Goal: Task Accomplishment & Management: Manage account settings

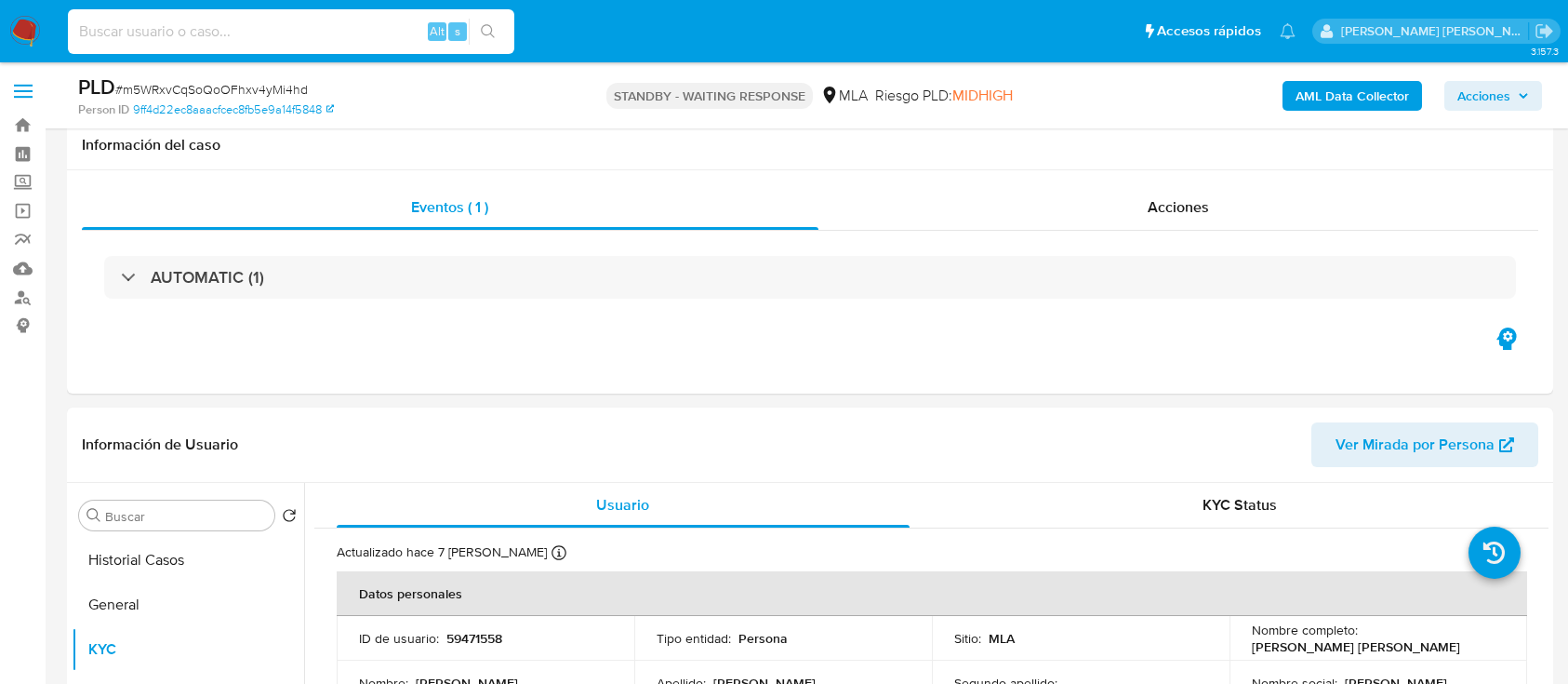
select select "10"
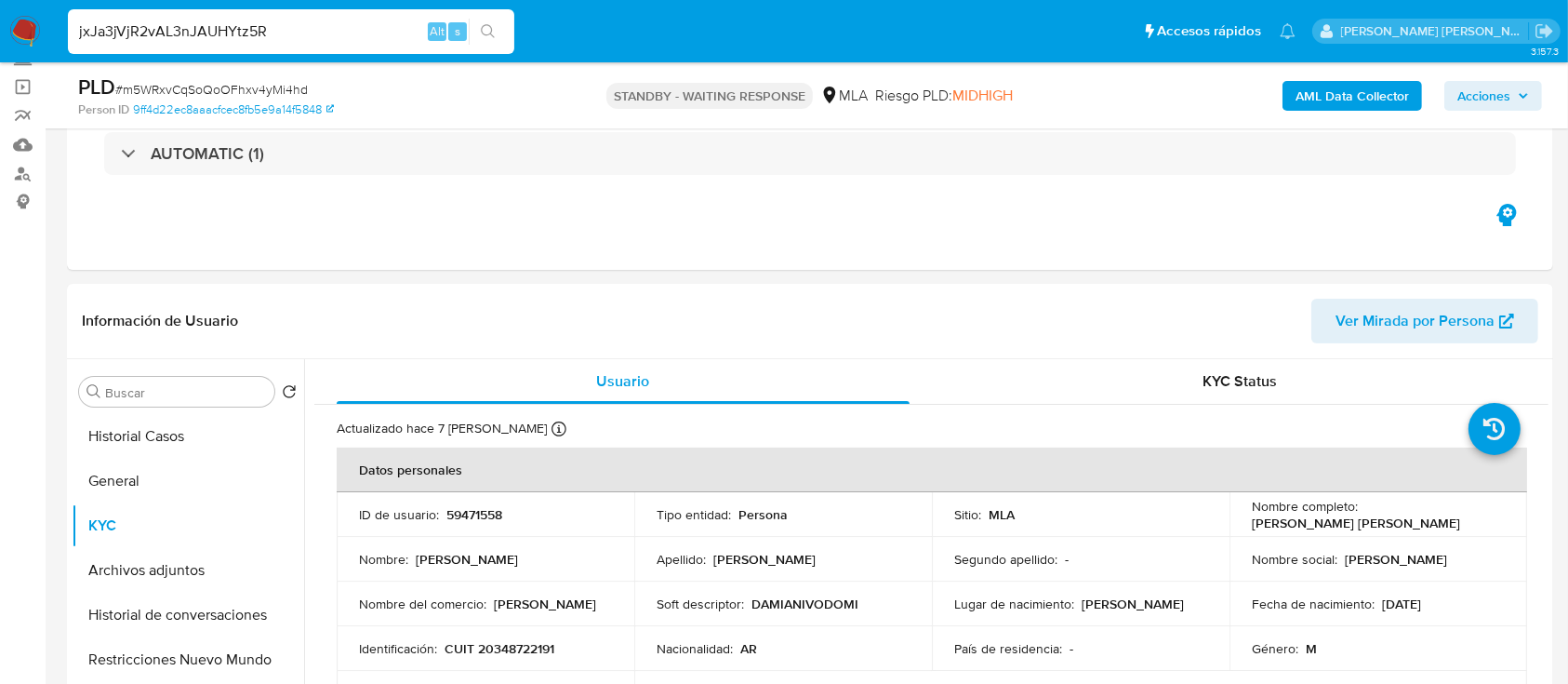
type input "jxJa3jVjR2vAL3nJAUHYtz5R"
click at [490, 26] on icon "search-icon" at bounding box center [489, 32] width 15 height 15
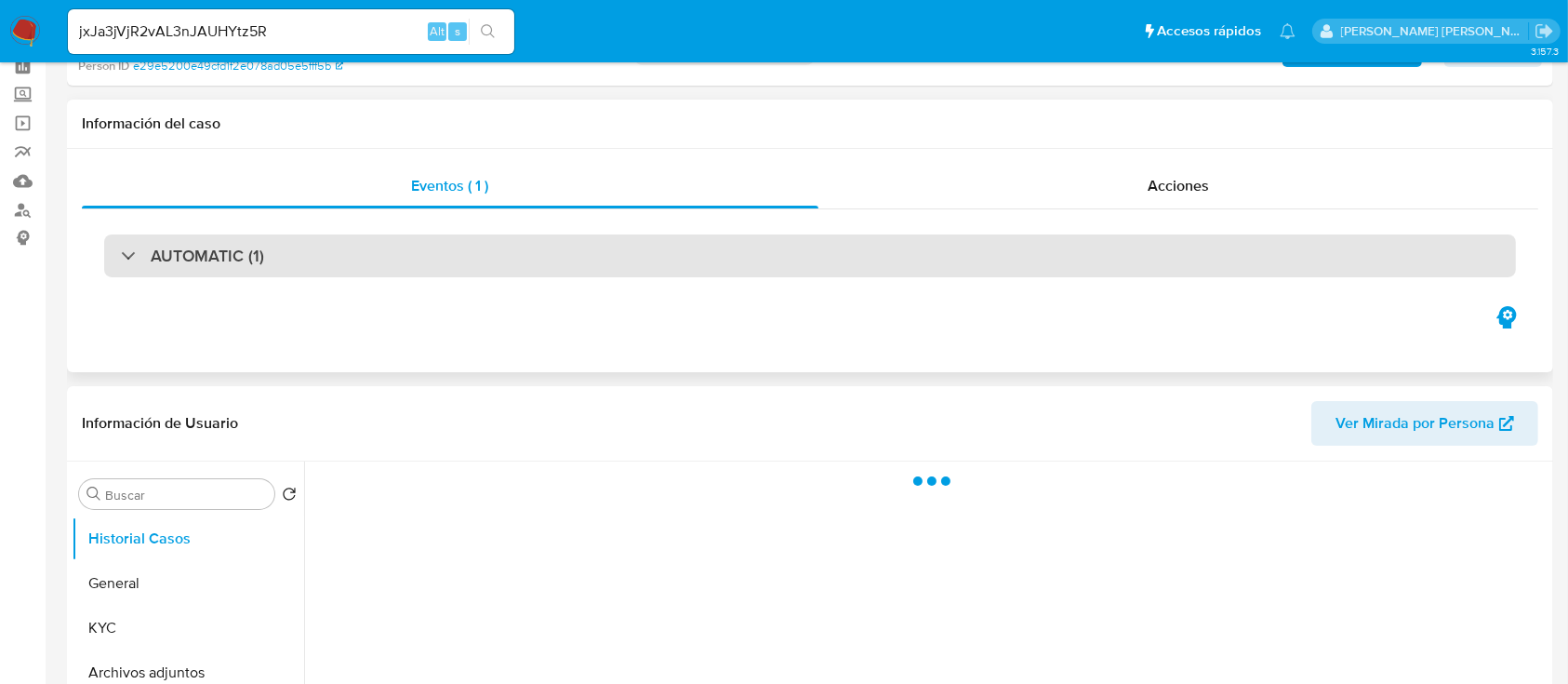
scroll to position [123, 0]
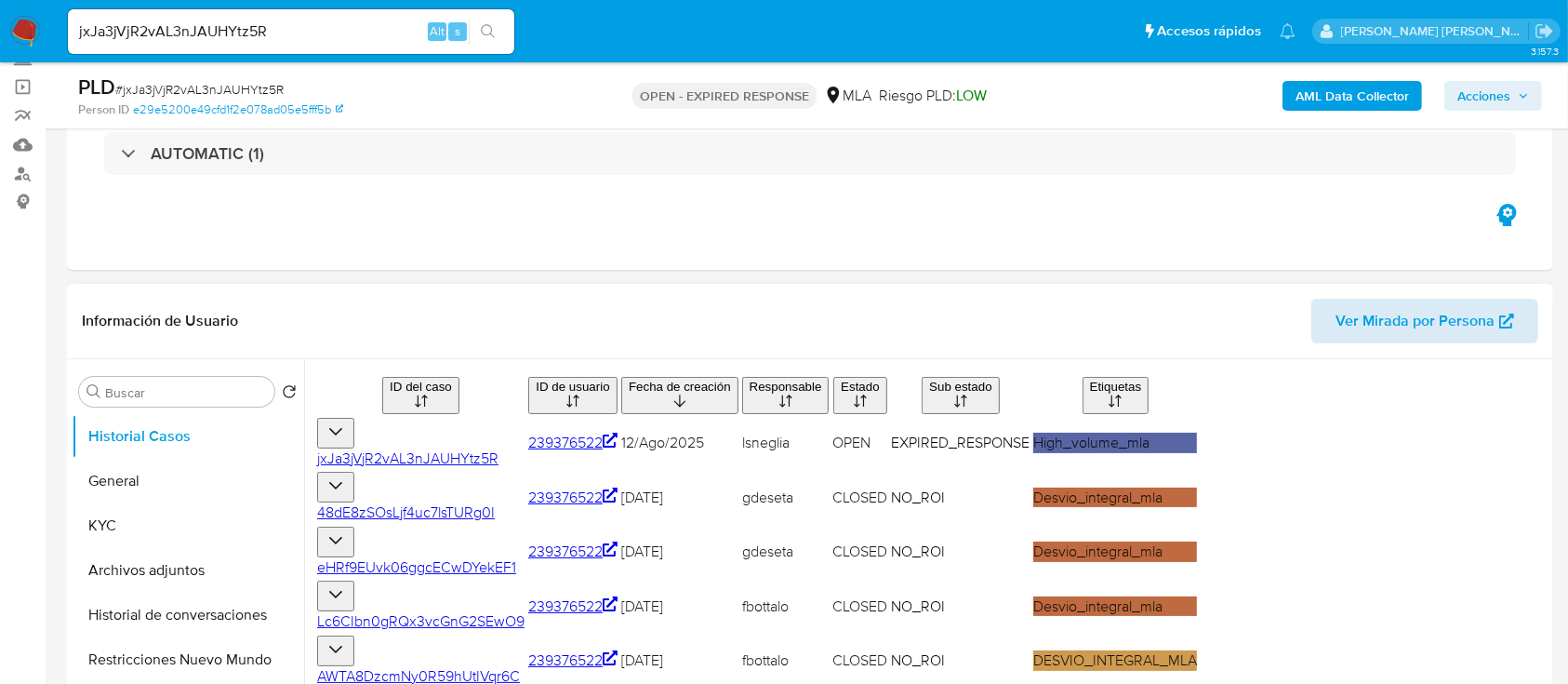
select select "10"
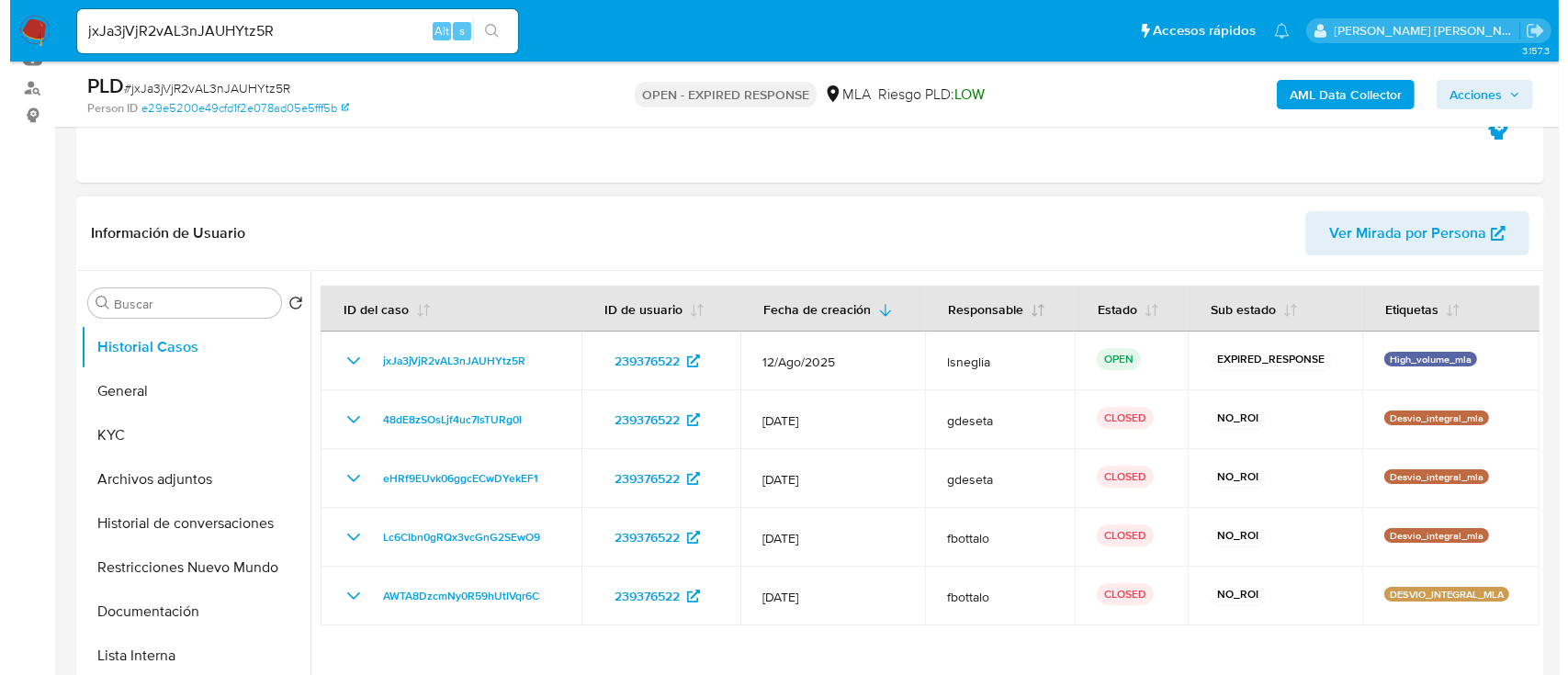
scroll to position [245, 0]
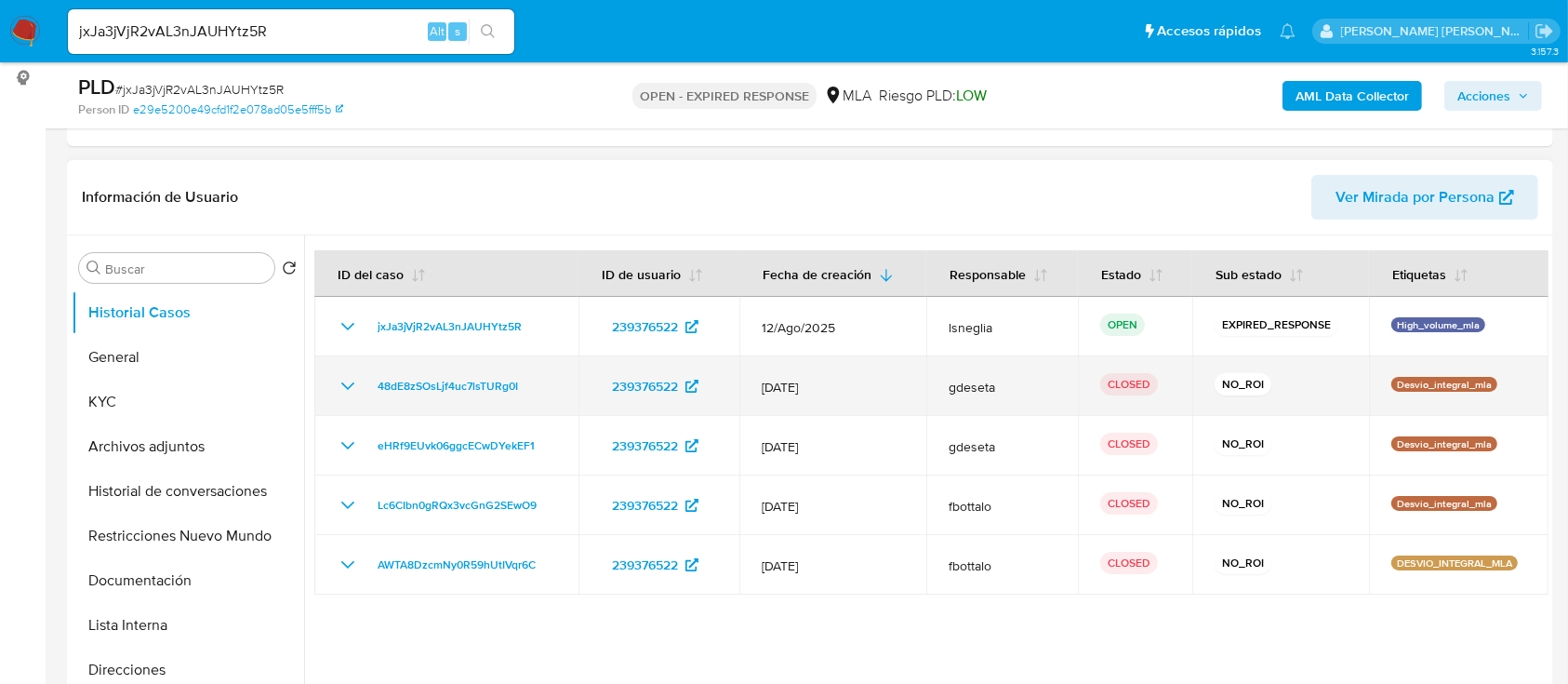
drag, startPoint x: 787, startPoint y: 389, endPoint x: 823, endPoint y: 386, distance: 36.1
click at [823, 386] on span "12/Mar/2025" at bounding box center [833, 387] width 142 height 17
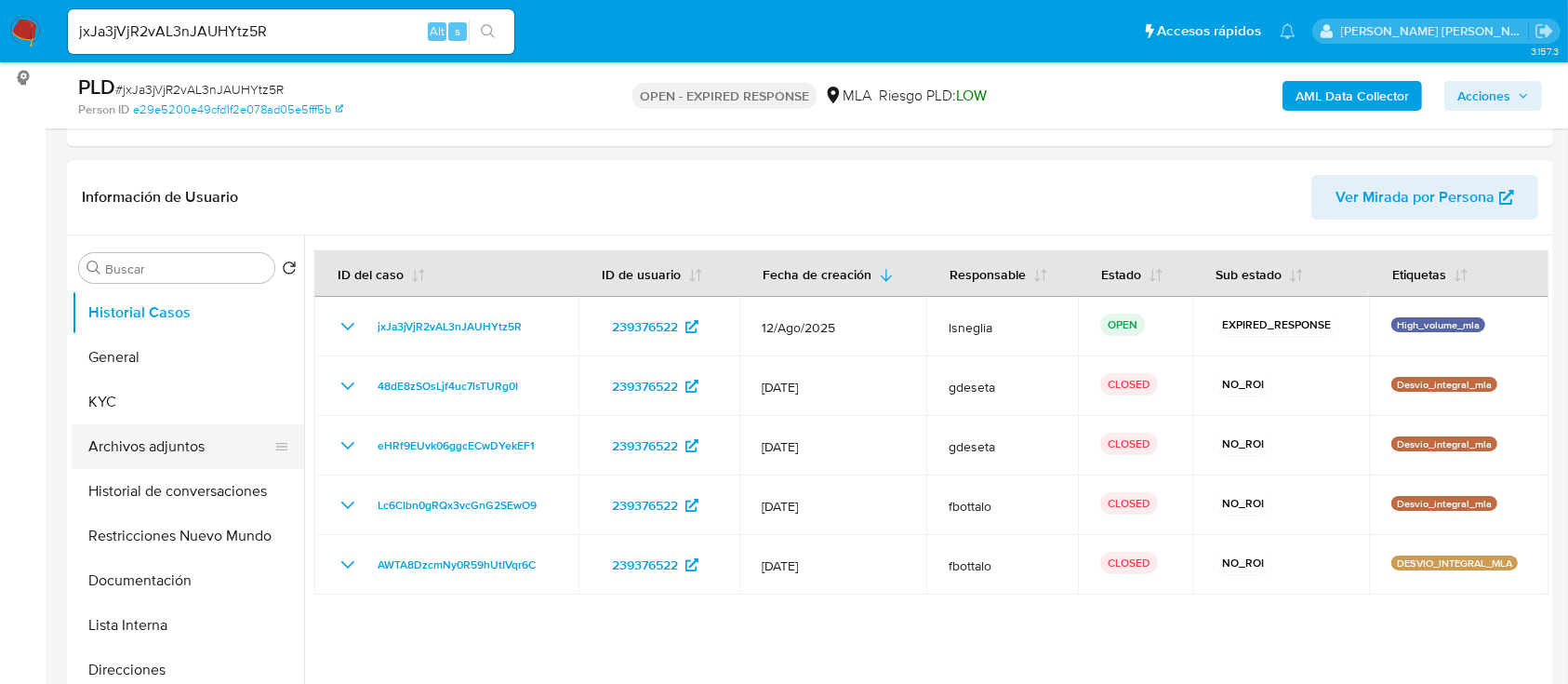
click at [192, 441] on button "Archivos adjuntos" at bounding box center [181, 447] width 218 height 45
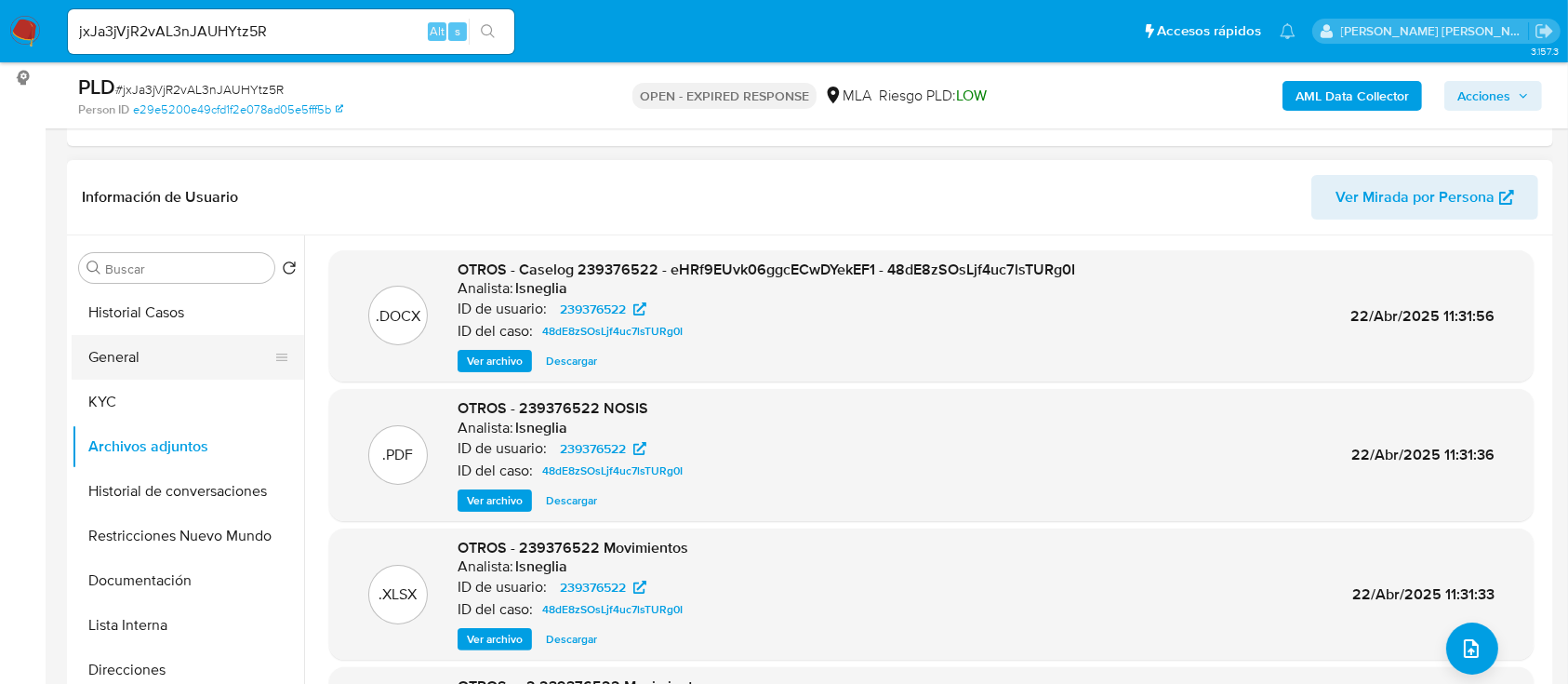
click at [156, 363] on button "General" at bounding box center [181, 357] width 218 height 45
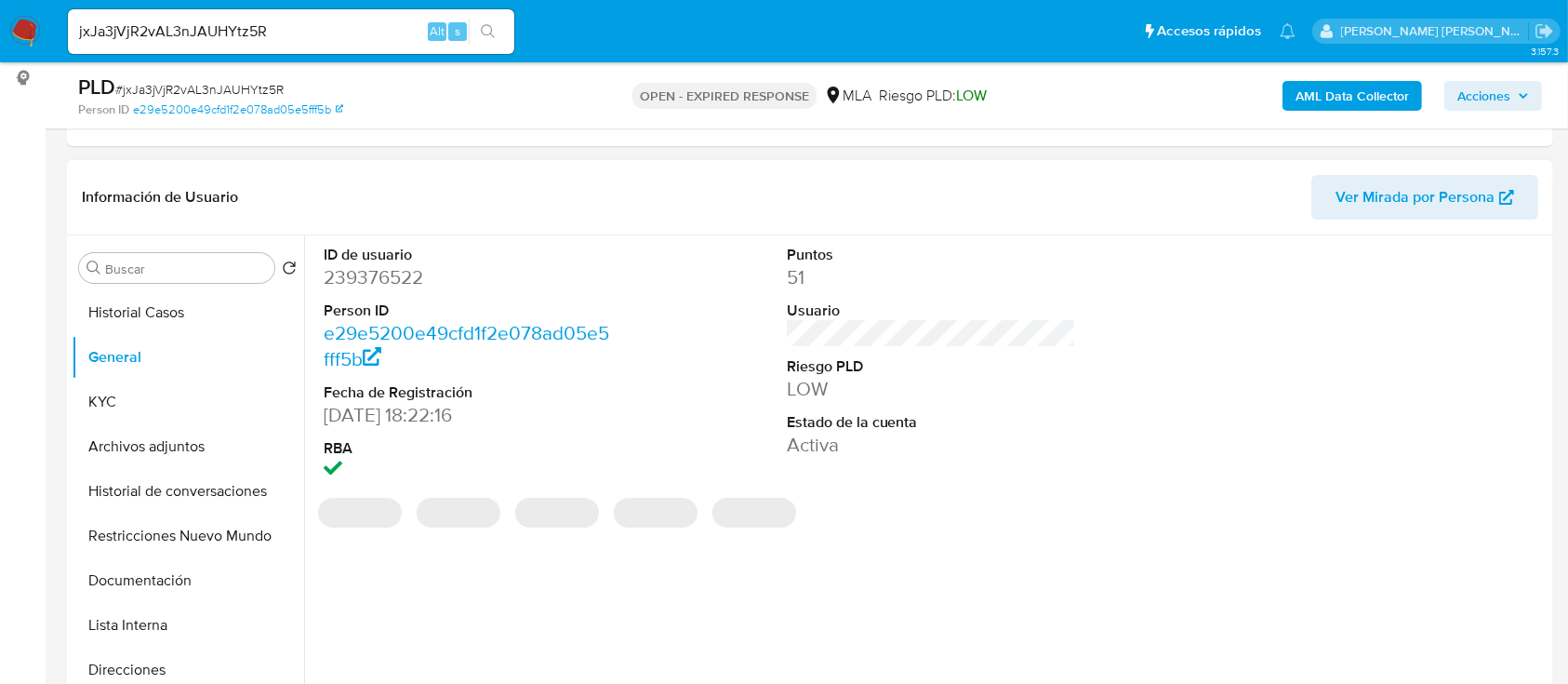
click at [370, 280] on dd "239376522" at bounding box center [469, 276] width 291 height 26
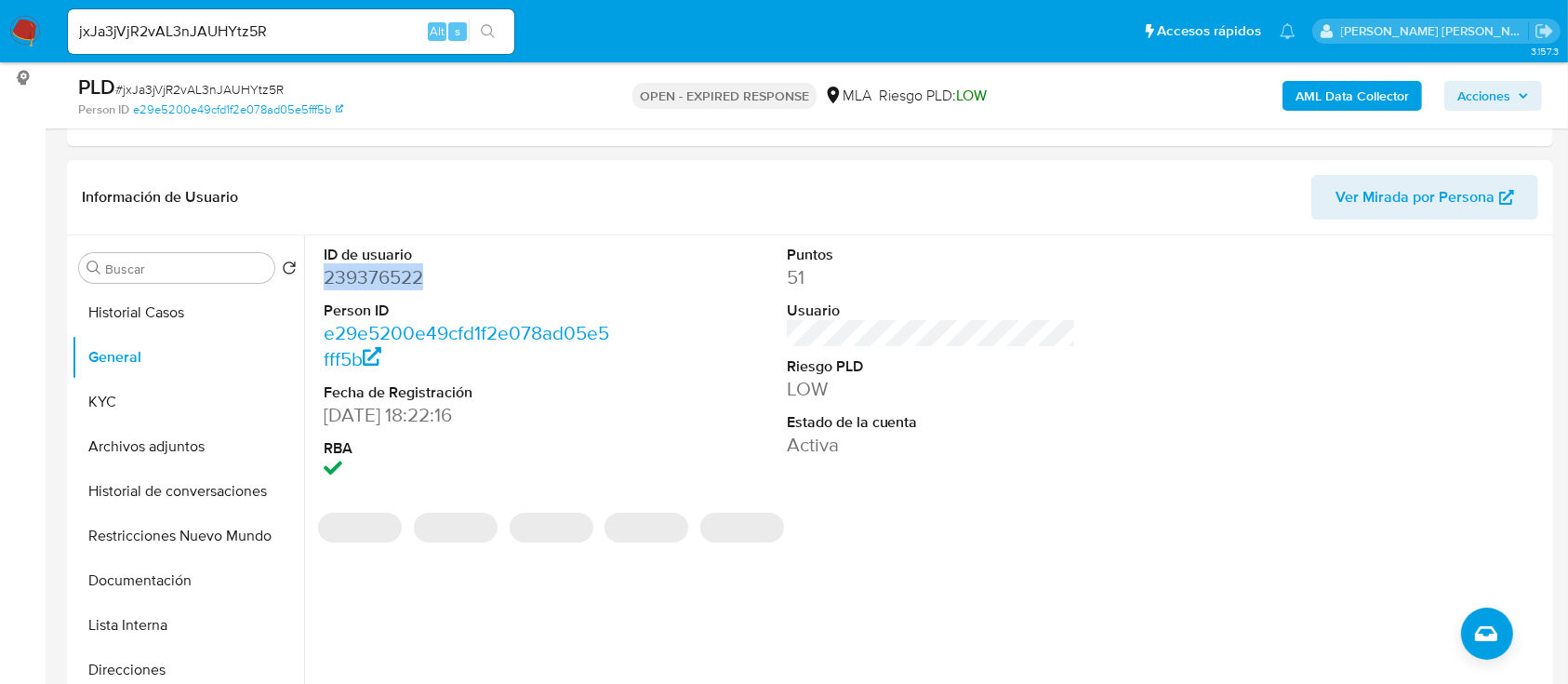
copy dd "239376522"
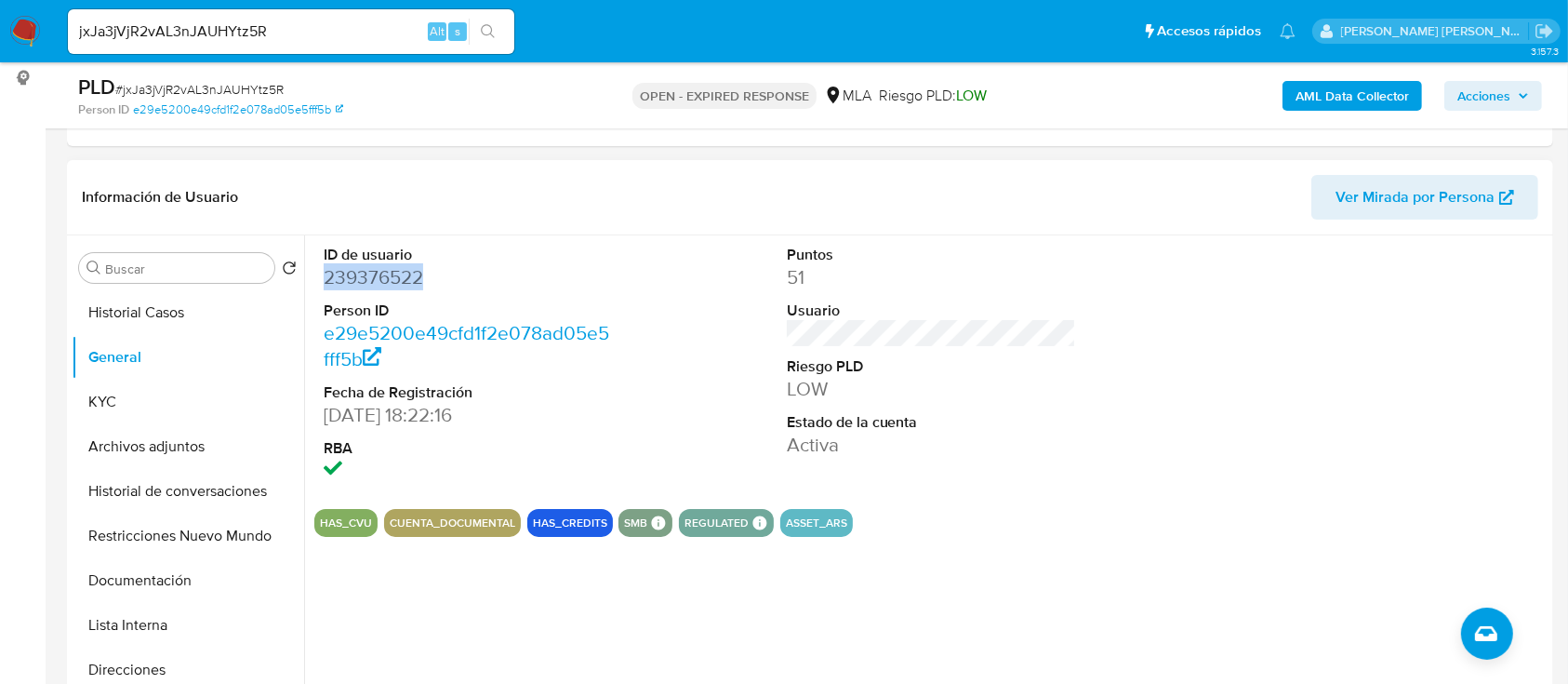
click at [391, 274] on dd "239376522" at bounding box center [469, 276] width 291 height 26
click at [199, 311] on button "Historial Casos" at bounding box center [181, 313] width 218 height 45
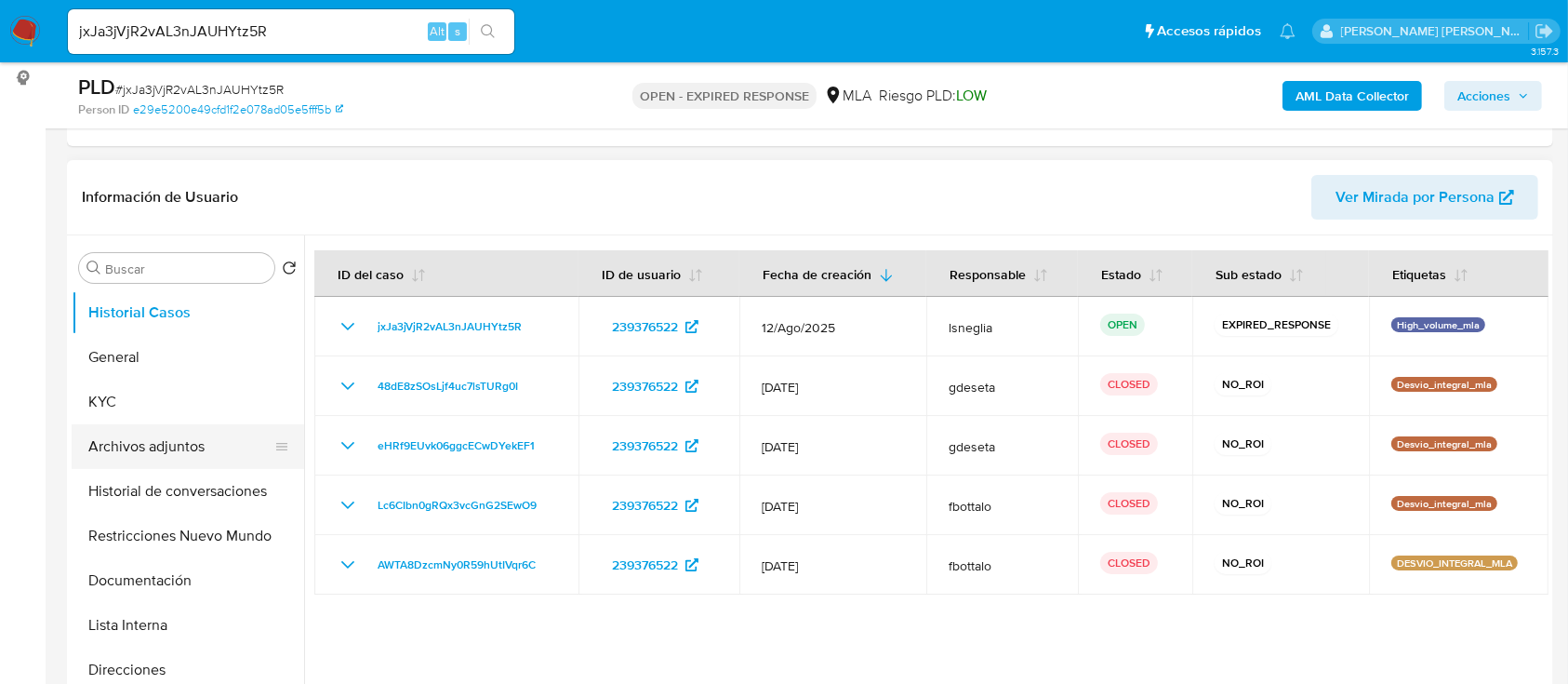
click at [186, 446] on button "Archivos adjuntos" at bounding box center [181, 447] width 218 height 45
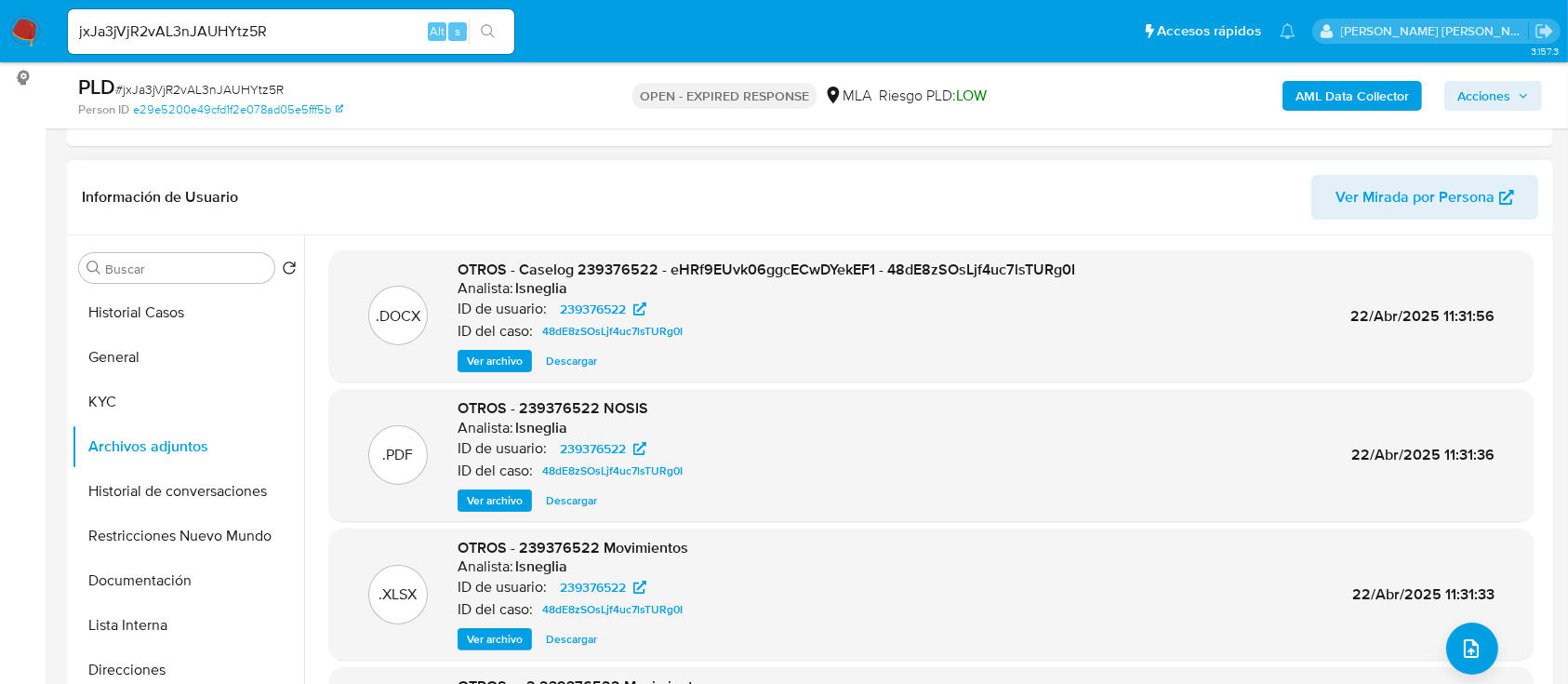
click at [489, 357] on span "Ver archivo" at bounding box center [494, 361] width 55 height 18
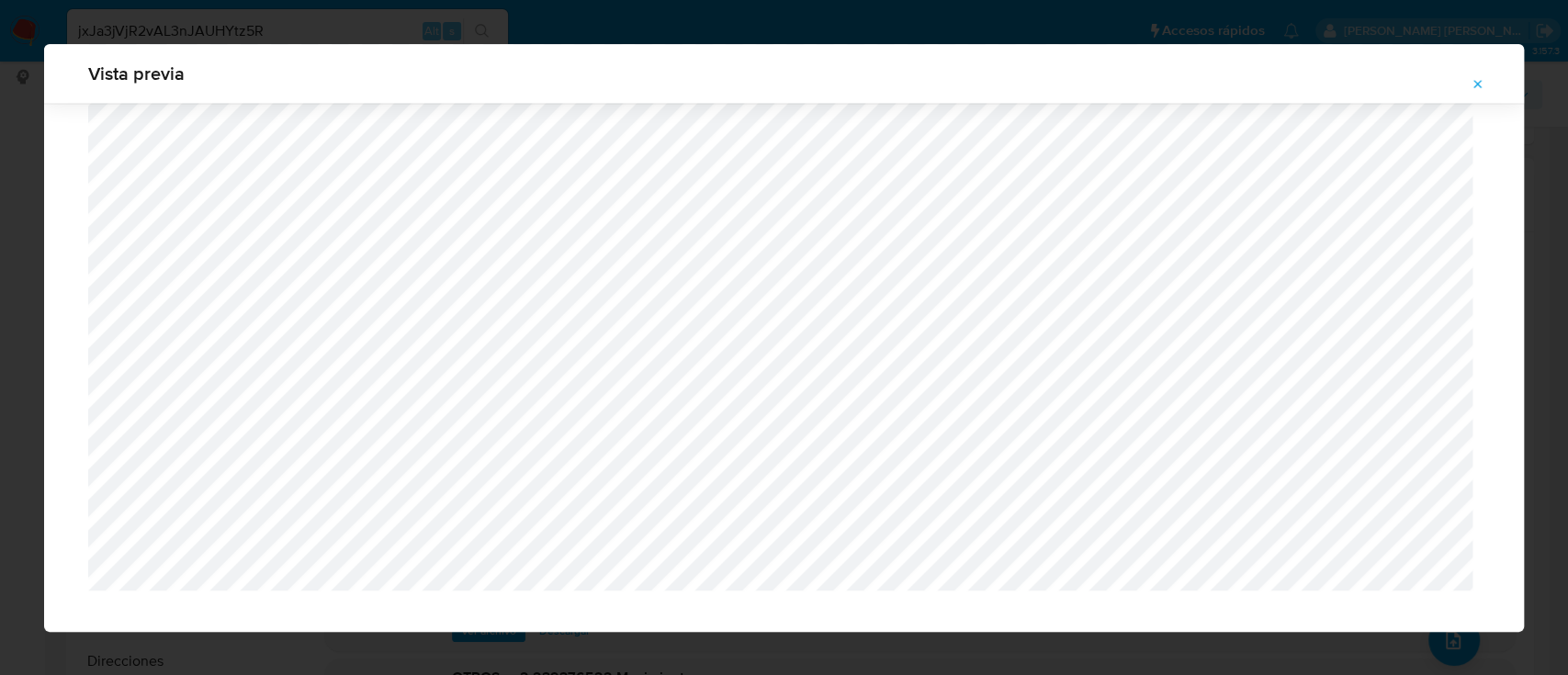
scroll to position [6848, 0]
click at [1474, 84] on icon "Attachment preview" at bounding box center [1477, 85] width 15 height 15
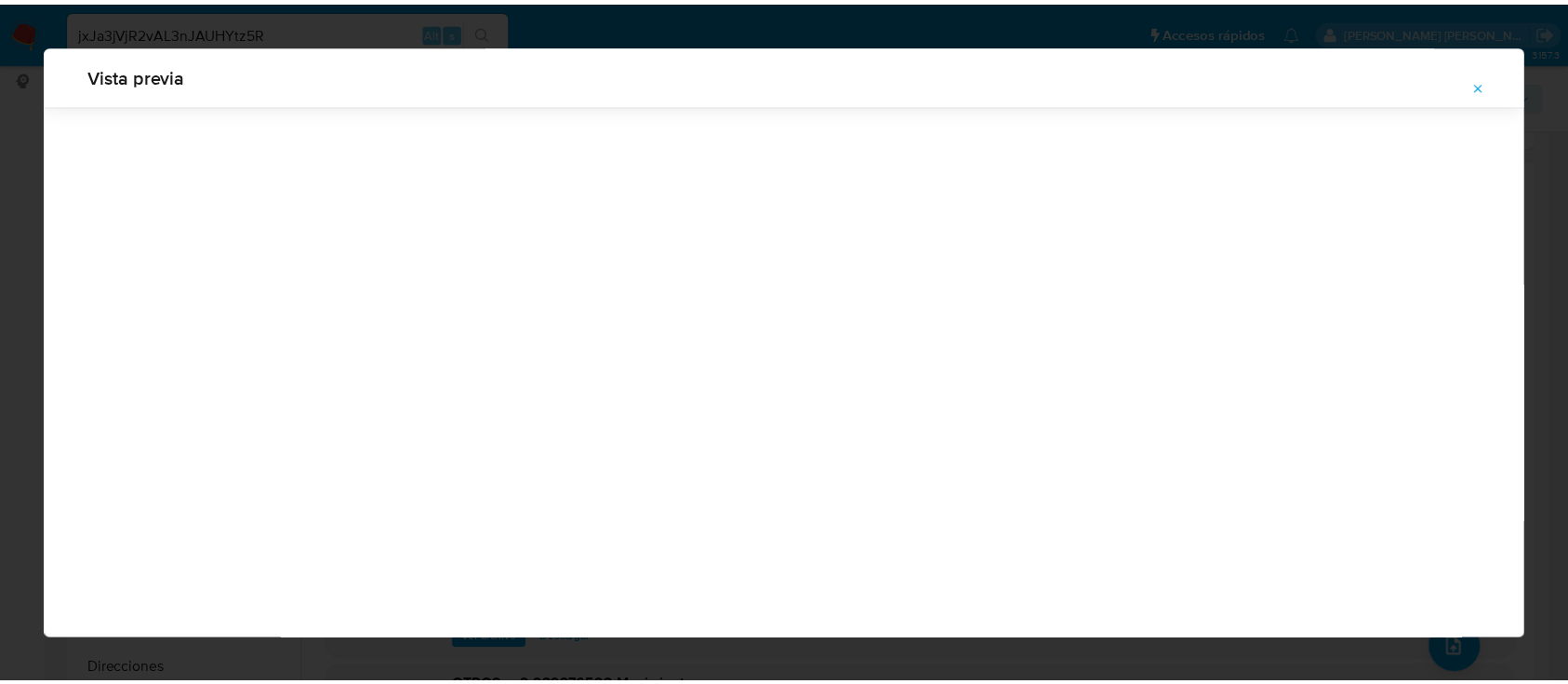
scroll to position [59, 0]
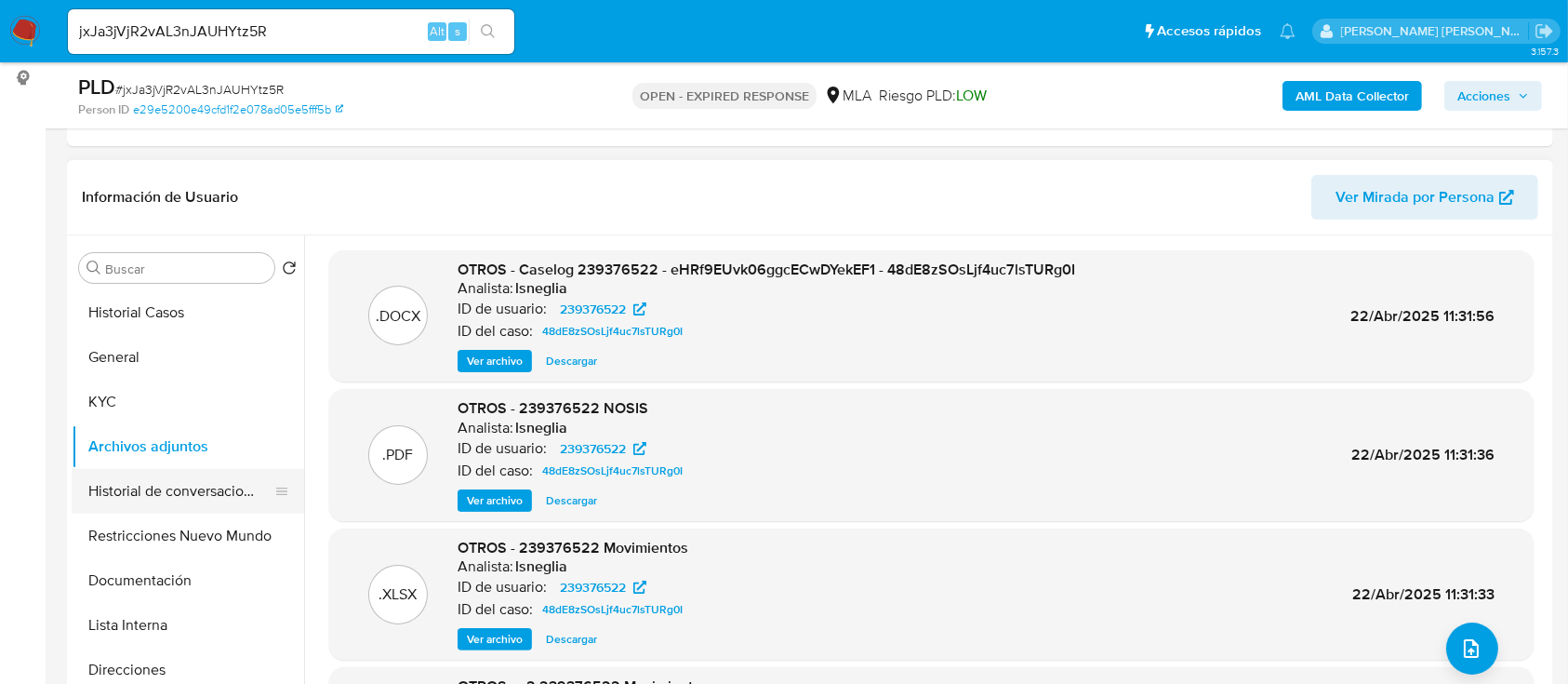
click at [163, 476] on button "Historial de conversaciones" at bounding box center [181, 491] width 218 height 45
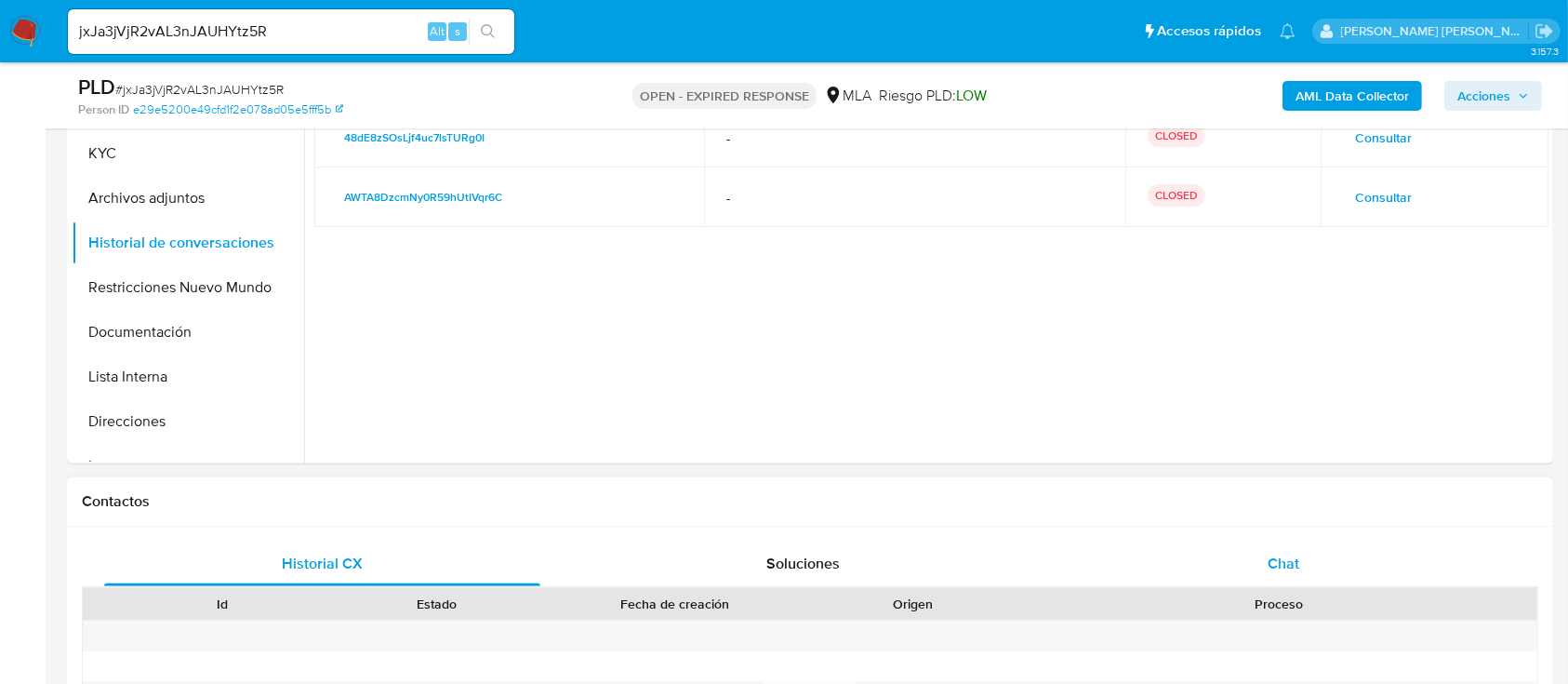
click at [1309, 573] on div "Chat" at bounding box center [1284, 563] width 436 height 45
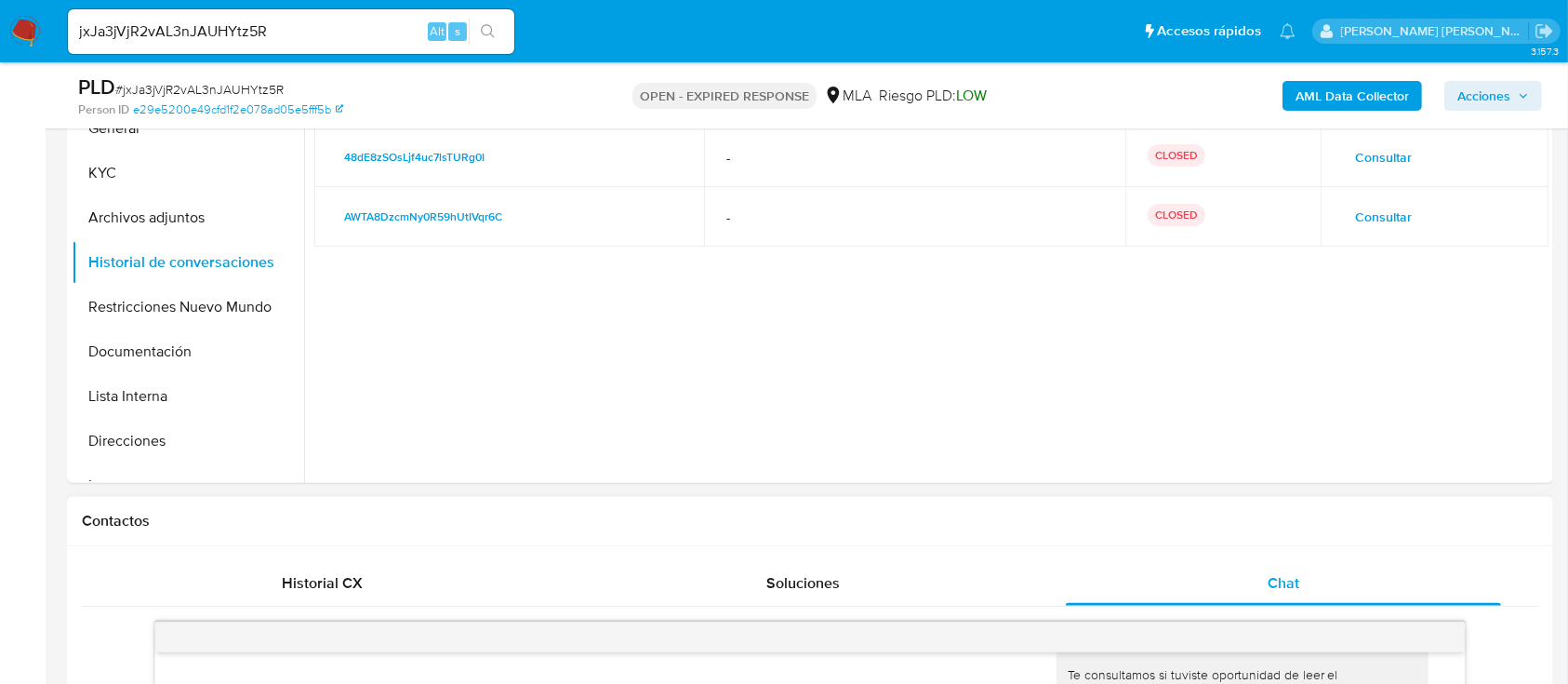
scroll to position [248, 0]
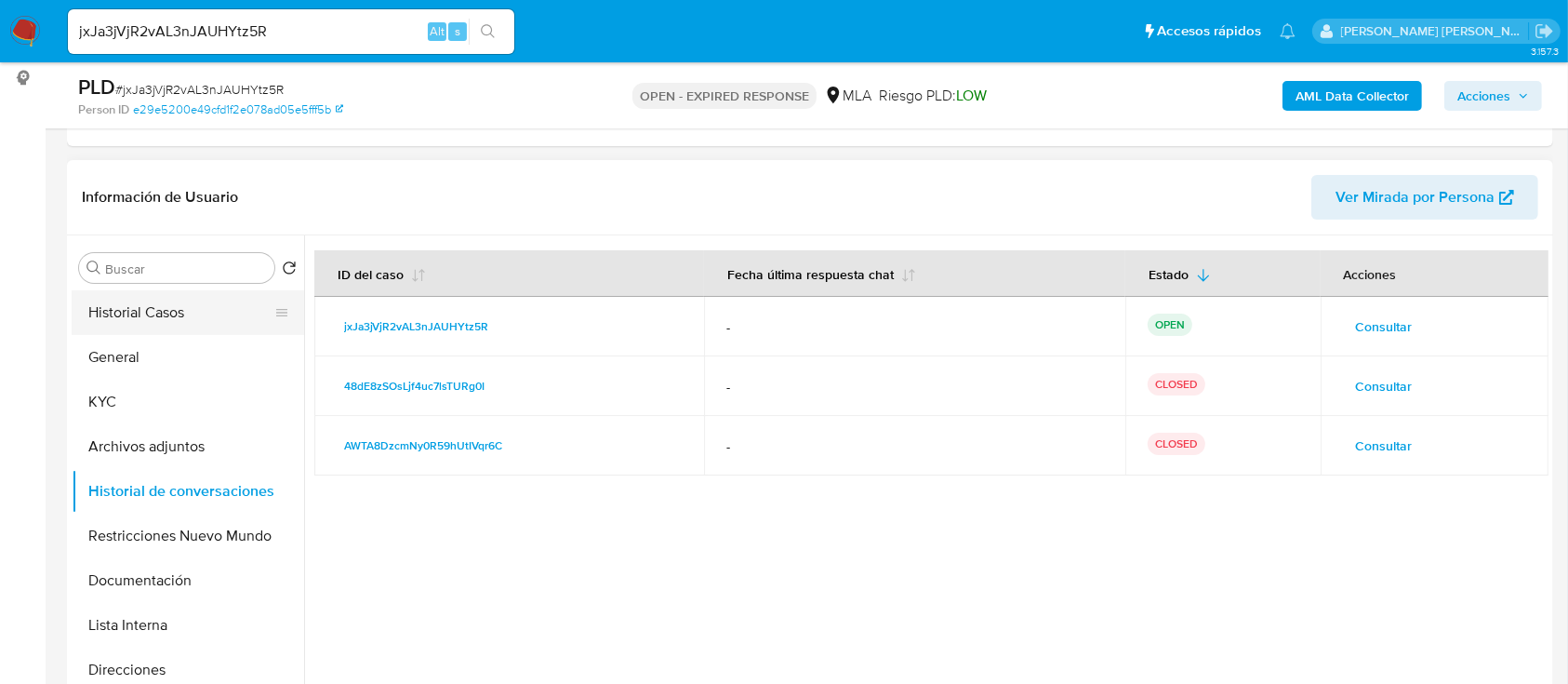
click at [107, 309] on button "Historial Casos" at bounding box center [181, 313] width 218 height 45
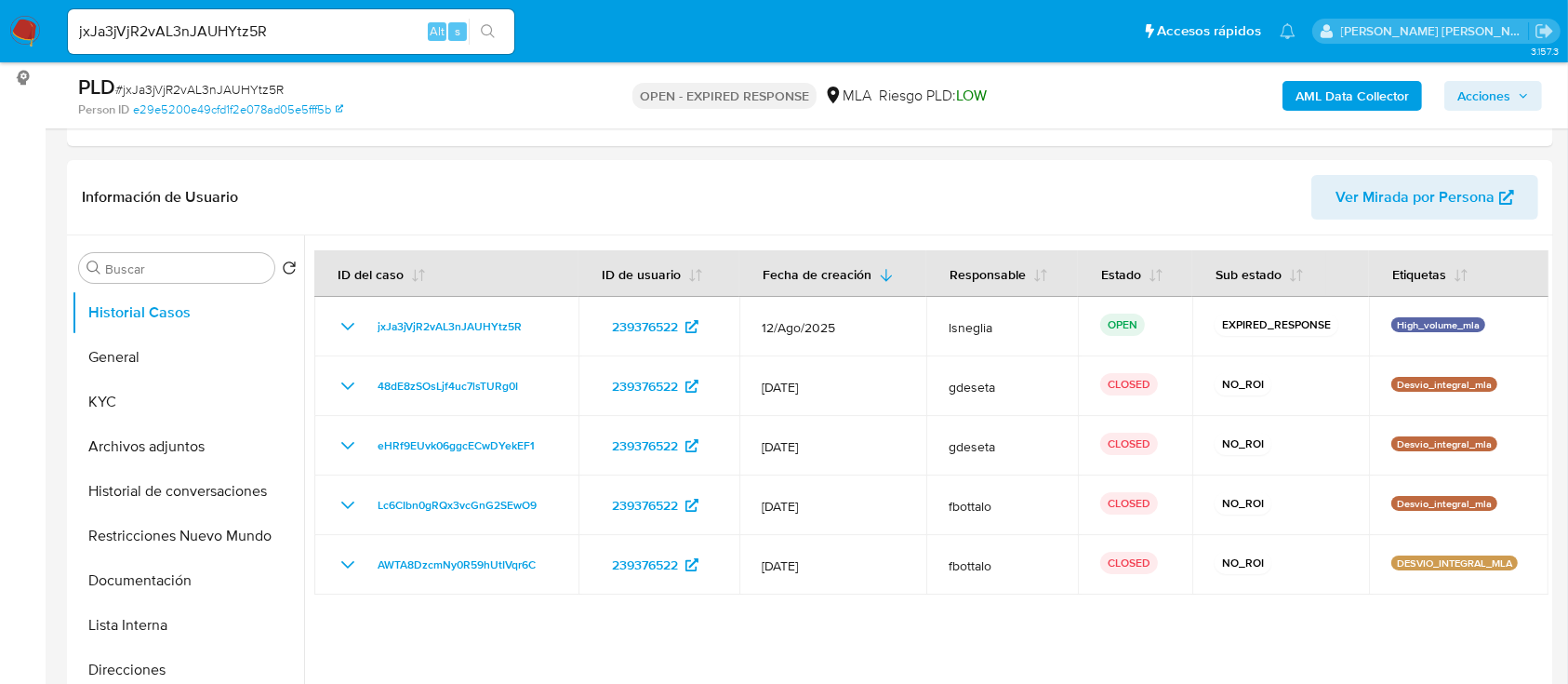
click at [201, 78] on div "PLD # jxJa3jVjR2vAL3nJAUHYtz5R" at bounding box center [318, 87] width 481 height 28
click at [206, 85] on span "# jxJa3jVjR2vAL3nJAUHYtz5R" at bounding box center [200, 89] width 168 height 18
drag, startPoint x: 206, startPoint y: 85, endPoint x: 181, endPoint y: 83, distance: 25.1
click at [181, 83] on span "# jxJa3jVjR2vAL3nJAUHYtz5R" at bounding box center [200, 89] width 168 height 18
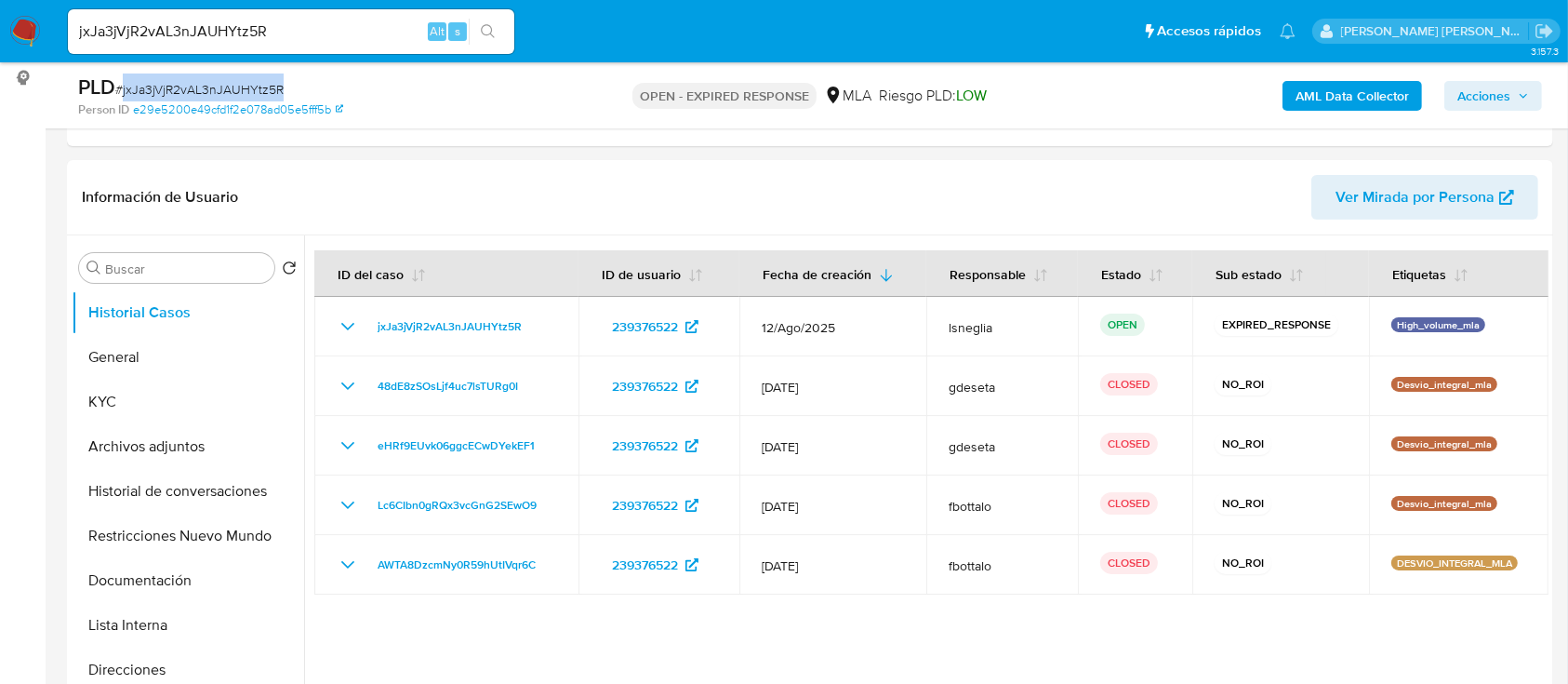
click at [181, 83] on span "# jxJa3jVjR2vAL3nJAUHYtz5R" at bounding box center [200, 89] width 168 height 18
copy span "jxJa3jVjR2vAL3nJAUHYtz5R"
click at [33, 21] on img at bounding box center [25, 32] width 32 height 32
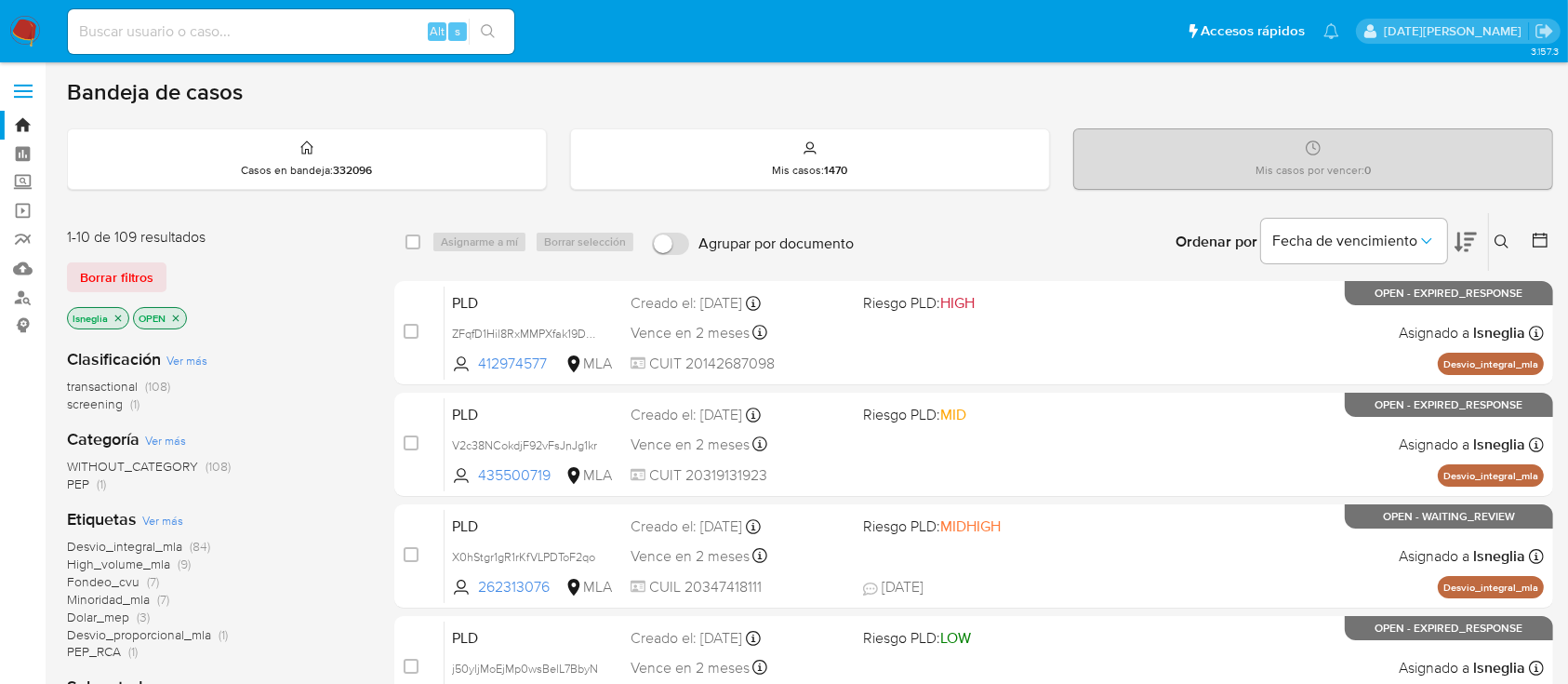
click at [1508, 234] on icon at bounding box center [1502, 242] width 15 height 15
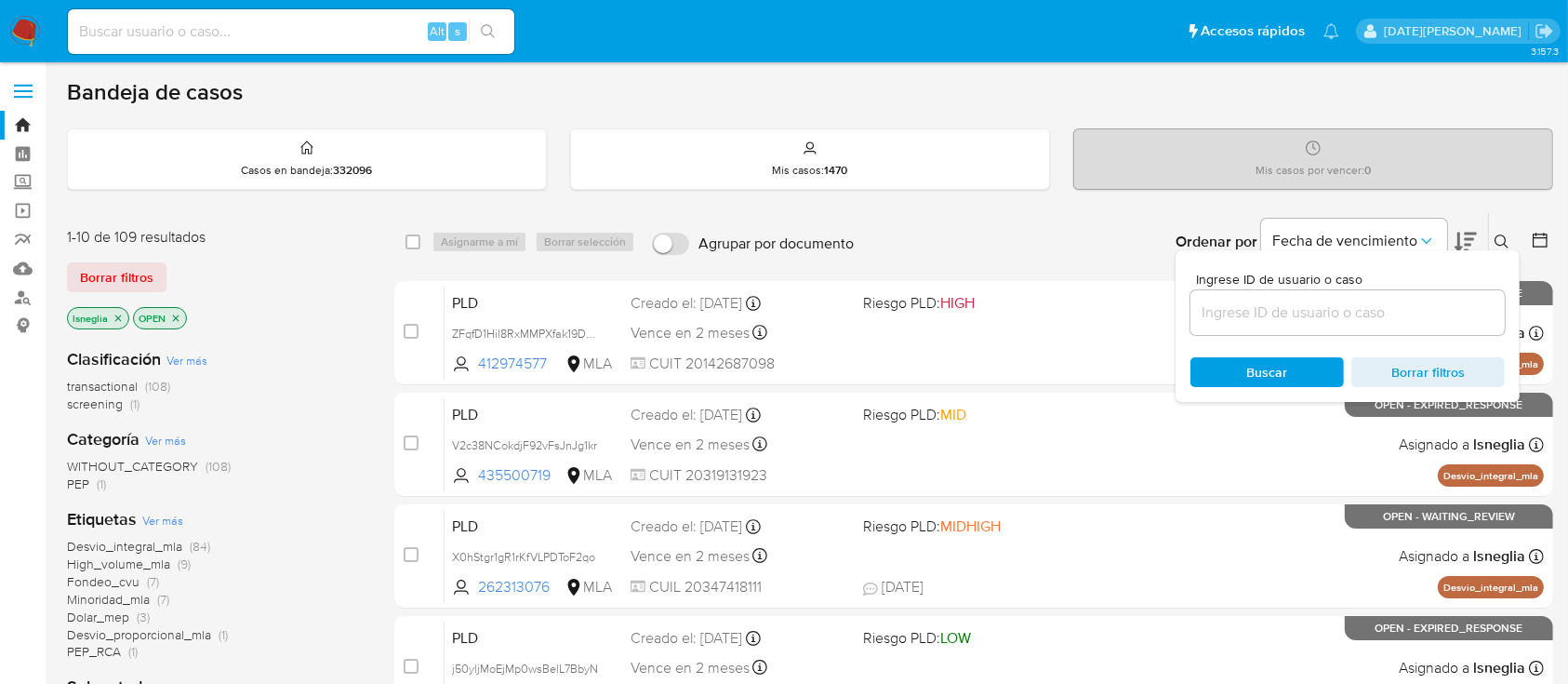
click at [1292, 313] on input at bounding box center [1347, 312] width 315 height 24
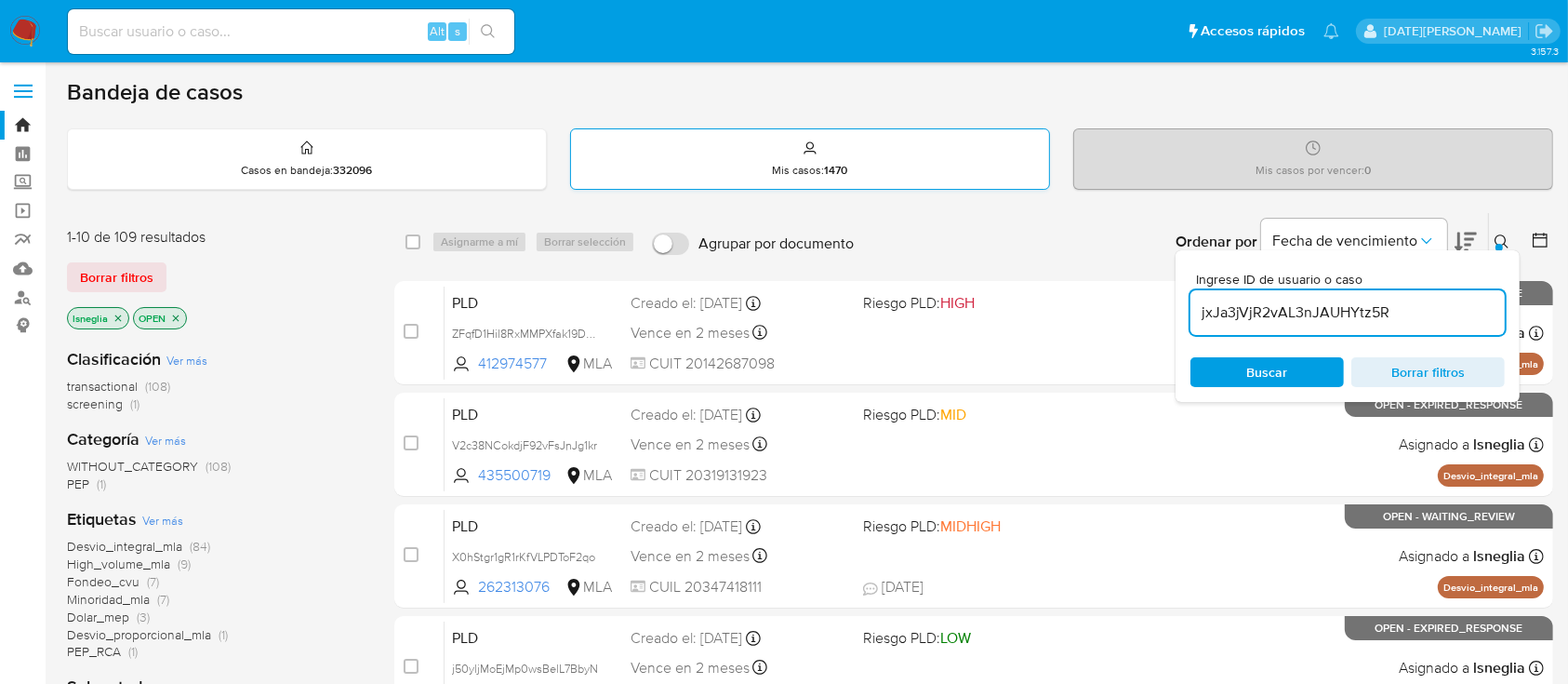
type input "jxJa3jVjR2vAL3nJAUHYtz5R"
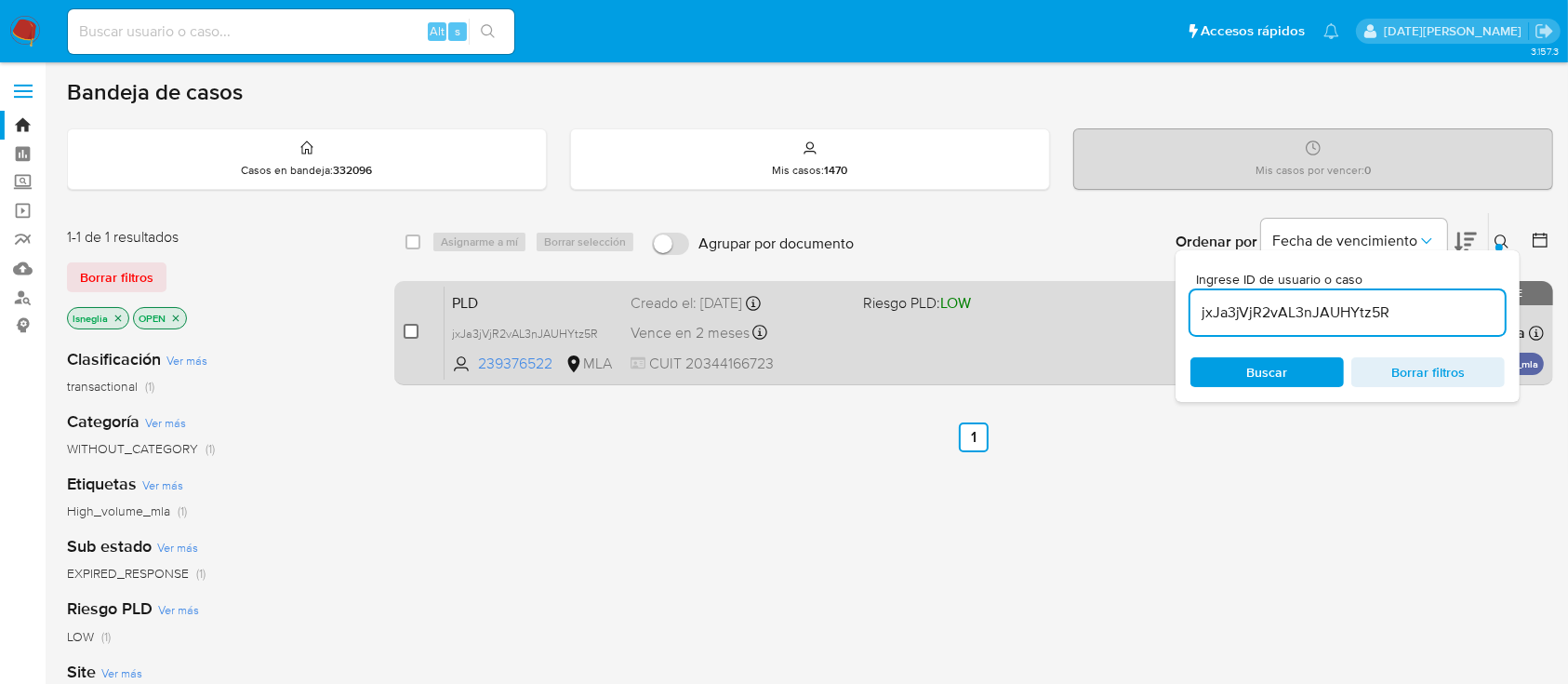
click at [411, 332] on input "checkbox" at bounding box center [411, 332] width 15 height 15
checkbox input "true"
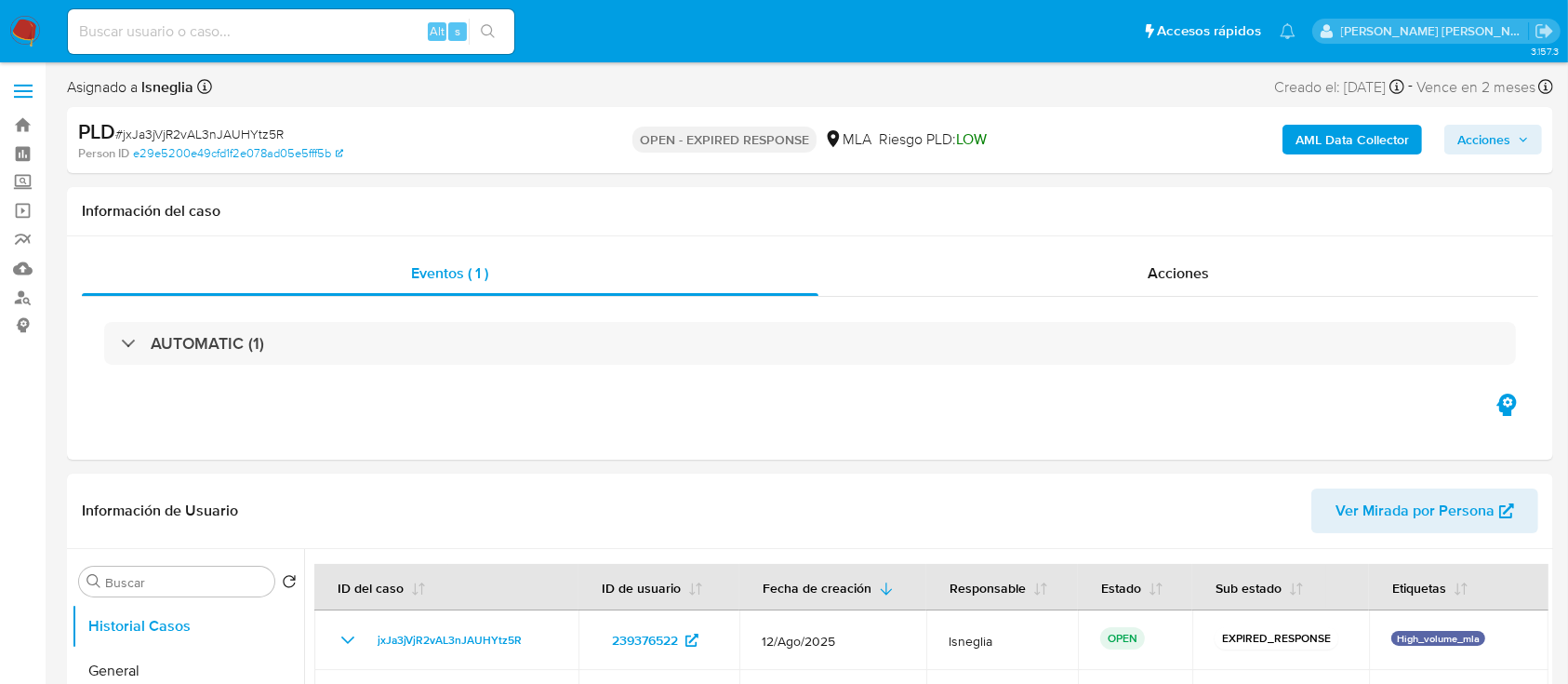
select select "10"
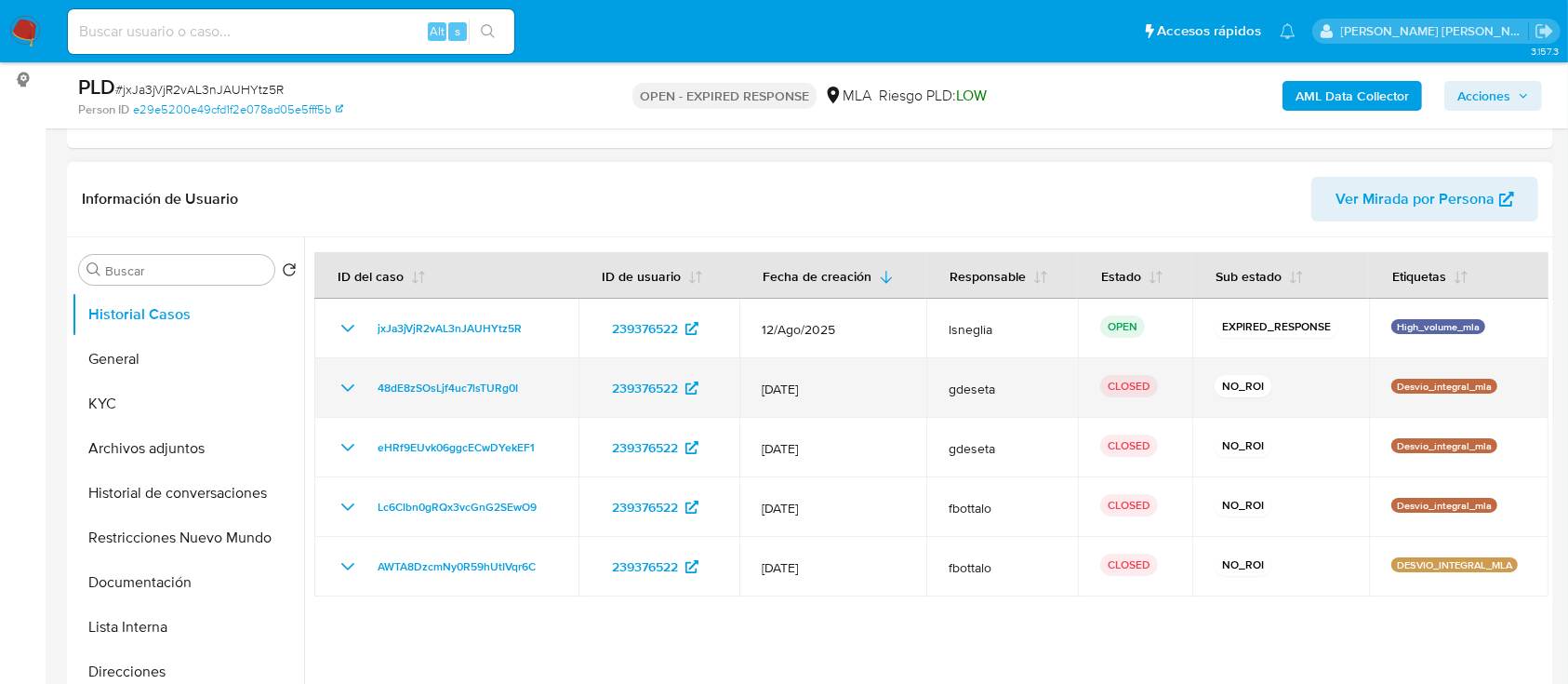
scroll to position [248, 0]
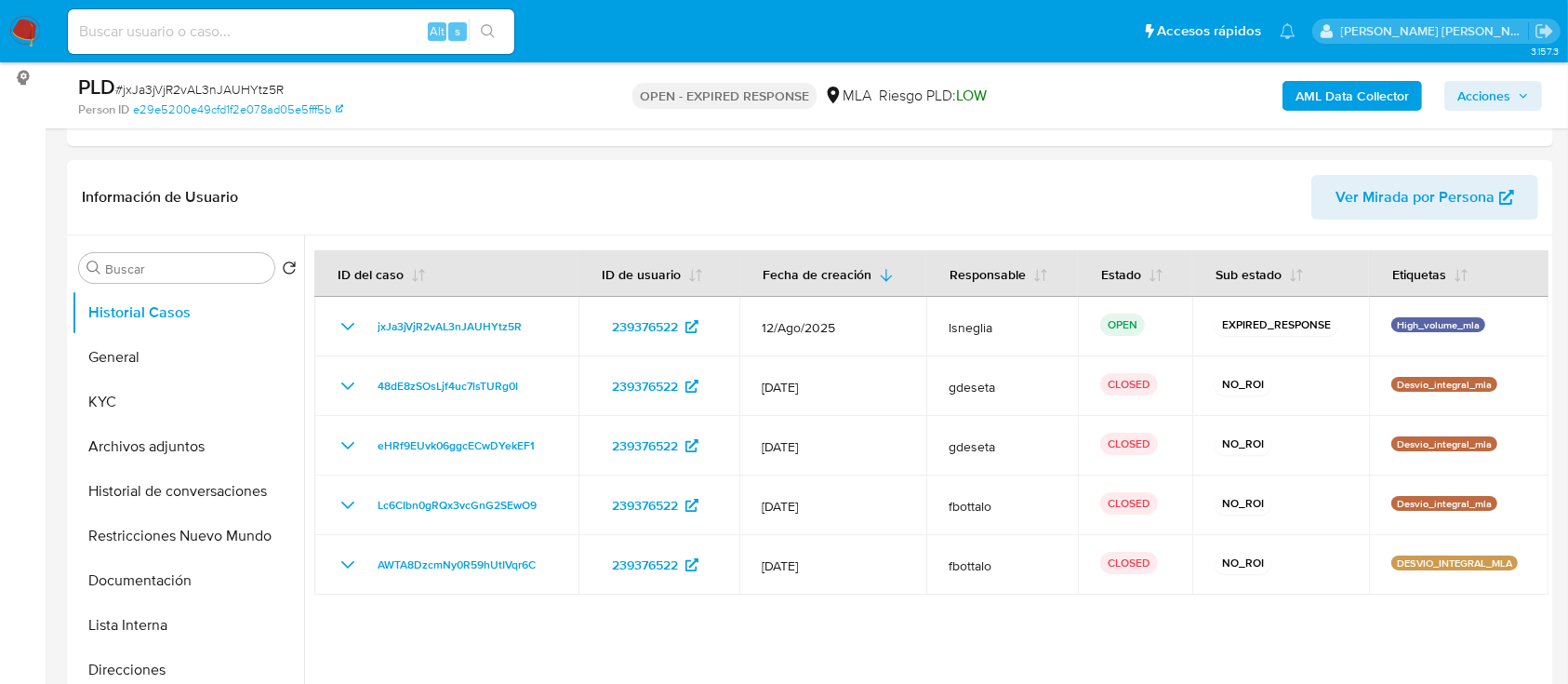
click at [257, 82] on span "# jxJa3jVjR2vAL3nJAUHYtz5R" at bounding box center [200, 89] width 168 height 18
copy span "jxJa3jVjR2vAL3nJAUHYtz5R"
click at [33, 28] on img at bounding box center [25, 32] width 32 height 32
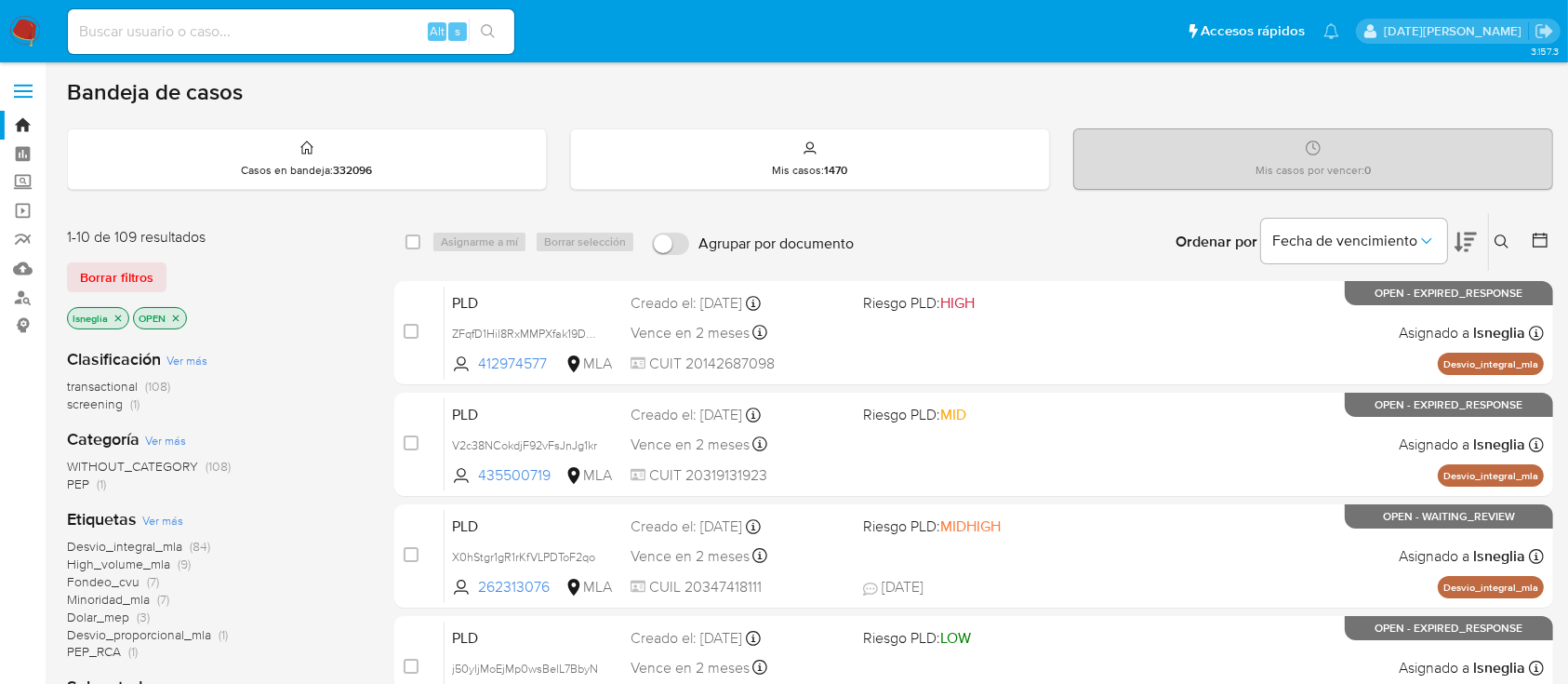
click at [1498, 234] on icon at bounding box center [1502, 242] width 15 height 15
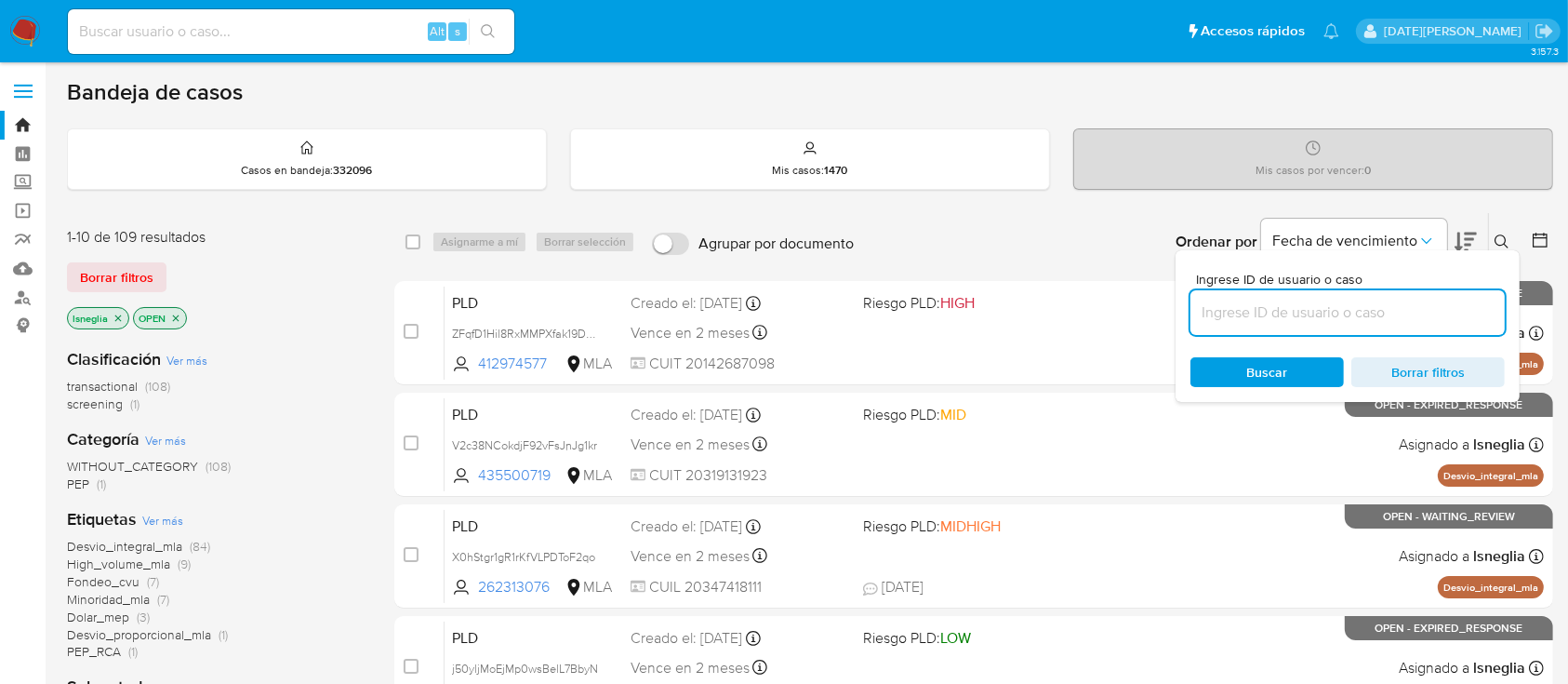
click at [1283, 317] on input at bounding box center [1347, 312] width 315 height 24
type input "jxJa3jVjR2vAL3nJAUHYtz5R"
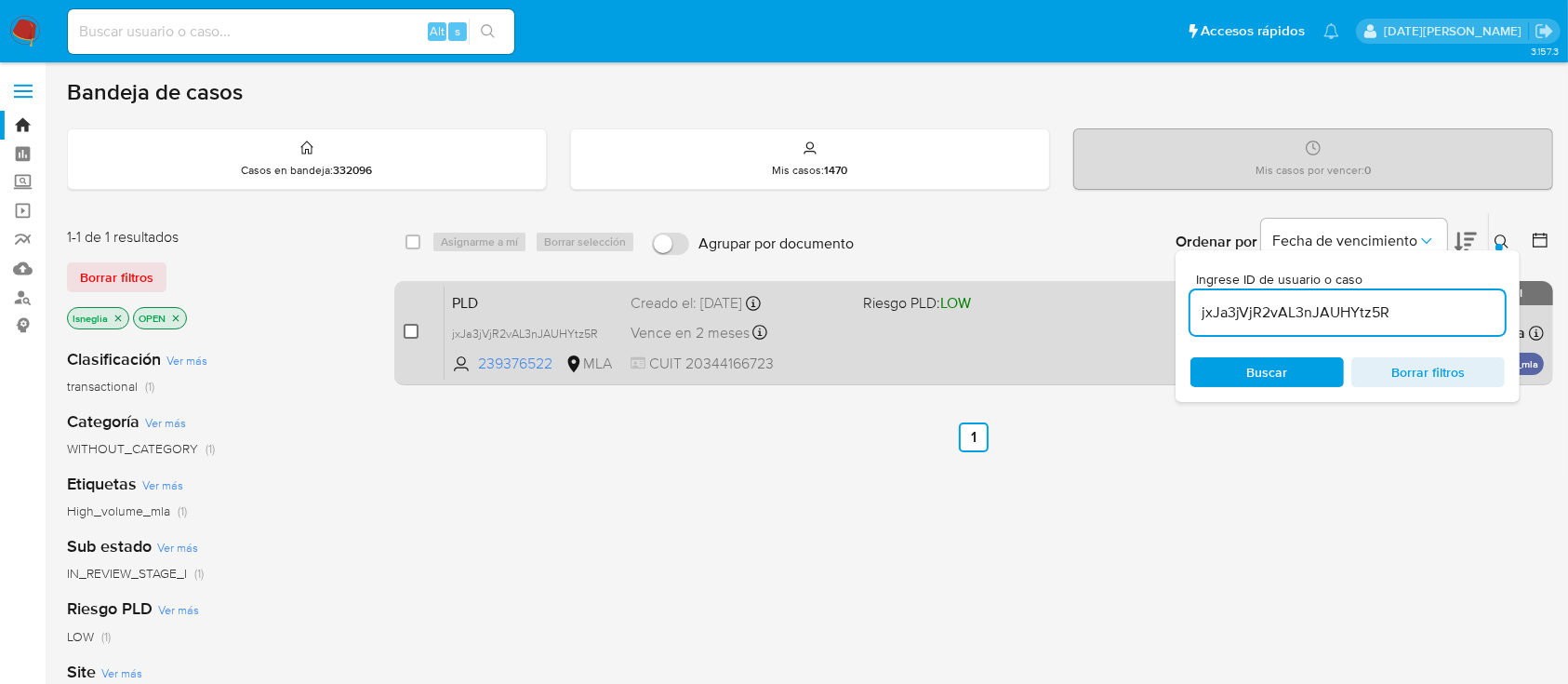
click at [412, 325] on input "checkbox" at bounding box center [411, 332] width 15 height 15
checkbox input "true"
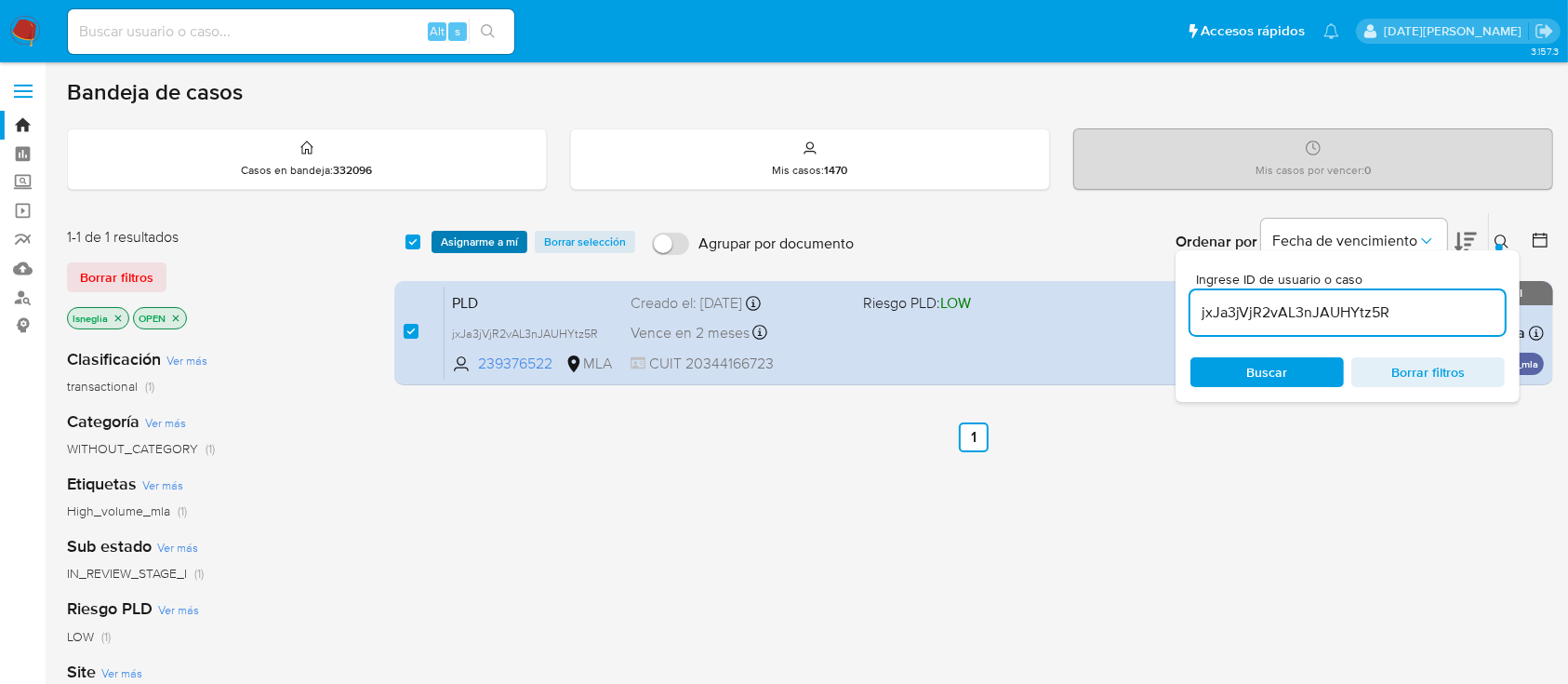
click at [474, 232] on span "Asignarme a mí" at bounding box center [479, 241] width 77 height 18
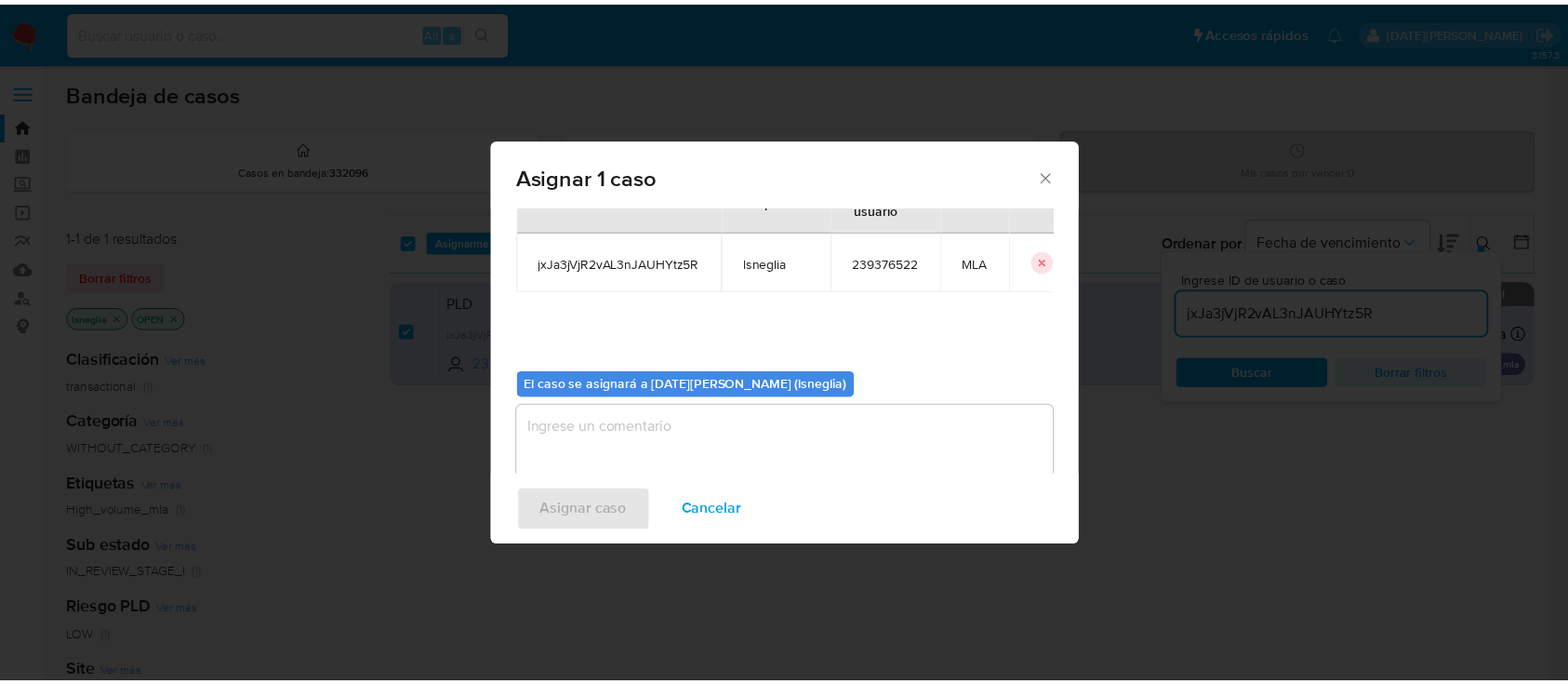
scroll to position [95, 0]
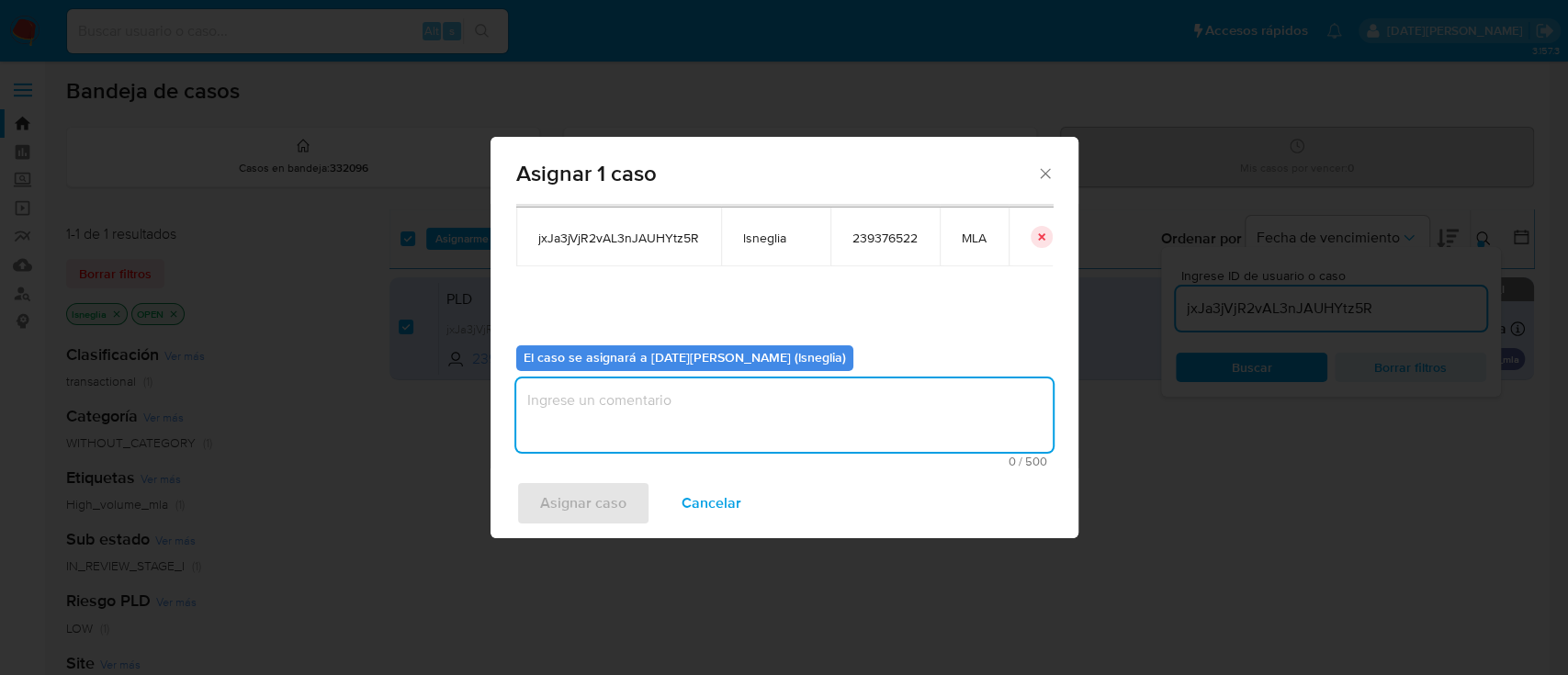
click at [652, 422] on textarea "assign-modal" at bounding box center [784, 415] width 536 height 74
type textarea "."
click at [604, 494] on span "Asignar caso" at bounding box center [582, 503] width 86 height 41
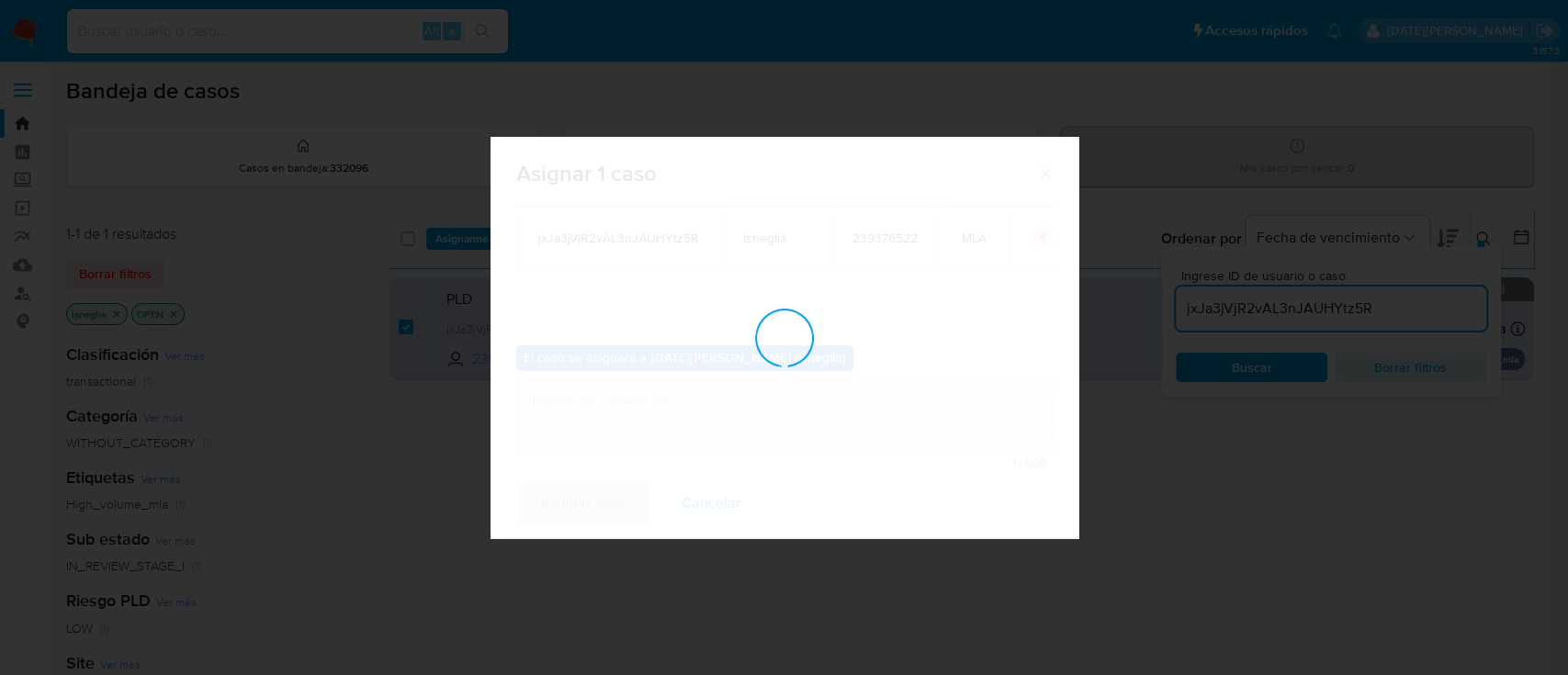
checkbox input "false"
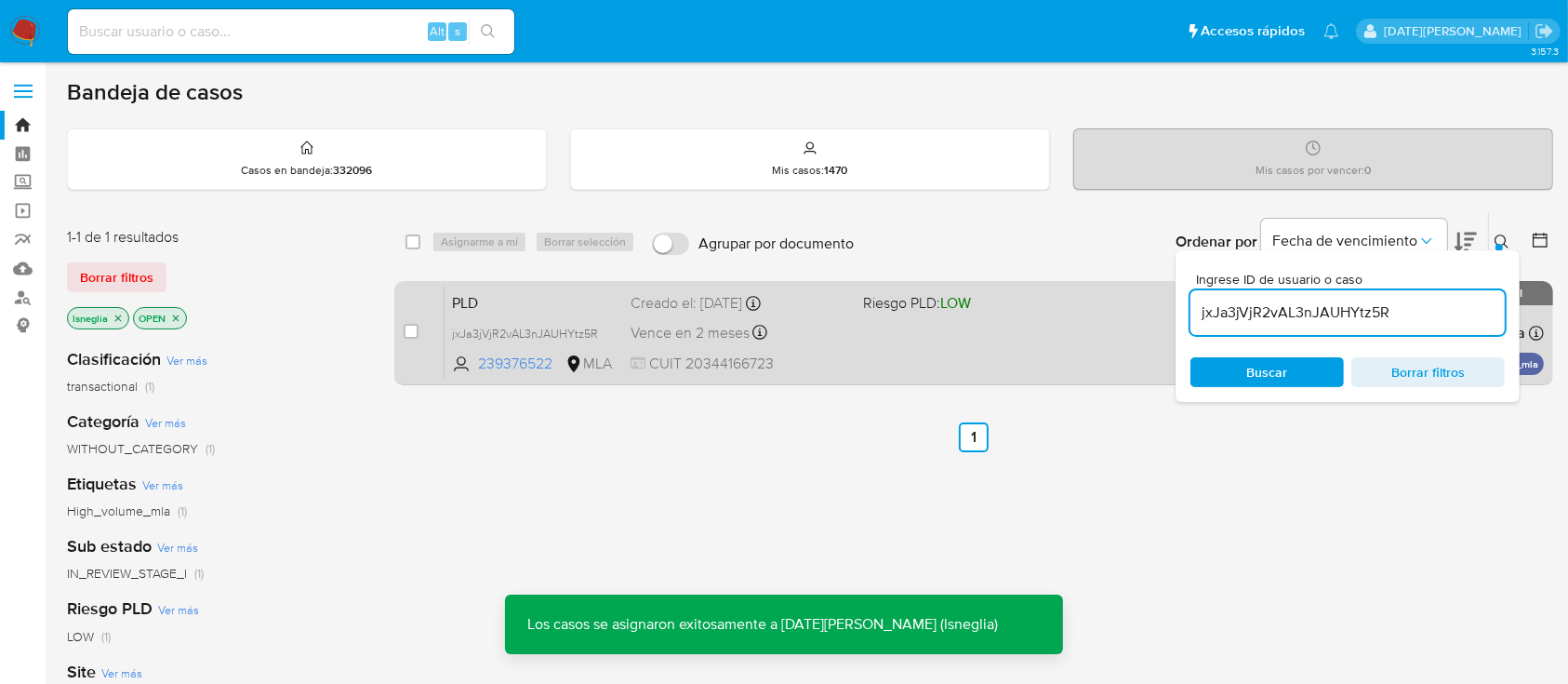
click at [491, 293] on span "PLD" at bounding box center [534, 301] width 163 height 24
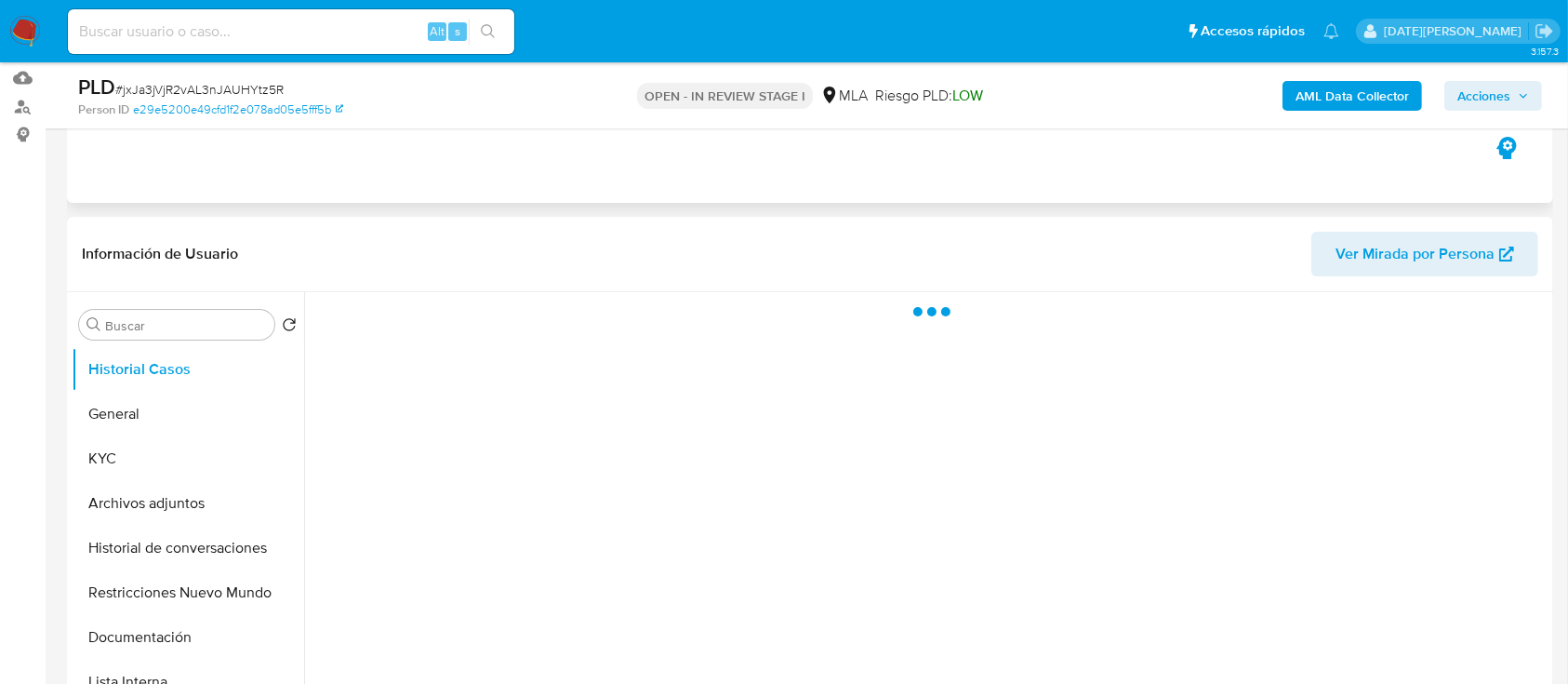
scroll to position [248, 0]
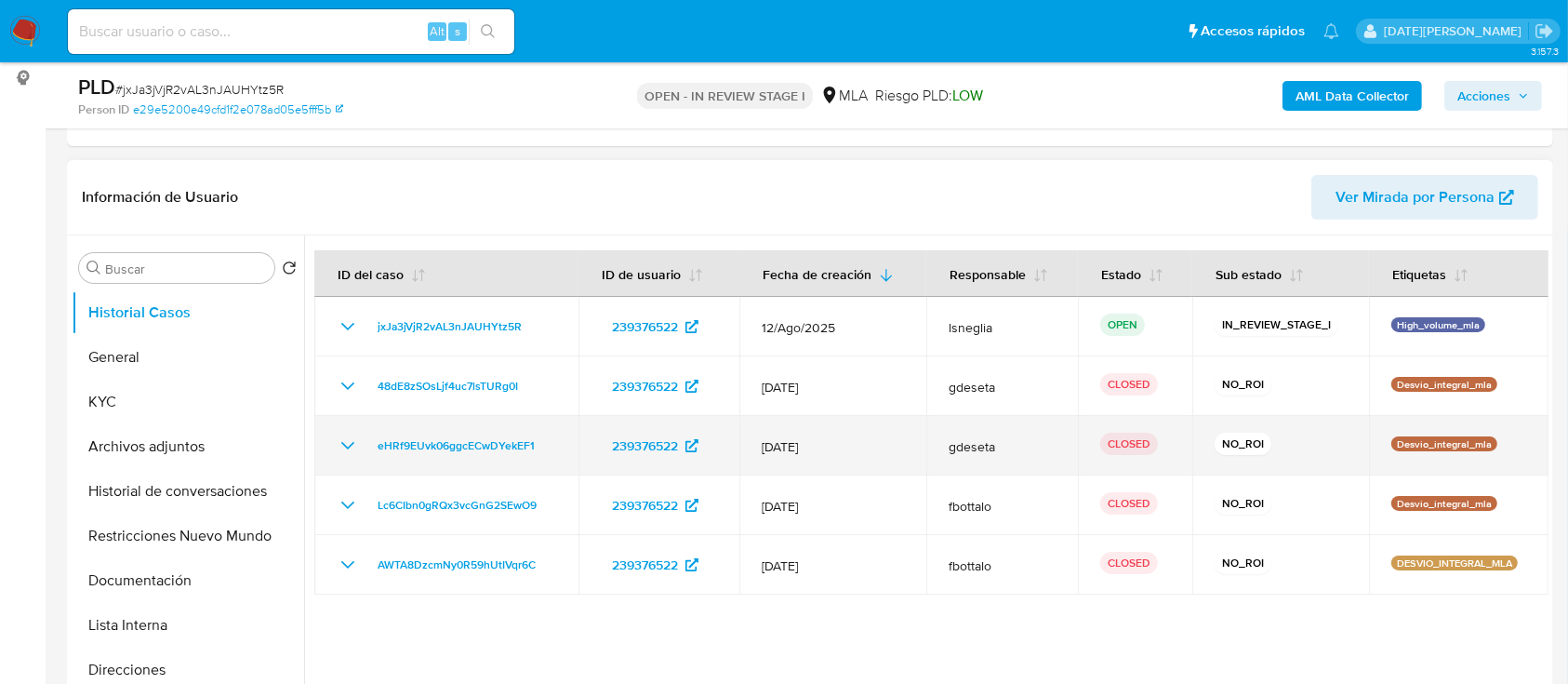
select select "10"
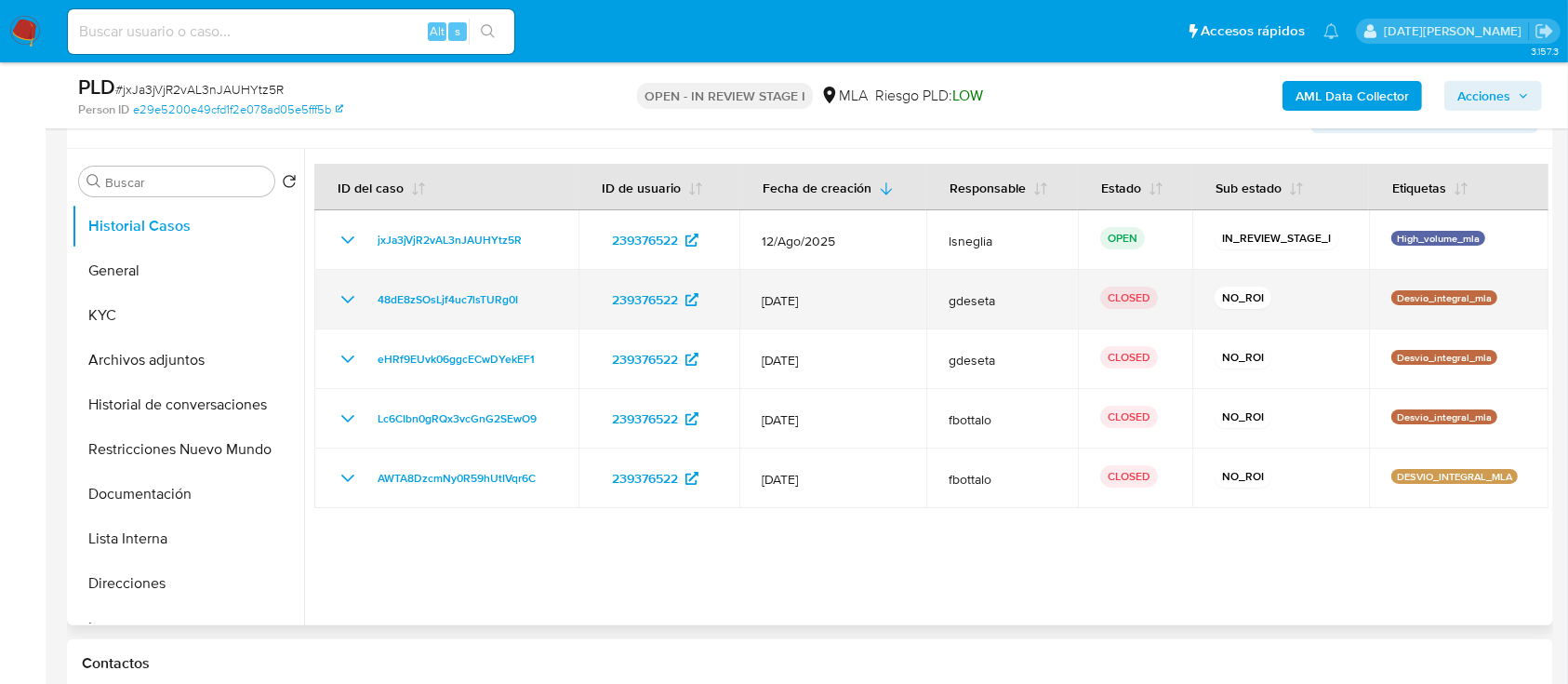
scroll to position [372, 0]
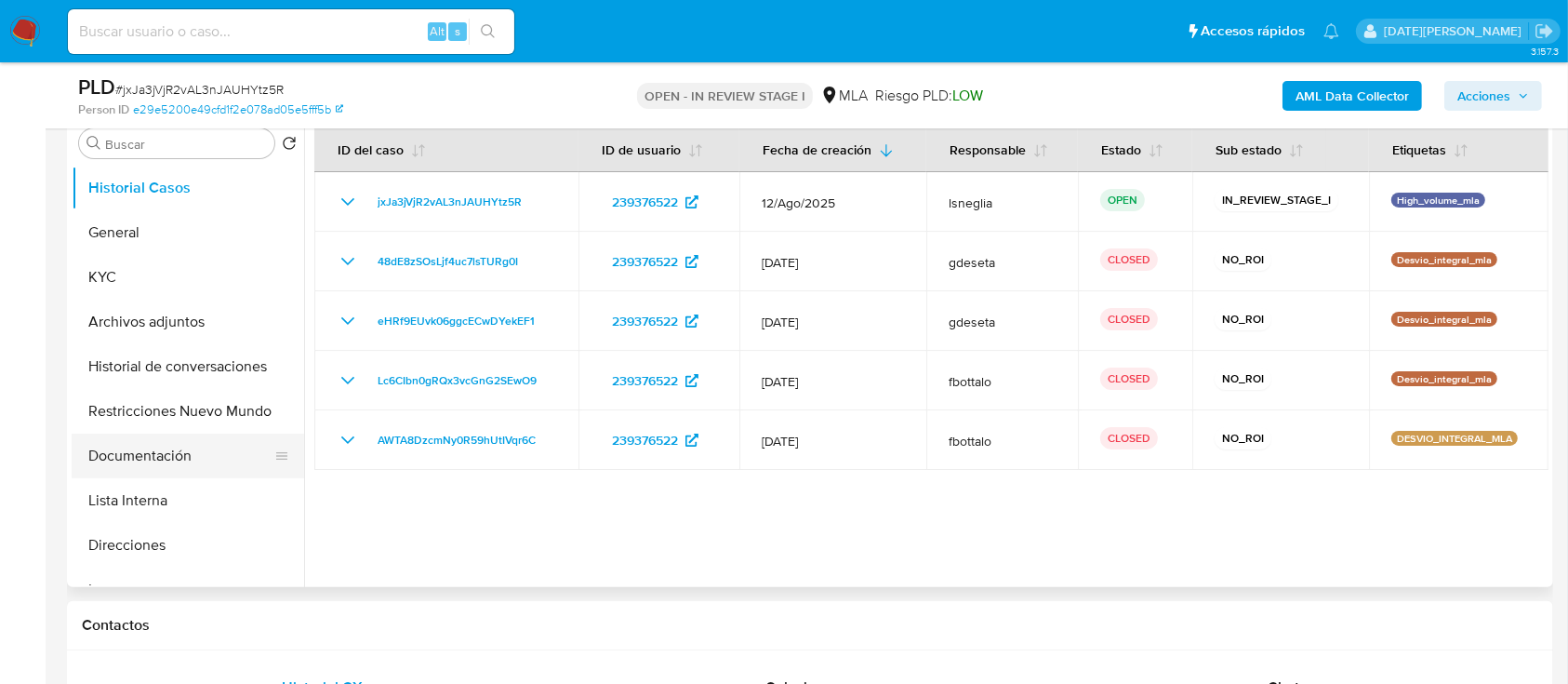
click at [165, 455] on button "Documentación" at bounding box center [181, 455] width 218 height 45
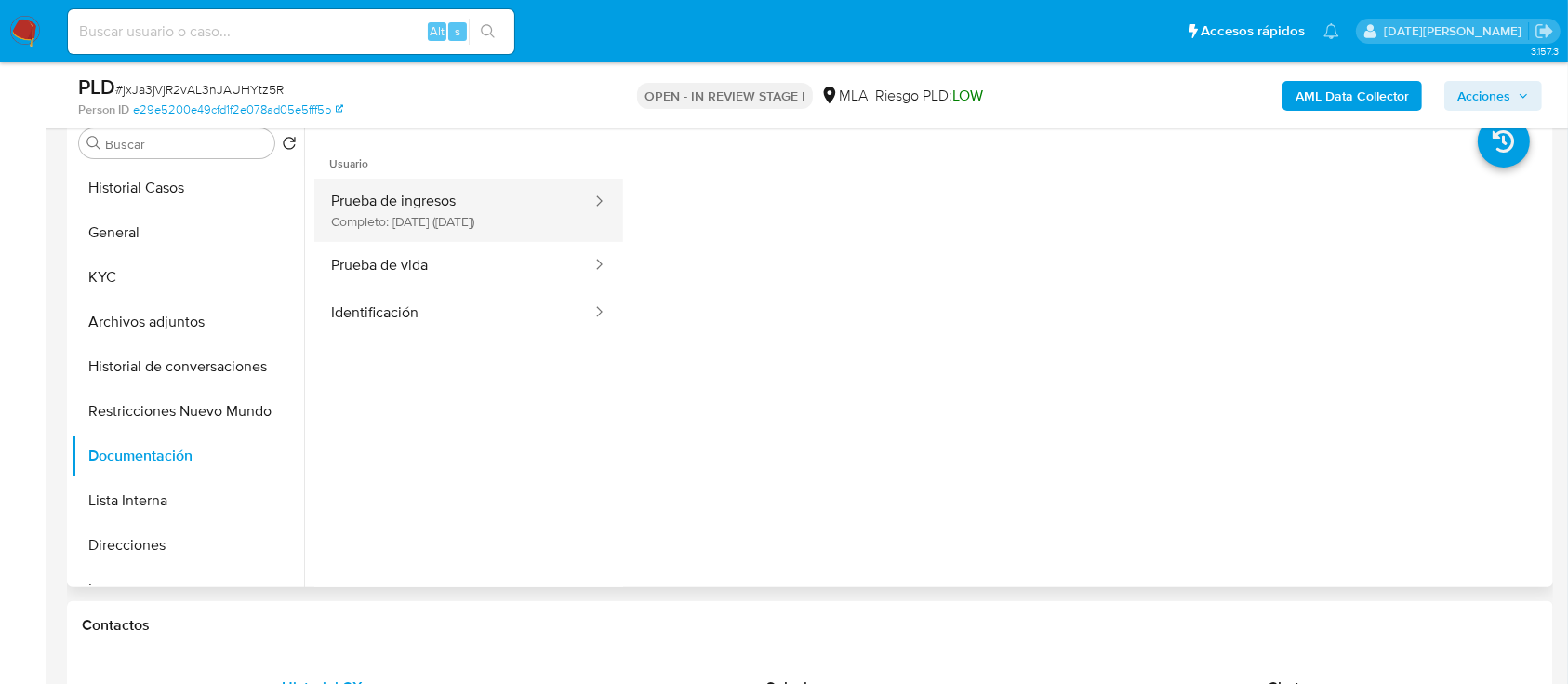
click at [478, 209] on button "Prueba de ingresos Completo: 25/09/2024 (hace un año)" at bounding box center [454, 210] width 279 height 63
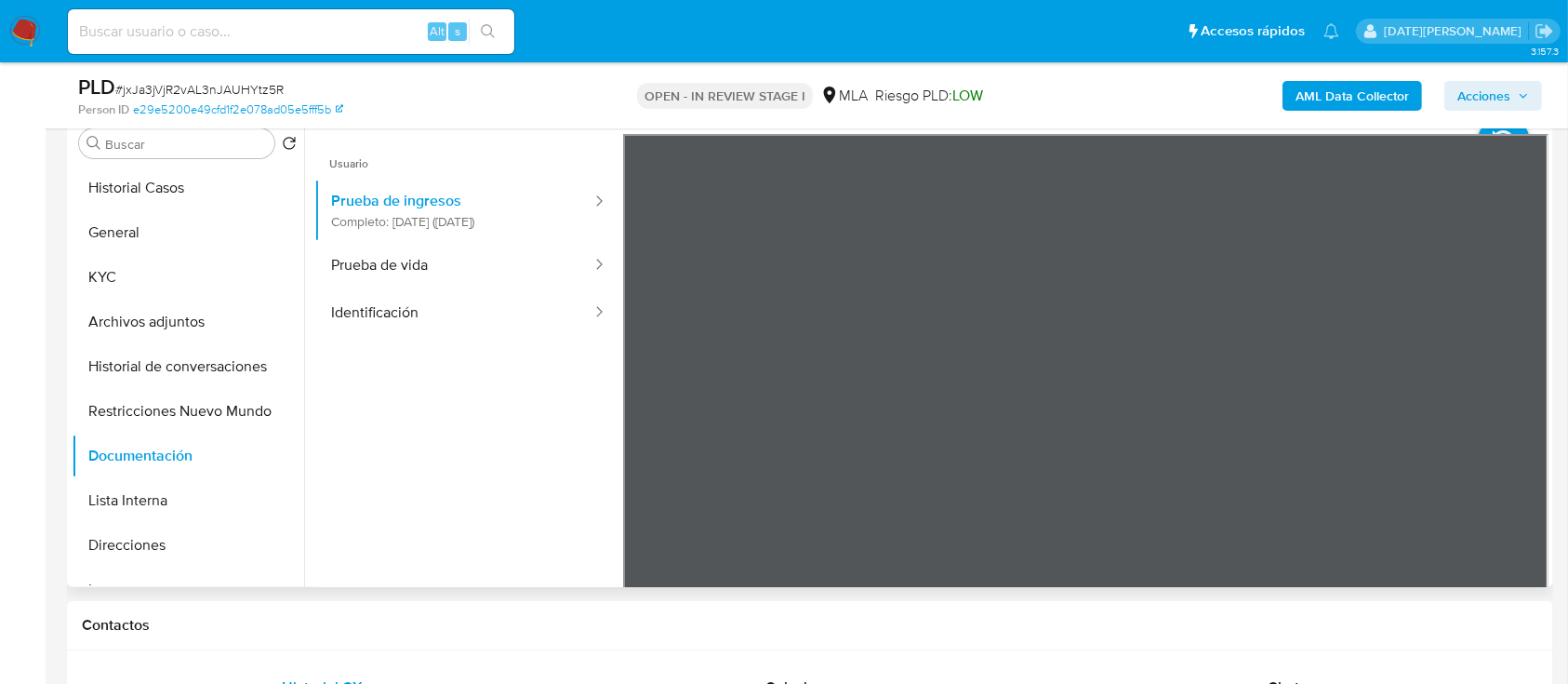
scroll to position [63, 0]
click at [262, 377] on button "Historial de conversaciones" at bounding box center [181, 366] width 218 height 45
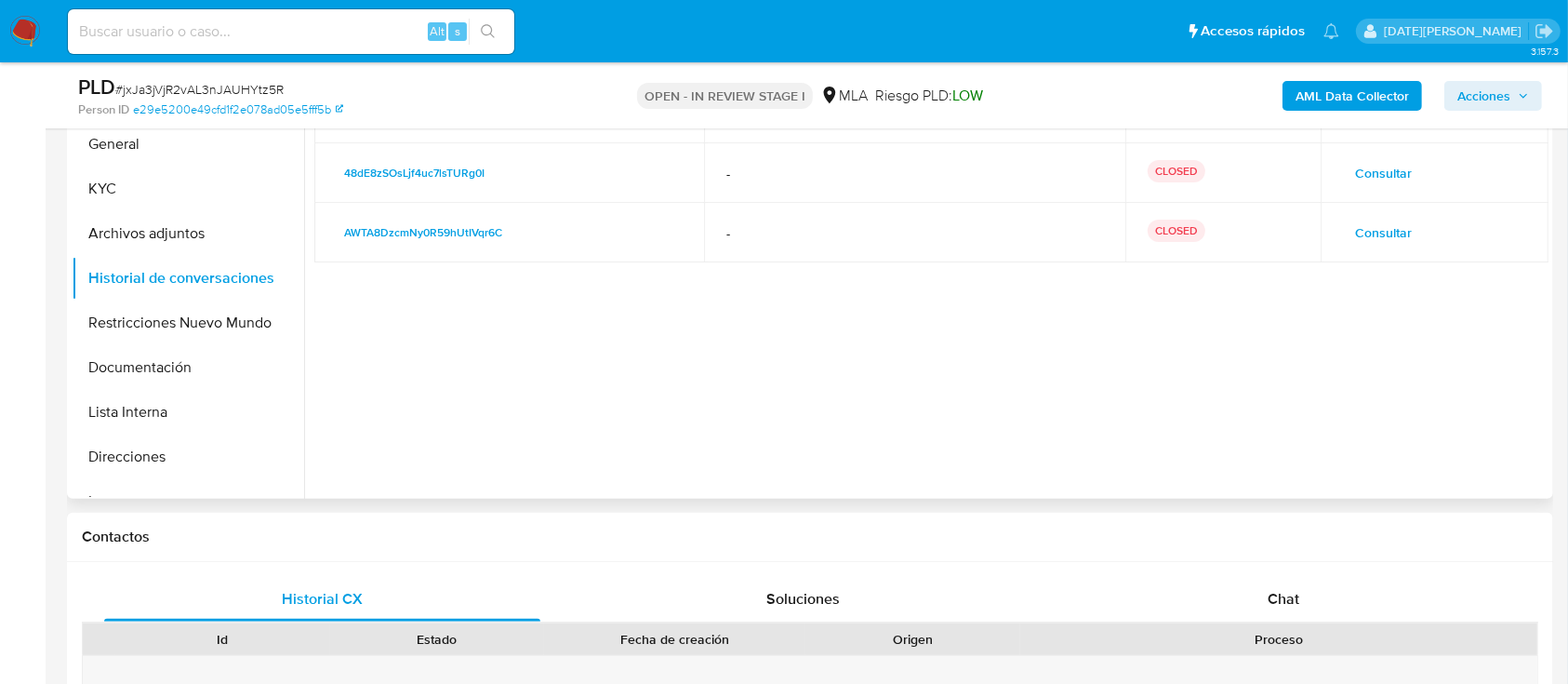
scroll to position [620, 0]
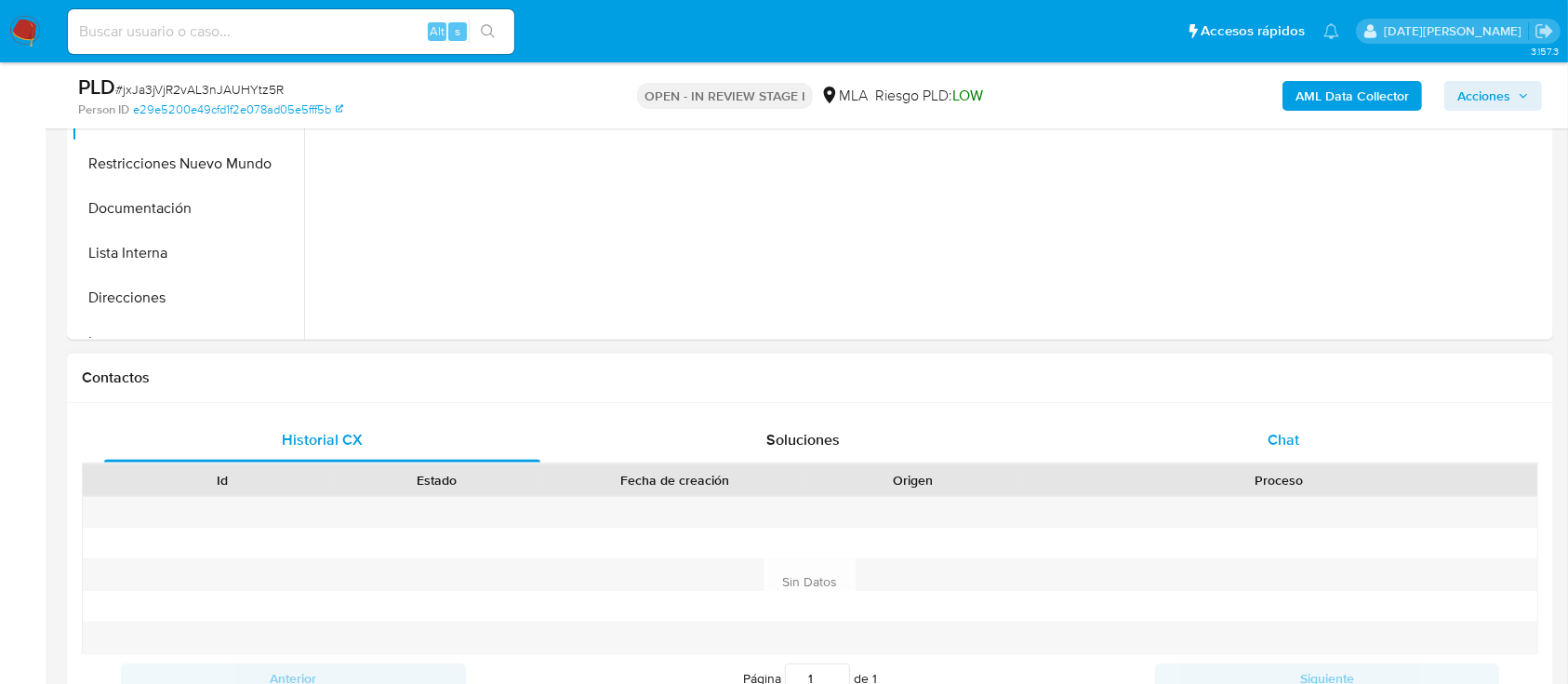
click at [1241, 429] on div "Chat" at bounding box center [1284, 440] width 436 height 45
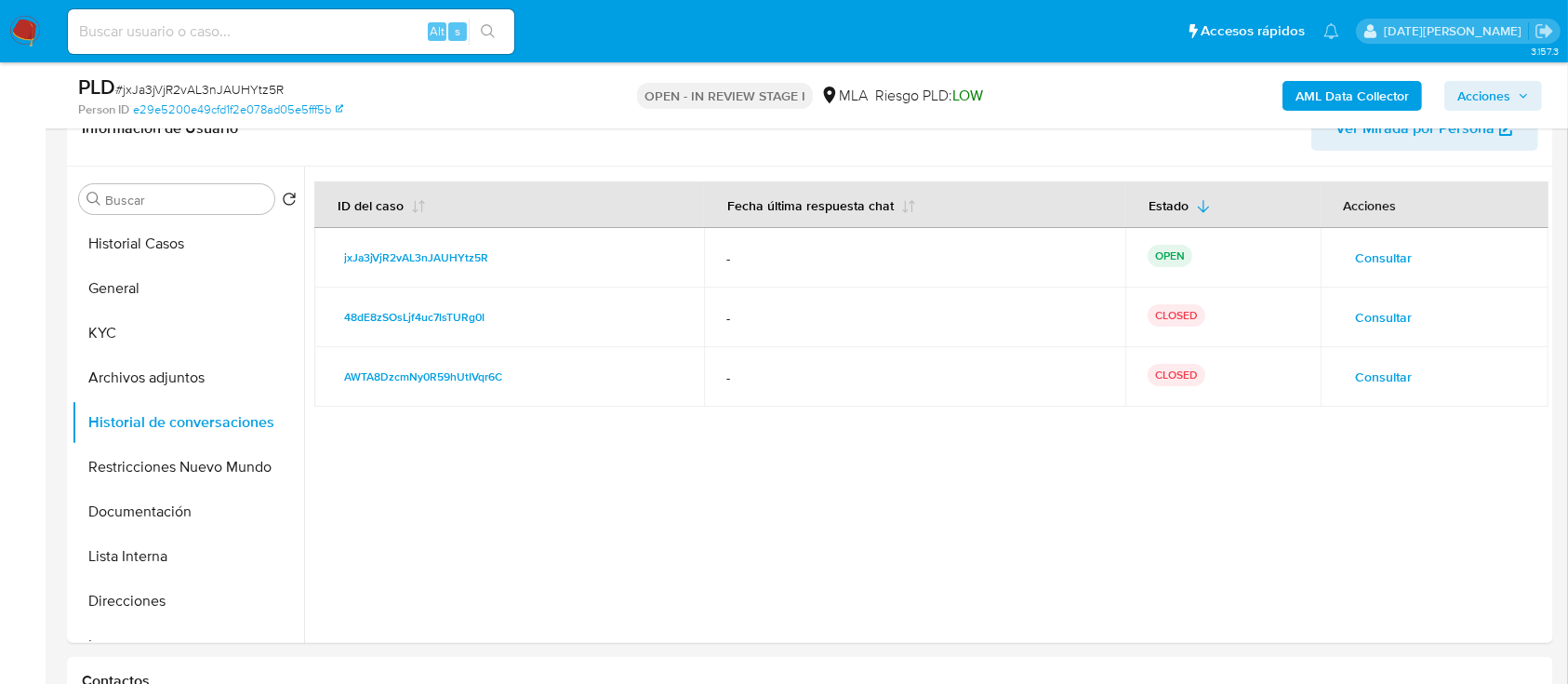
scroll to position [496, 0]
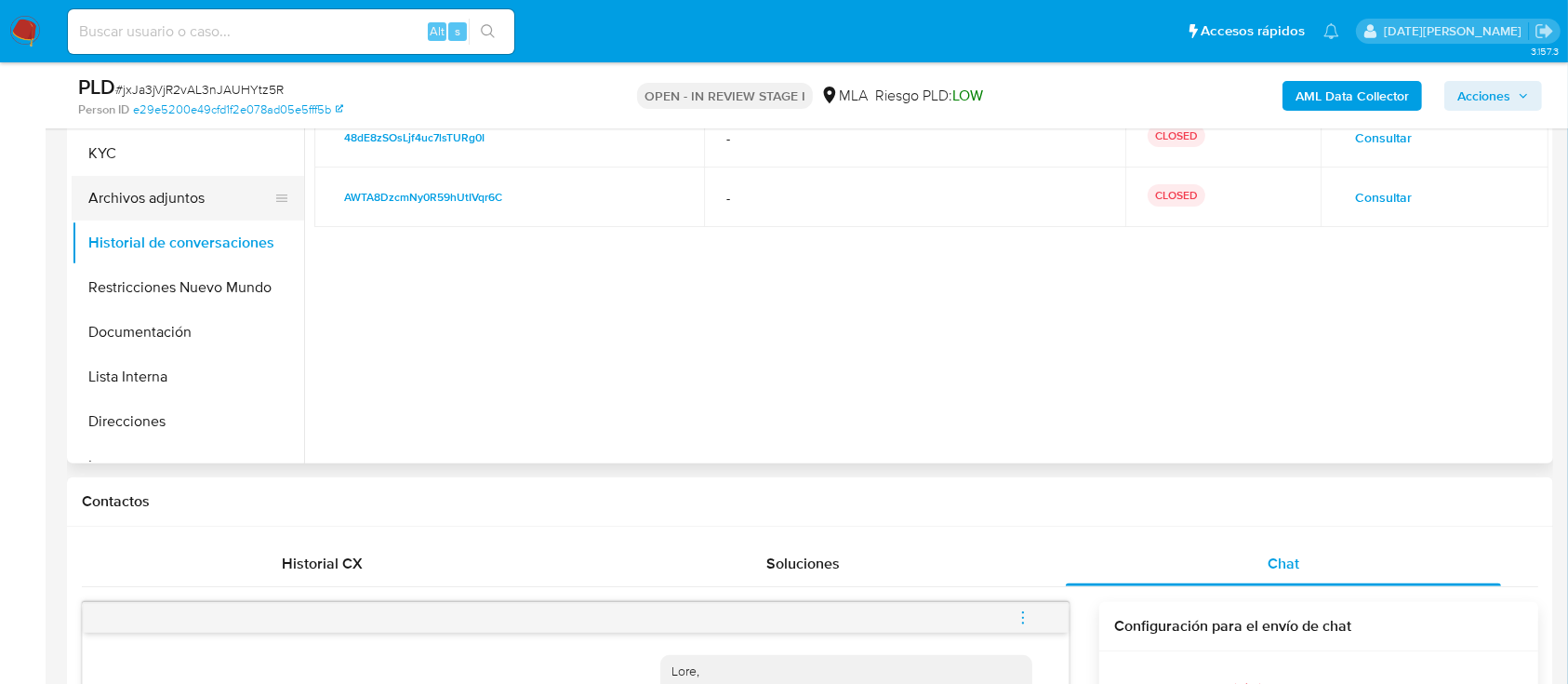
click at [164, 205] on button "Archivos adjuntos" at bounding box center [181, 198] width 218 height 45
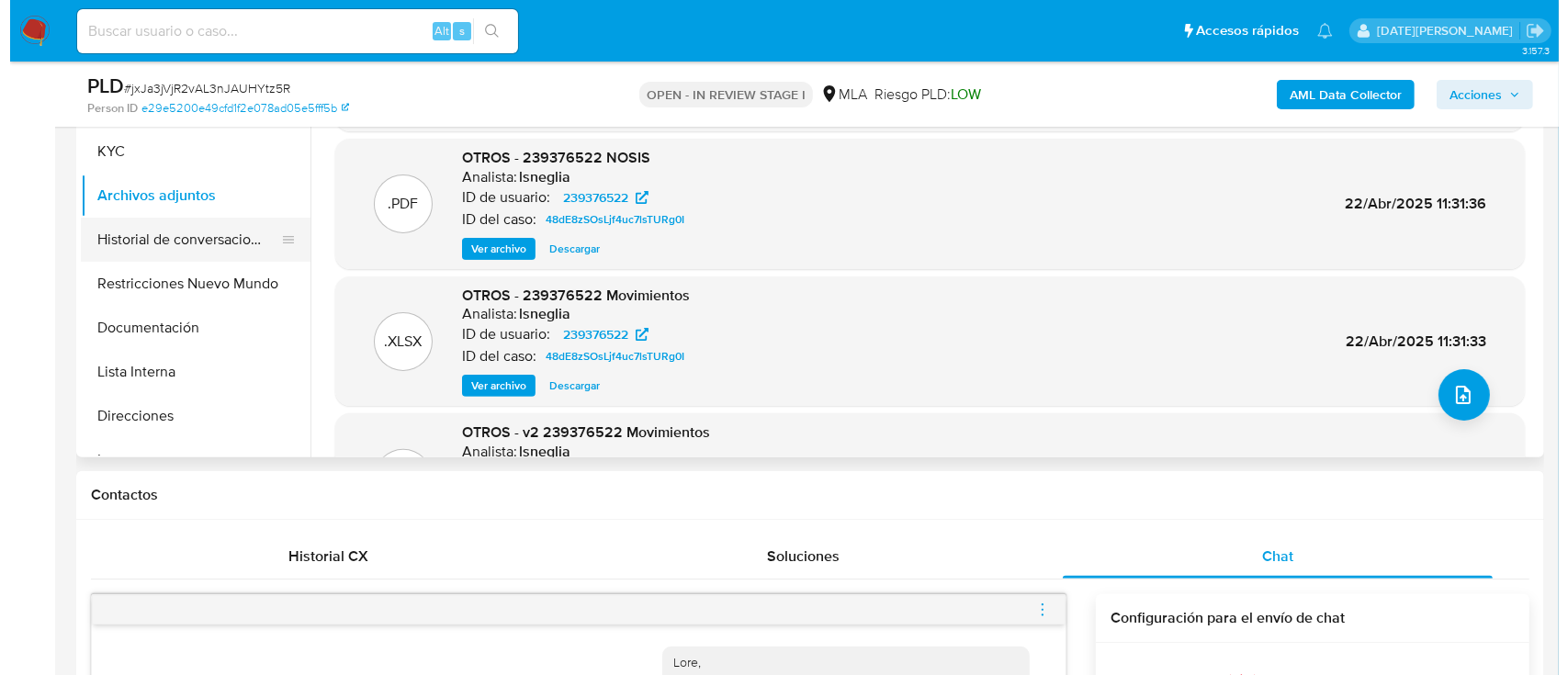
scroll to position [367, 0]
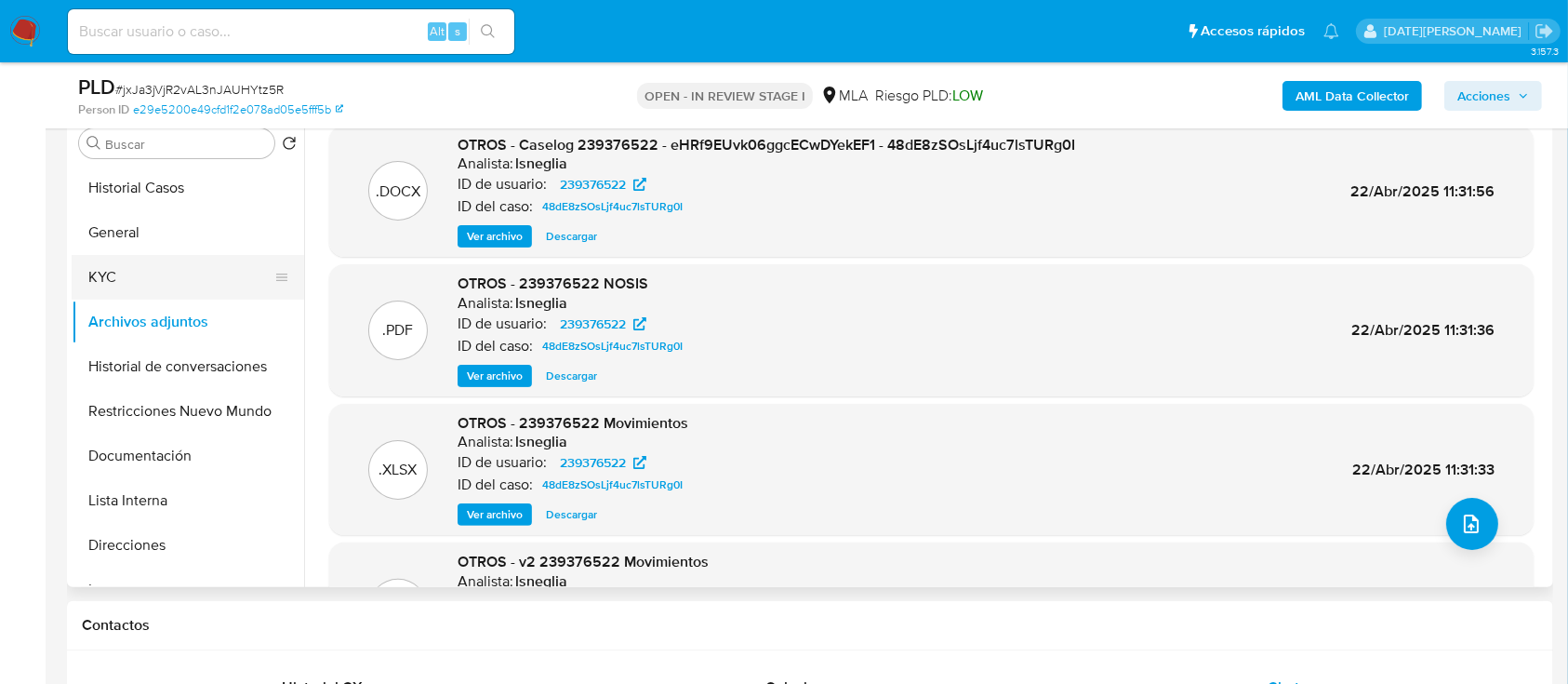
click at [120, 276] on button "KYC" at bounding box center [181, 277] width 218 height 45
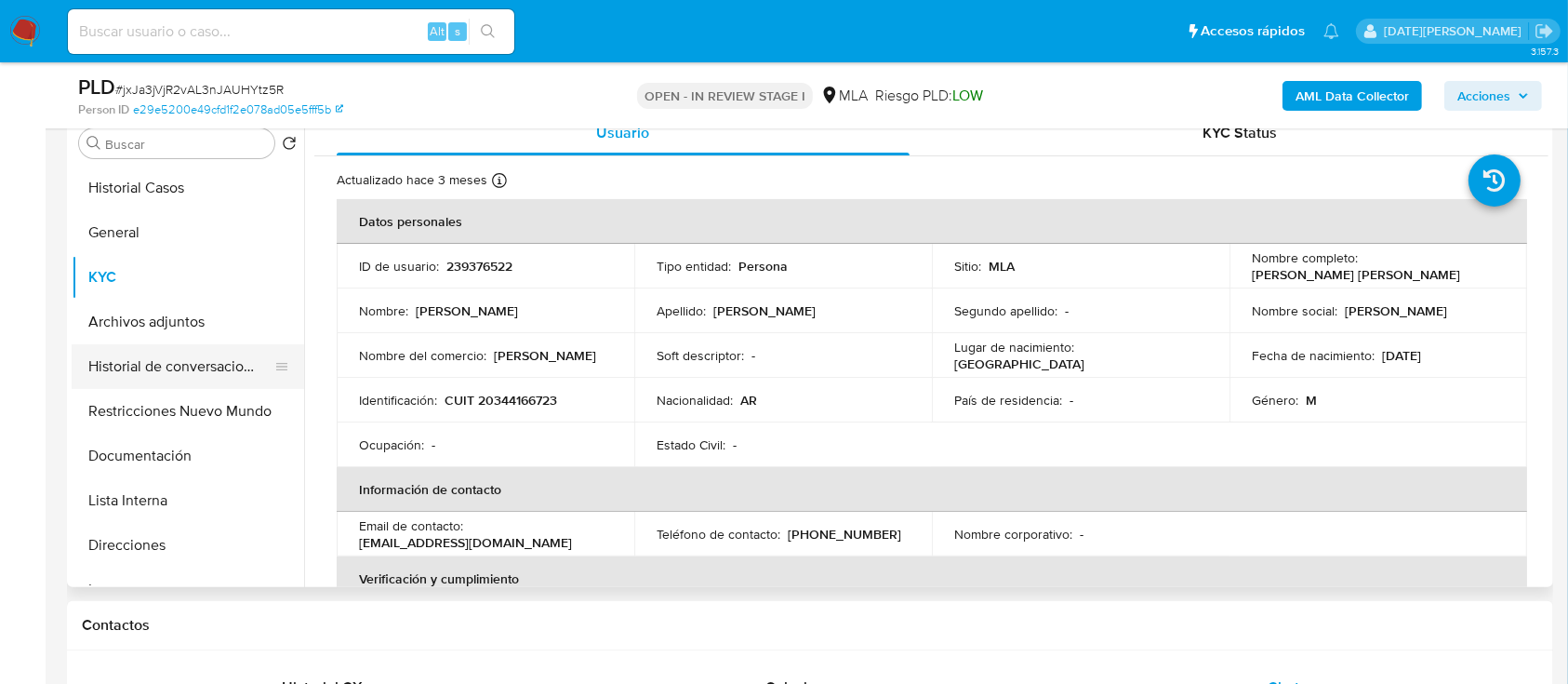
click at [170, 370] on button "Historial de conversaciones" at bounding box center [181, 366] width 218 height 45
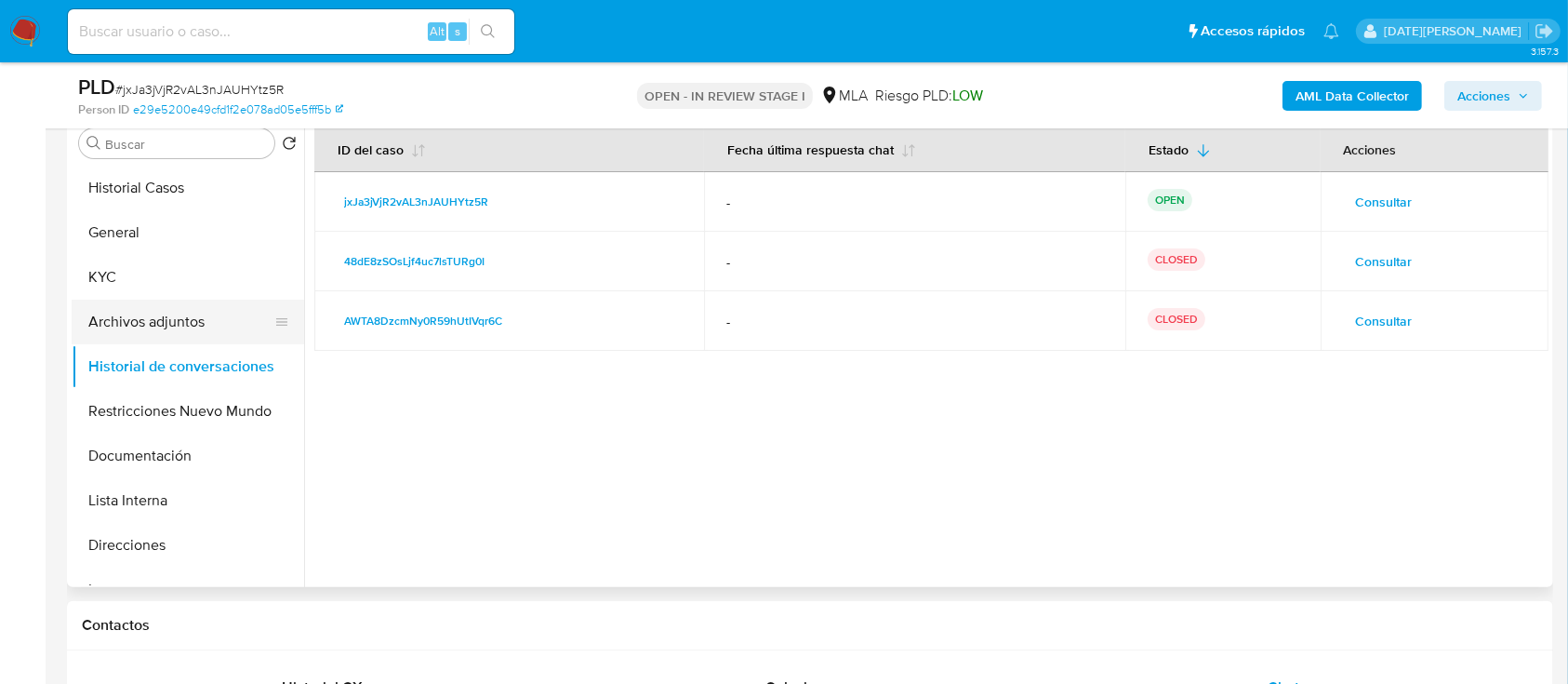
click at [199, 325] on button "Archivos adjuntos" at bounding box center [181, 321] width 218 height 45
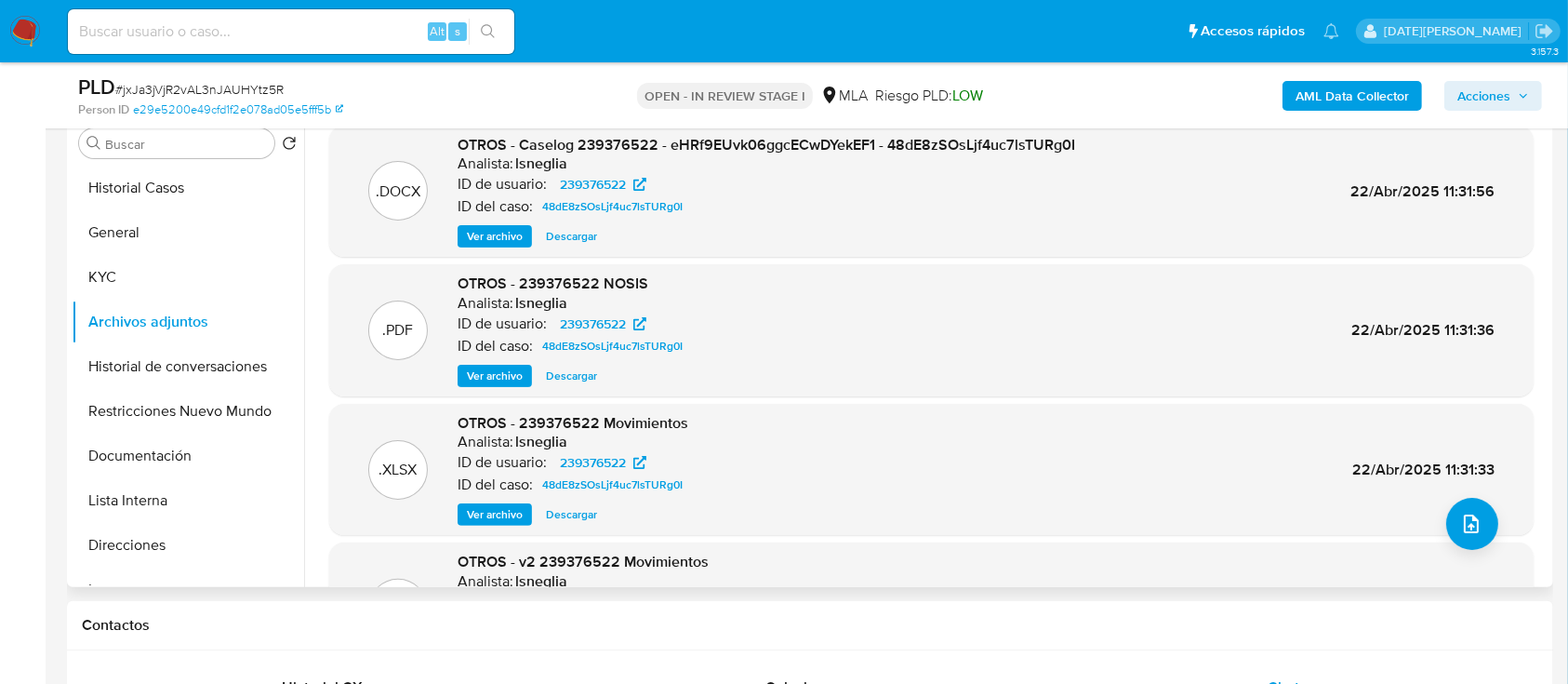
click at [496, 513] on span "Ver archivo" at bounding box center [494, 514] width 55 height 18
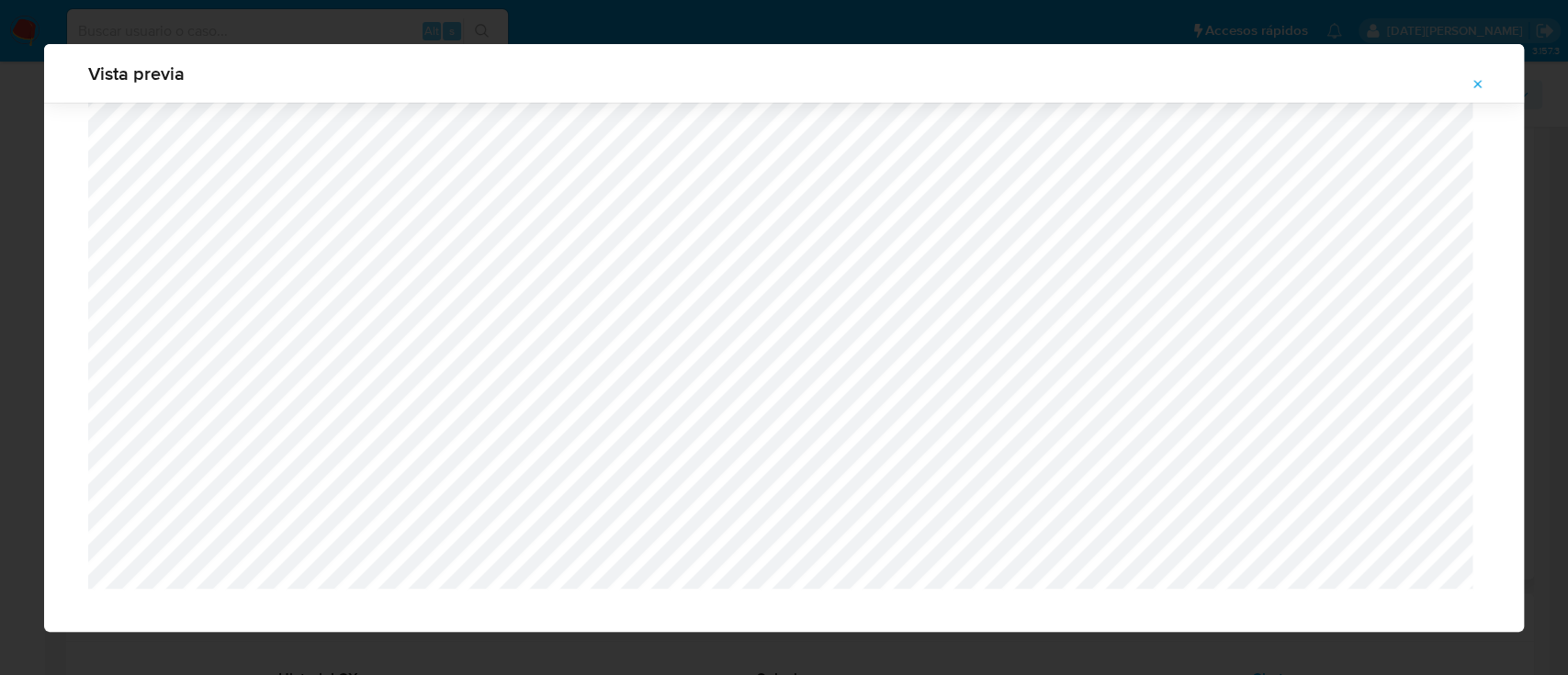
scroll to position [0, 0]
click at [1484, 84] on icon "Attachment preview" at bounding box center [1477, 85] width 15 height 15
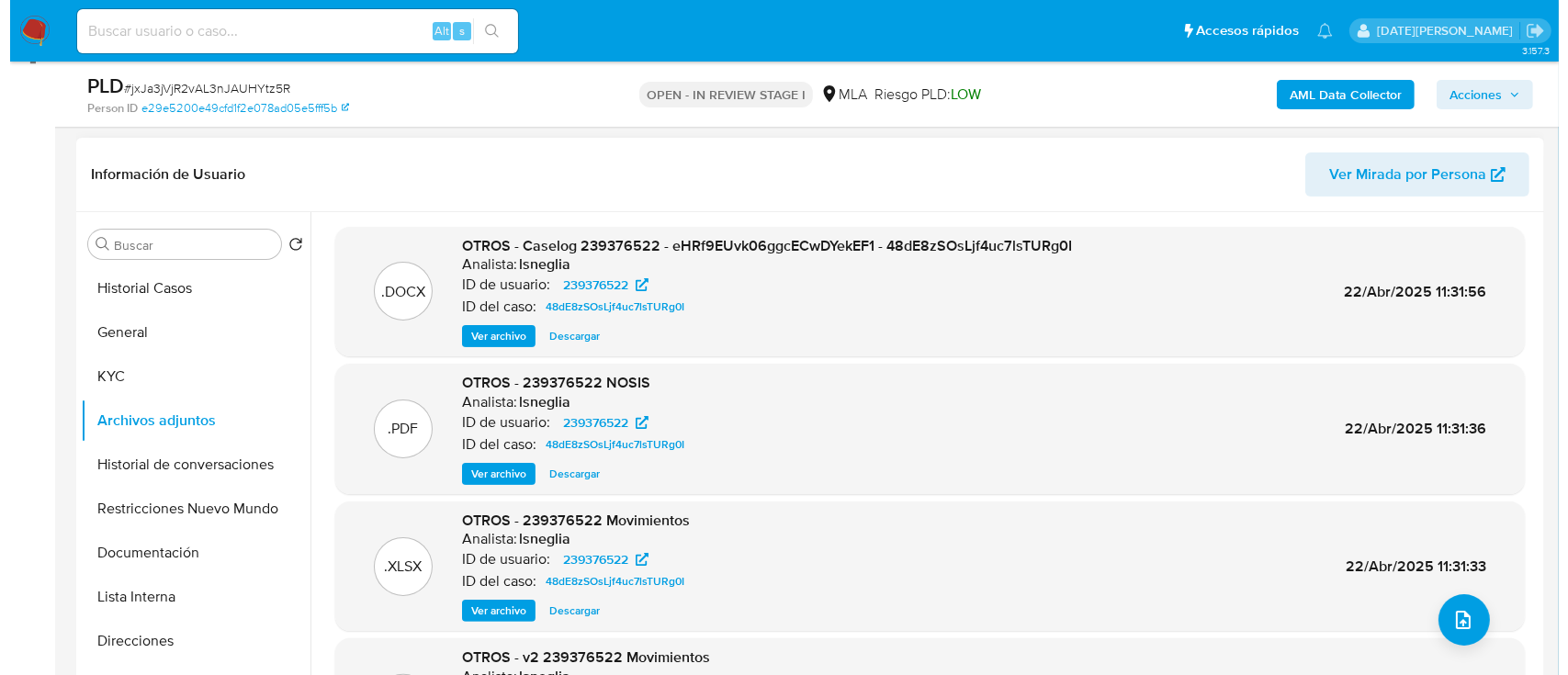
scroll to position [122, 0]
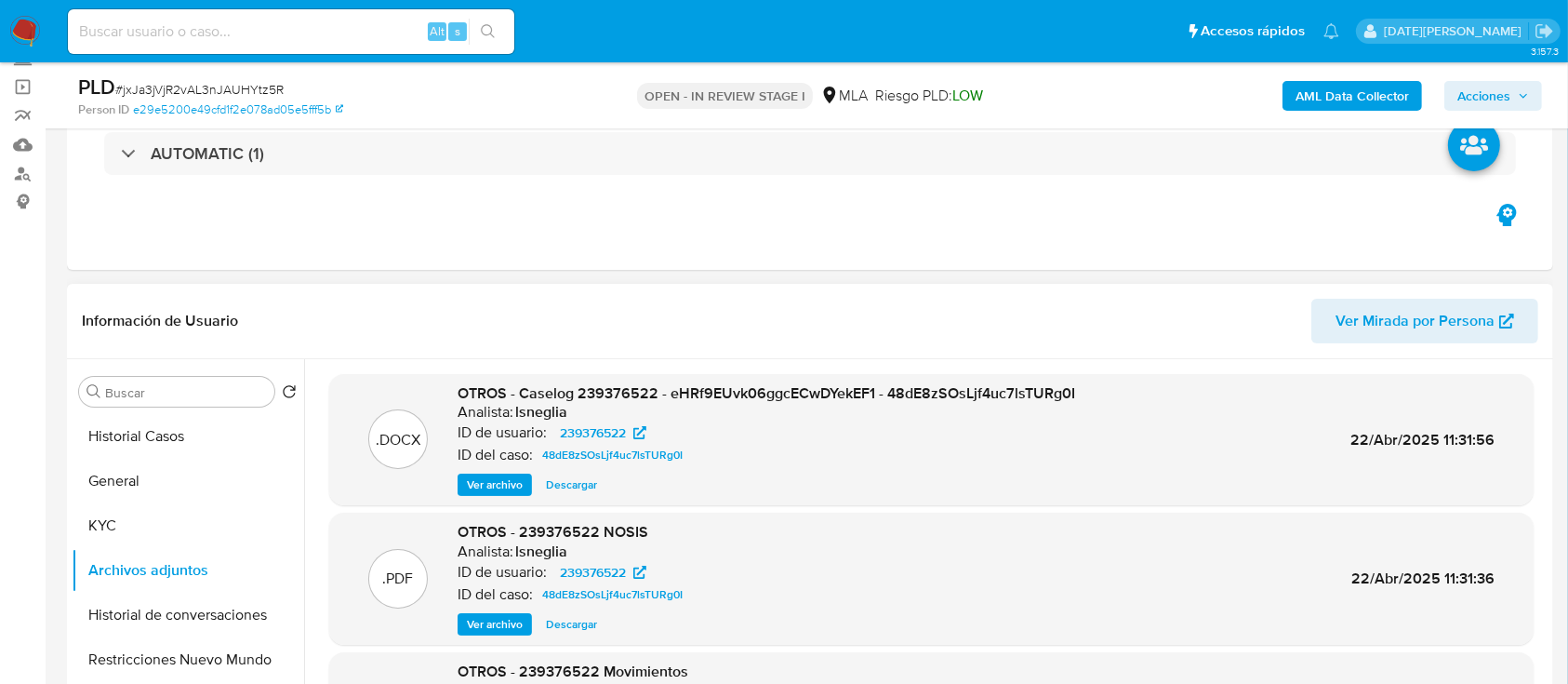
click at [510, 487] on span "Ver archivo" at bounding box center [494, 484] width 55 height 18
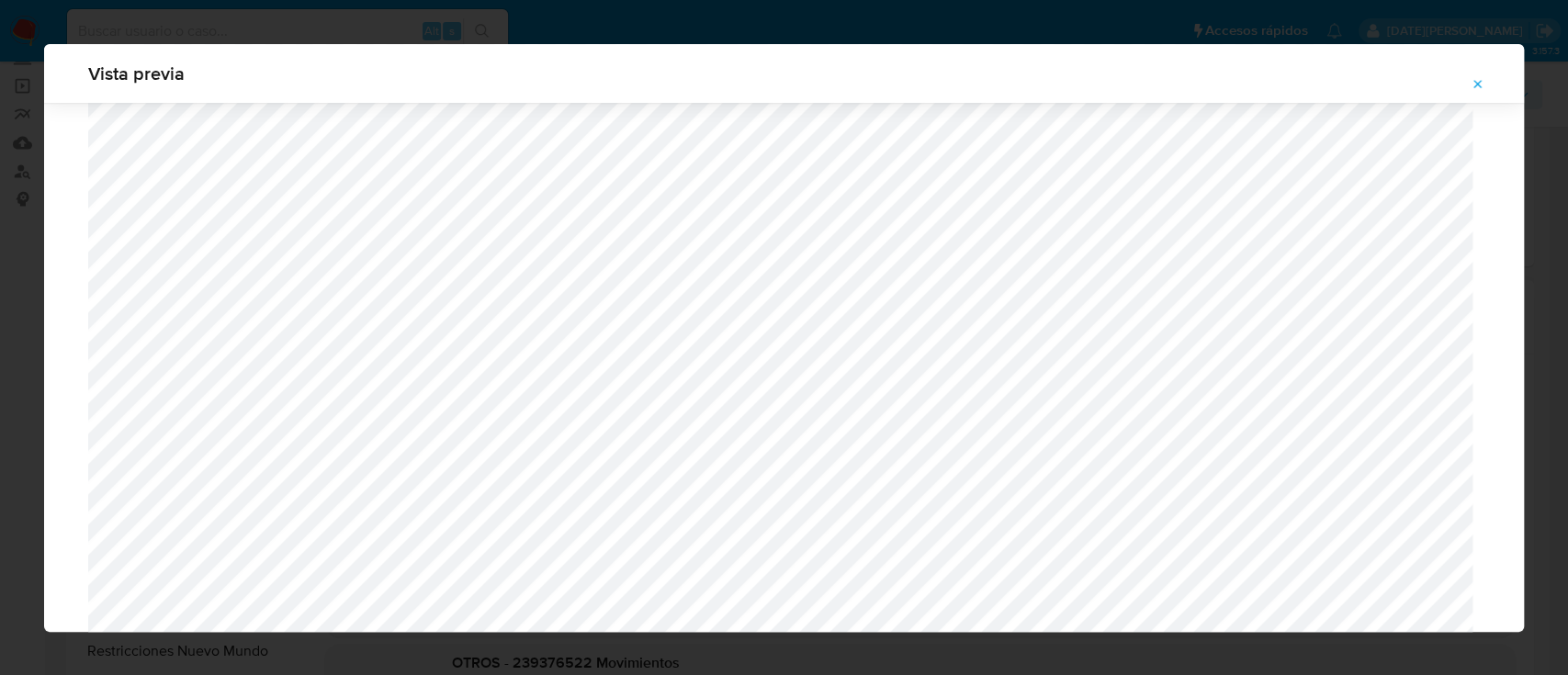
scroll to position [1433, 0]
click at [1478, 85] on icon "Attachment preview" at bounding box center [1477, 85] width 15 height 15
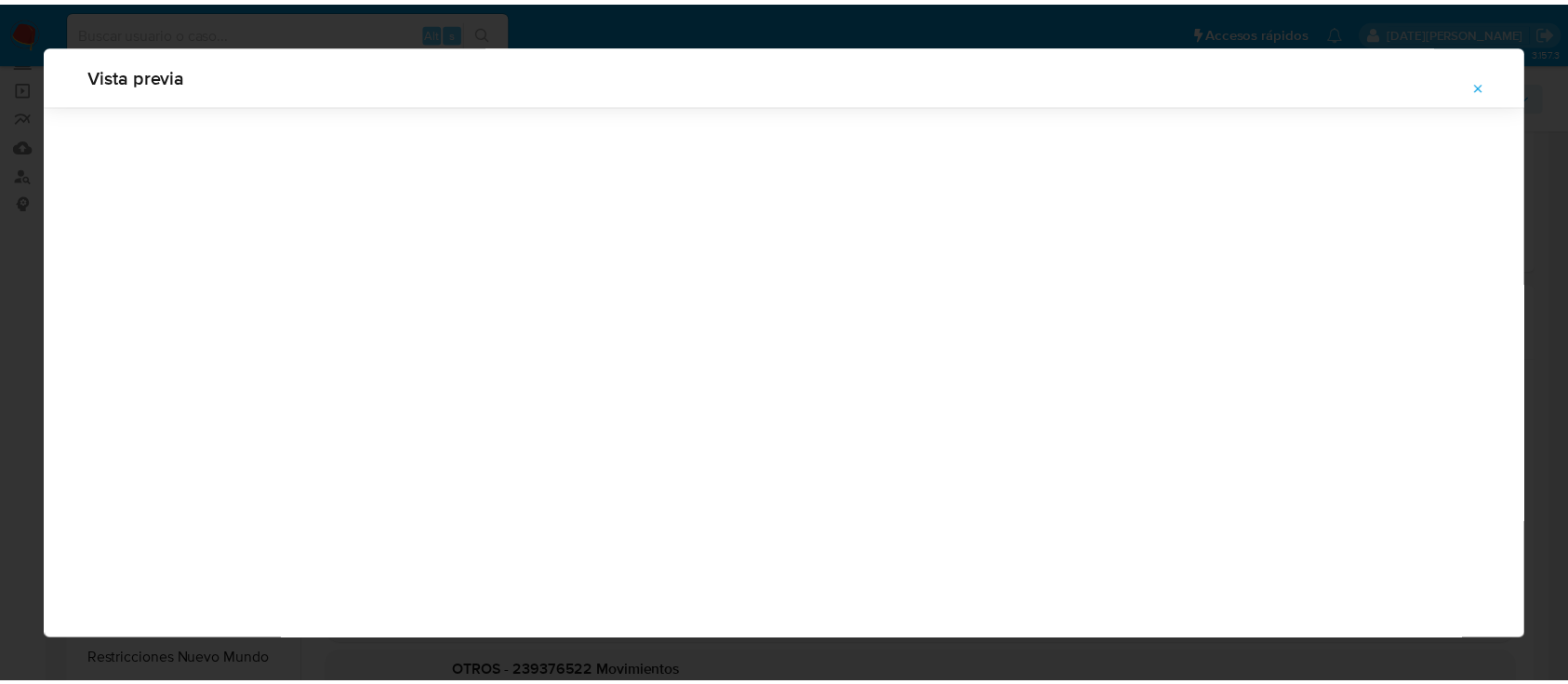
scroll to position [59, 0]
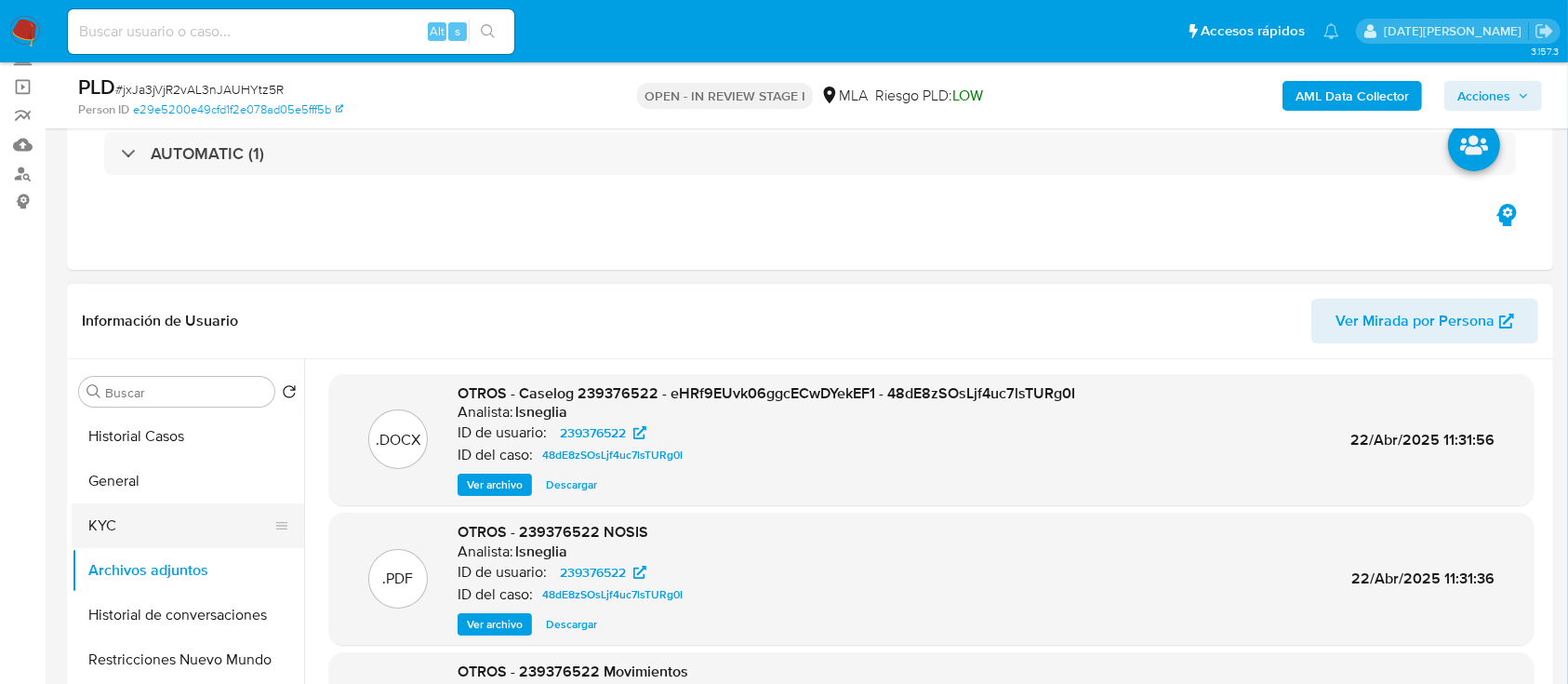
click at [102, 526] on button "KYC" at bounding box center [181, 525] width 218 height 45
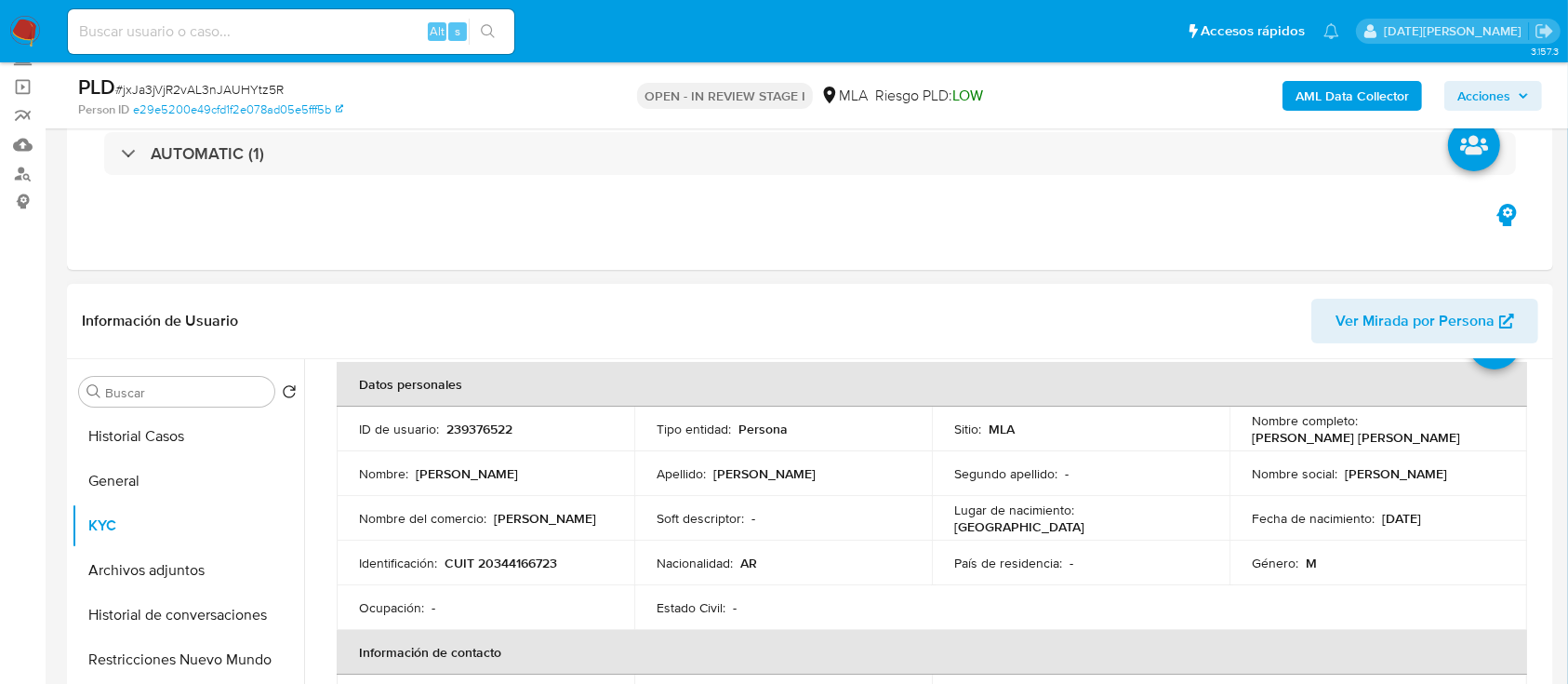
scroll to position [123, 0]
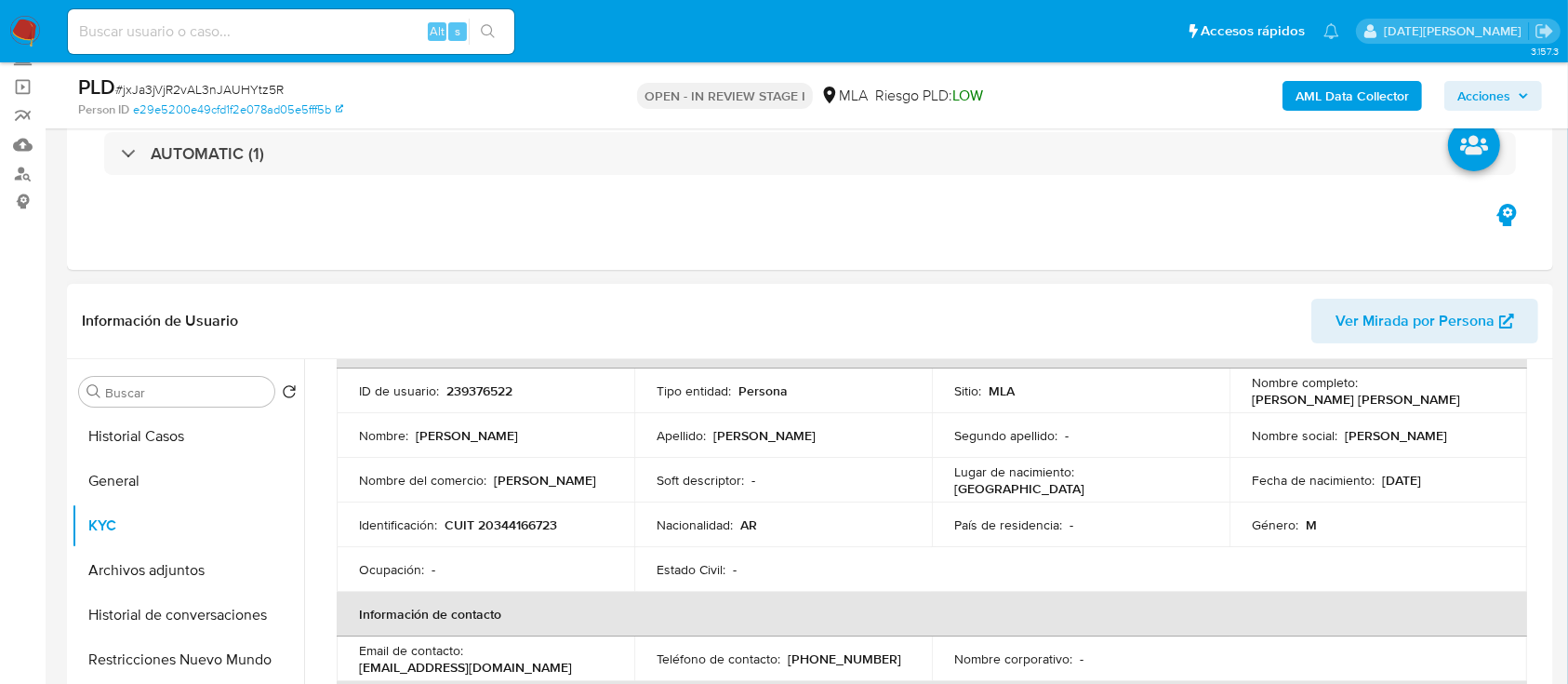
click at [496, 528] on p "CUIT 20344166723" at bounding box center [501, 525] width 113 height 17
copy p "20344166723"
drag, startPoint x: 1247, startPoint y: 396, endPoint x: 1421, endPoint y: 398, distance: 174.0
click at [1421, 398] on div "Nombre completo : Juan Manuel Arnaldo Peleran" at bounding box center [1378, 390] width 253 height 33
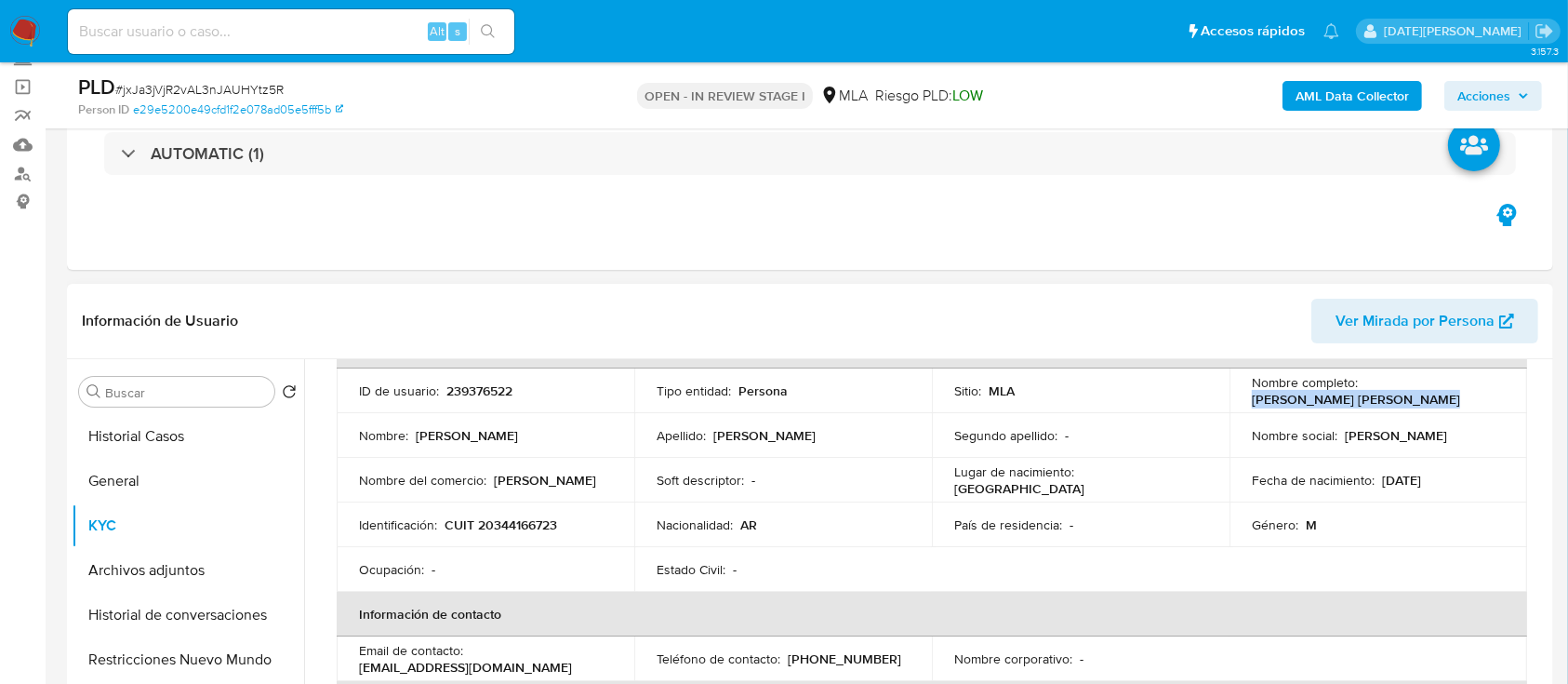
copy p "Juan Manuel Arnaldo Peleran"
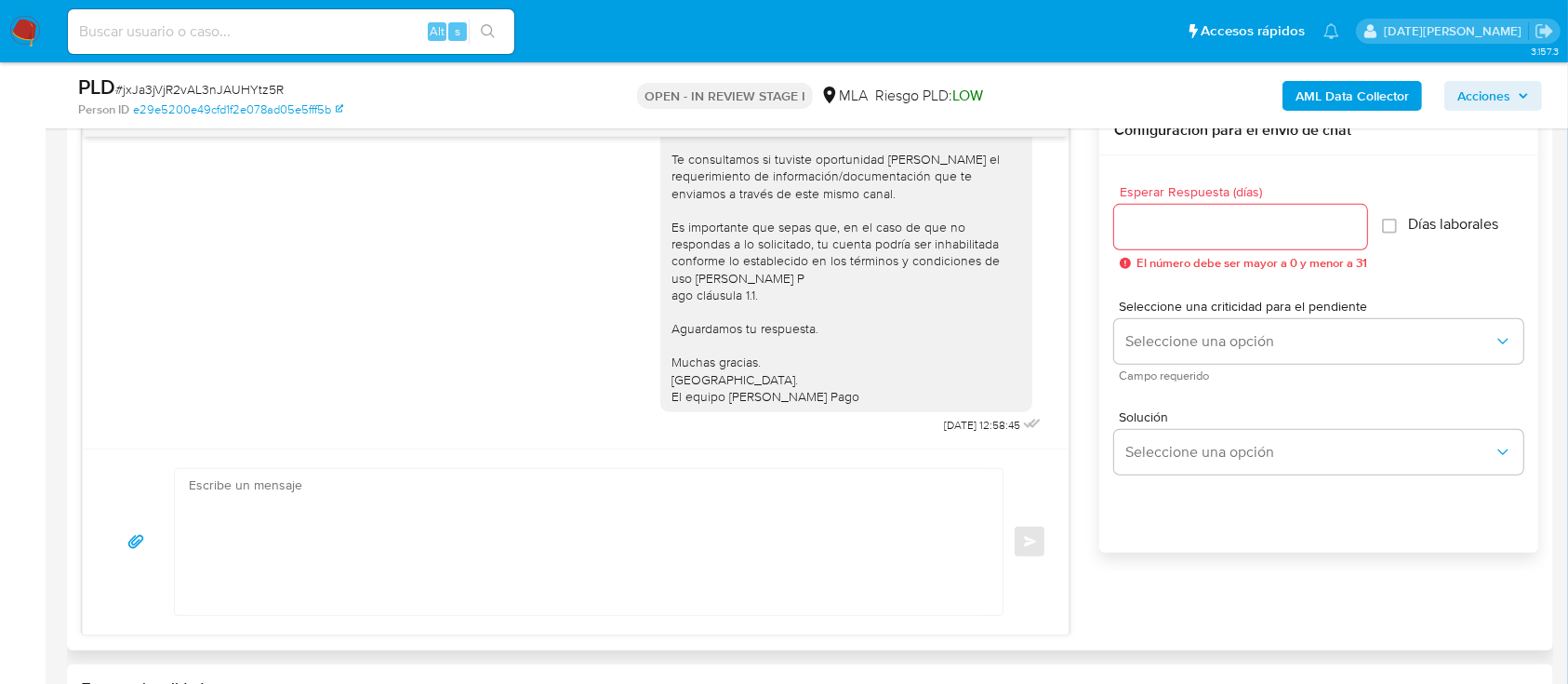
scroll to position [1151, 0]
click at [1245, 232] on input "Esperar Respuesta (días)" at bounding box center [1240, 227] width 253 height 24
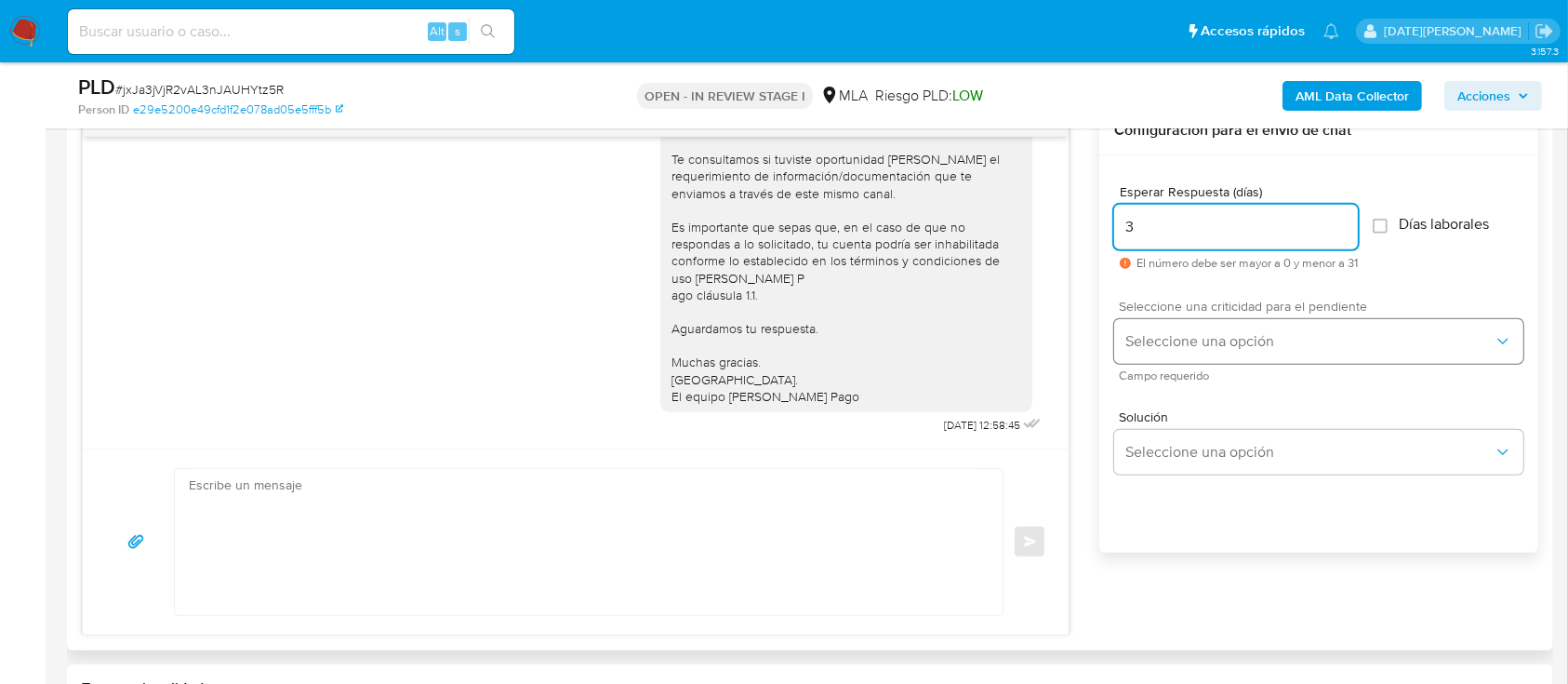
type input "3"
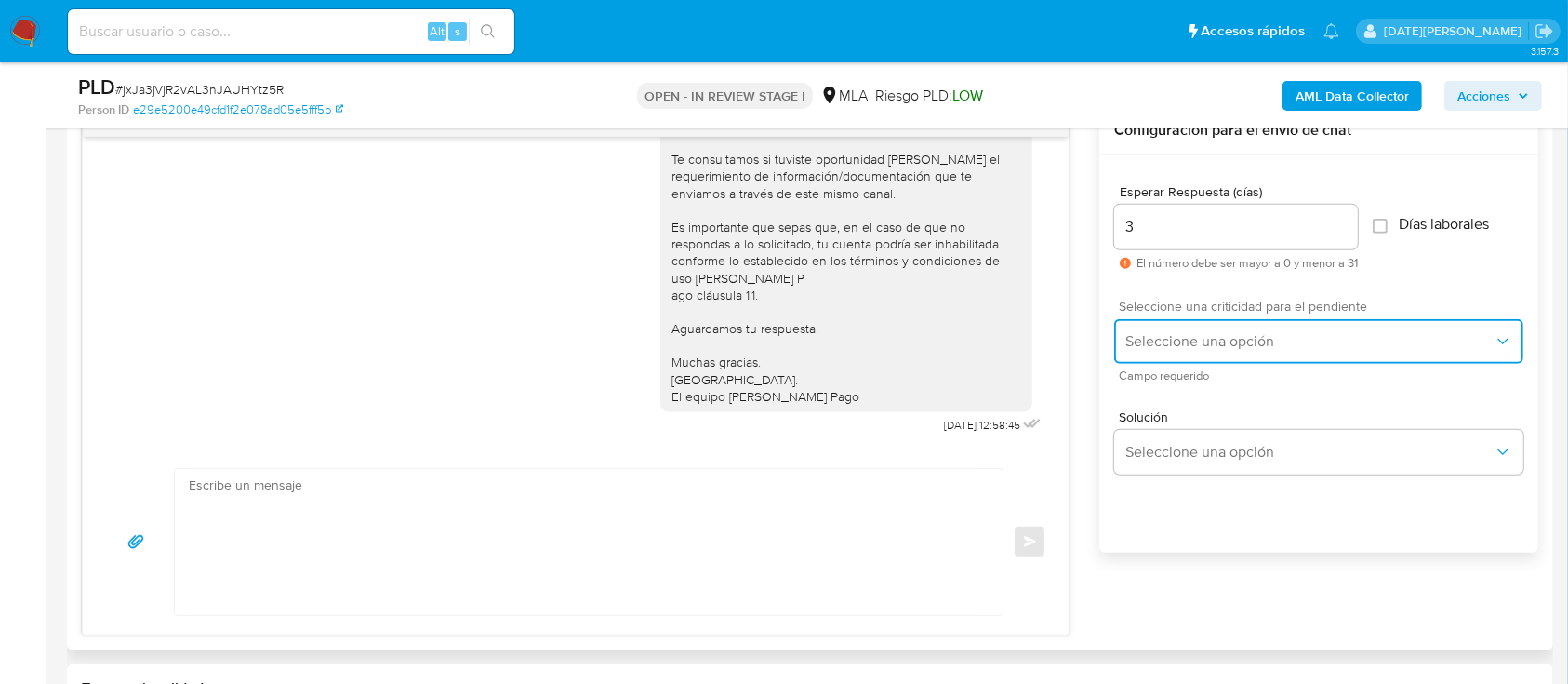
click at [1183, 359] on button "Seleccione una opción" at bounding box center [1318, 342] width 409 height 45
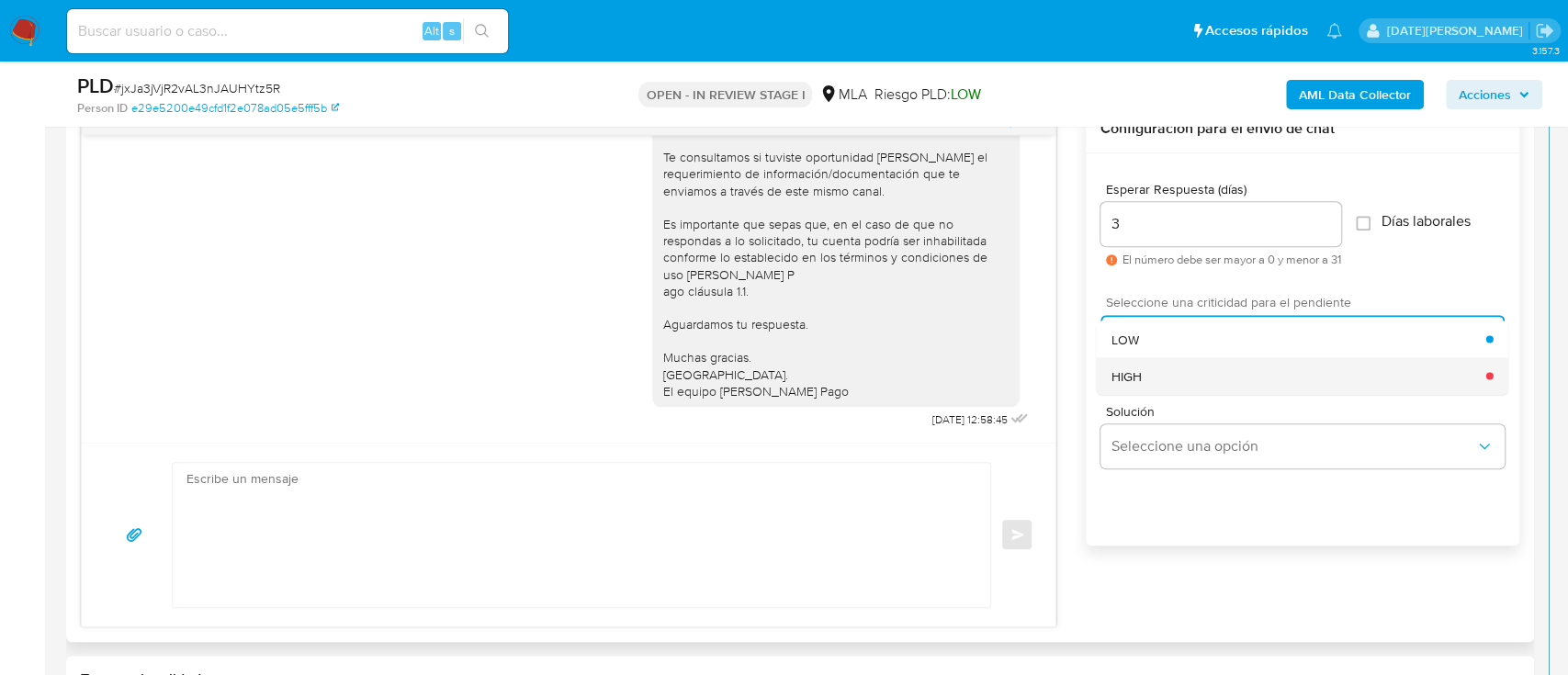
click at [1171, 373] on div "HIGH" at bounding box center [1298, 375] width 375 height 37
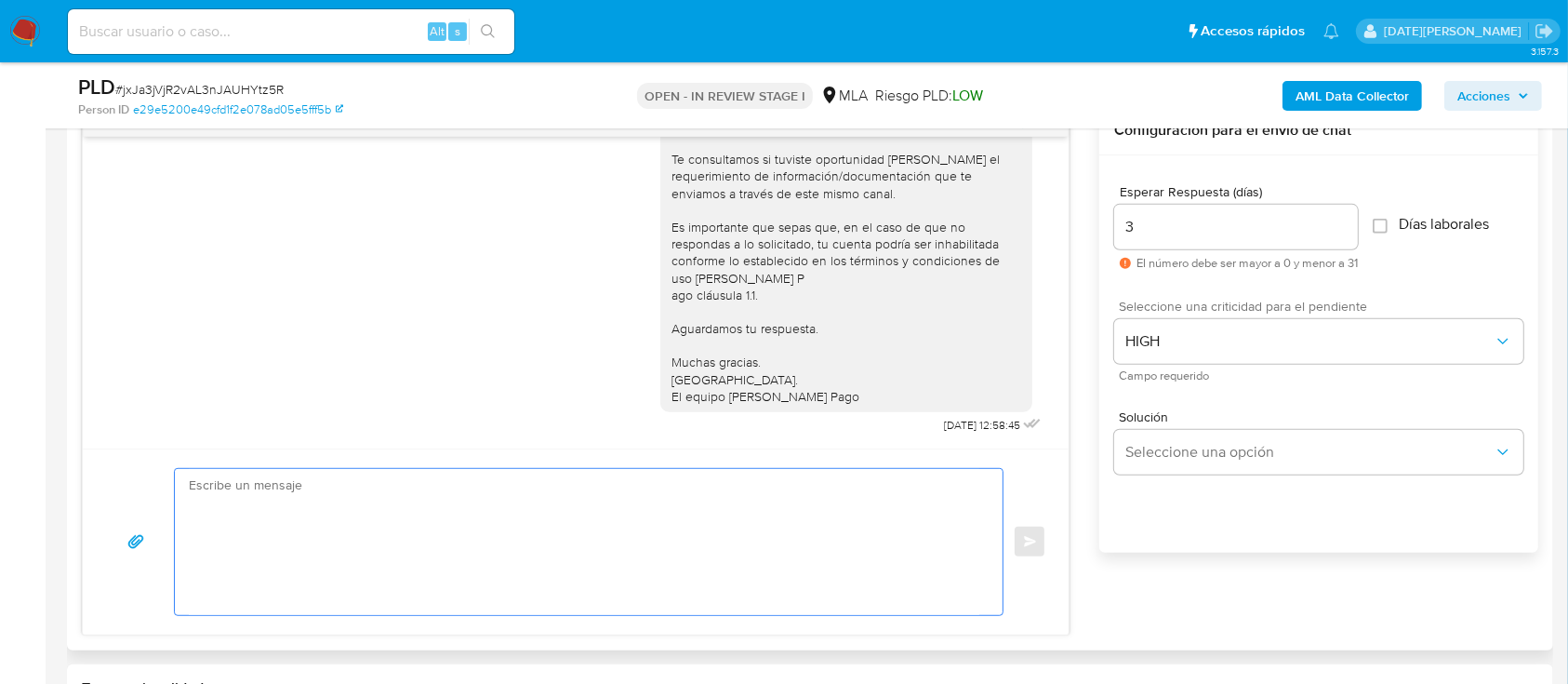
click at [708, 499] on textarea at bounding box center [583, 541] width 791 height 146
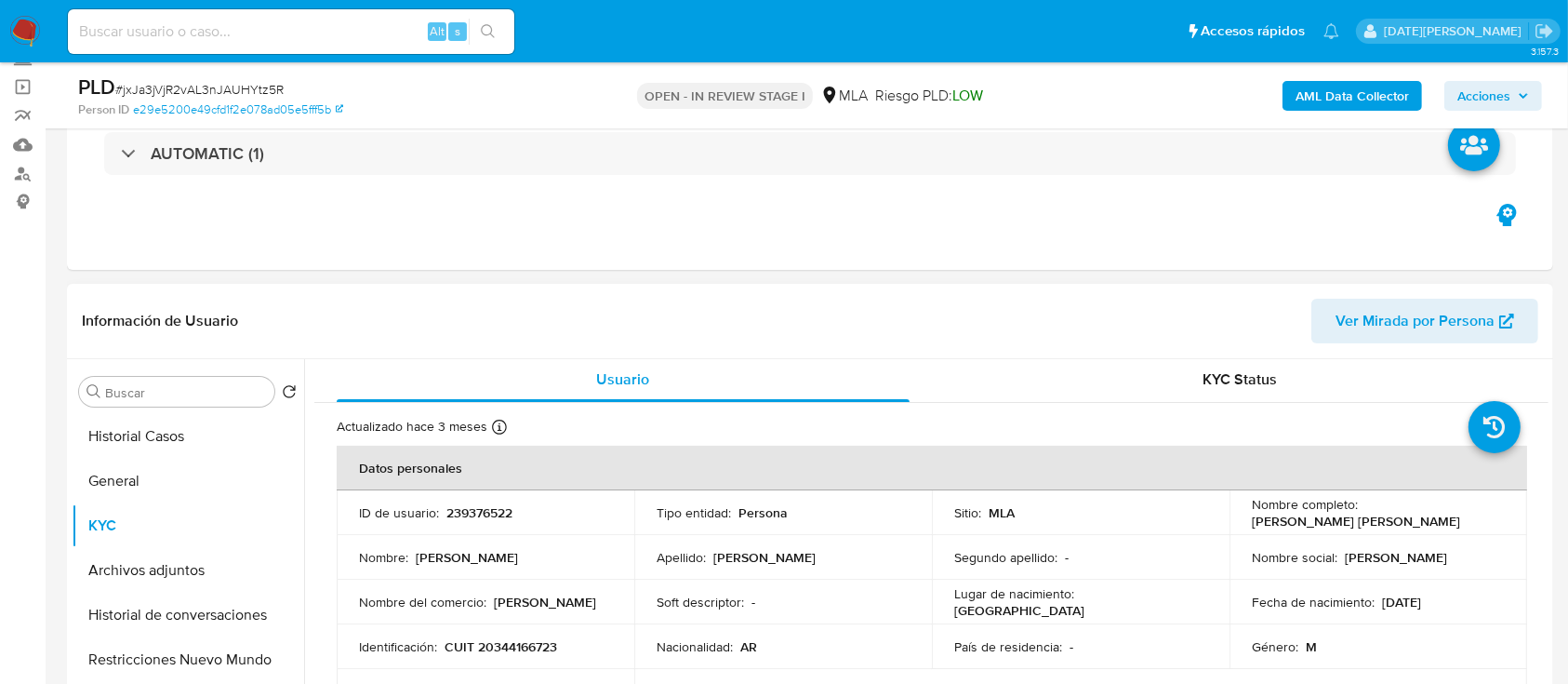
scroll to position [0, 0]
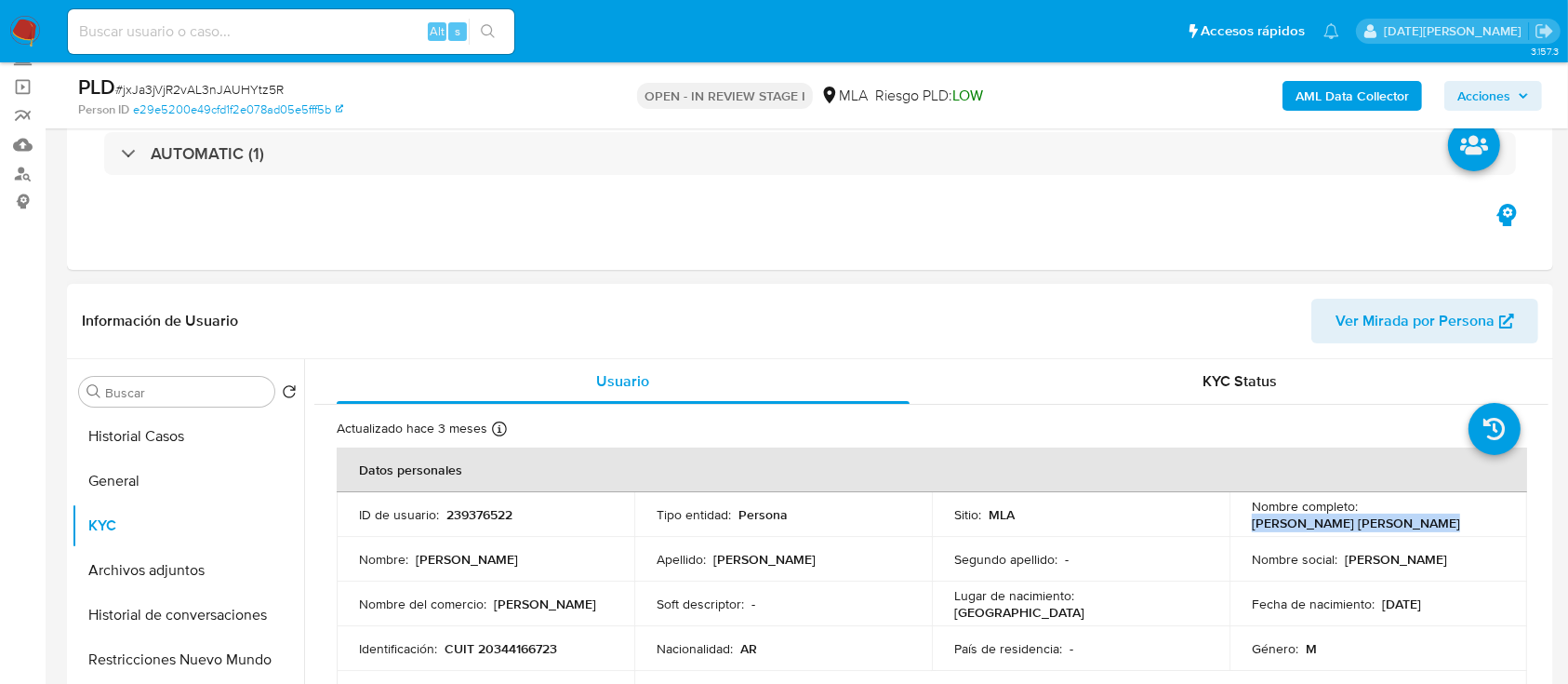
drag, startPoint x: 1247, startPoint y: 524, endPoint x: 1421, endPoint y: 521, distance: 174.0
click at [1421, 521] on div "Nombre completo : Juan Manuel Arnaldo Peleran" at bounding box center [1378, 514] width 253 height 33
copy p "Juan Manuel Arnaldo Peleran"
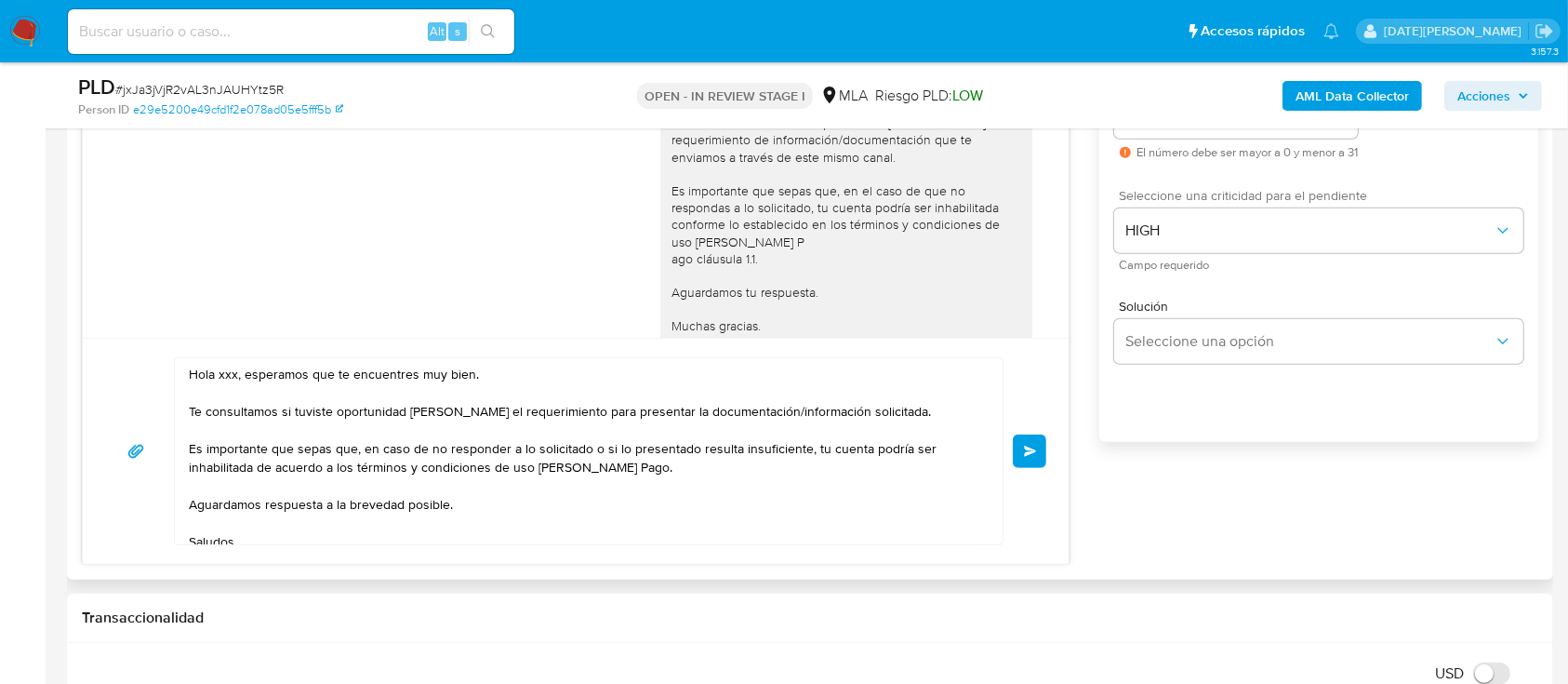
scroll to position [1116, 0]
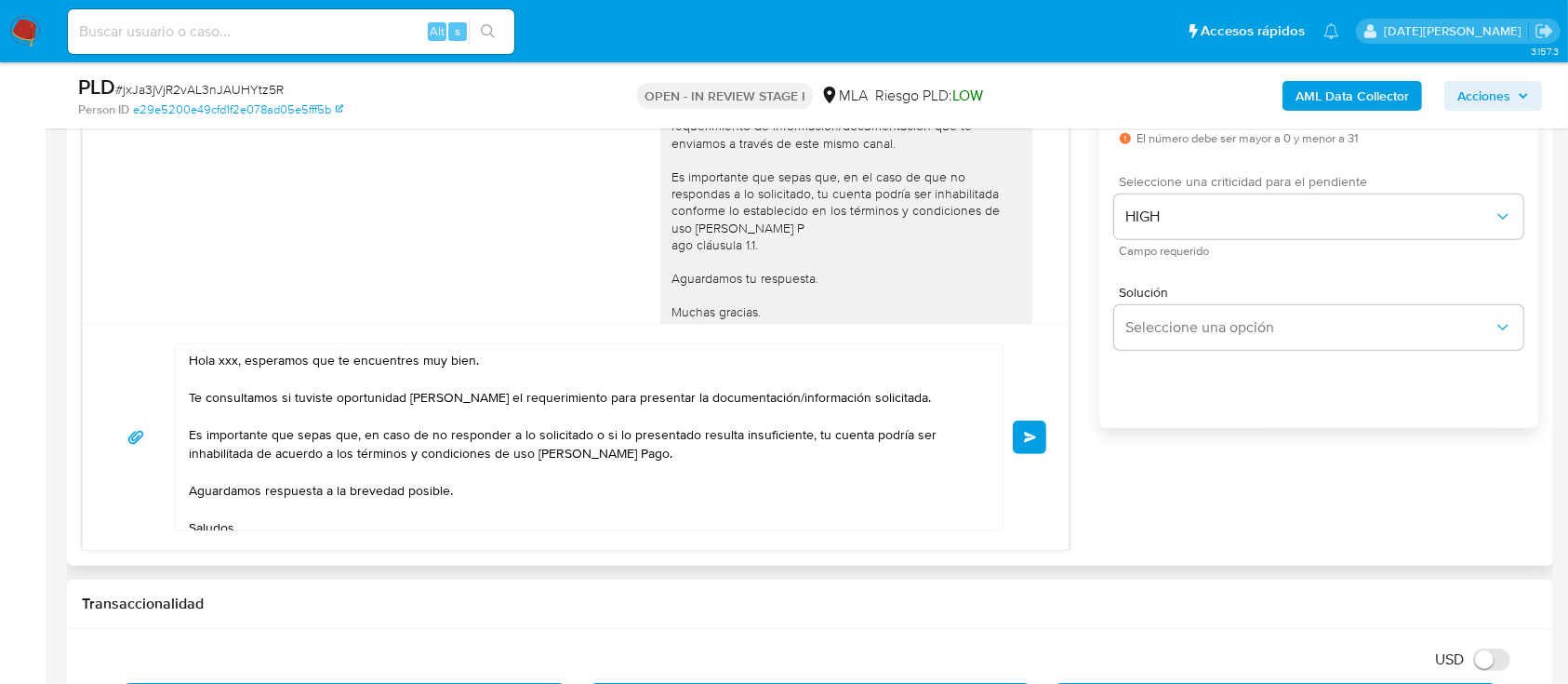
click at [223, 359] on textarea "Hola xxx, esperamos que te encuentres muy bien. Te consultamos si tuviste oport…" at bounding box center [583, 437] width 791 height 187
paste textarea "Juan Manuel Arnaldo Peleran"
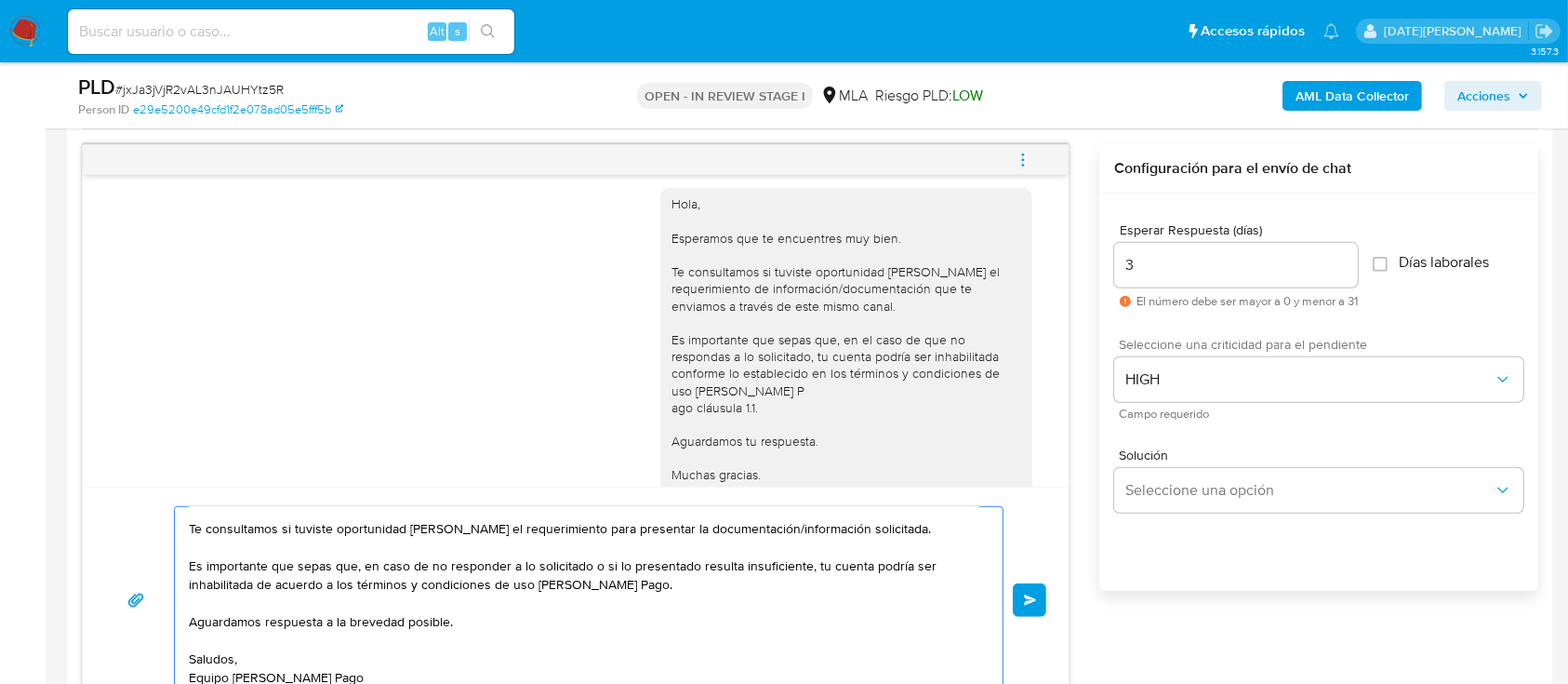
scroll to position [992, 0]
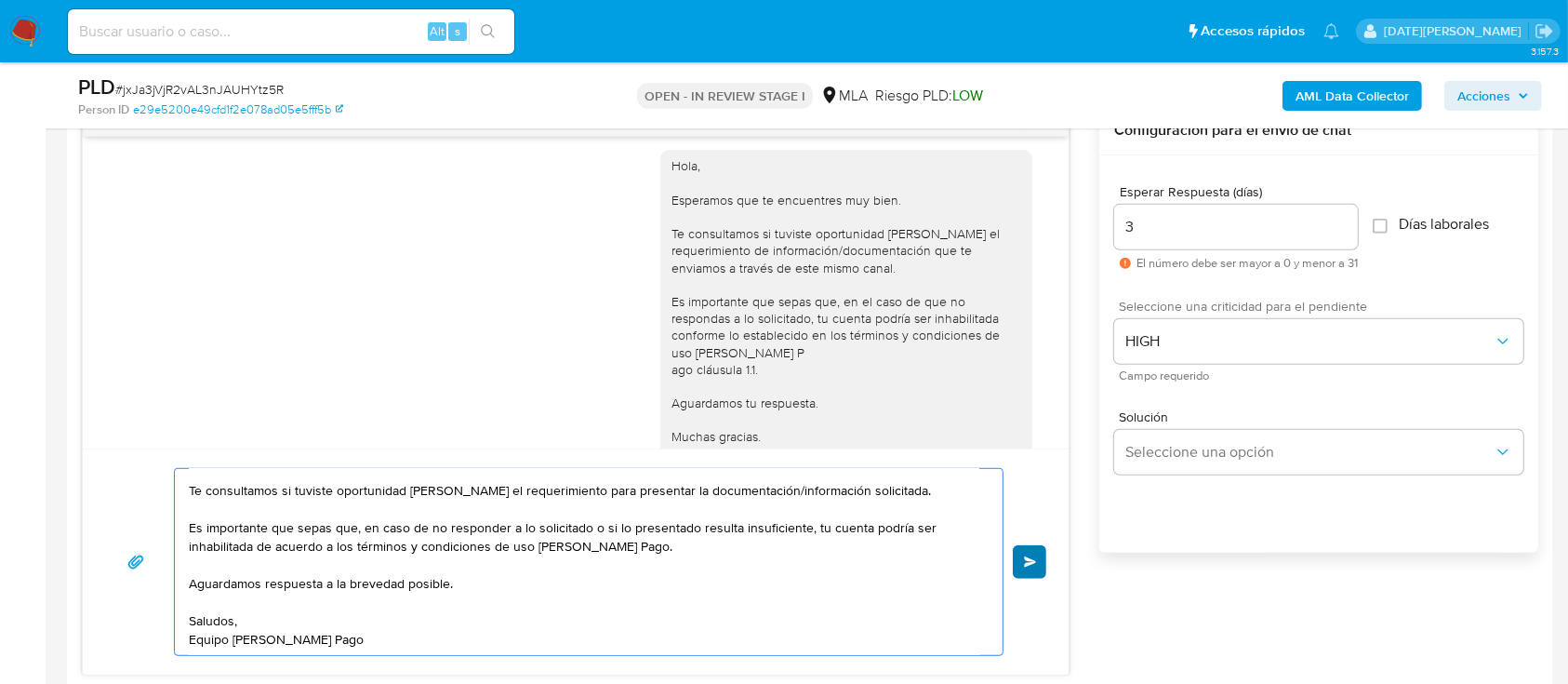
type textarea "Hola Juan Manuel Arnaldo Peleran, esperamos que te encuentres muy bien. Te cons…"
click at [1034, 557] on span "Enviar" at bounding box center [1031, 563] width 13 height 11
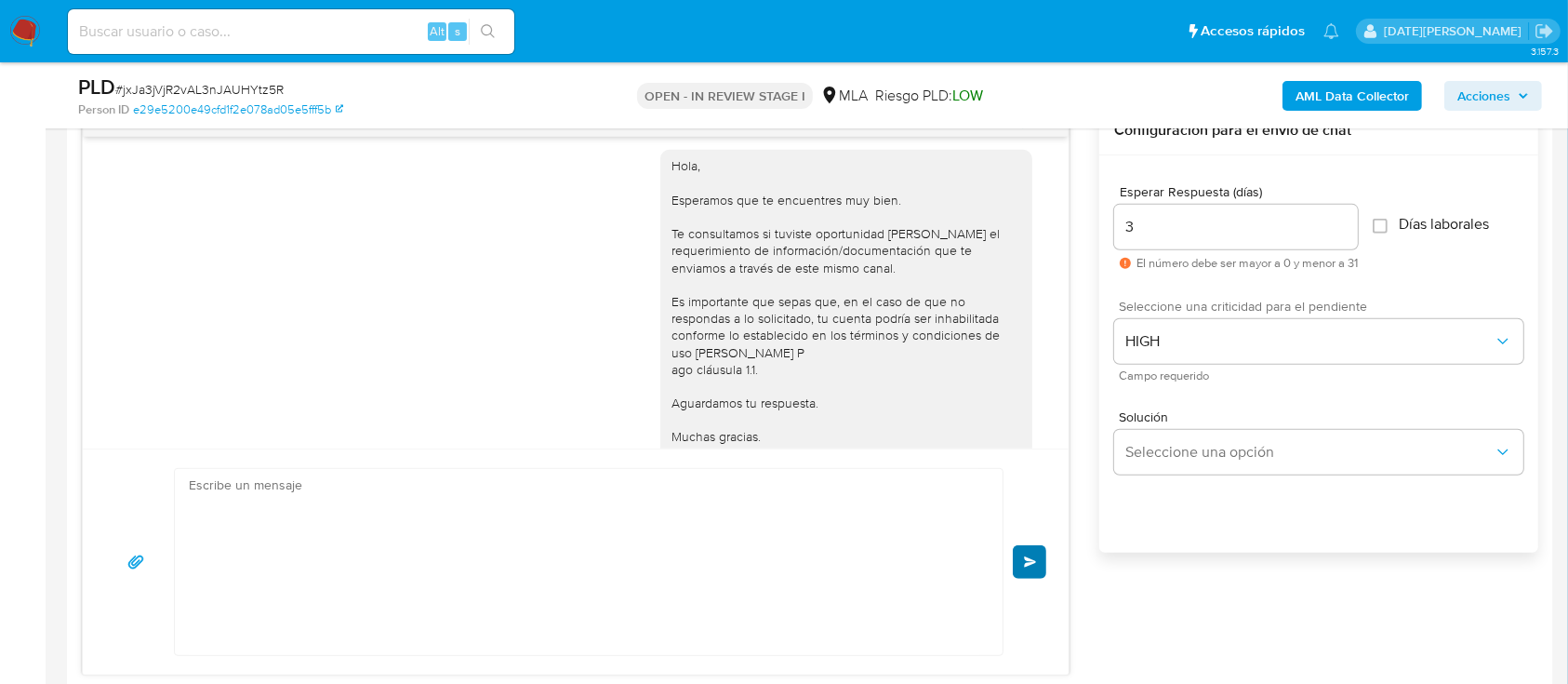
scroll to position [1476, 0]
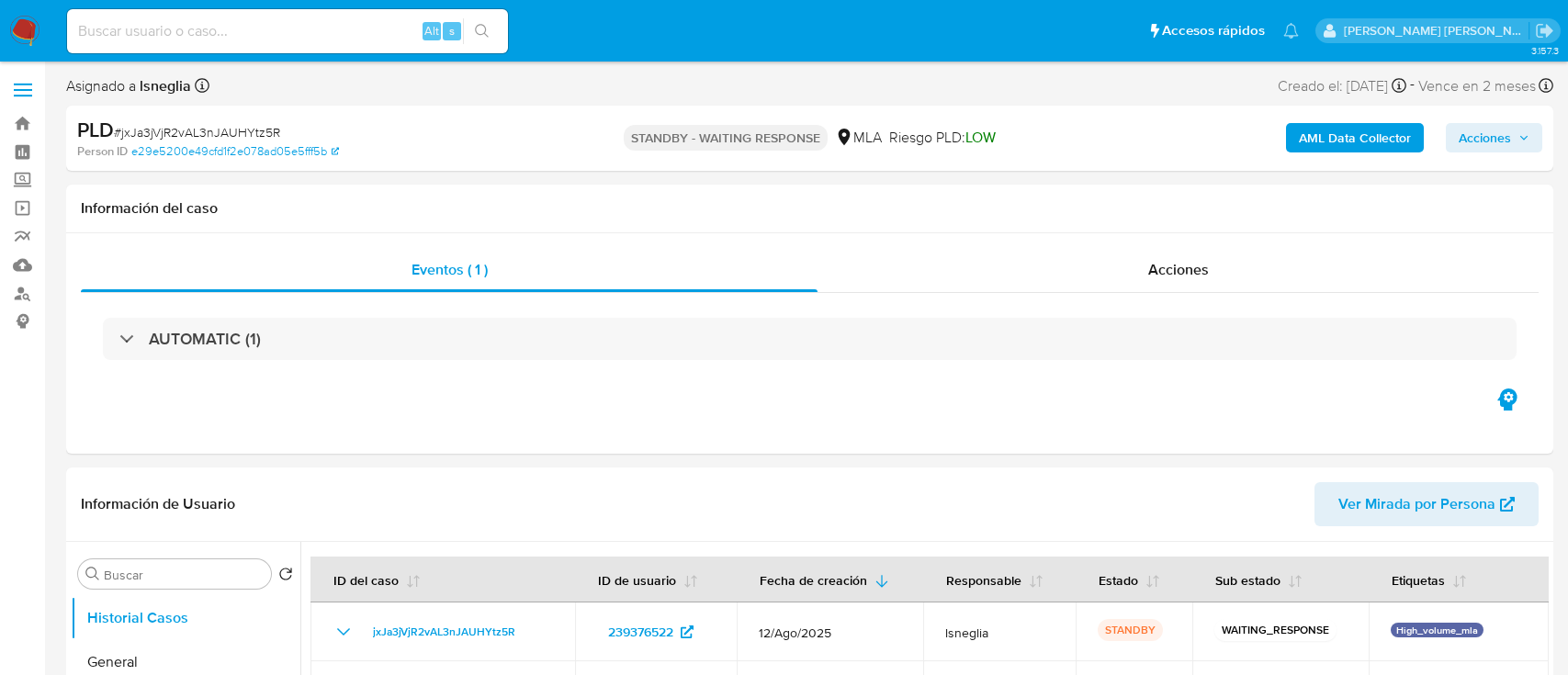
select select "10"
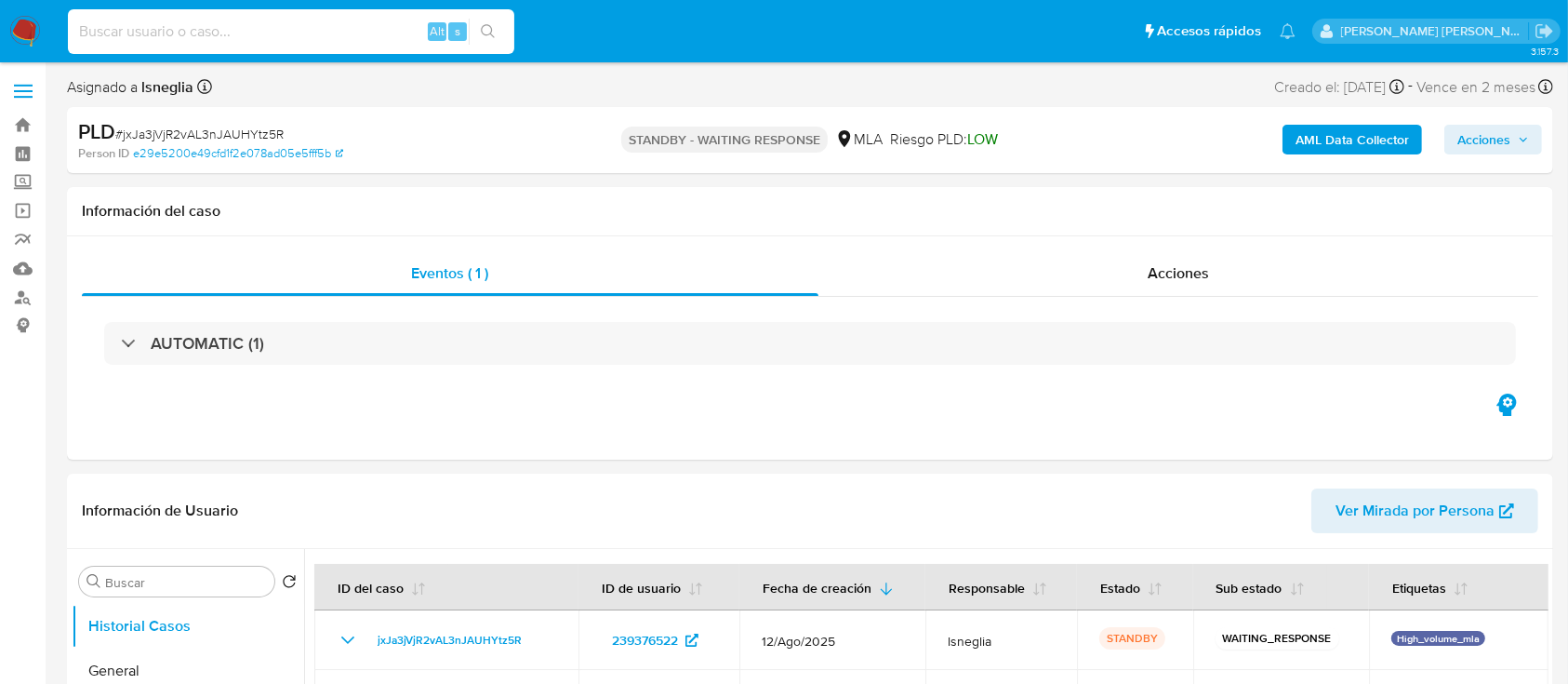
click at [126, 37] on input at bounding box center [291, 31] width 446 height 24
paste input "zlw5ger3JvrHBlgoiabtc7fI"
type input "zlw5ger3JvrHBlgoiabtc7fI"
click at [497, 27] on button "search-icon" at bounding box center [488, 31] width 38 height 26
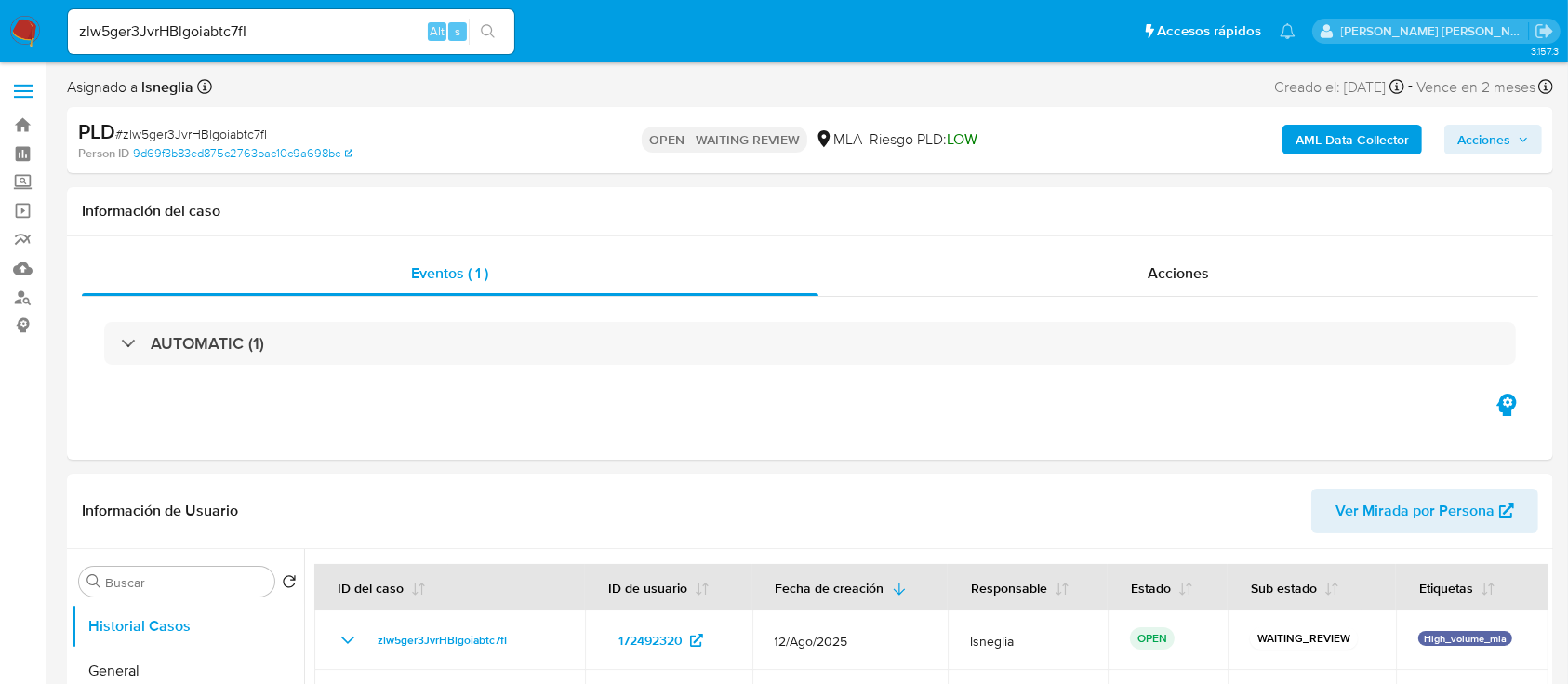
select select "10"
click at [181, 131] on span "# zlw5ger3JvrHBlgoiabtc7fI" at bounding box center [191, 133] width 152 height 18
copy span "zlw5ger3JvrHBlgoiabtc7fI"
click at [18, 31] on img at bounding box center [25, 32] width 32 height 32
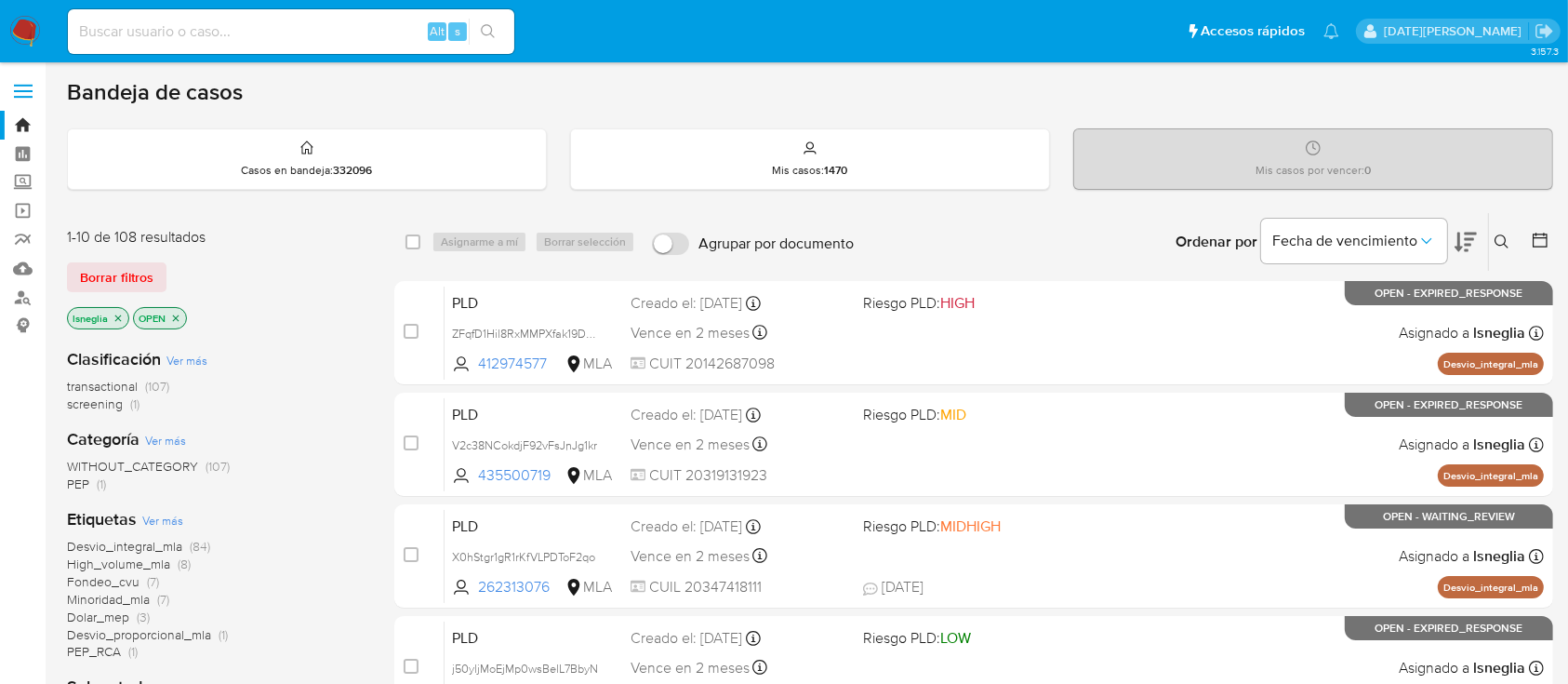
click at [1496, 247] on icon at bounding box center [1502, 242] width 15 height 15
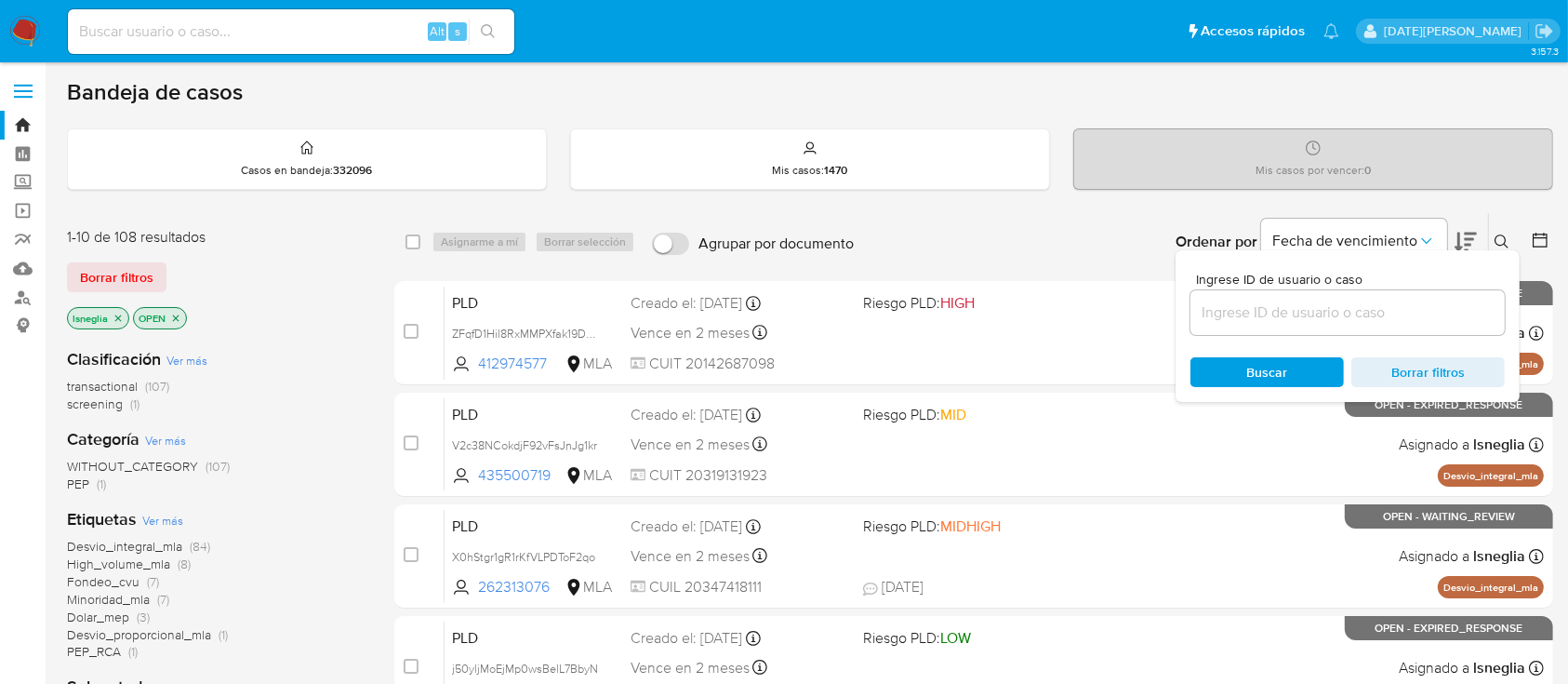
click at [1292, 321] on input at bounding box center [1347, 312] width 315 height 24
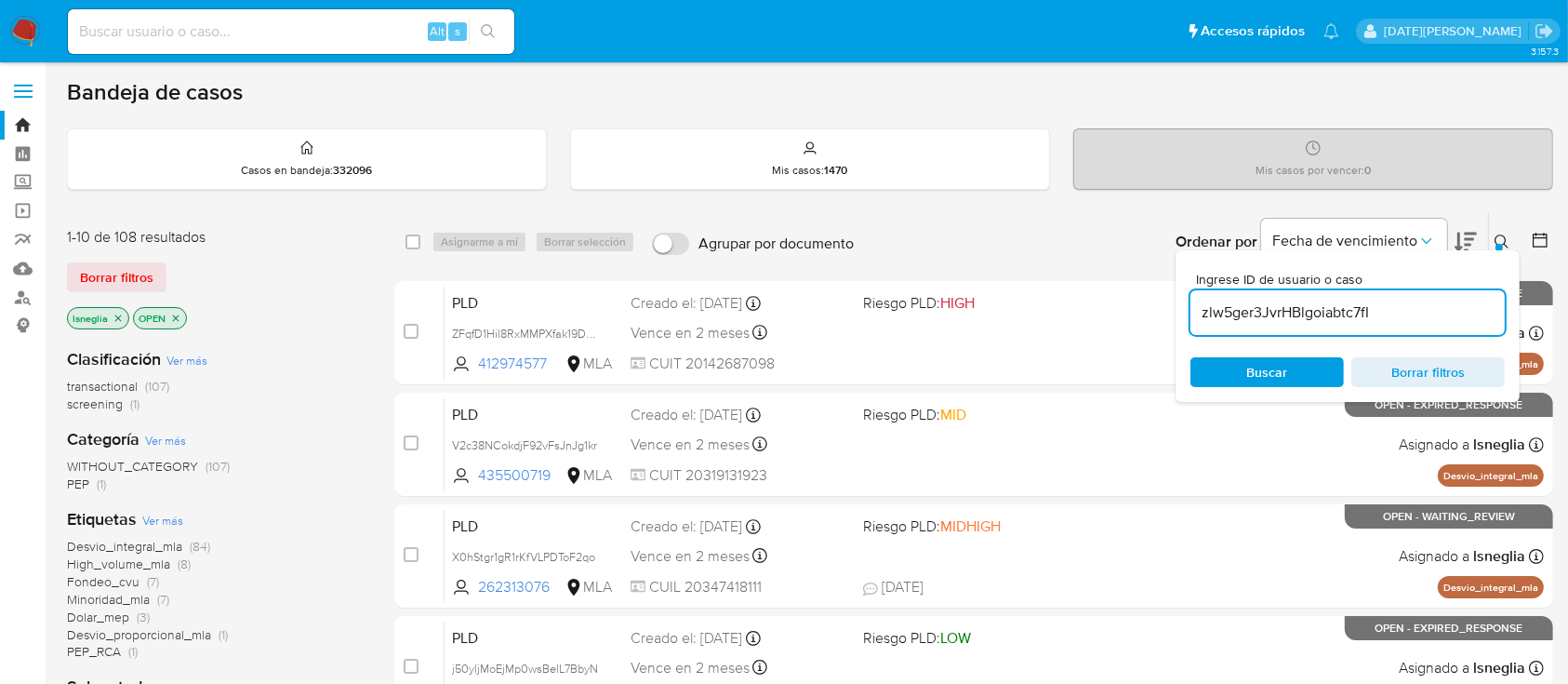
type input "zlw5ger3JvrHBlgoiabtc7fI"
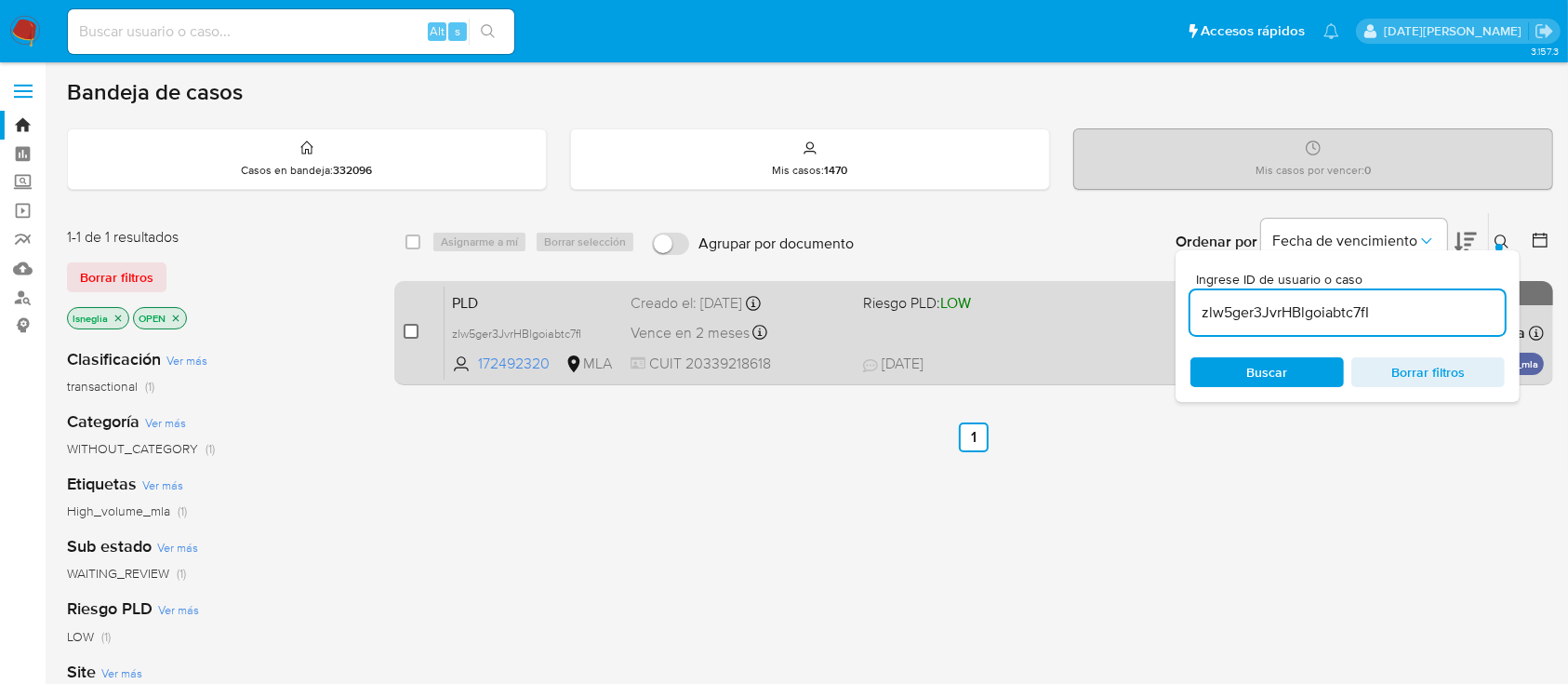
click at [410, 329] on input "checkbox" at bounding box center [411, 332] width 15 height 15
checkbox input "true"
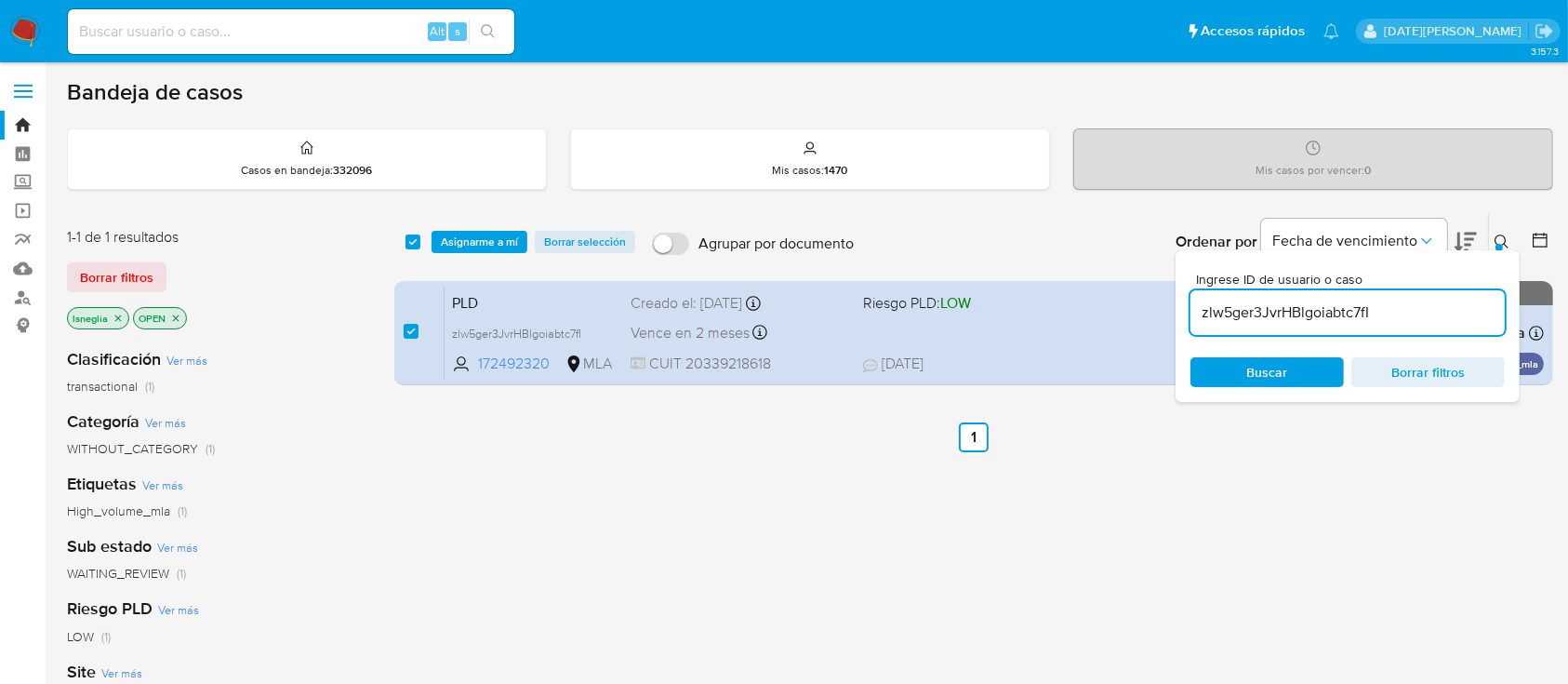
click at [487, 227] on div "select-all-cases-checkbox Asignarme a mí Borrar selección Agrupar por documento…" at bounding box center [973, 242] width 1159 height 57
click at [489, 232] on span "Asignarme a mí" at bounding box center [479, 241] width 77 height 18
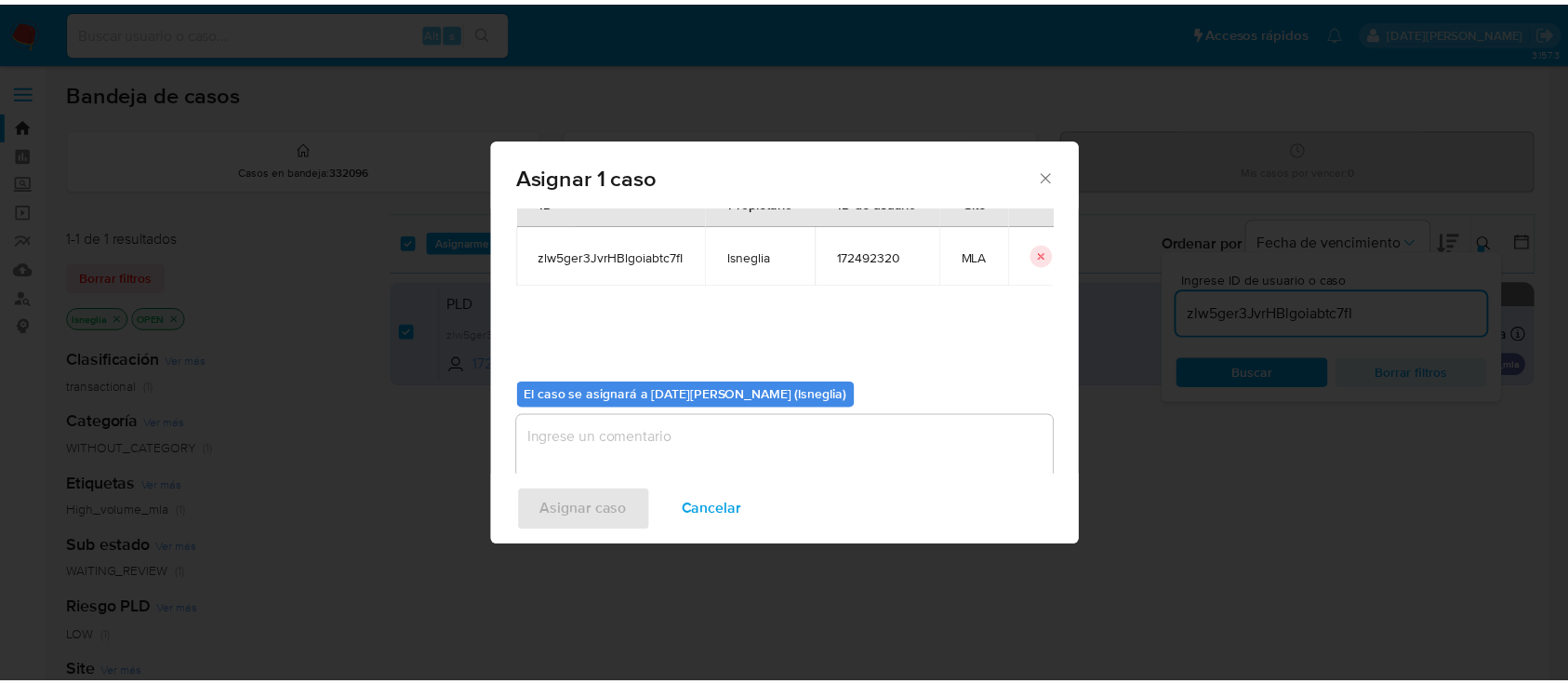
scroll to position [95, 0]
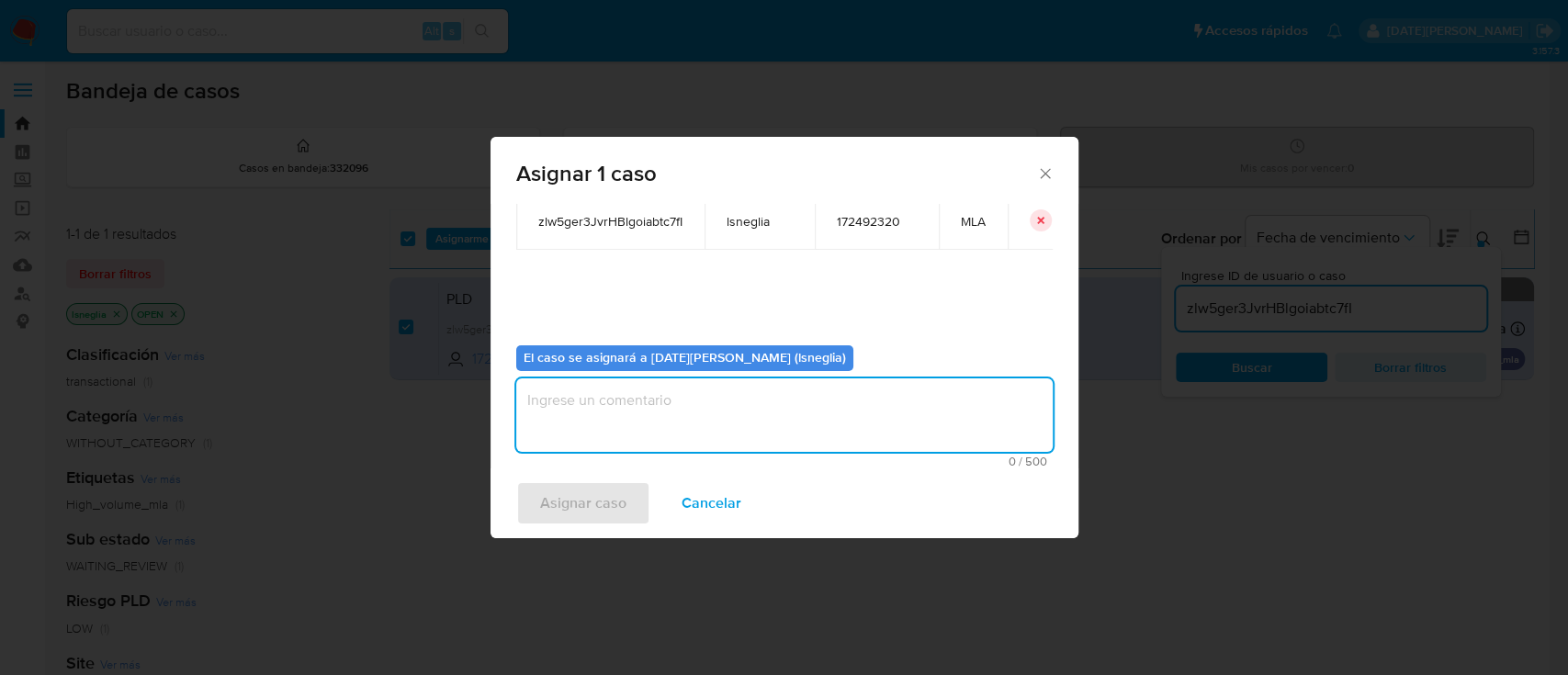
click at [675, 407] on textarea "assign-modal" at bounding box center [784, 415] width 536 height 74
type textarea "."
click at [553, 505] on span "Asignar caso" at bounding box center [582, 503] width 86 height 41
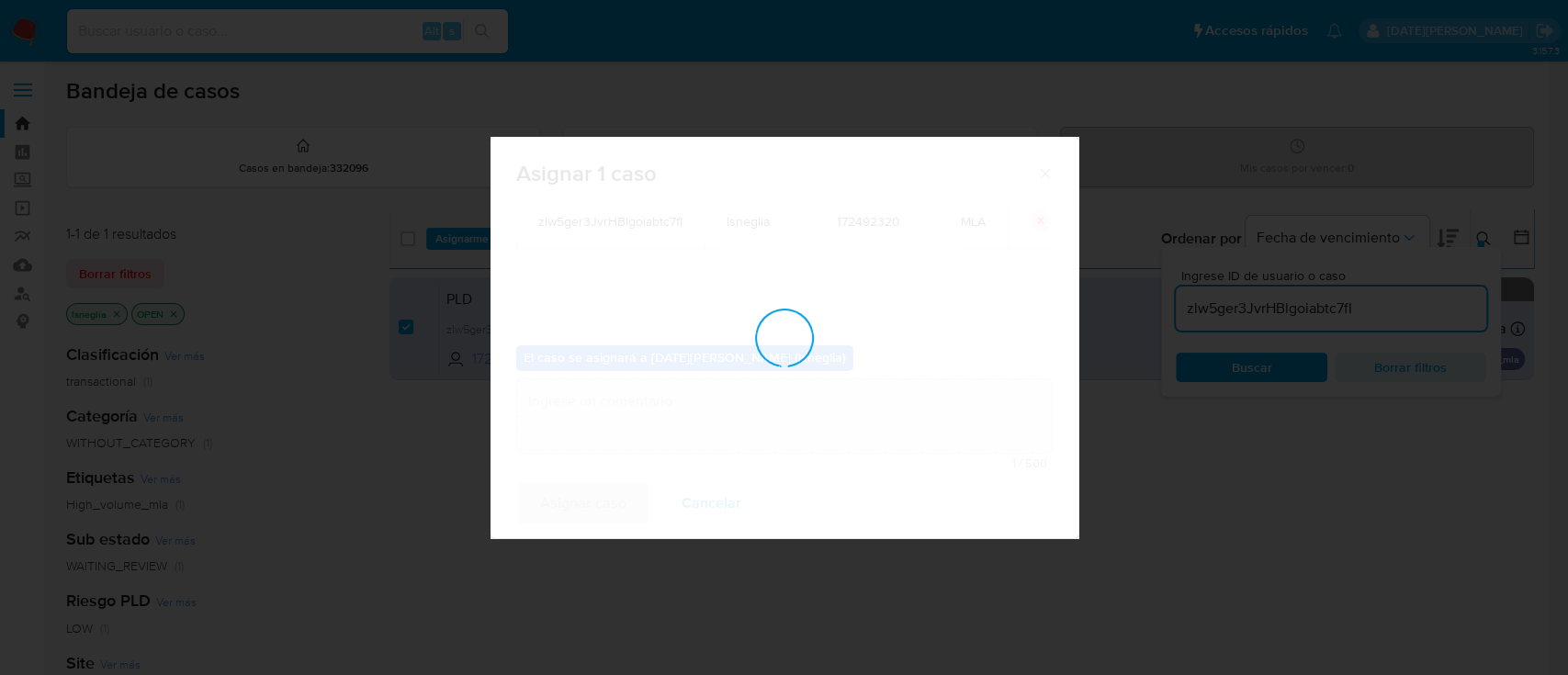
checkbox input "false"
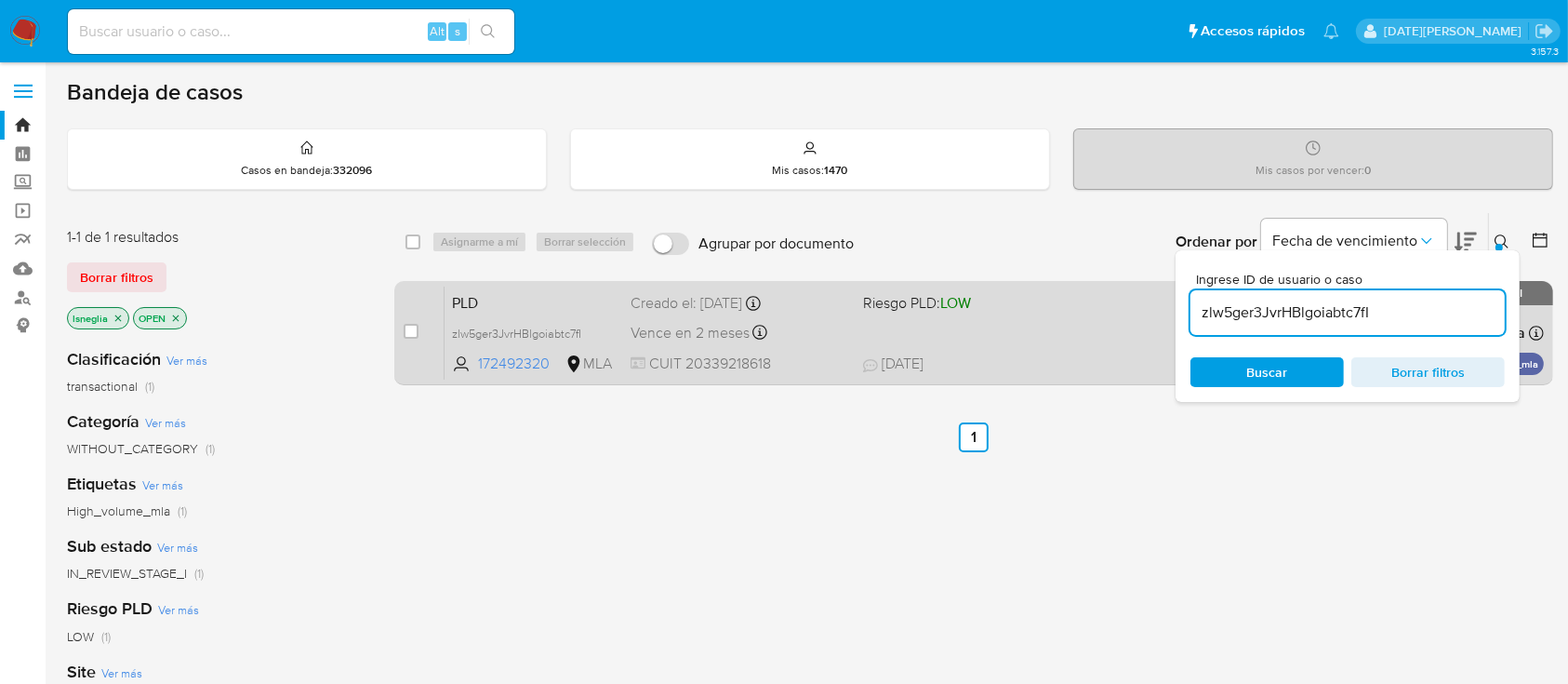
click at [498, 301] on span "PLD" at bounding box center [534, 301] width 163 height 24
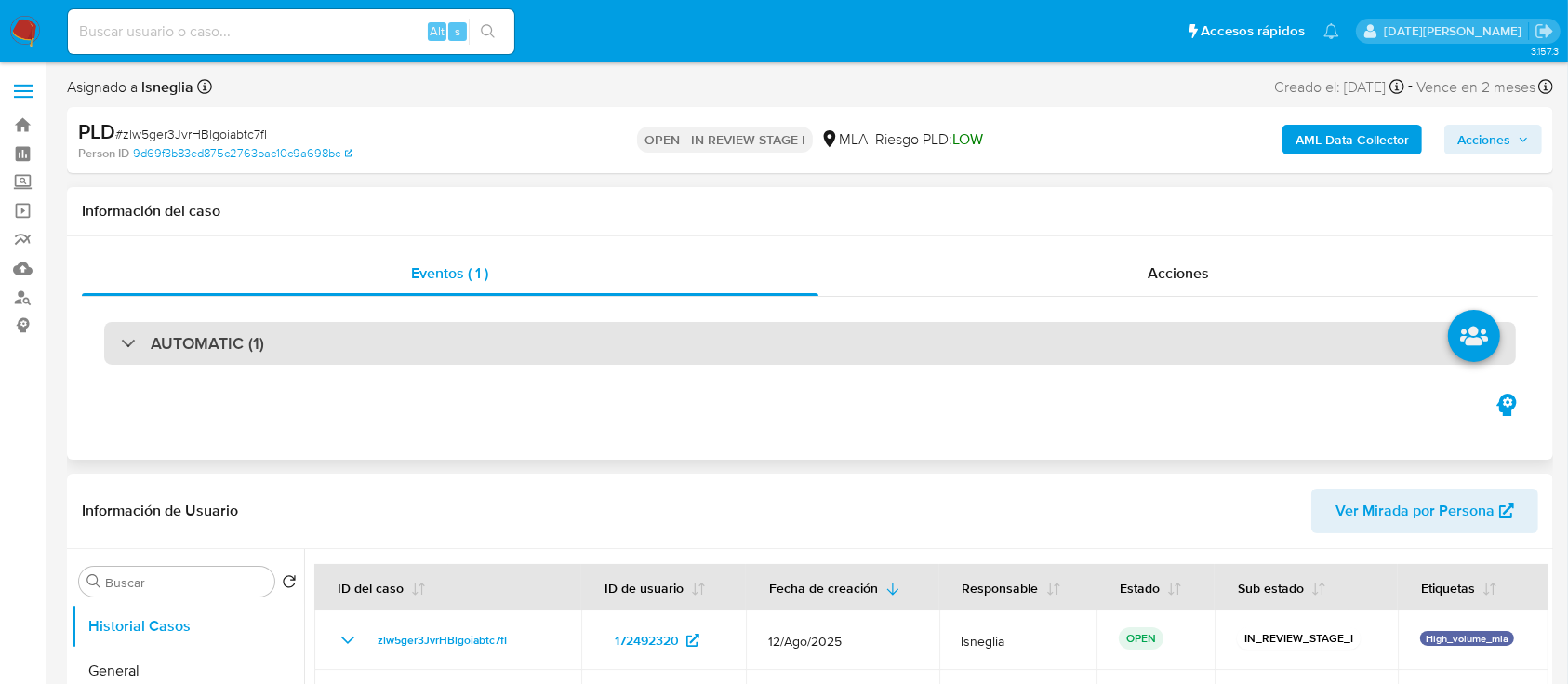
select select "10"
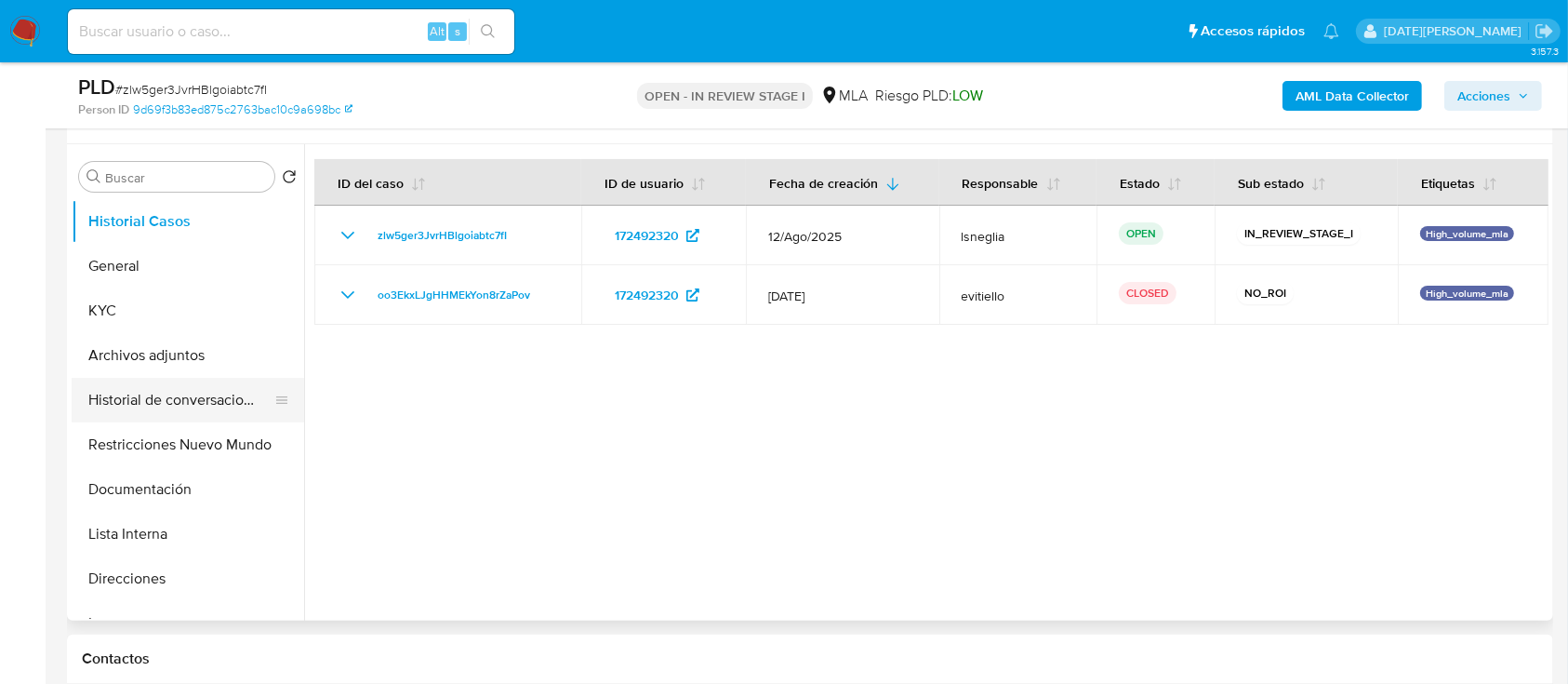
scroll to position [372, 0]
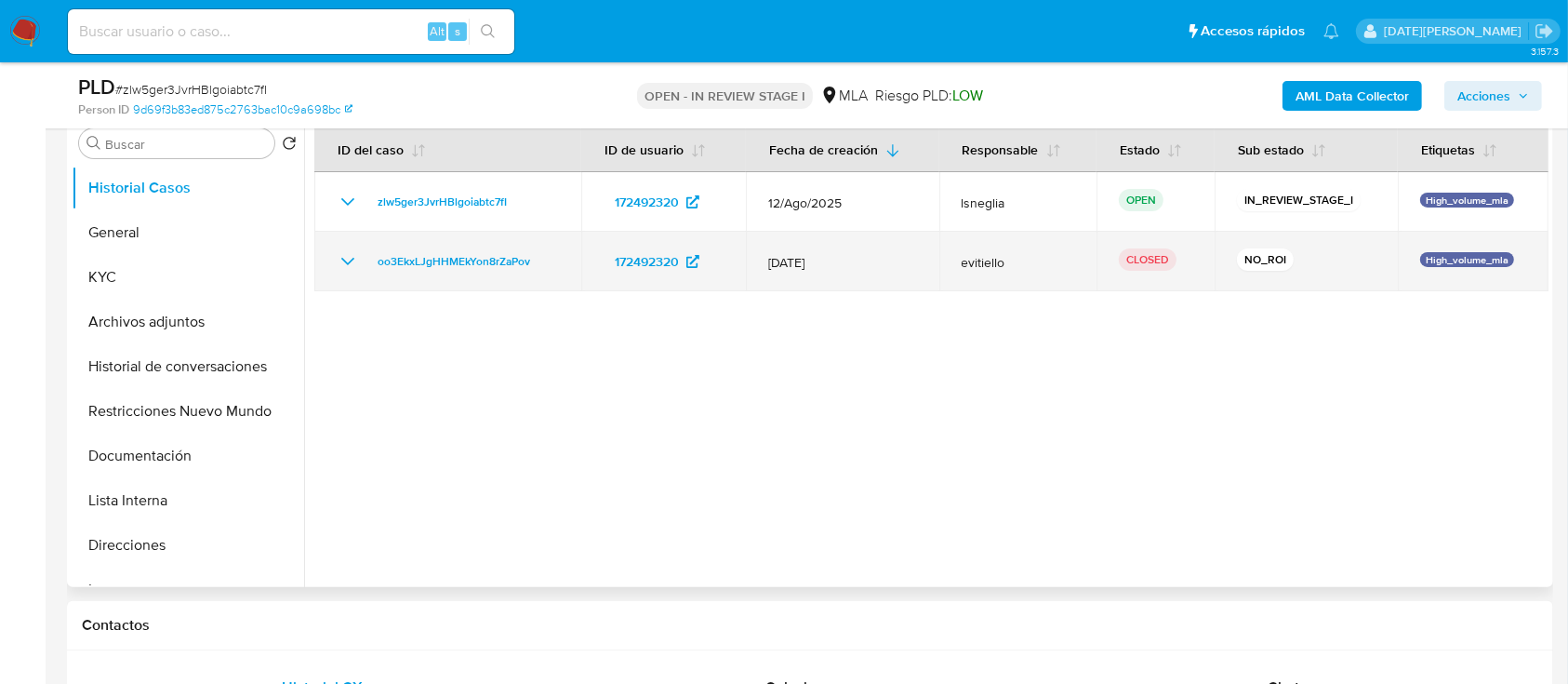
drag, startPoint x: 778, startPoint y: 256, endPoint x: 837, endPoint y: 263, distance: 59.4
click at [837, 263] on span "[DATE]" at bounding box center [843, 263] width 149 height 17
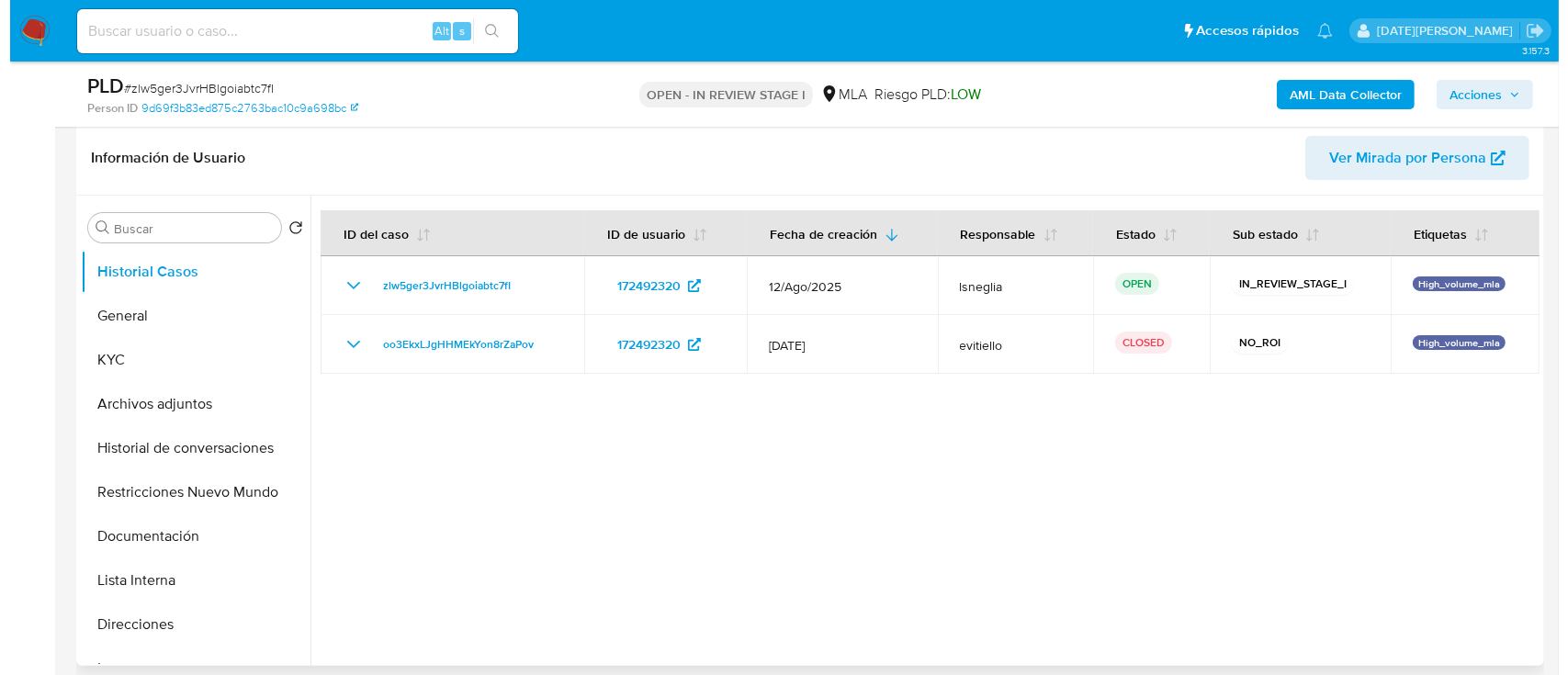
scroll to position [245, 0]
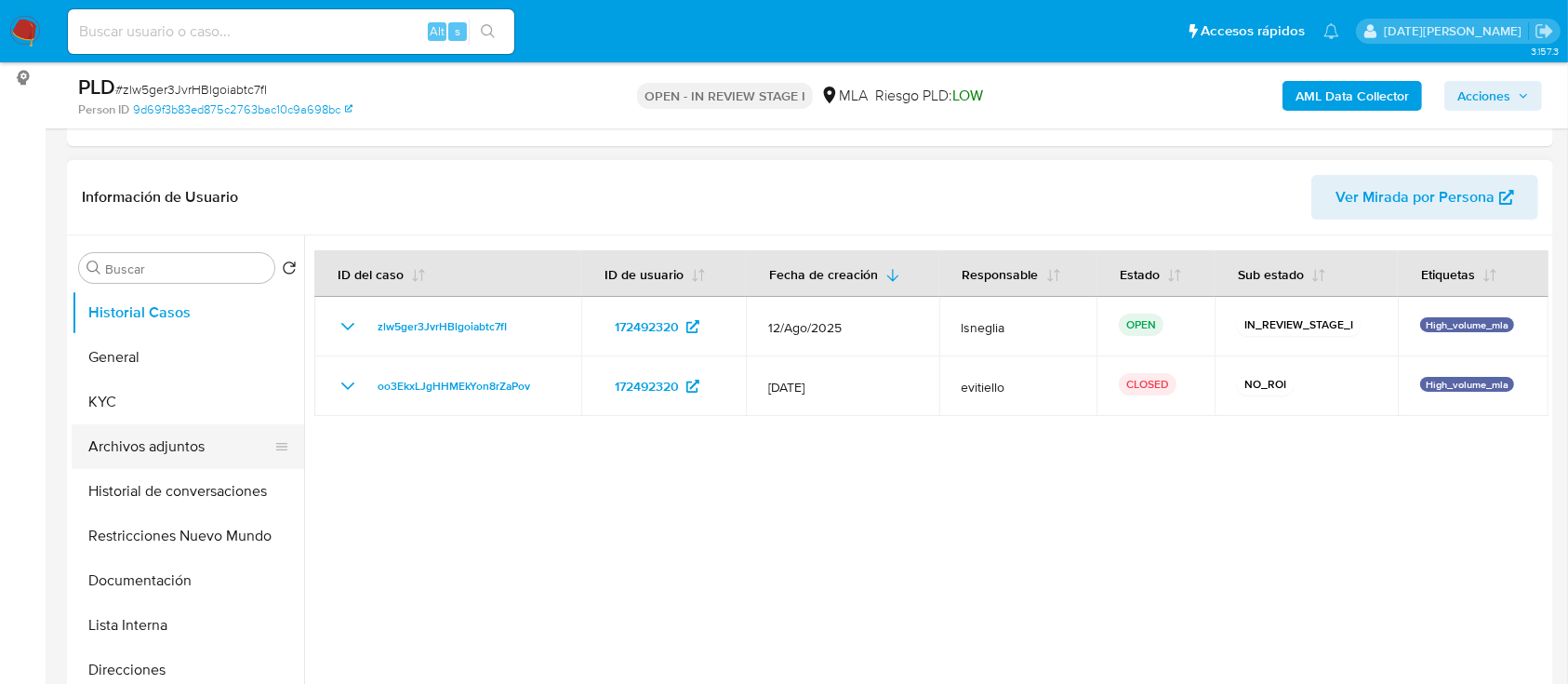
click at [179, 446] on button "Archivos adjuntos" at bounding box center [181, 447] width 218 height 45
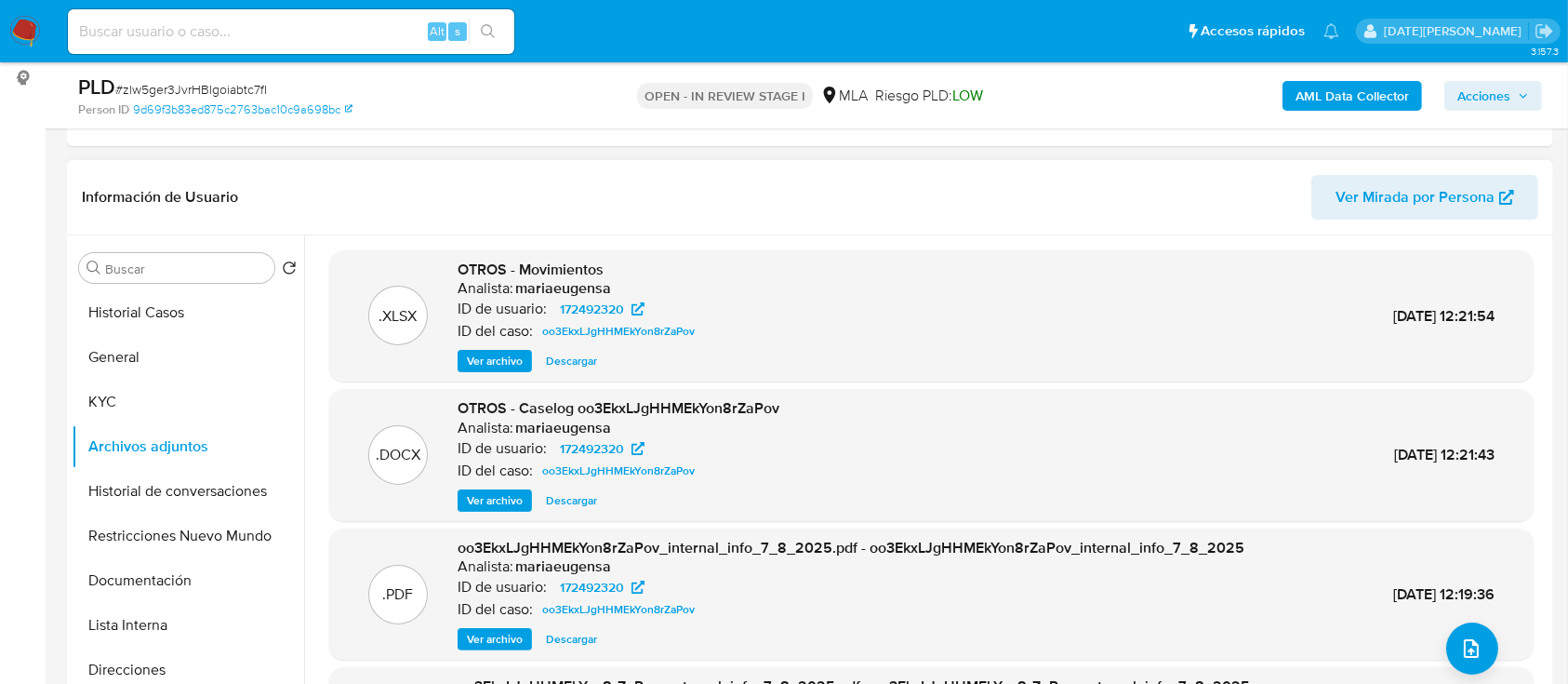
click at [476, 496] on span "Ver archivo" at bounding box center [494, 500] width 55 height 18
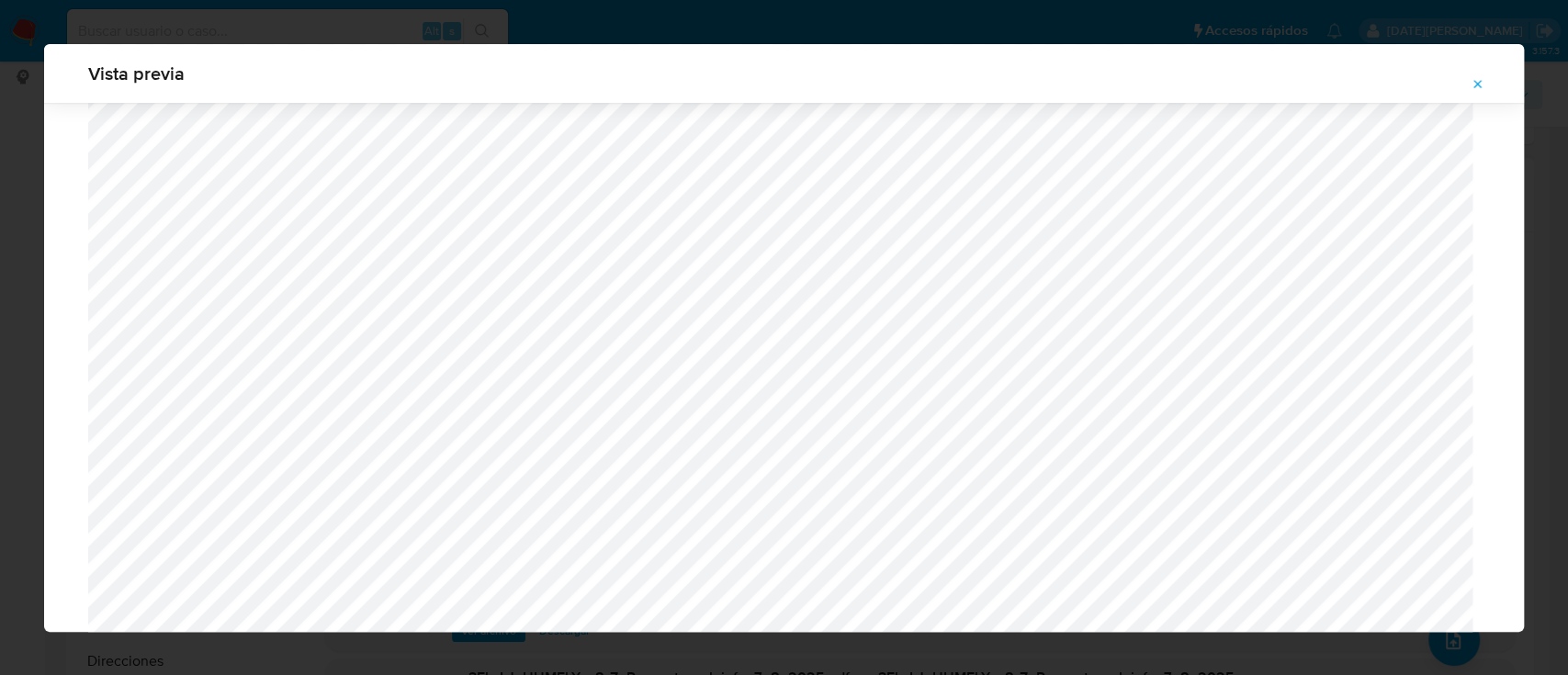
scroll to position [661, 0]
click at [1479, 85] on icon "Attachment preview" at bounding box center [1477, 84] width 8 height 8
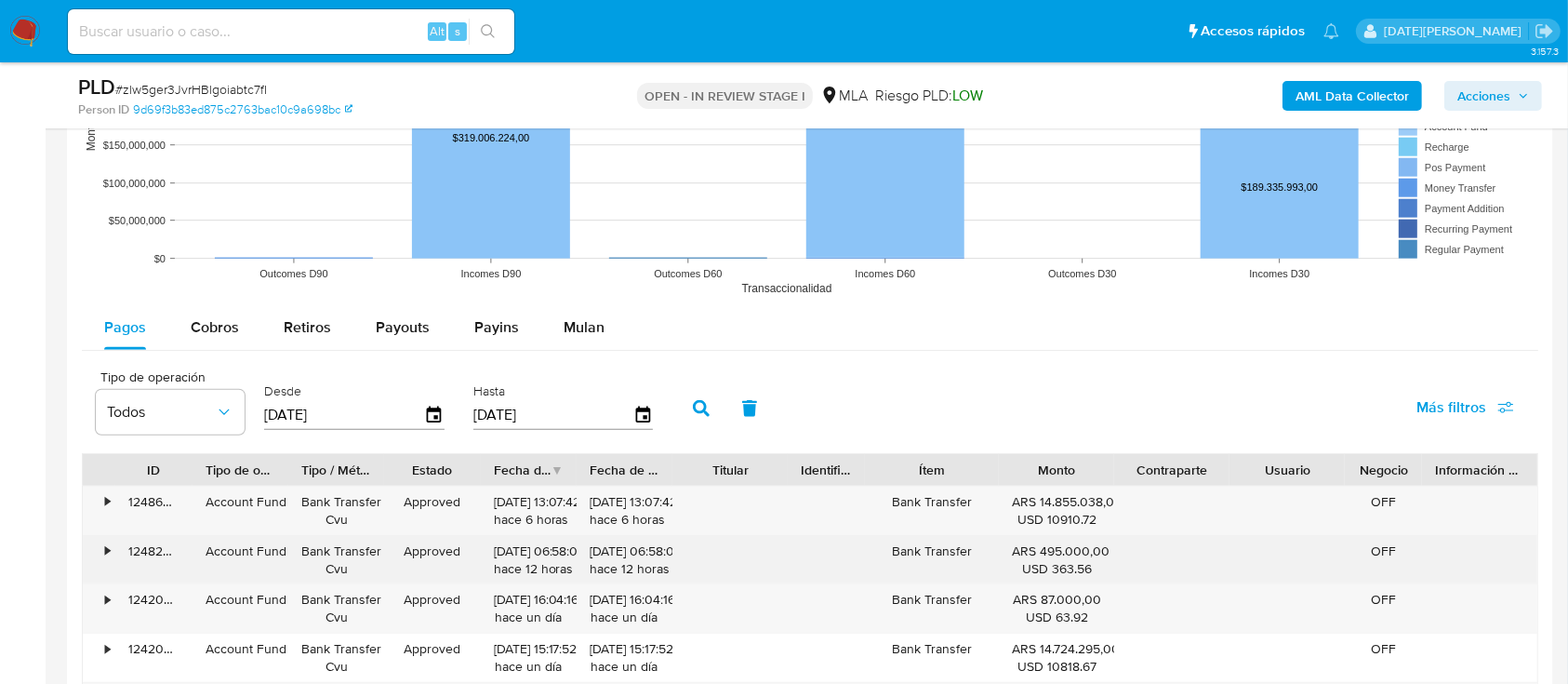
scroll to position [1985, 0]
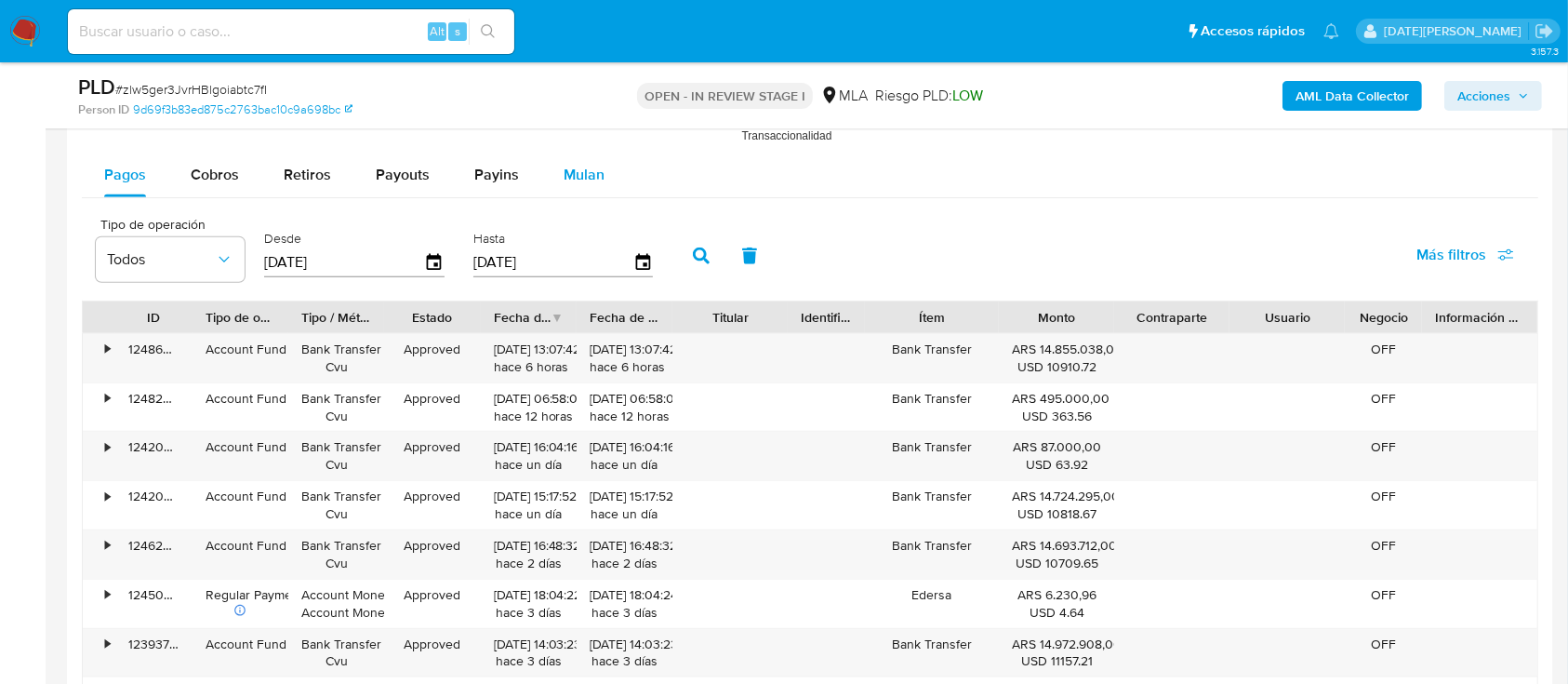
click at [564, 168] on span "Mulan" at bounding box center [584, 174] width 41 height 21
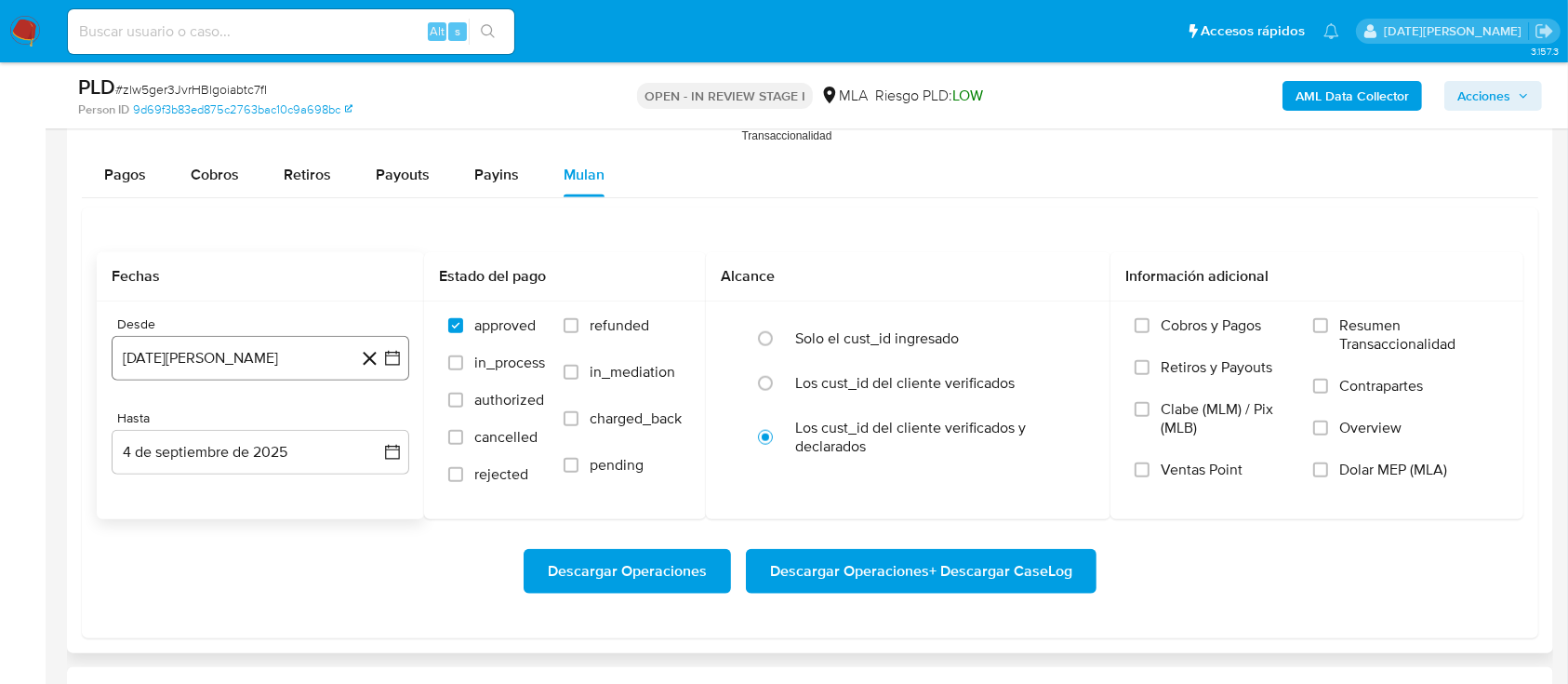
click at [286, 356] on button "[DATE][PERSON_NAME]" at bounding box center [260, 358] width 297 height 45
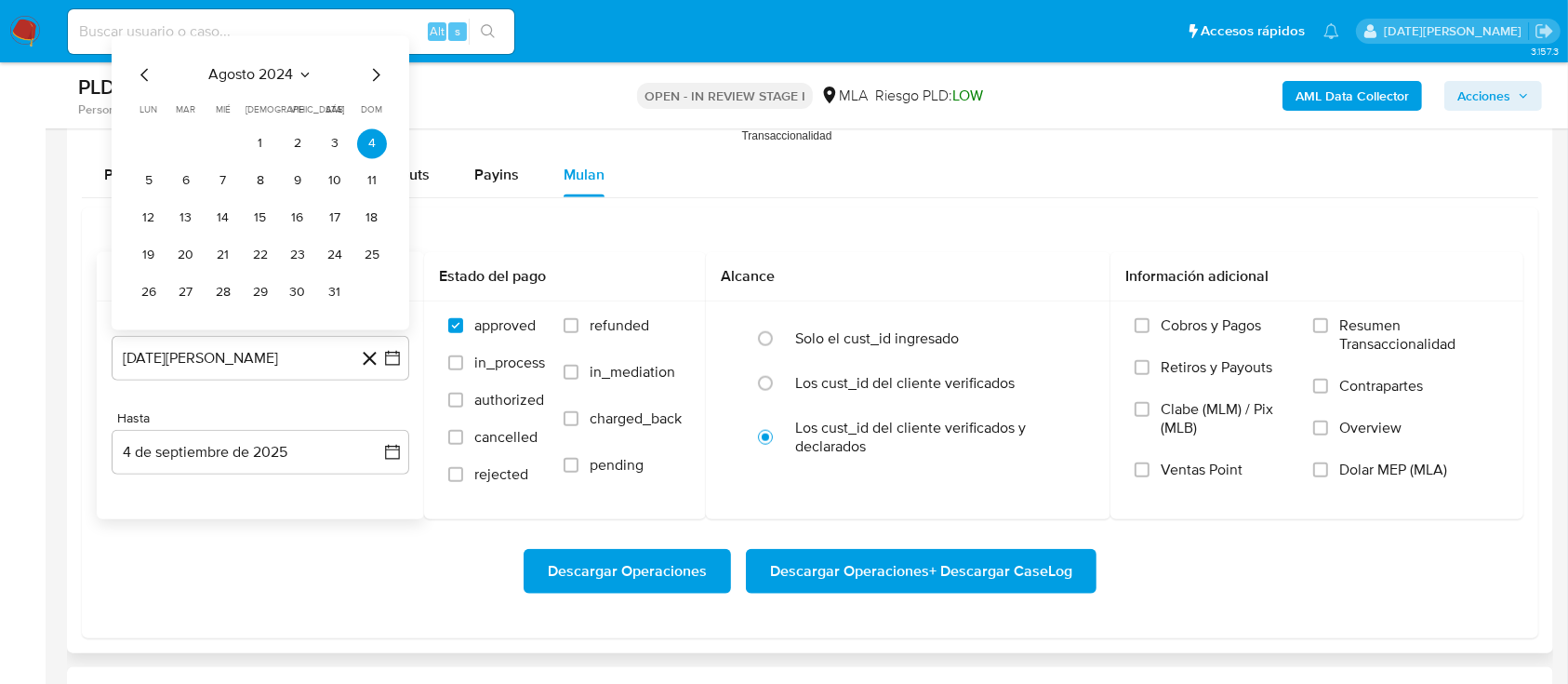
click at [295, 78] on button "agosto 2024" at bounding box center [261, 75] width 103 height 18
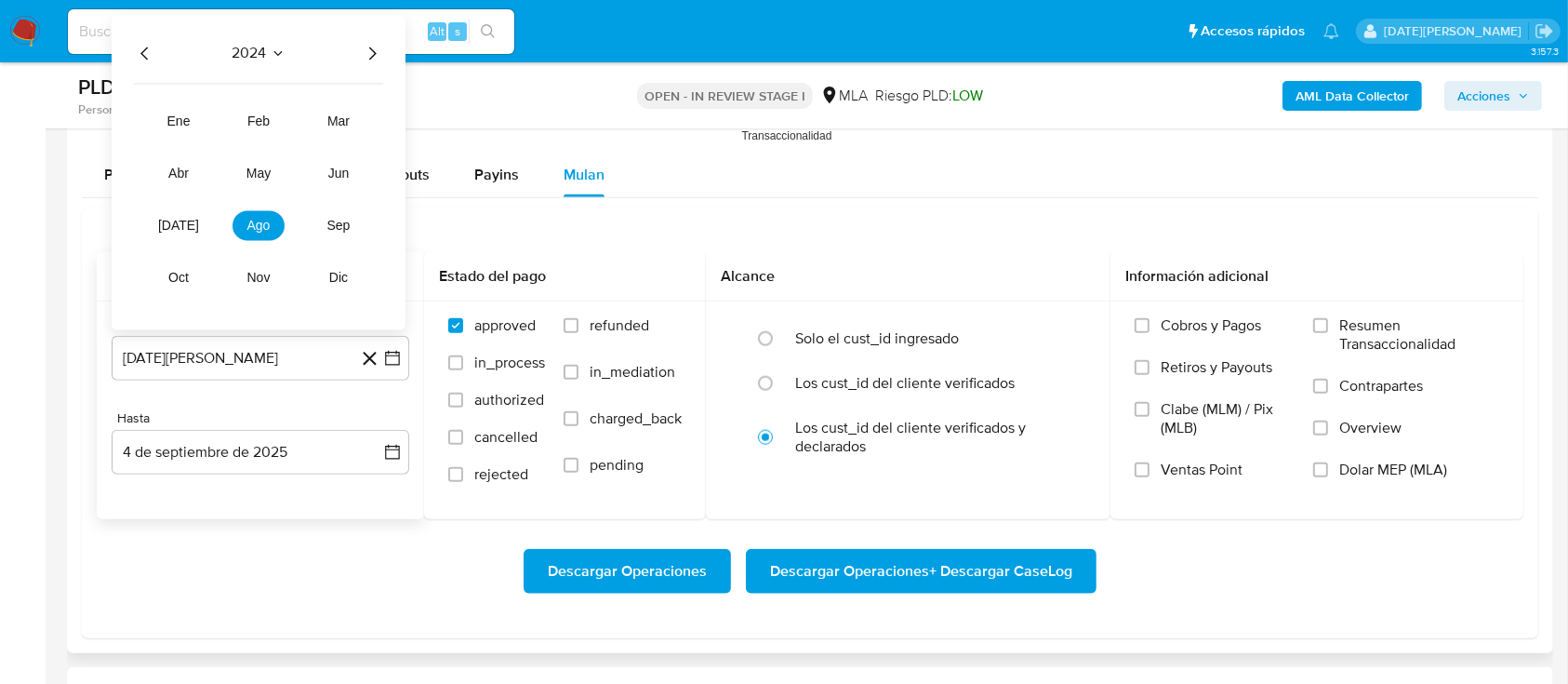
click at [364, 58] on icon "Año siguiente" at bounding box center [371, 54] width 22 height 22
click at [178, 226] on span "[DATE]" at bounding box center [178, 227] width 41 height 15
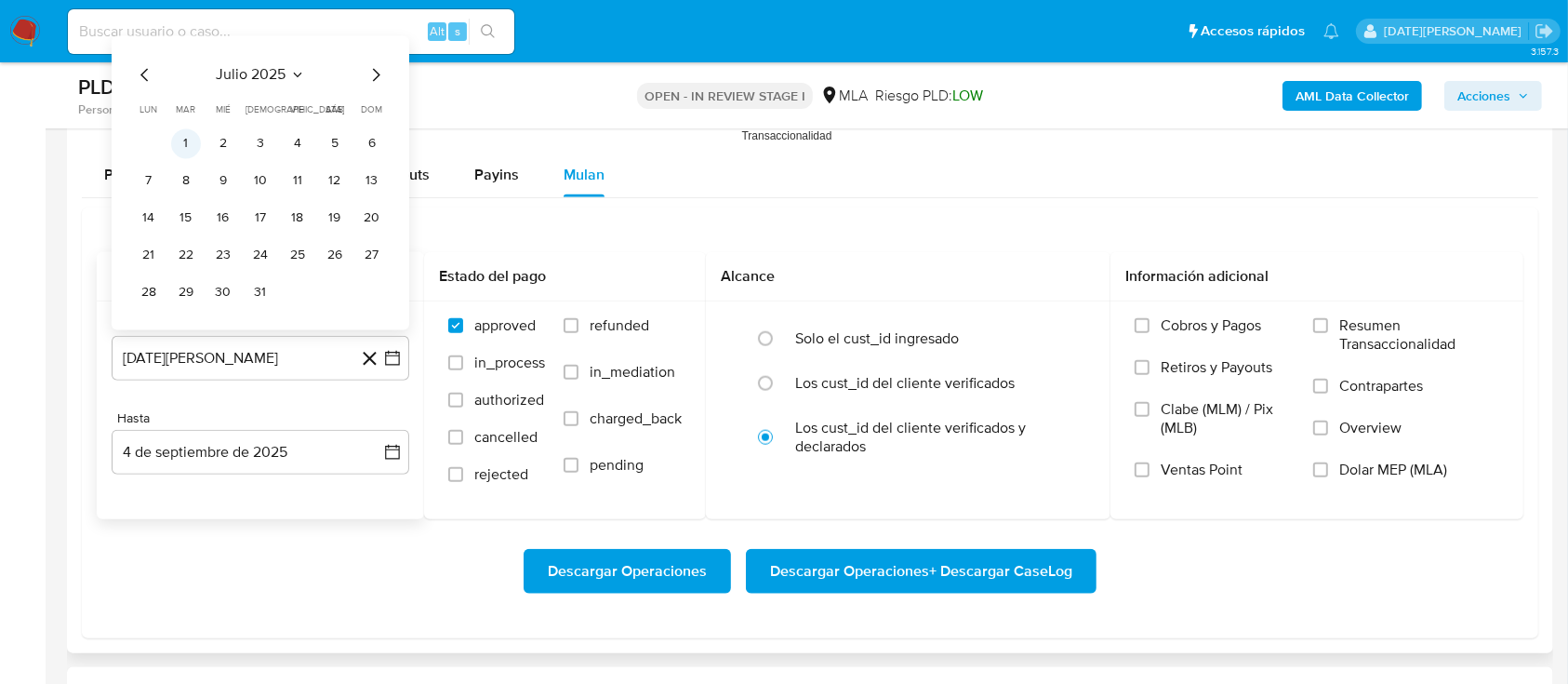
click at [188, 138] on button "1" at bounding box center [185, 143] width 30 height 30
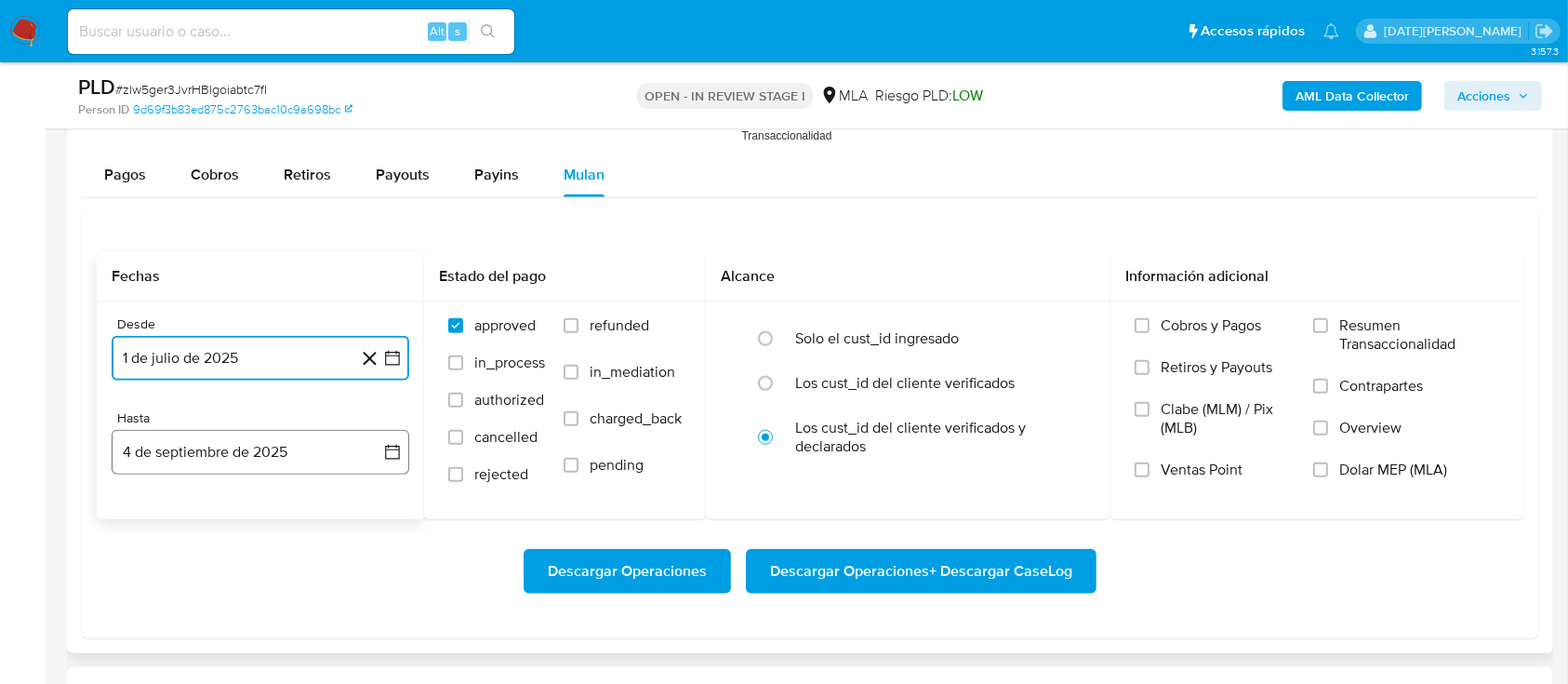
click at [230, 448] on button "4 de septiembre de 2025" at bounding box center [260, 452] width 297 height 45
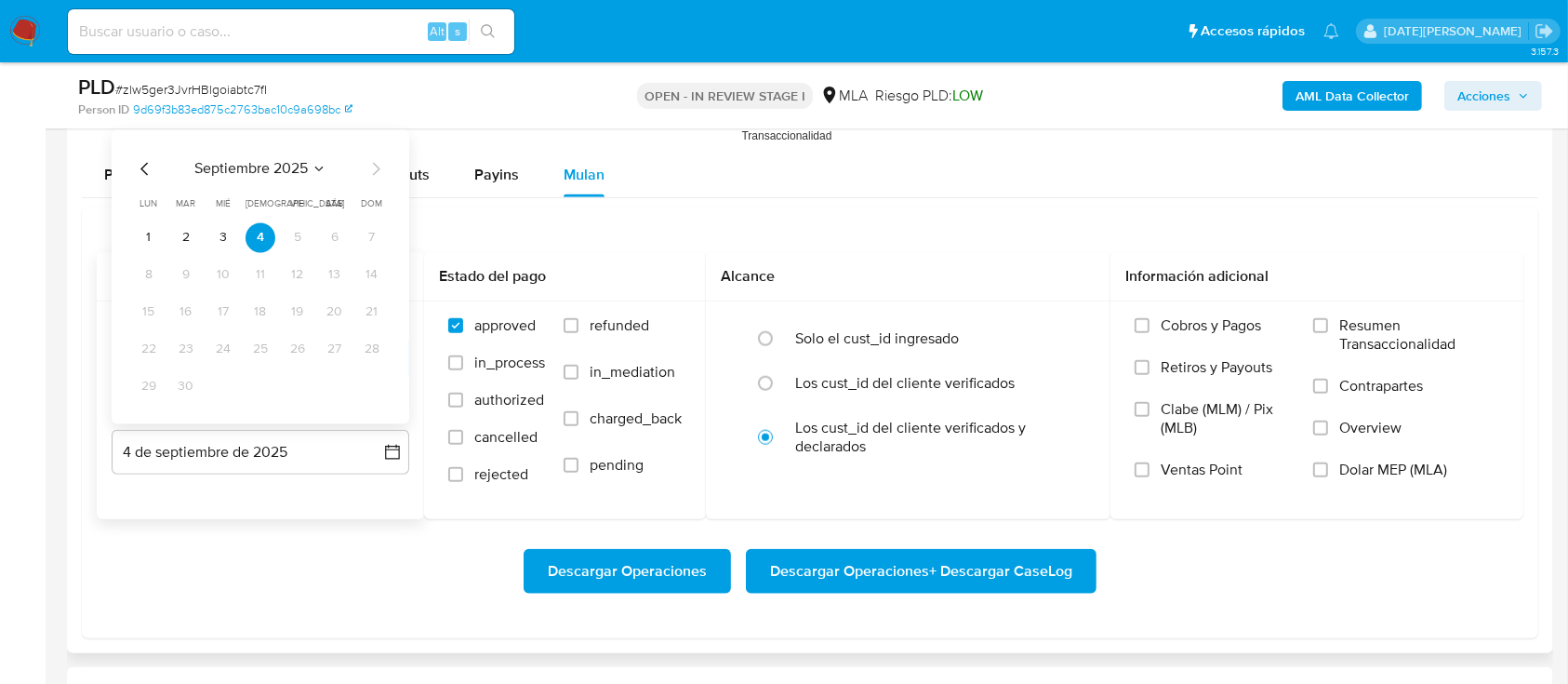
click at [141, 169] on icon "Mes anterior" at bounding box center [144, 168] width 22 height 22
click at [359, 384] on button "31" at bounding box center [372, 386] width 30 height 30
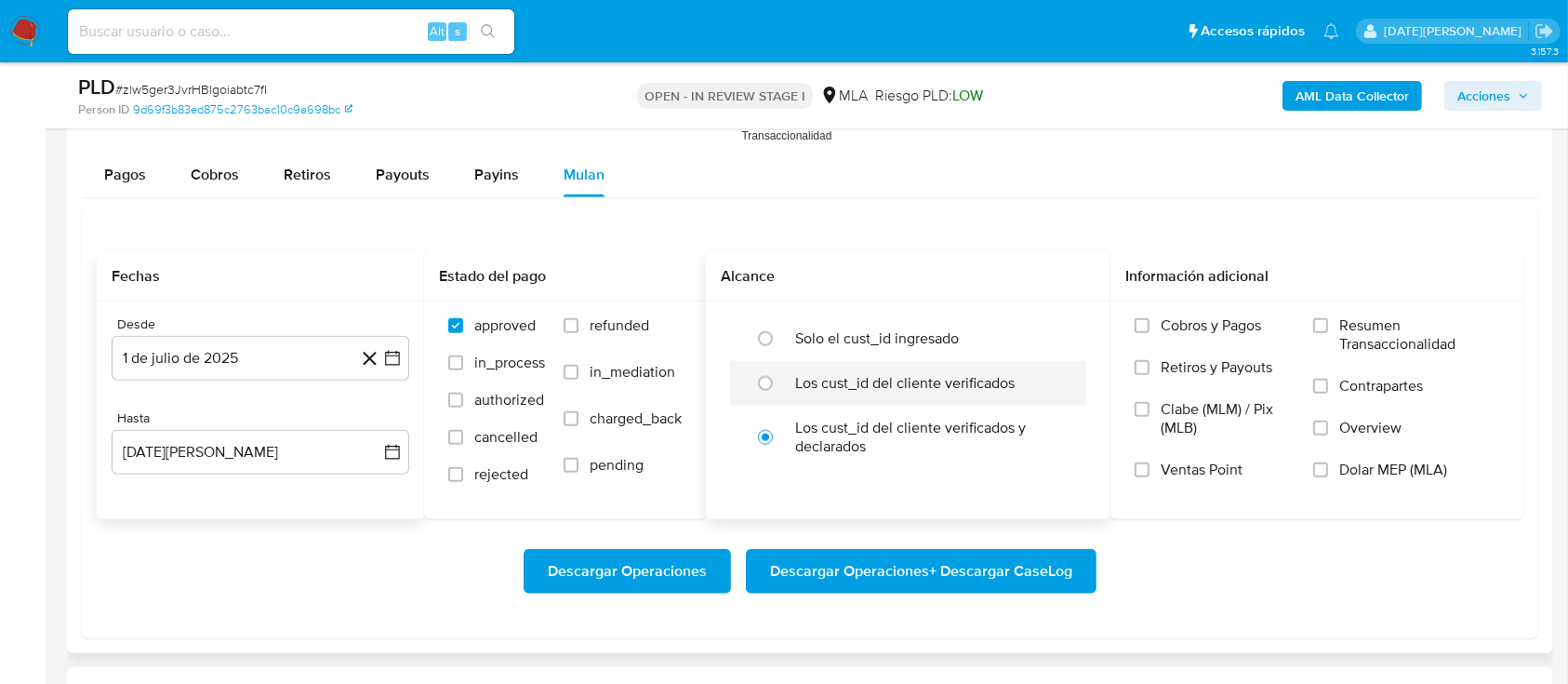
click at [873, 376] on label "Los cust_id del cliente verificados" at bounding box center [905, 383] width 220 height 18
click at [780, 376] on input "radio" at bounding box center [765, 383] width 30 height 30
radio input "true"
click at [1346, 462] on span "Dolar MEP (MLA)" at bounding box center [1393, 470] width 108 height 18
click at [1328, 462] on input "Dolar MEP (MLA)" at bounding box center [1321, 470] width 15 height 15
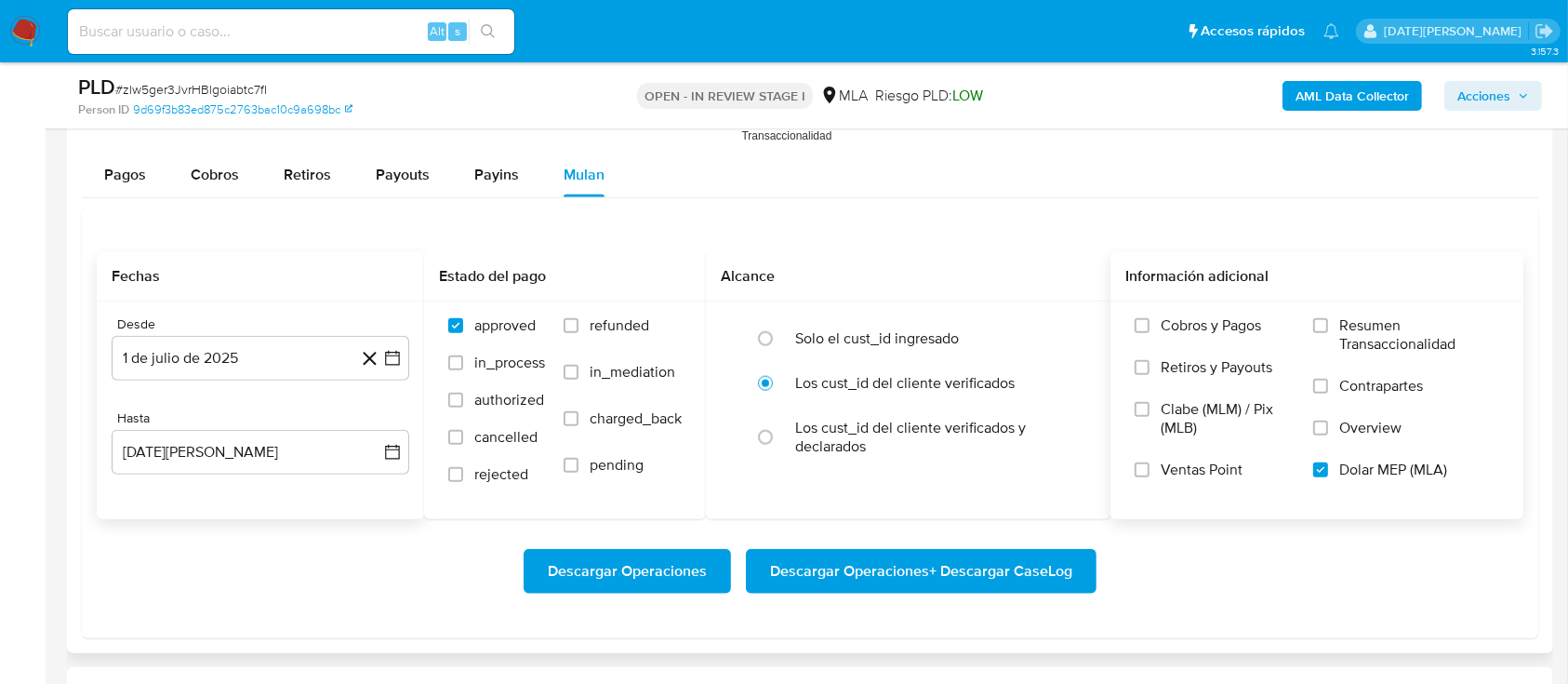
click at [941, 567] on span "Descargar Operaciones + Descargar CaseLog" at bounding box center [921, 571] width 302 height 41
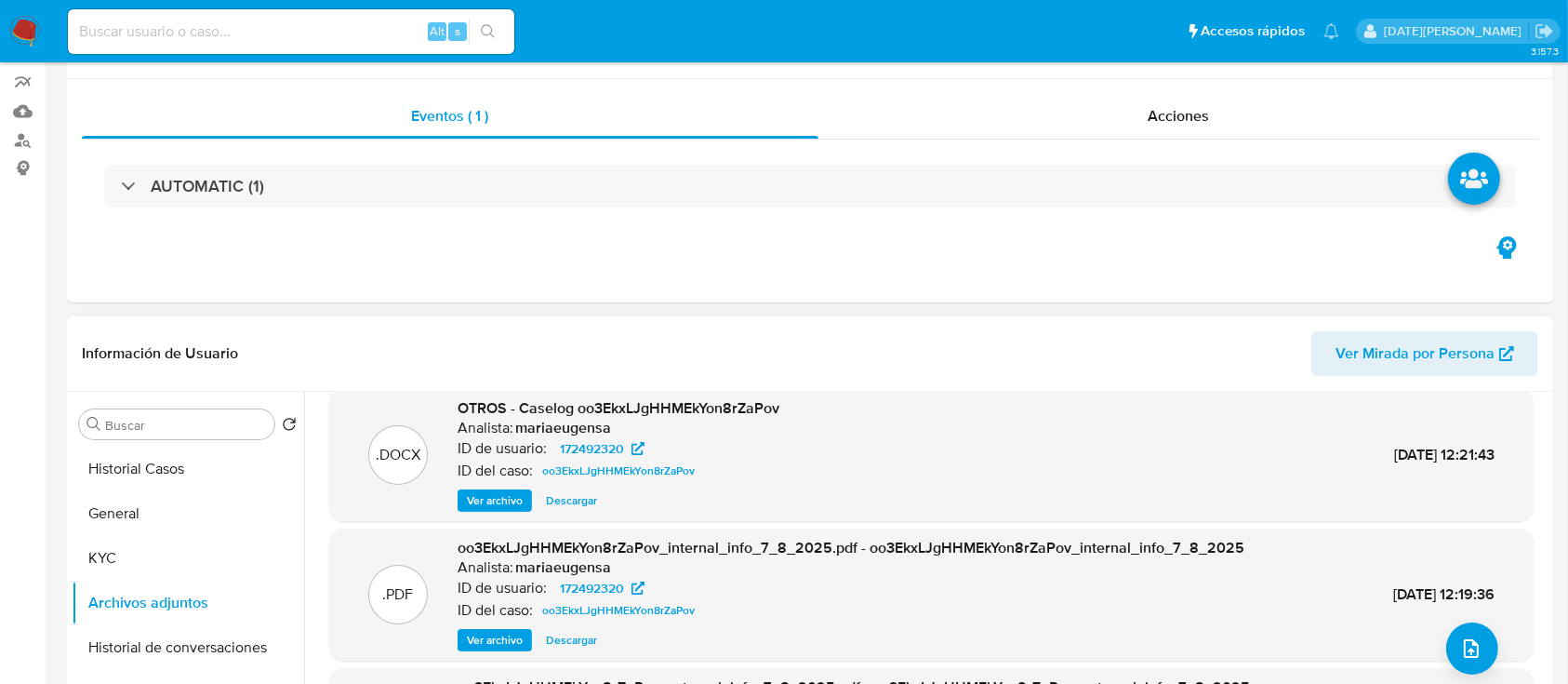
scroll to position [248, 0]
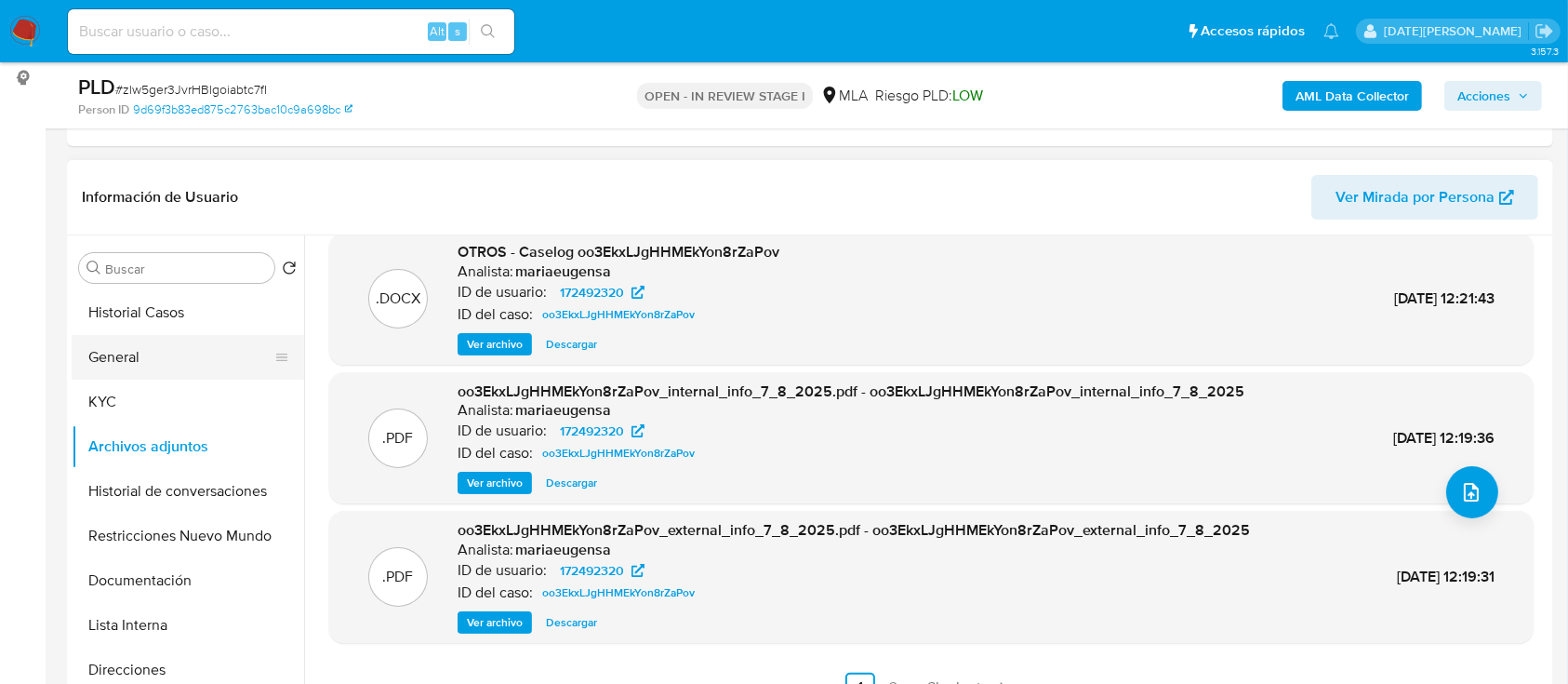
click at [156, 354] on button "General" at bounding box center [181, 357] width 218 height 45
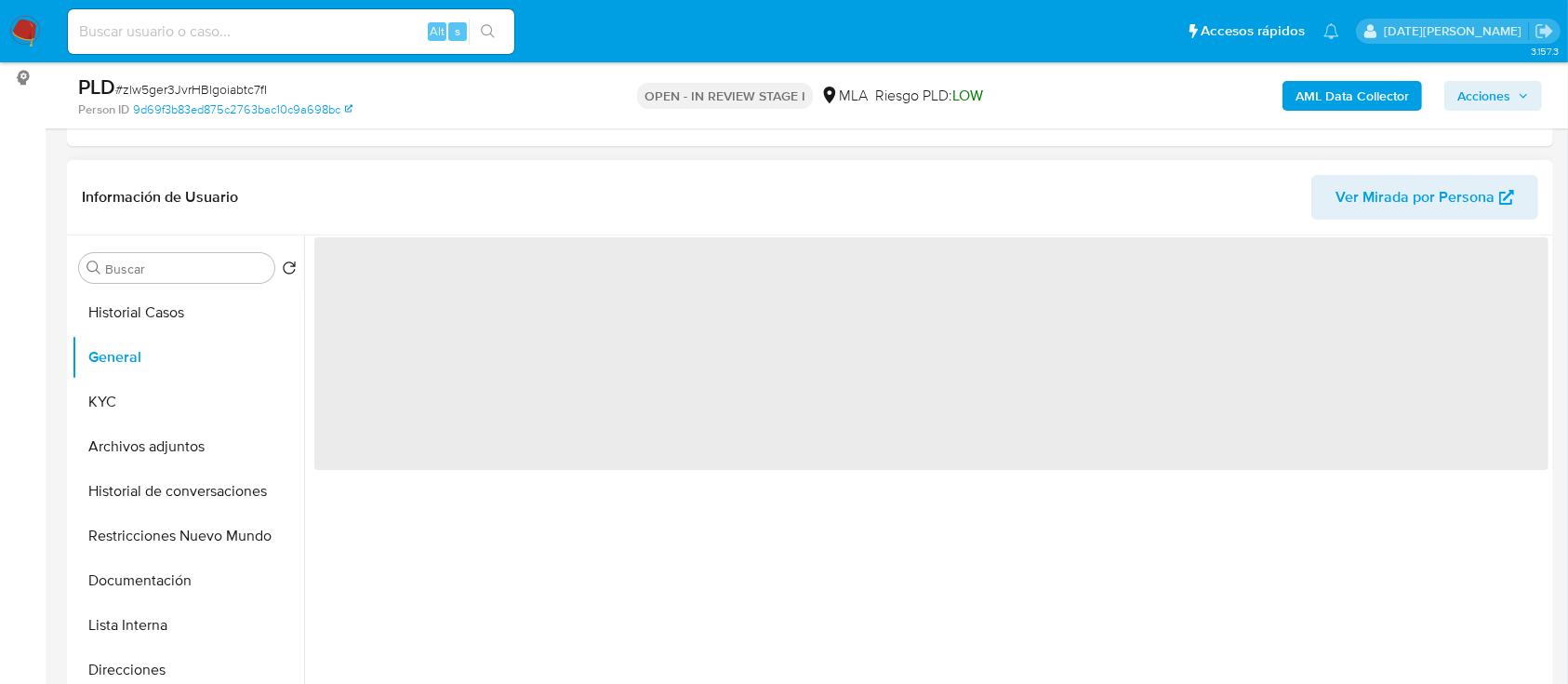
scroll to position [0, 0]
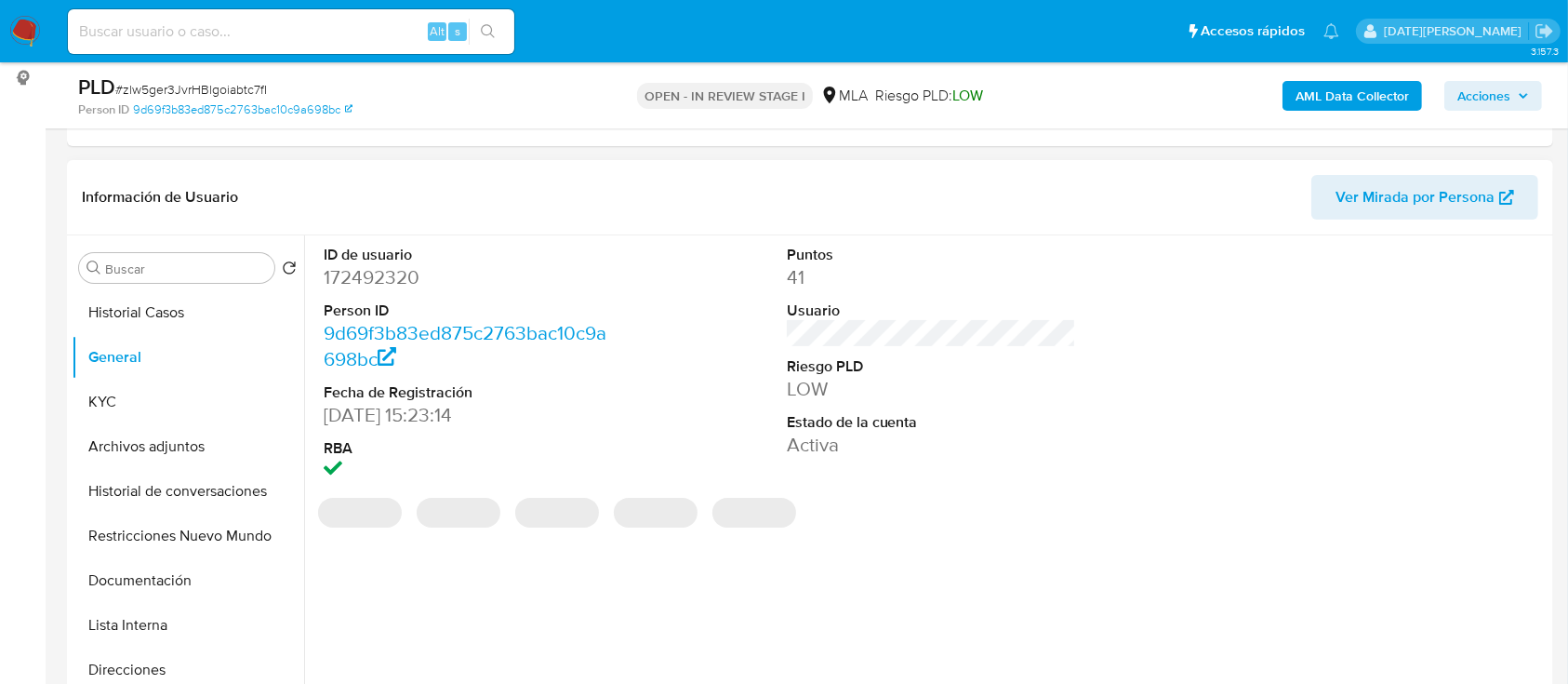
click at [380, 269] on dd "172492320" at bounding box center [469, 276] width 291 height 26
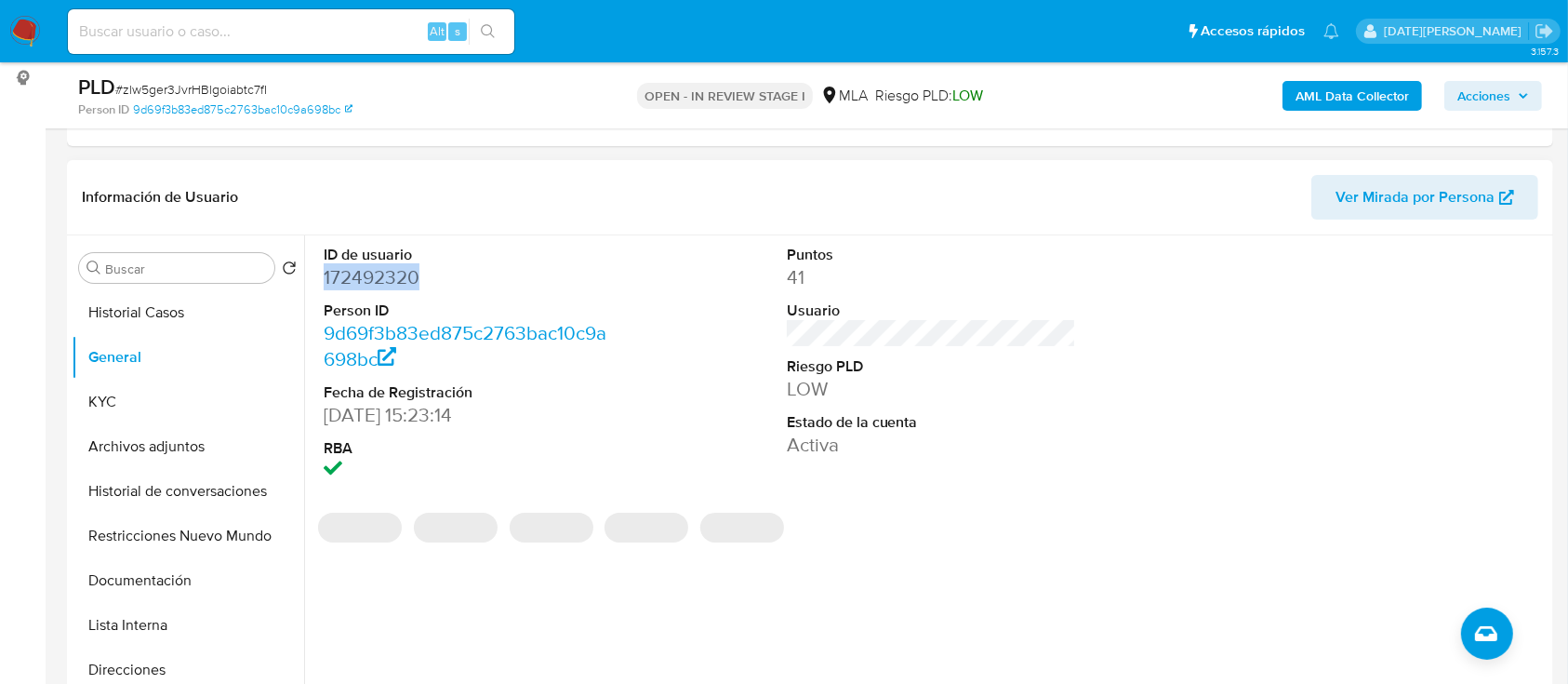
copy dd "172492320"
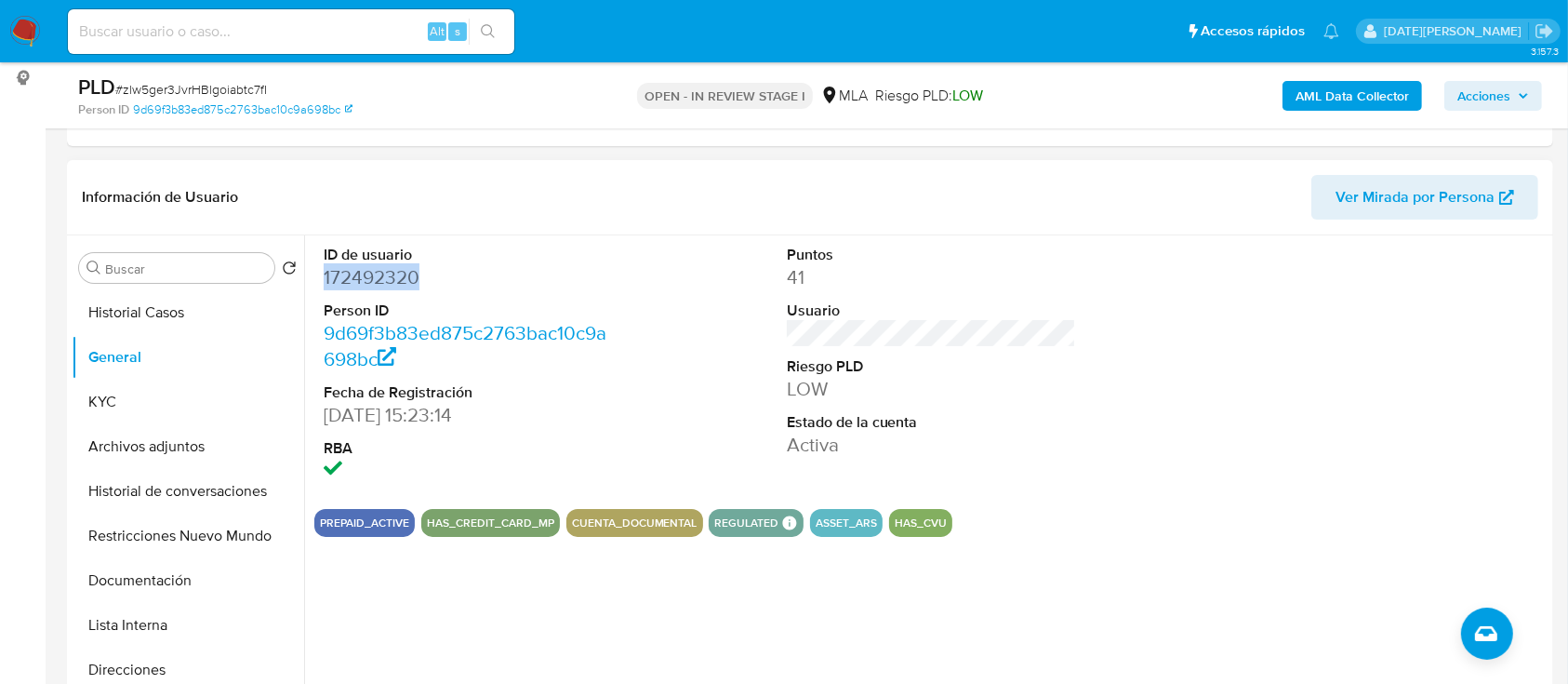
copy dd "172492320"
drag, startPoint x: 136, startPoint y: 395, endPoint x: 161, endPoint y: 390, distance: 25.5
click at [136, 395] on button "KYC" at bounding box center [181, 402] width 218 height 45
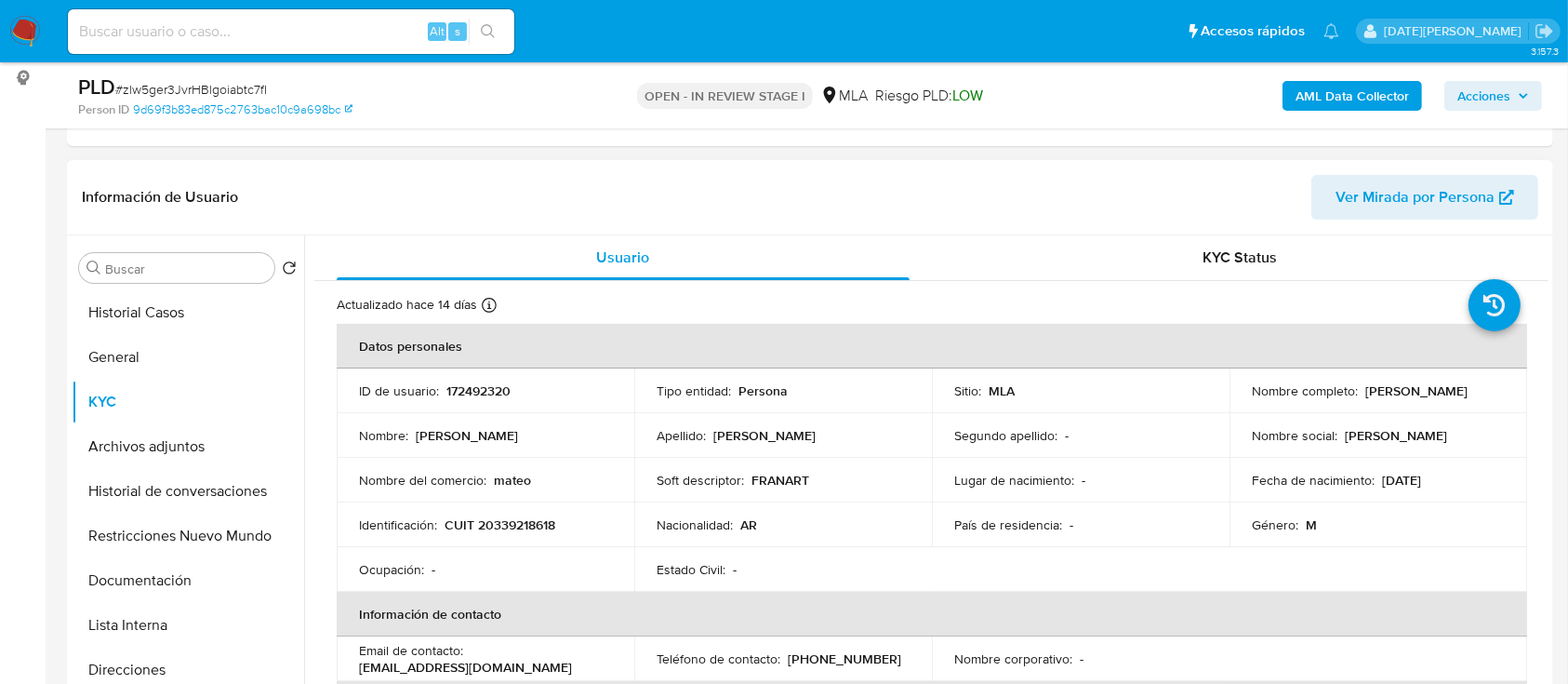
drag, startPoint x: 1248, startPoint y: 397, endPoint x: 1447, endPoint y: 391, distance: 199.1
click at [1447, 391] on div "Nombre completo : Mateo Gonzalo Garcia Santillan" at bounding box center [1378, 391] width 253 height 17
drag, startPoint x: 1437, startPoint y: 396, endPoint x: 1251, endPoint y: 398, distance: 186.0
click at [1252, 398] on div "Nombre completo : Mateo Gonzalo Garcia Santillan" at bounding box center [1378, 391] width 253 height 17
copy p "[PERSON_NAME]"
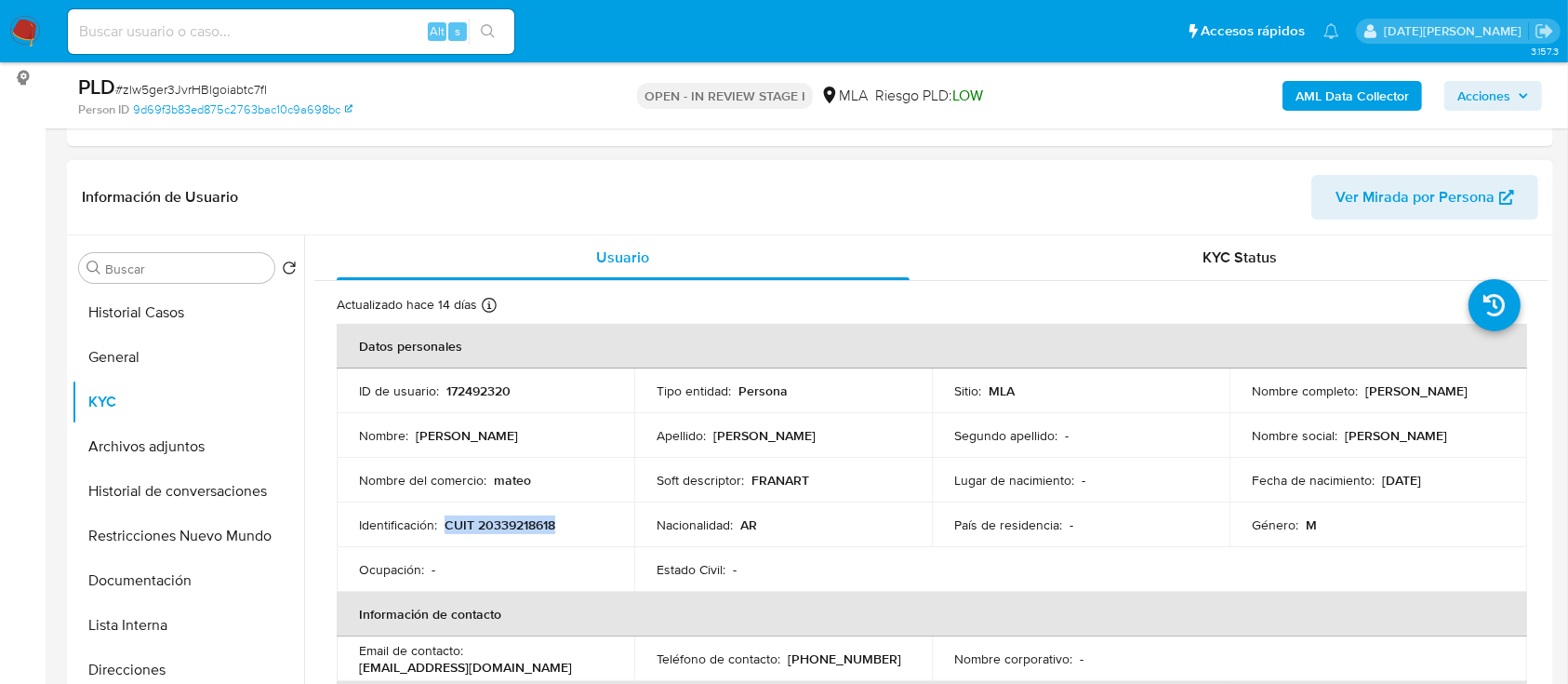
drag, startPoint x: 446, startPoint y: 520, endPoint x: 571, endPoint y: 511, distance: 125.3
click at [573, 523] on div "Identificación : CUIT 20339218618" at bounding box center [486, 525] width 253 height 17
copy p "CUIT 20339218618"
click at [173, 451] on button "Archivos adjuntos" at bounding box center [181, 447] width 218 height 45
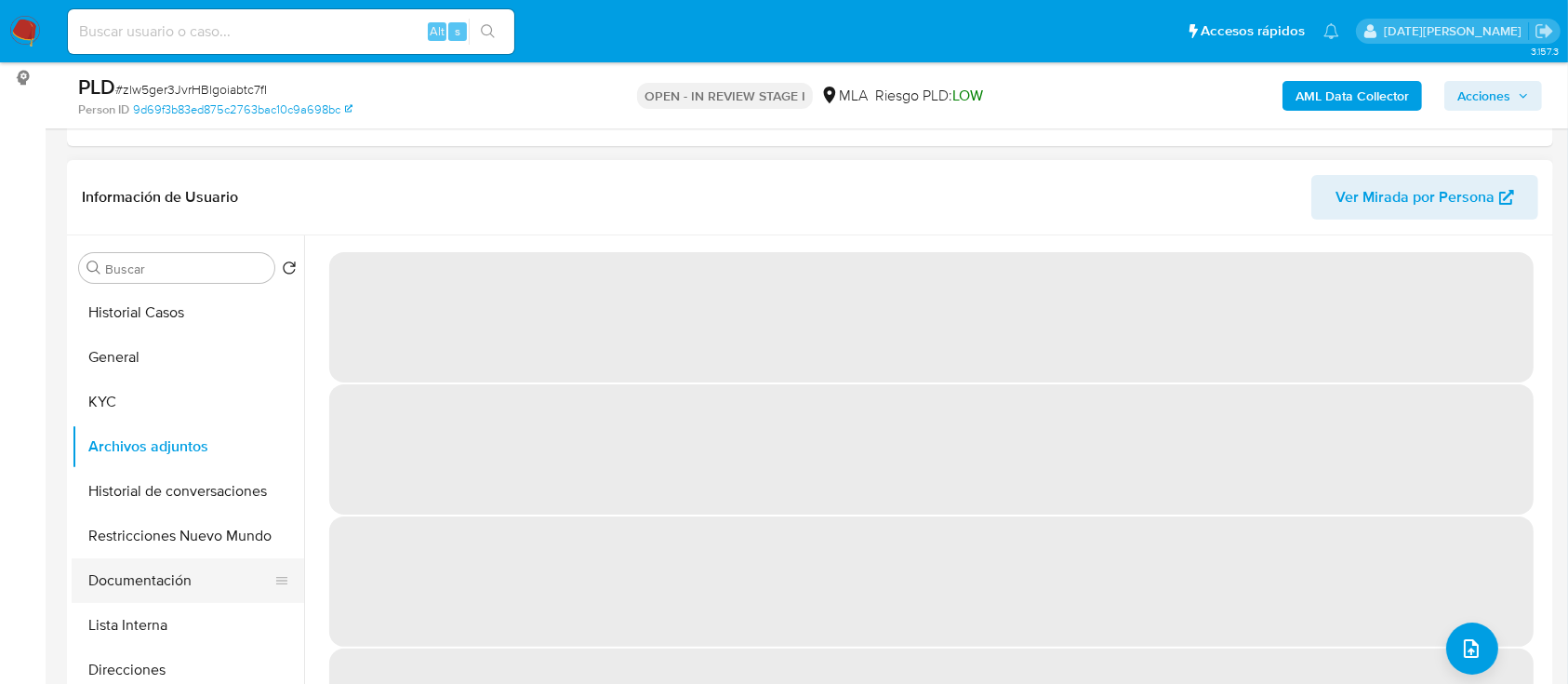
click at [184, 572] on button "Documentación" at bounding box center [181, 581] width 218 height 45
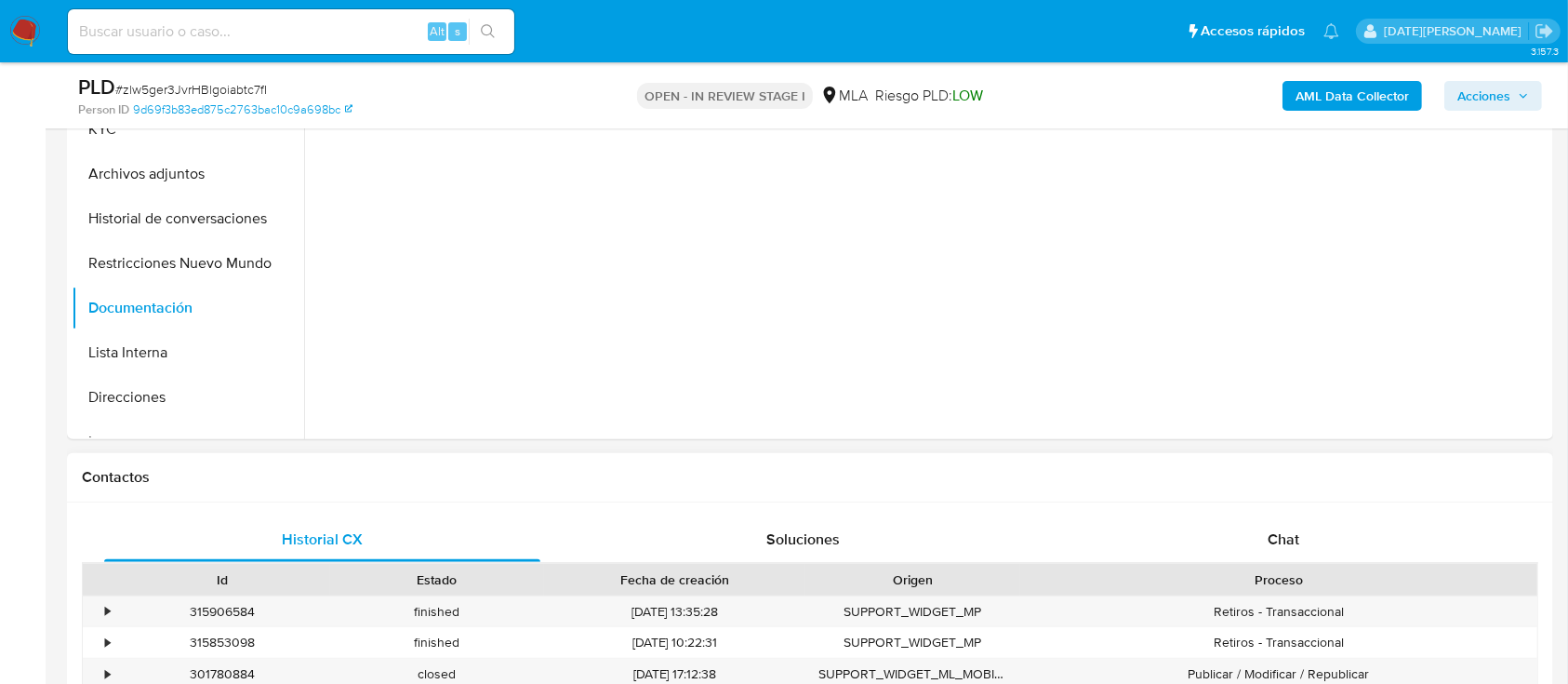
scroll to position [744, 0]
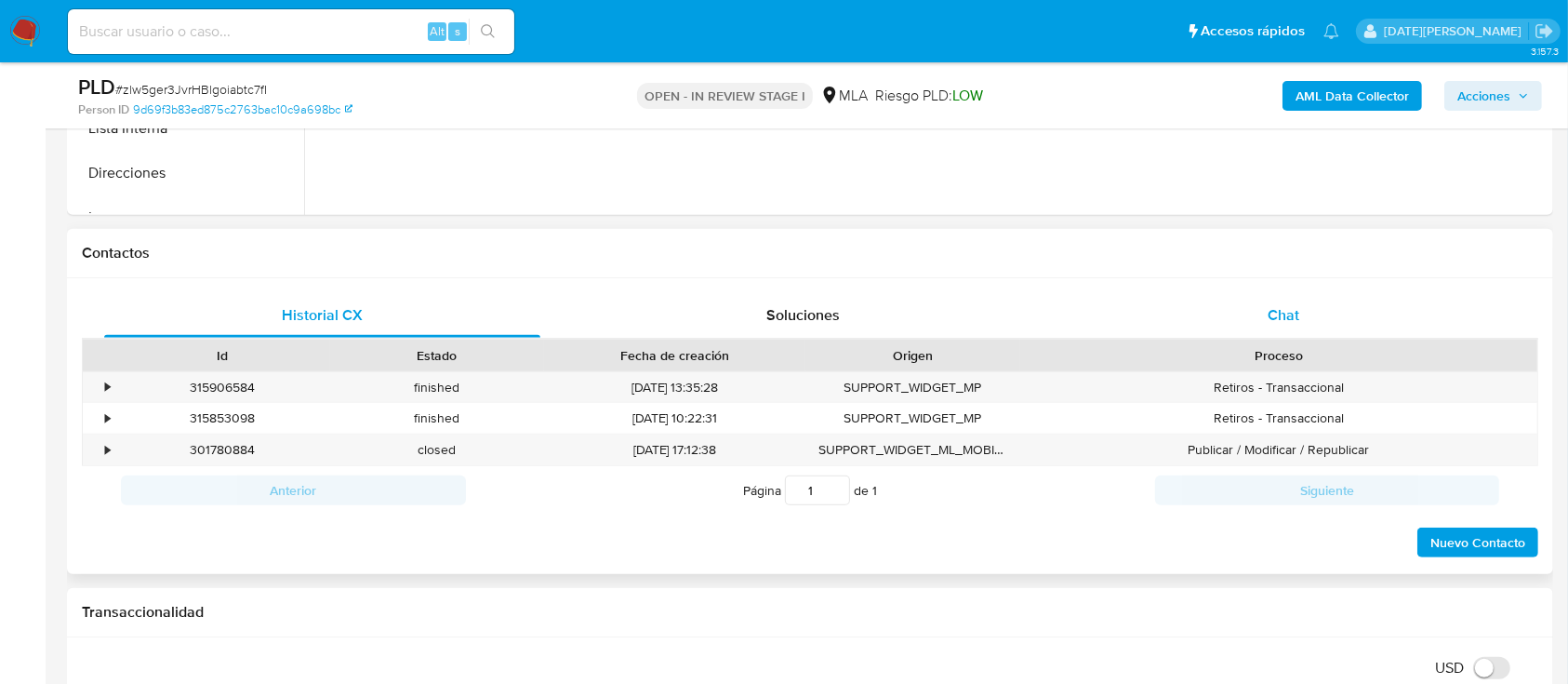
click at [1314, 307] on div "Chat" at bounding box center [1284, 315] width 436 height 45
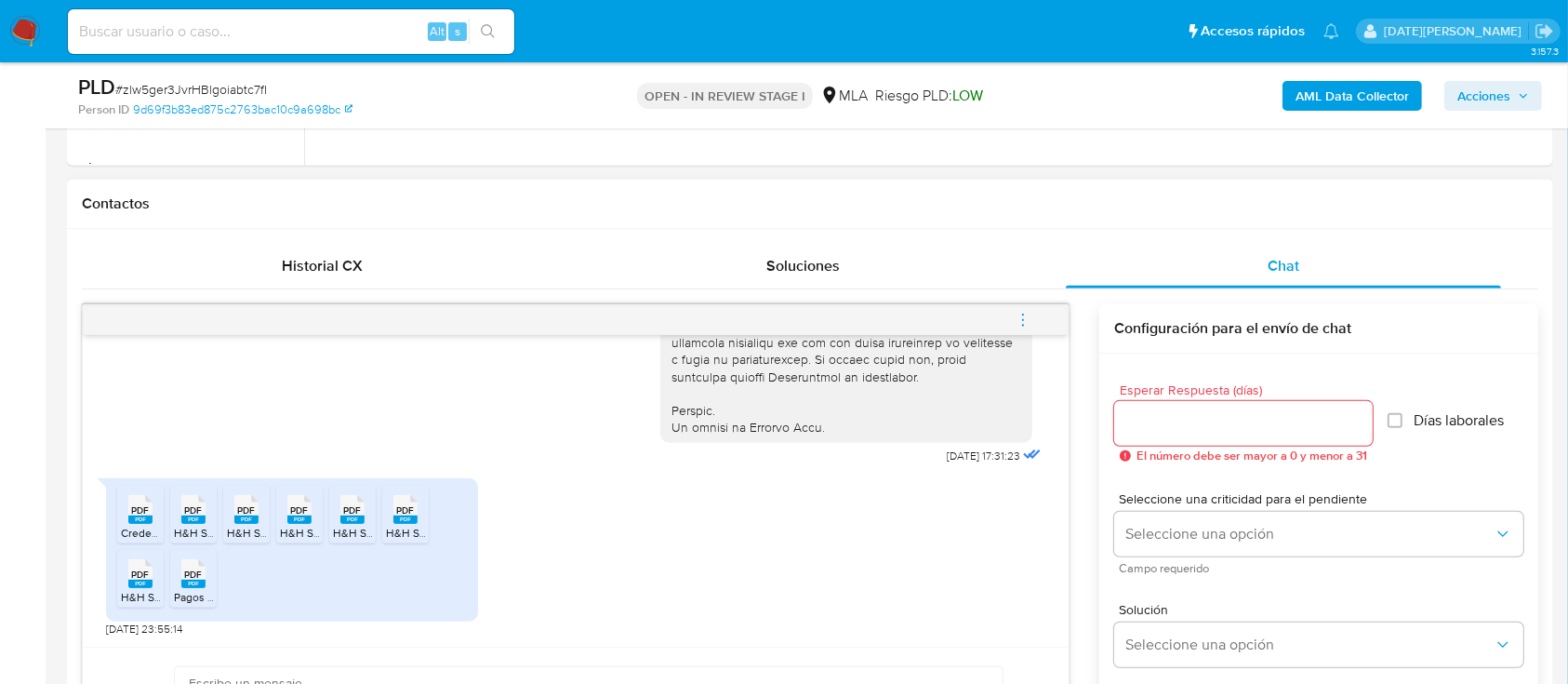
scroll to position [869, 0]
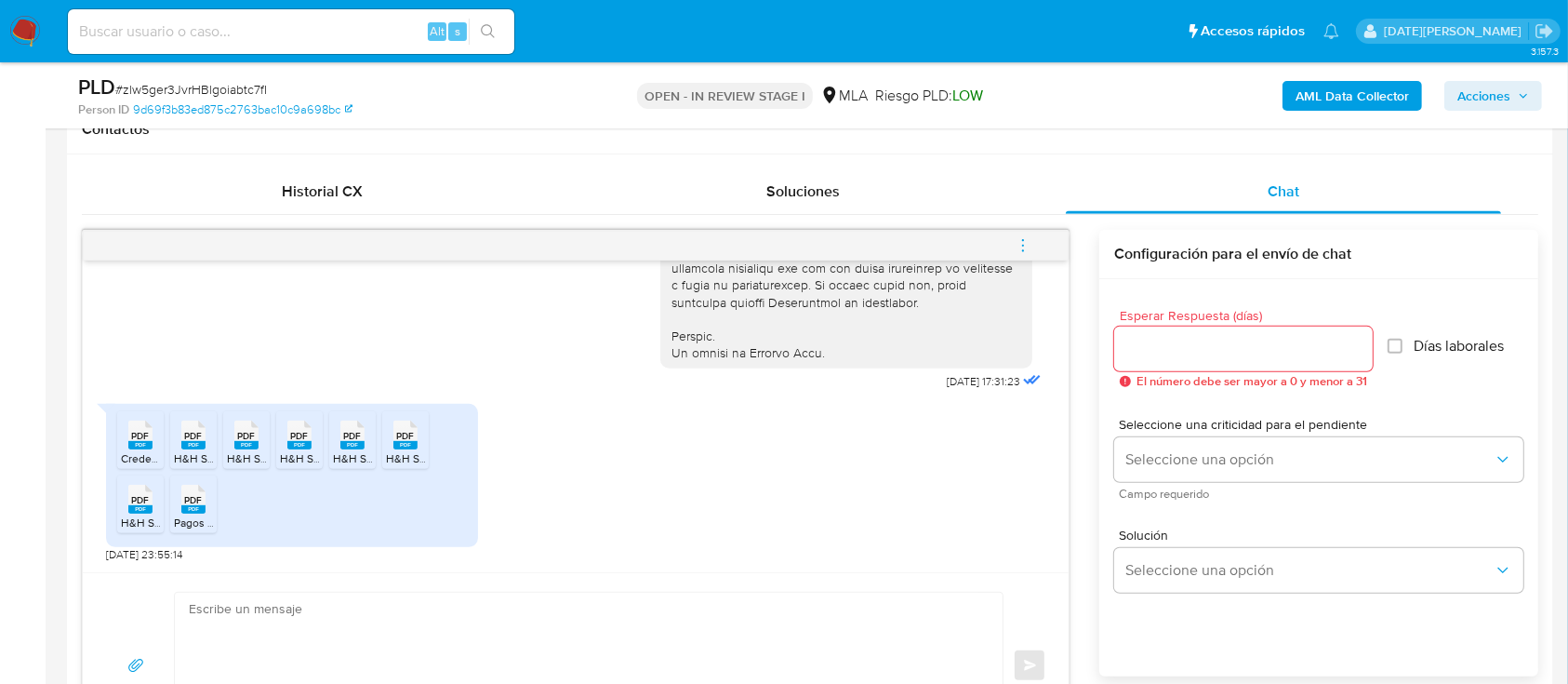
click at [128, 446] on icon "PDF" at bounding box center [140, 435] width 24 height 33
click at [188, 439] on span "PDF" at bounding box center [194, 435] width 17 height 12
click at [249, 439] on span "PDF" at bounding box center [247, 435] width 17 height 12
click at [291, 446] on rect at bounding box center [299, 445] width 24 height 9
click at [346, 452] on span "H&H Servicios SRL - 2025-01 Recibos de Sueldos.pdf" at bounding box center [465, 458] width 264 height 16
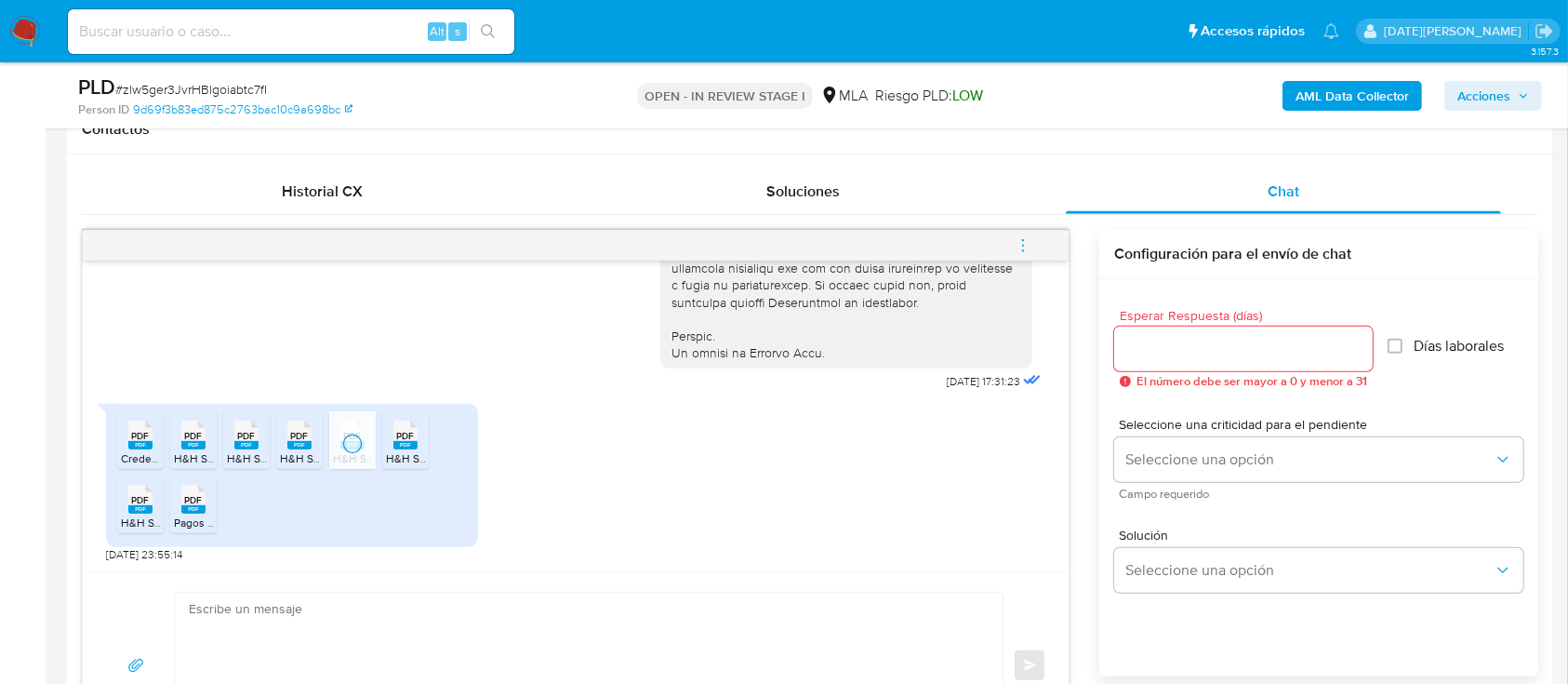
drag, startPoint x: 408, startPoint y: 449, endPoint x: 322, endPoint y: 479, distance: 91.1
click at [408, 449] on rect at bounding box center [404, 445] width 24 height 9
click at [139, 504] on span "PDF" at bounding box center [141, 500] width 17 height 12
click at [188, 509] on rect at bounding box center [193, 509] width 24 height 9
click at [569, 196] on button "Soluciones" at bounding box center [803, 191] width 481 height 45
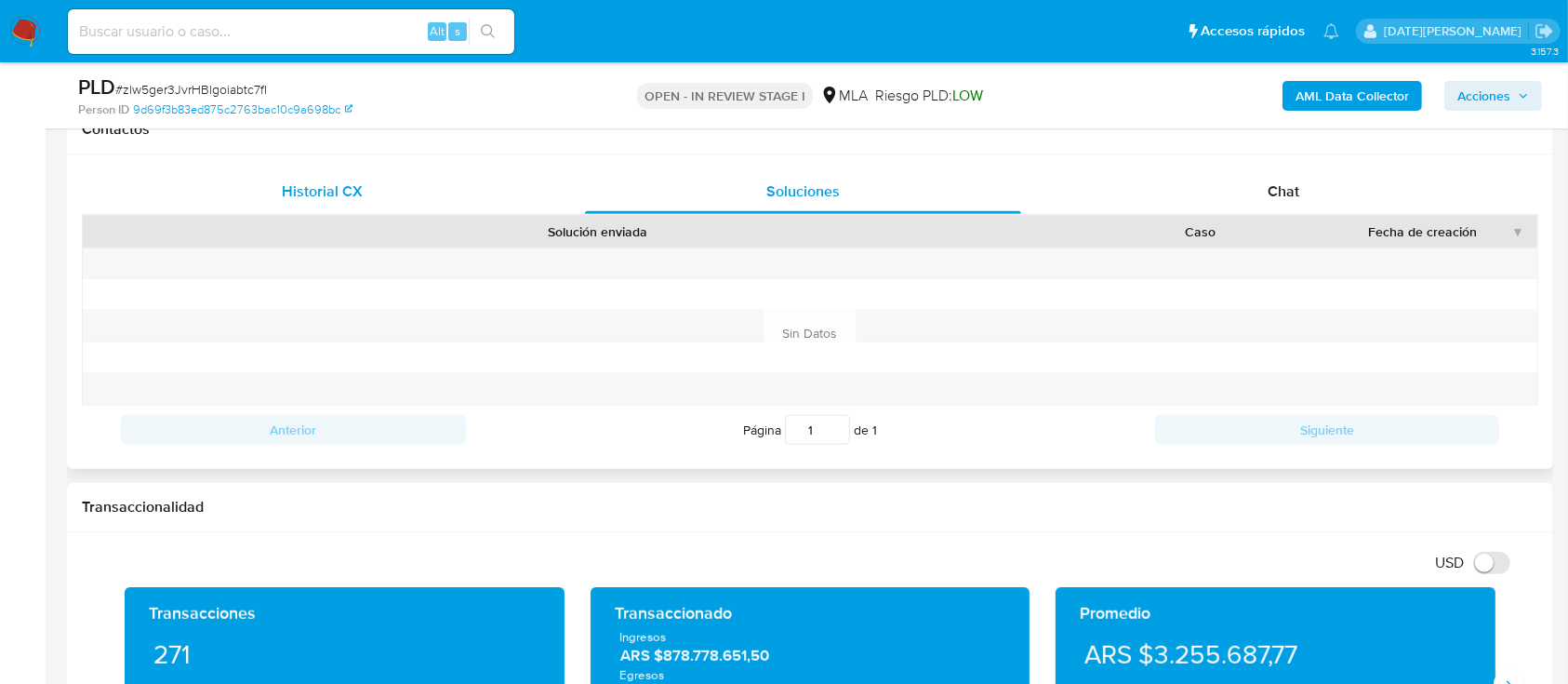
click at [350, 175] on div "Historial CX" at bounding box center [322, 191] width 436 height 45
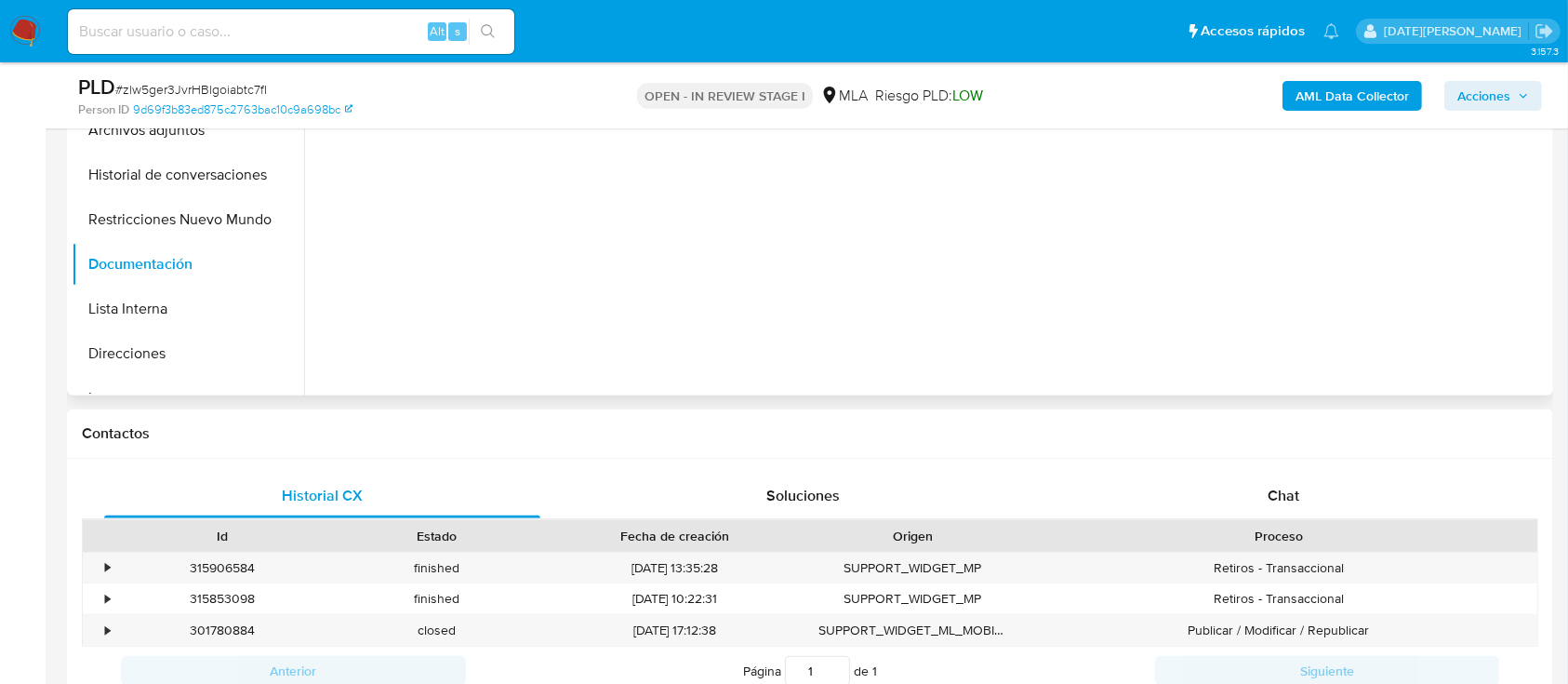
scroll to position [372, 0]
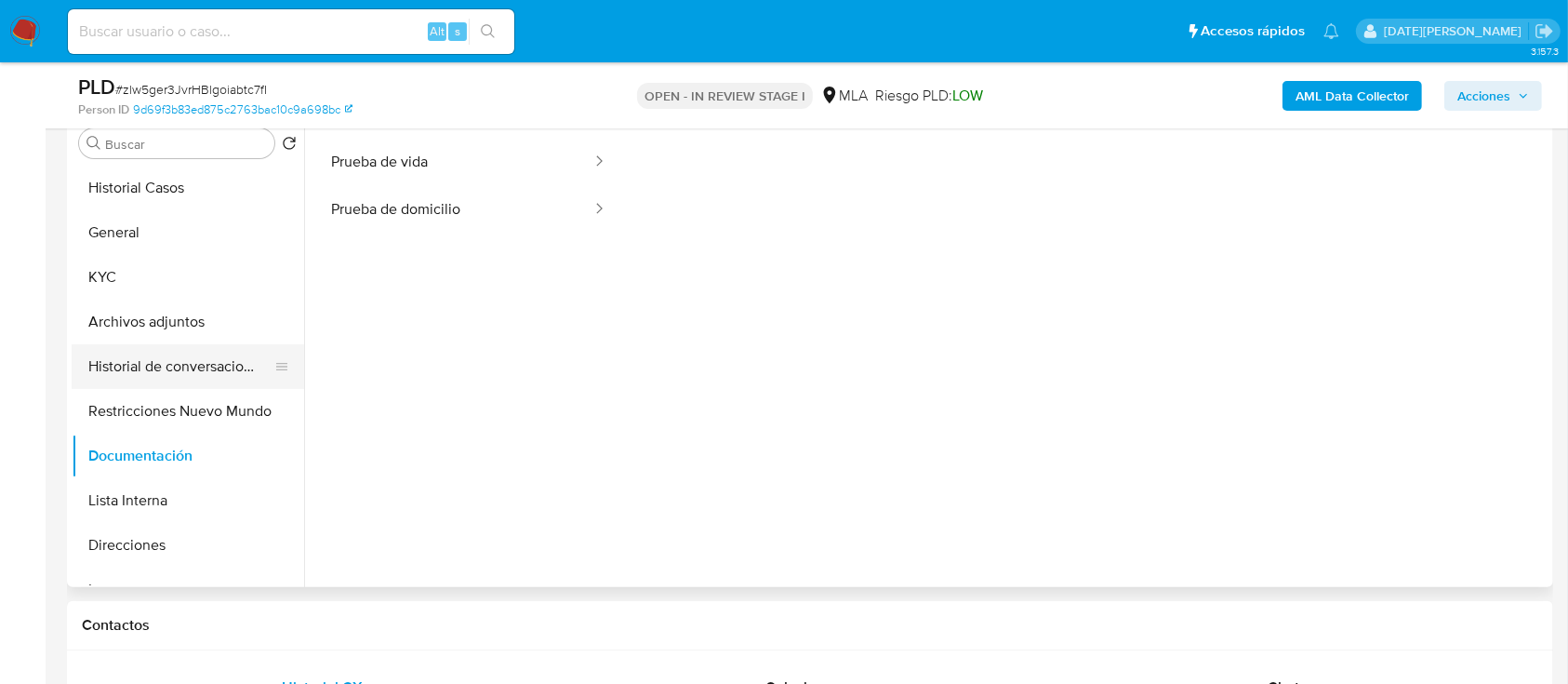
click at [214, 362] on button "Historial de conversaciones" at bounding box center [181, 366] width 218 height 45
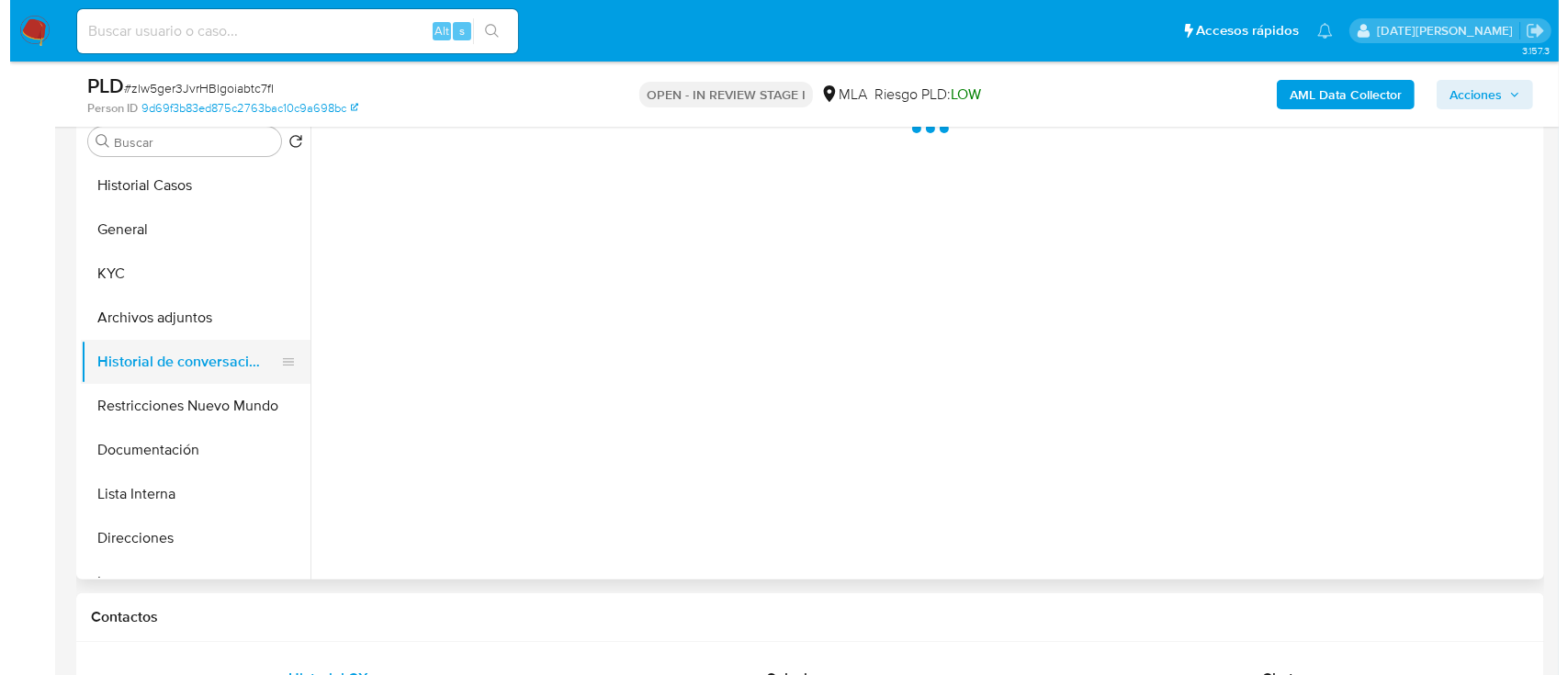
scroll to position [0, 0]
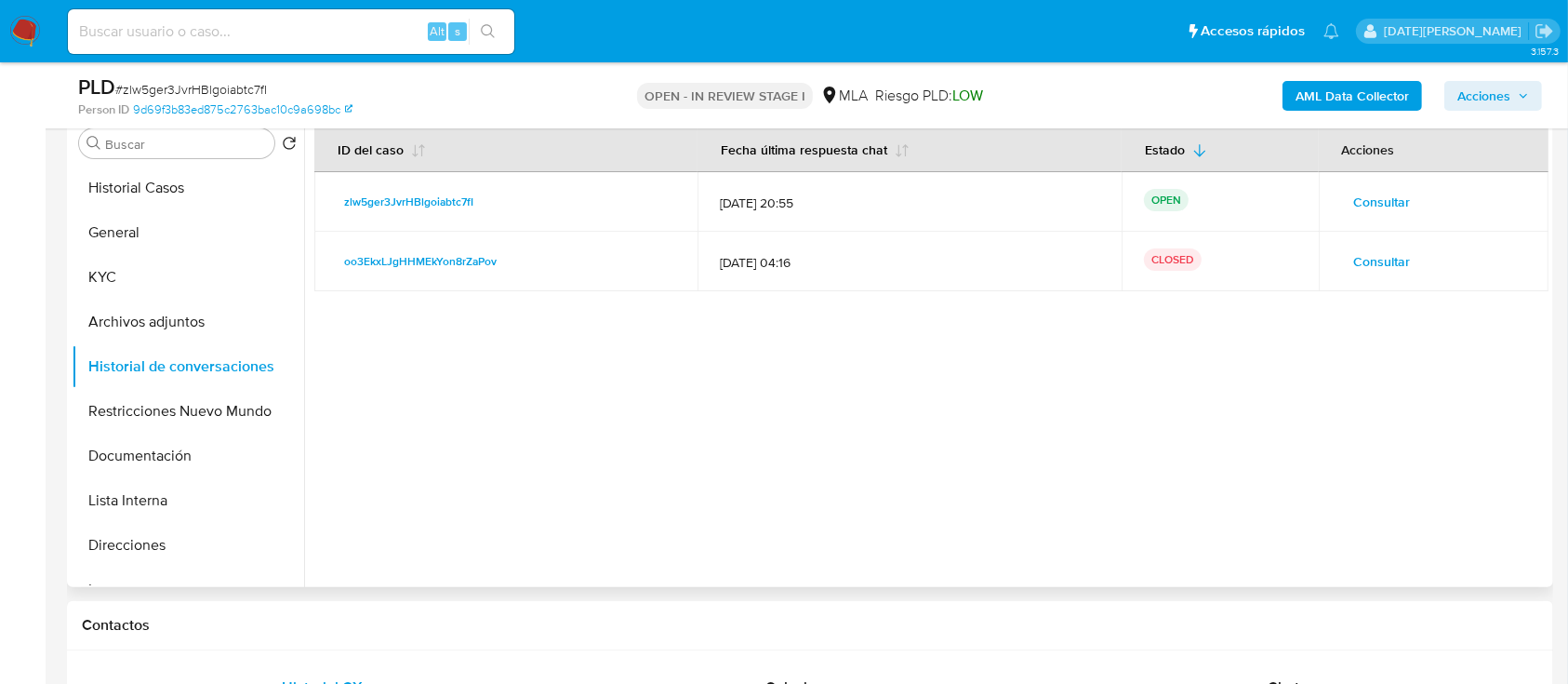
click at [1384, 256] on span "Consultar" at bounding box center [1382, 261] width 56 height 26
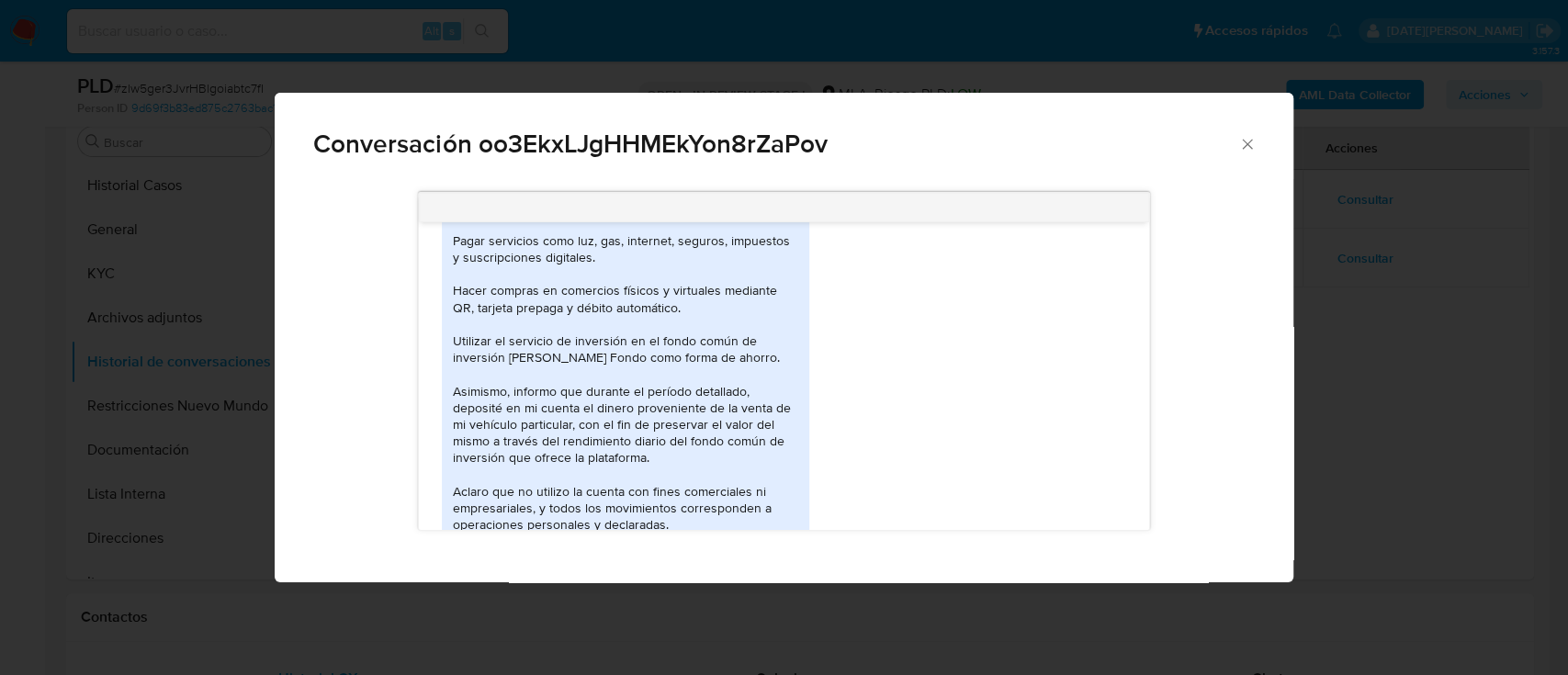
scroll to position [1175, 0]
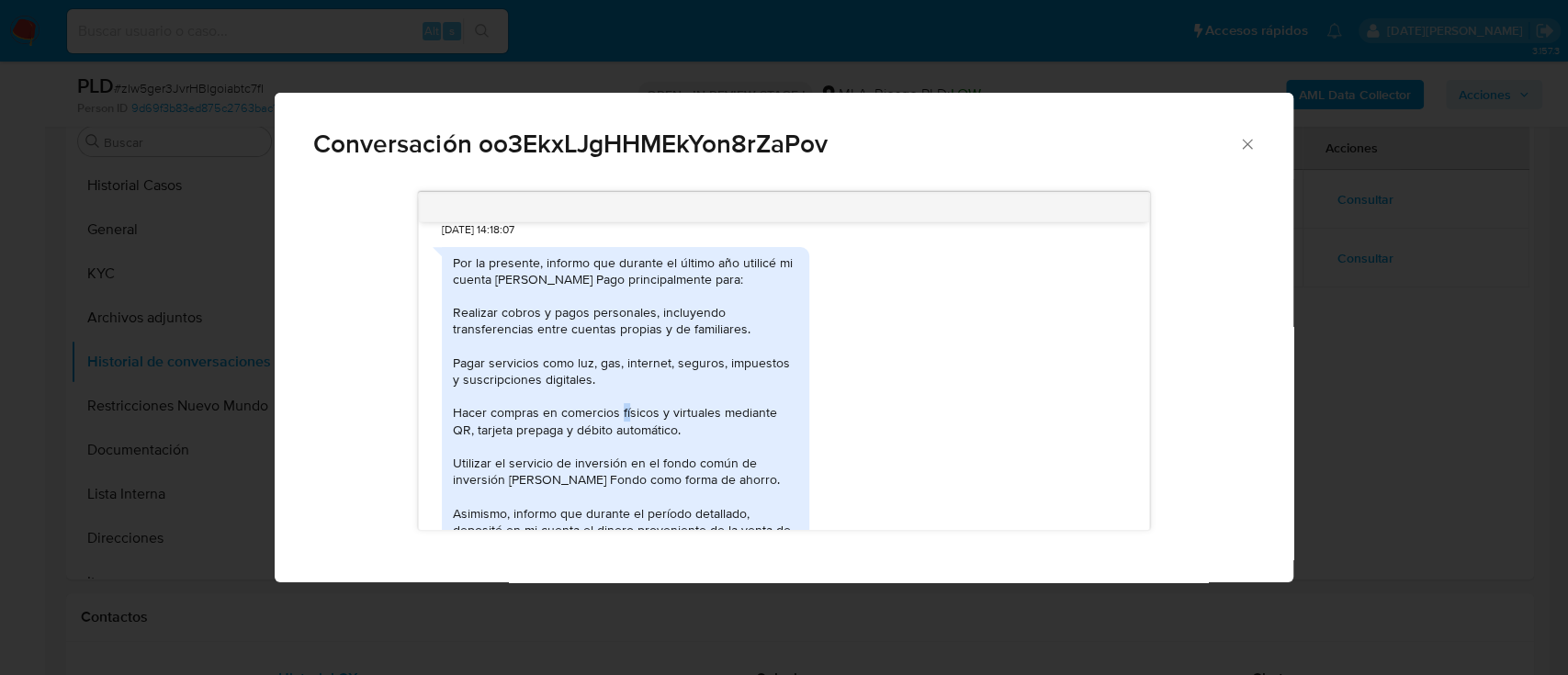
drag, startPoint x: 632, startPoint y: 437, endPoint x: 645, endPoint y: 438, distance: 13.0
click at [645, 438] on div "Por la presente, informo que durante el último año utilicé mi cuenta de Mercado…" at bounding box center [626, 454] width 346 height 401
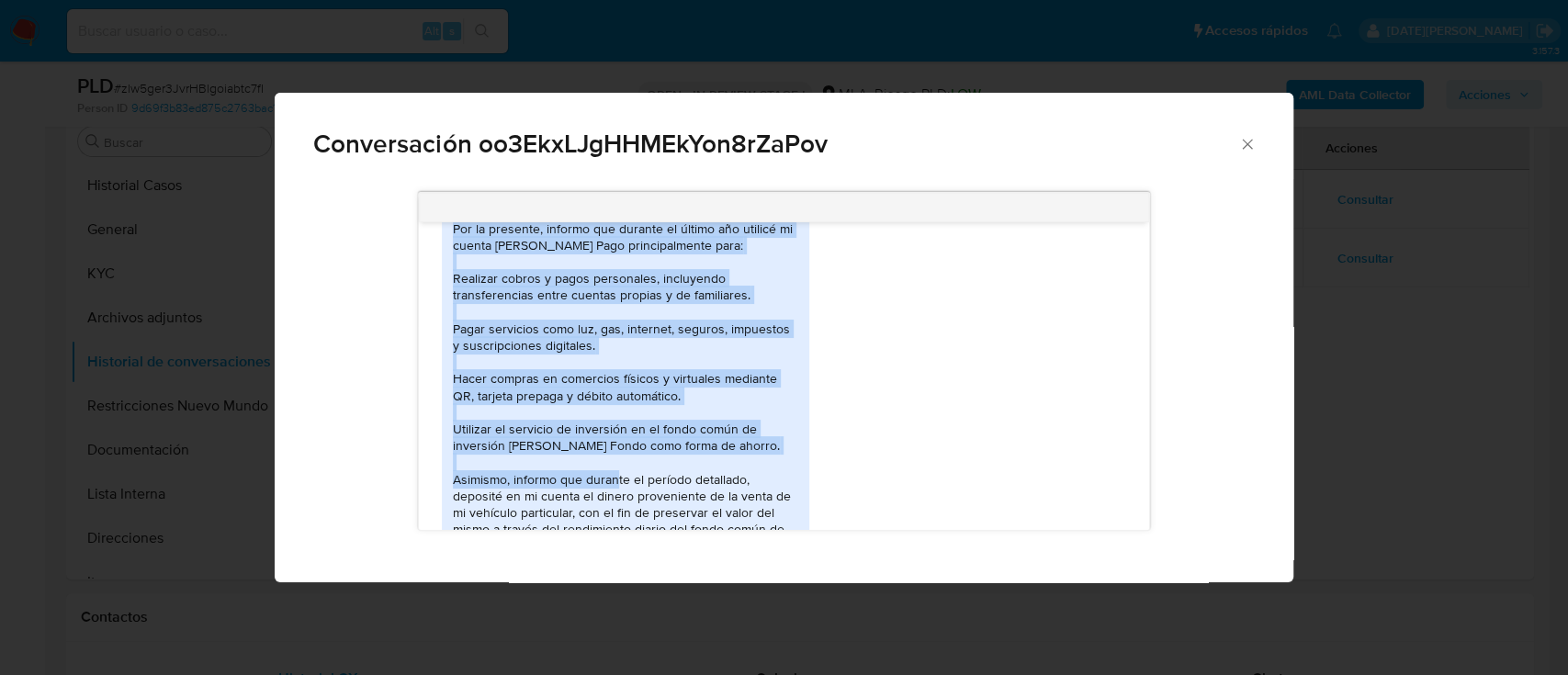
scroll to position [1420, 0]
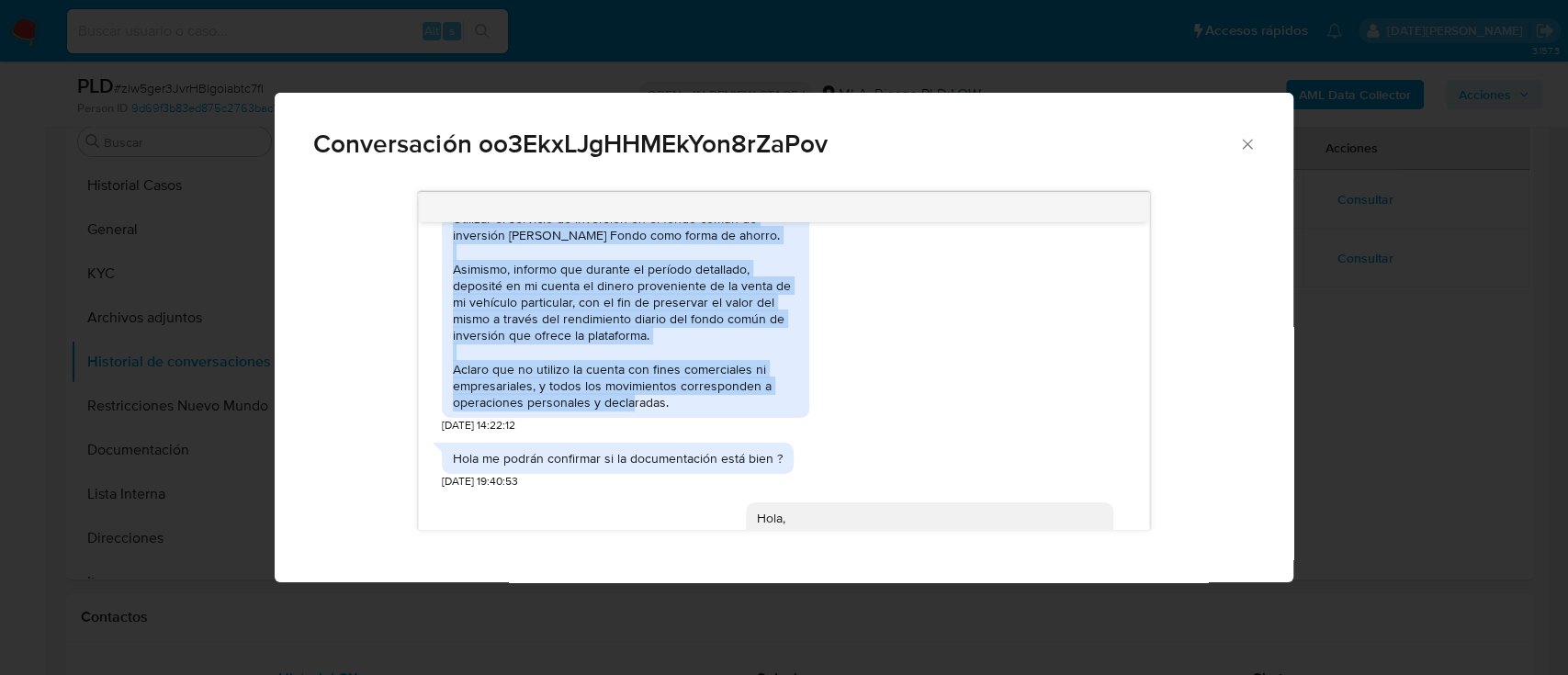
drag, startPoint x: 455, startPoint y: 397, endPoint x: 707, endPoint y: 416, distance: 252.7
click at [707, 412] on div "Por la presente, informo que durante el último año utilicé mi cuenta de Mercado…" at bounding box center [626, 211] width 346 height 401
copy div "Por la presente, informo que durante el último año utilicé mi cuenta de Mercado…"
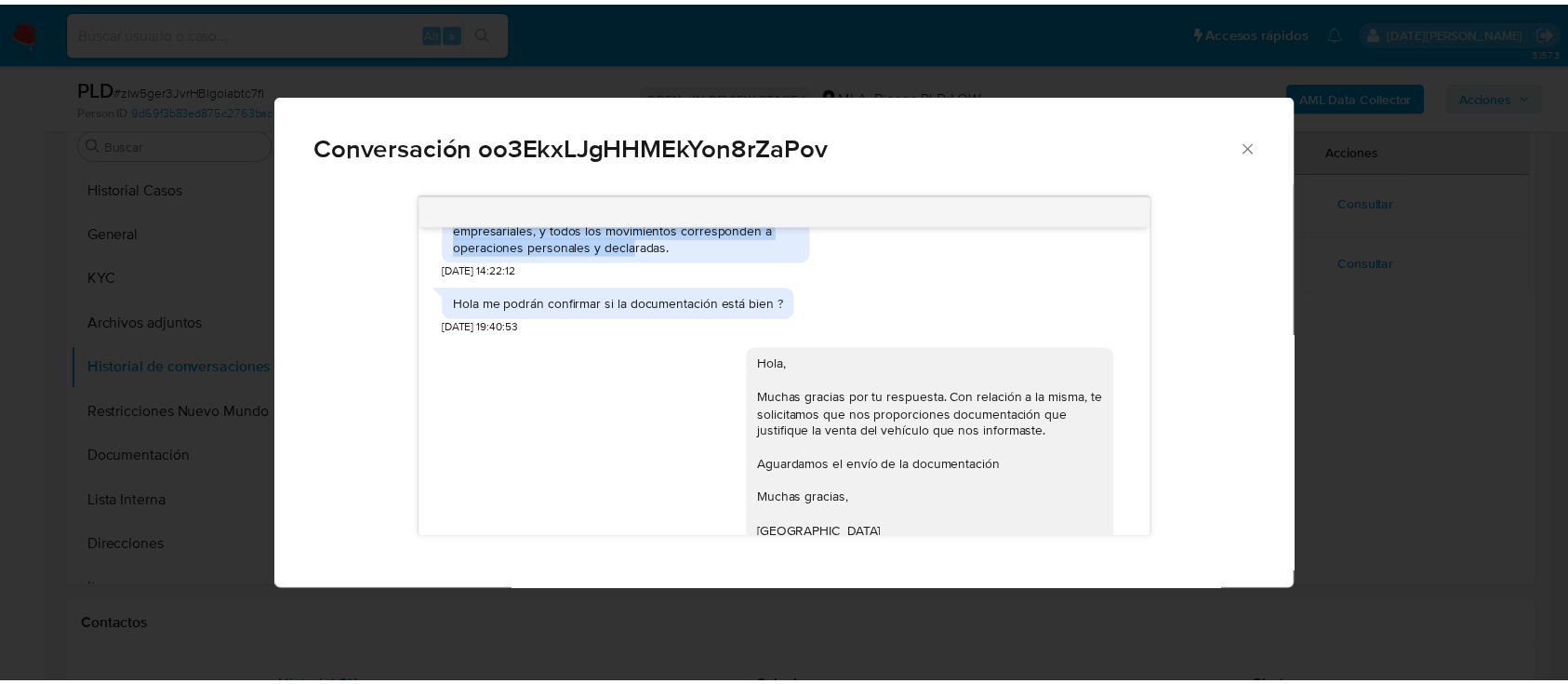
scroll to position [2060, 0]
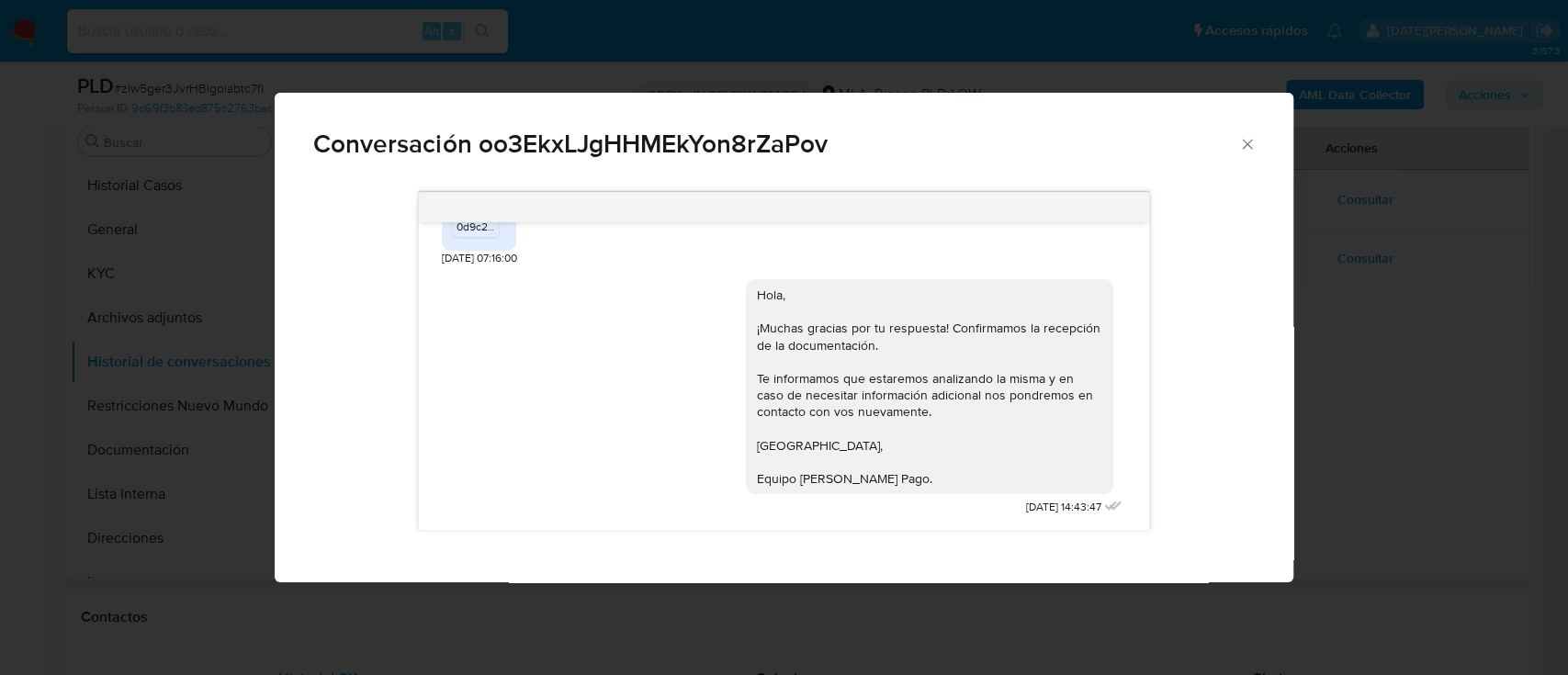
click at [1247, 140] on icon "Cerrar" at bounding box center [1246, 143] width 18 height 18
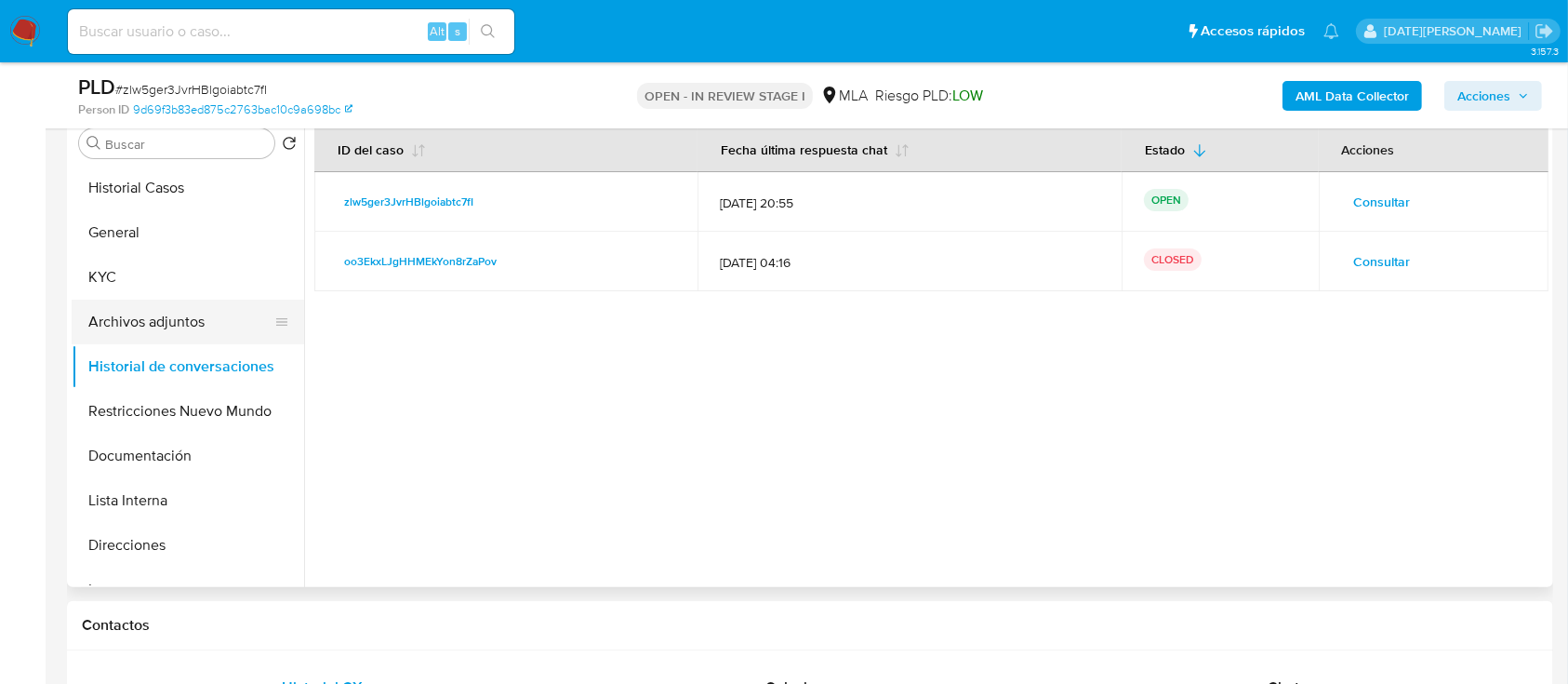
click at [176, 319] on button "Archivos adjuntos" at bounding box center [181, 321] width 218 height 45
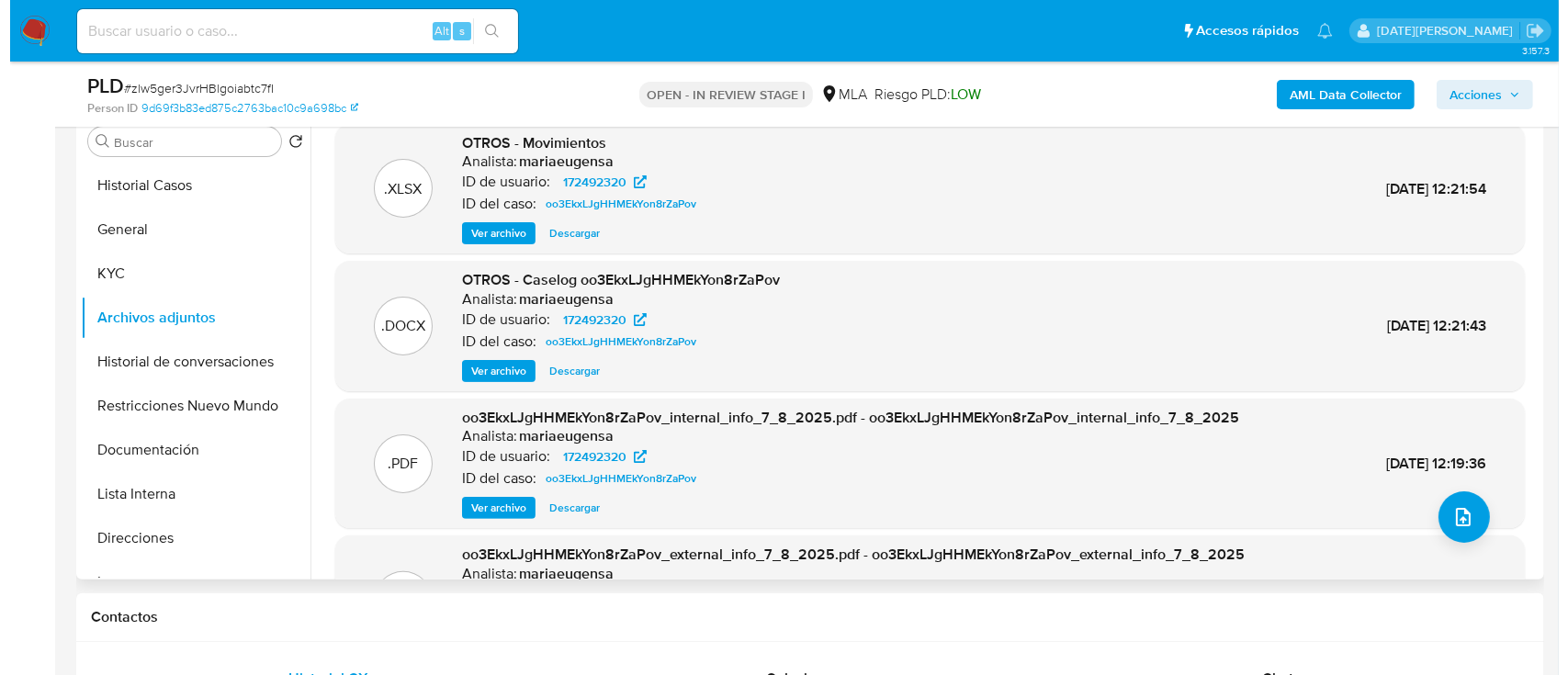
scroll to position [245, 0]
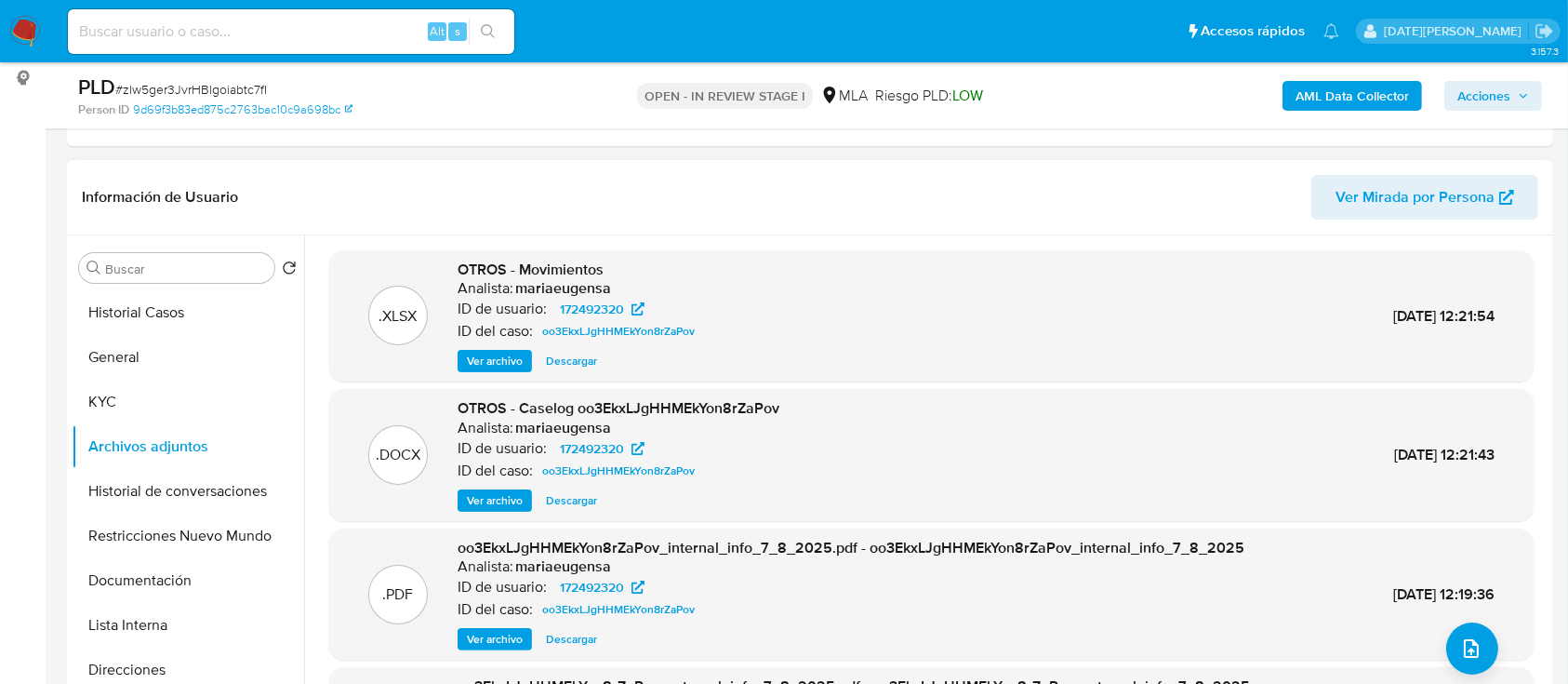
click at [513, 497] on span "Ver archivo" at bounding box center [494, 500] width 55 height 18
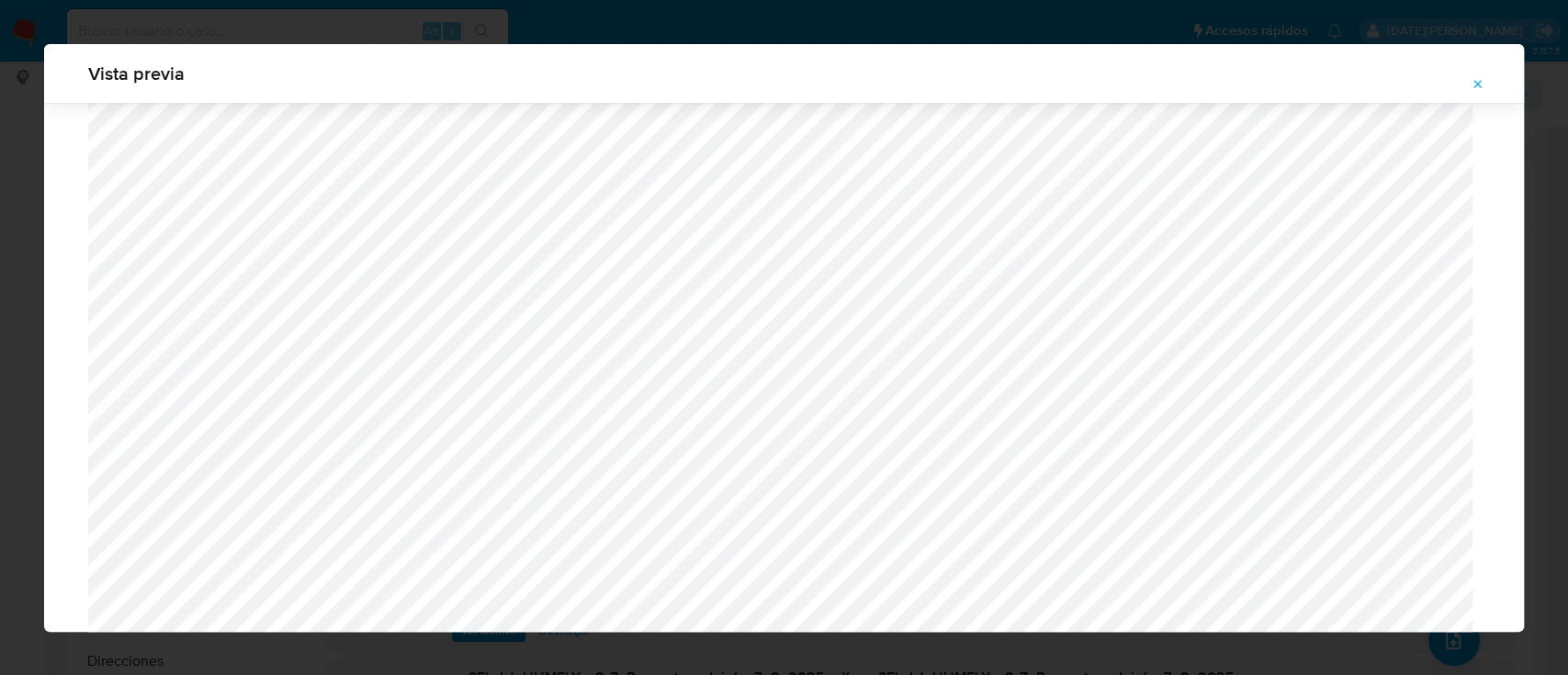
scroll to position [1641, 0]
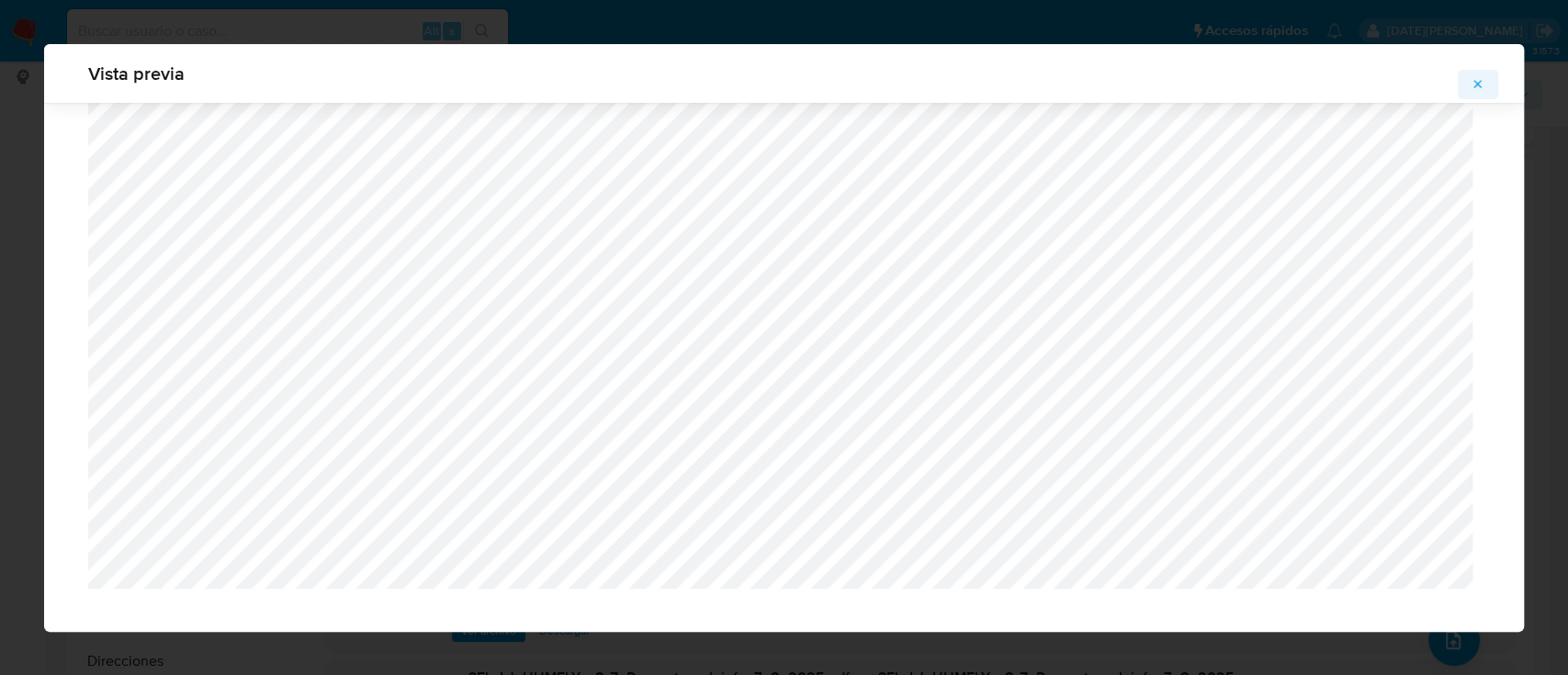
click at [1487, 79] on button "Attachment preview" at bounding box center [1477, 84] width 41 height 29
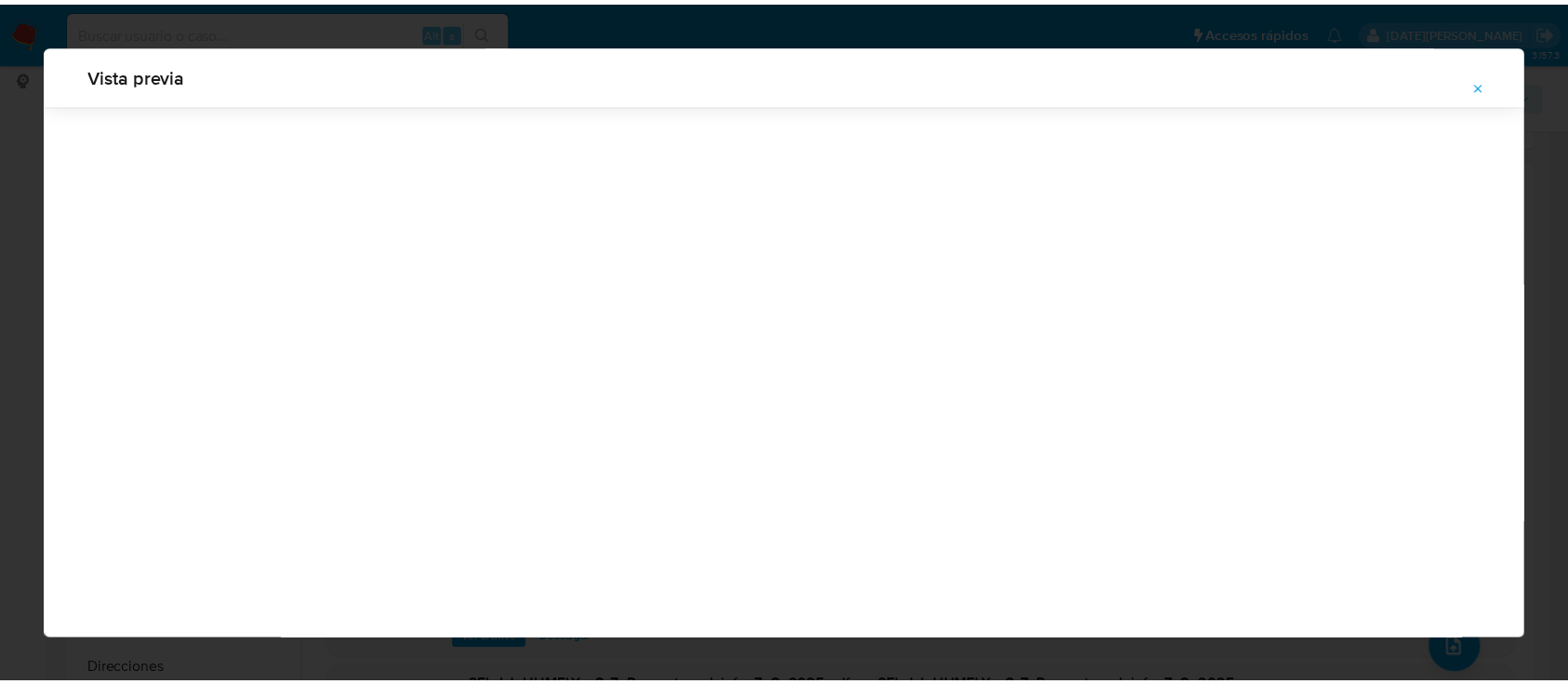
scroll to position [59, 0]
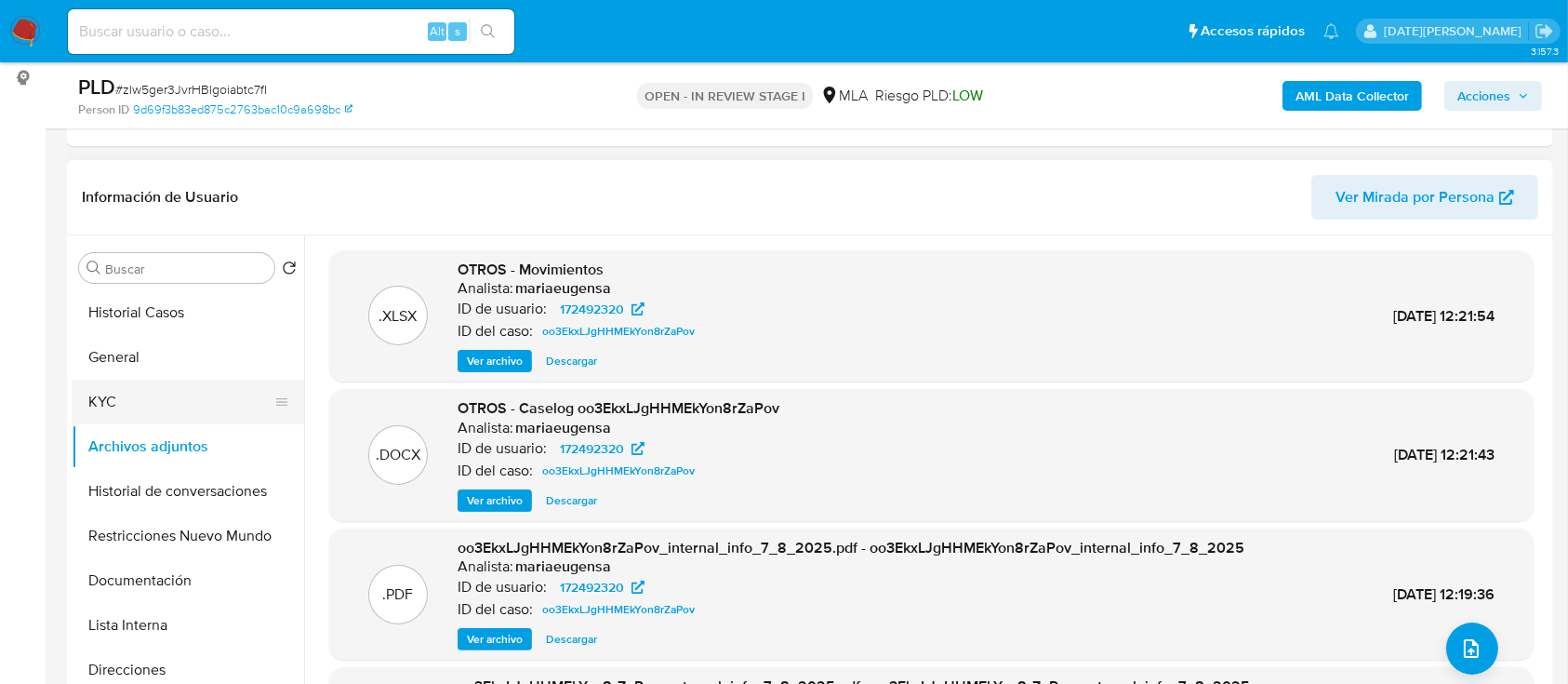
click at [125, 404] on button "KYC" at bounding box center [181, 402] width 218 height 45
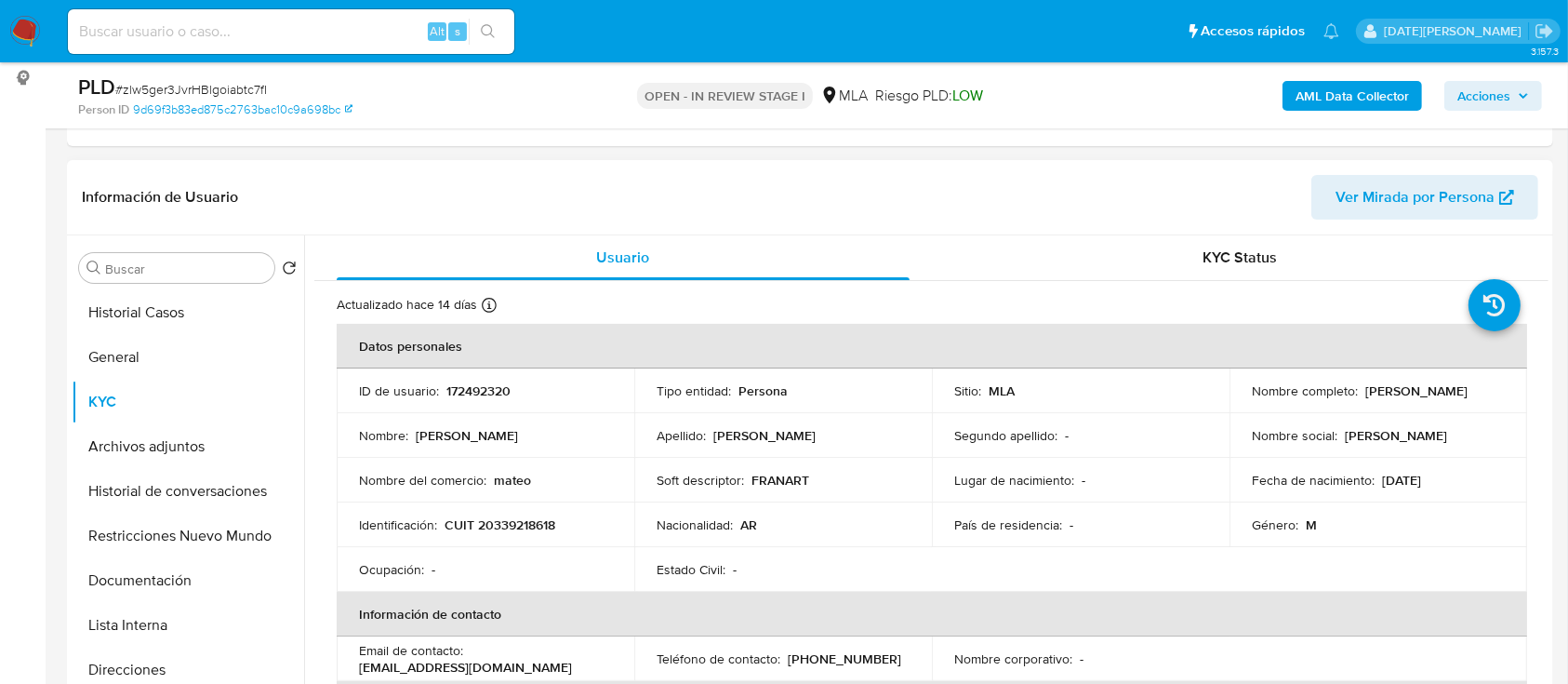
click at [525, 522] on p "CUIT 20339218618" at bounding box center [500, 525] width 111 height 17
copy p "20339218618"
click at [141, 440] on button "Archivos adjuntos" at bounding box center [181, 447] width 218 height 45
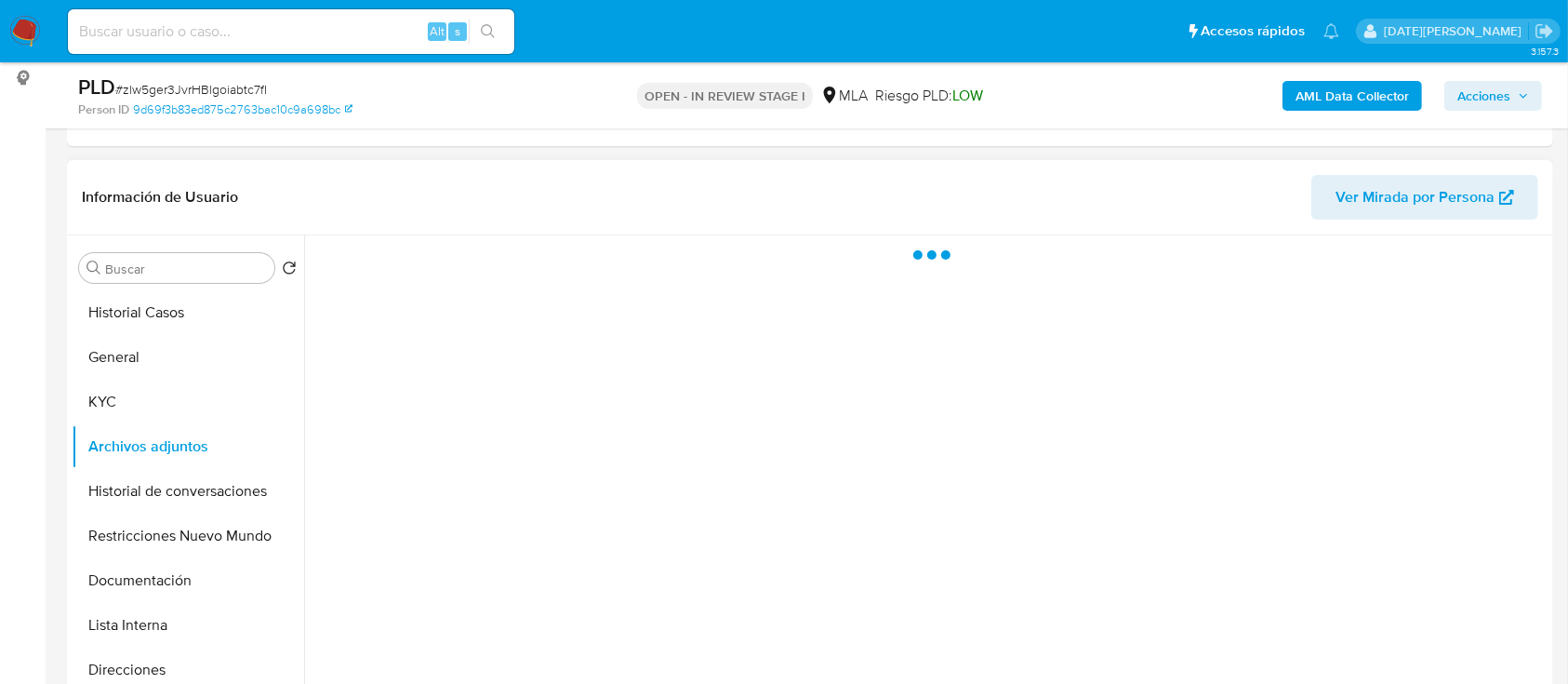
scroll to position [372, 0]
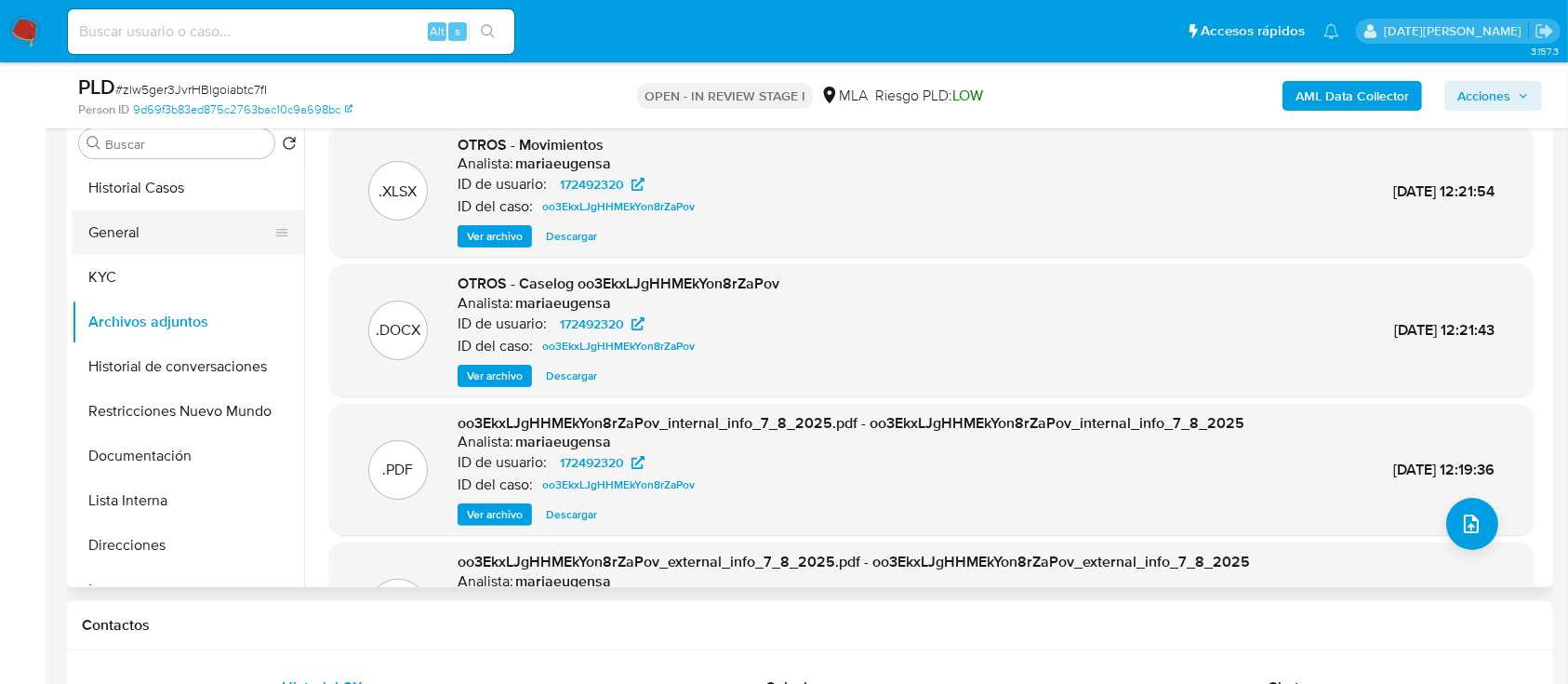
click at [147, 231] on button "General" at bounding box center [181, 232] width 218 height 45
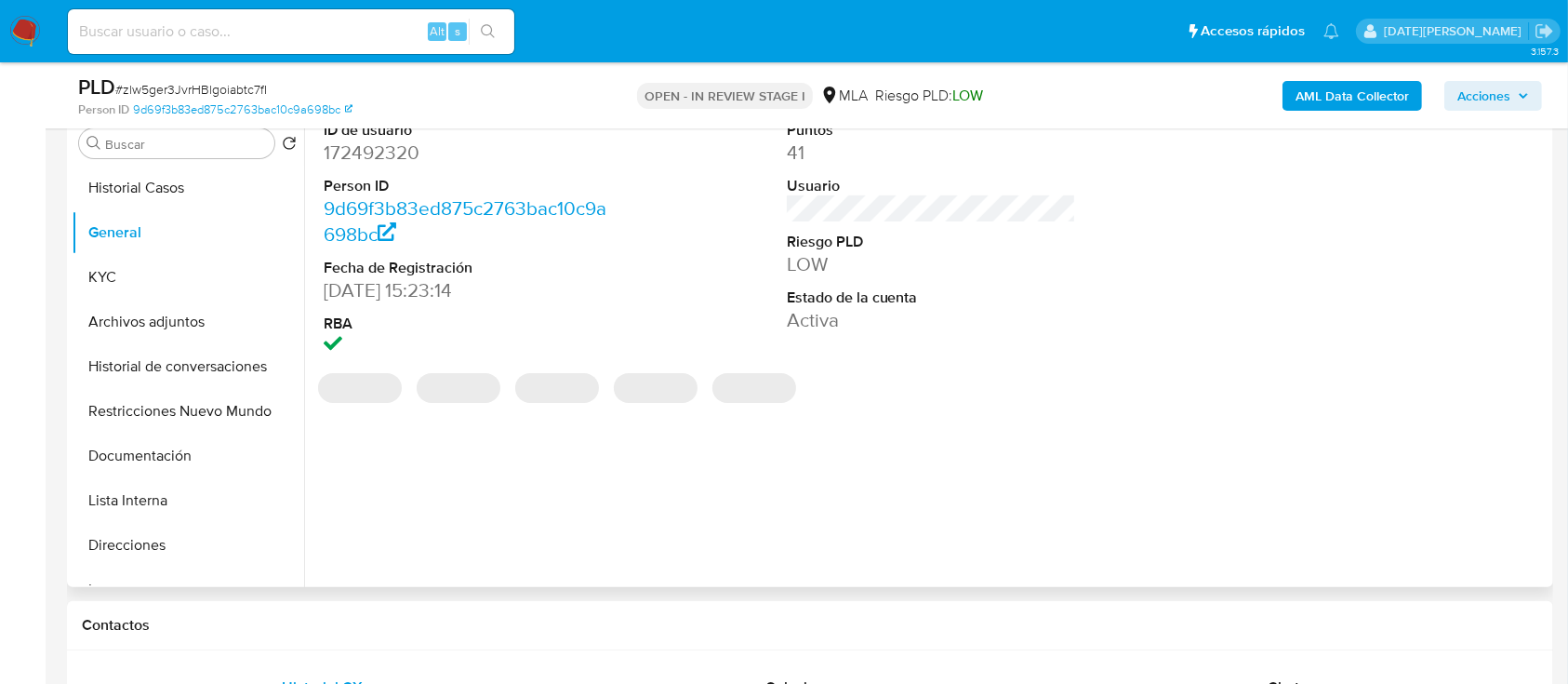
click at [417, 158] on dd "172492320" at bounding box center [469, 152] width 291 height 26
click at [403, 149] on dd "172492320" at bounding box center [469, 152] width 291 height 26
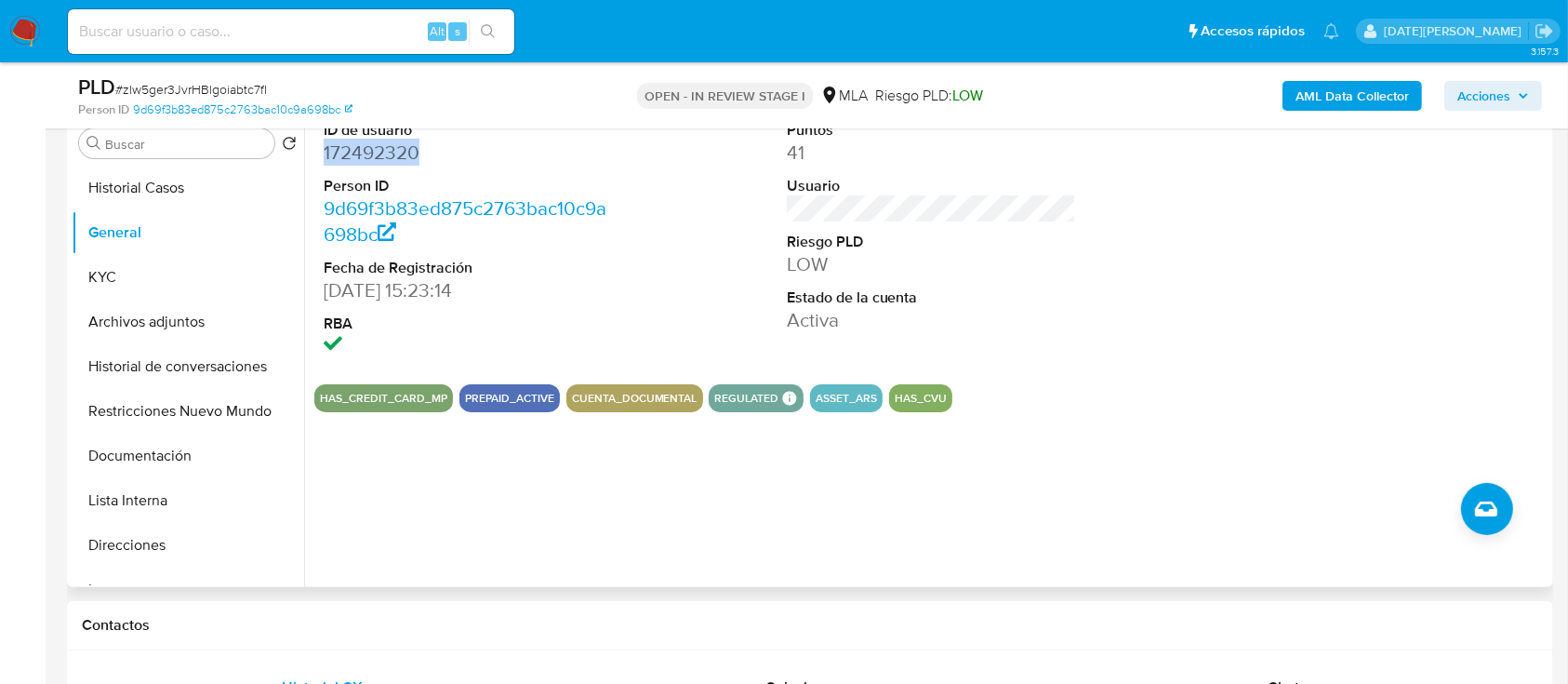
copy dd "172492320"
click at [160, 299] on button "Archivos adjuntos" at bounding box center [181, 321] width 218 height 45
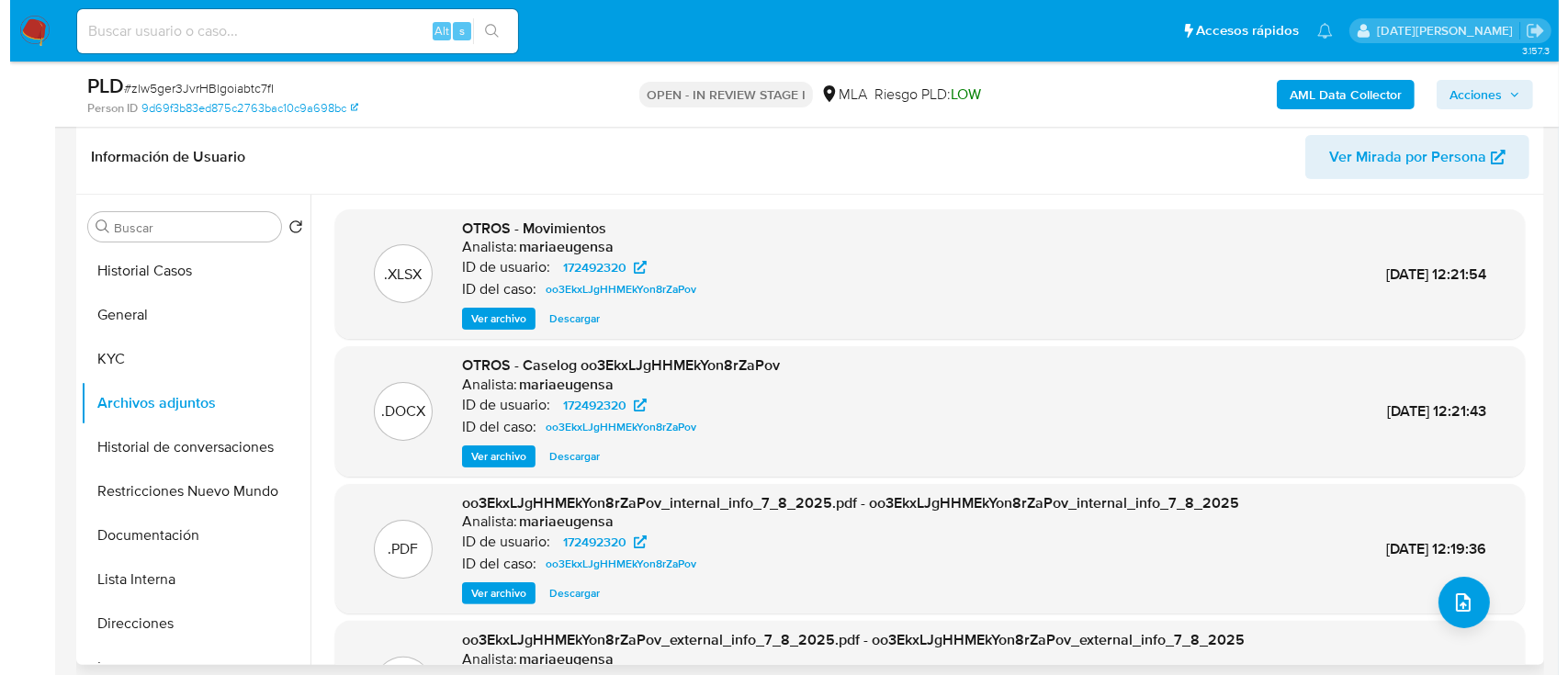
scroll to position [245, 0]
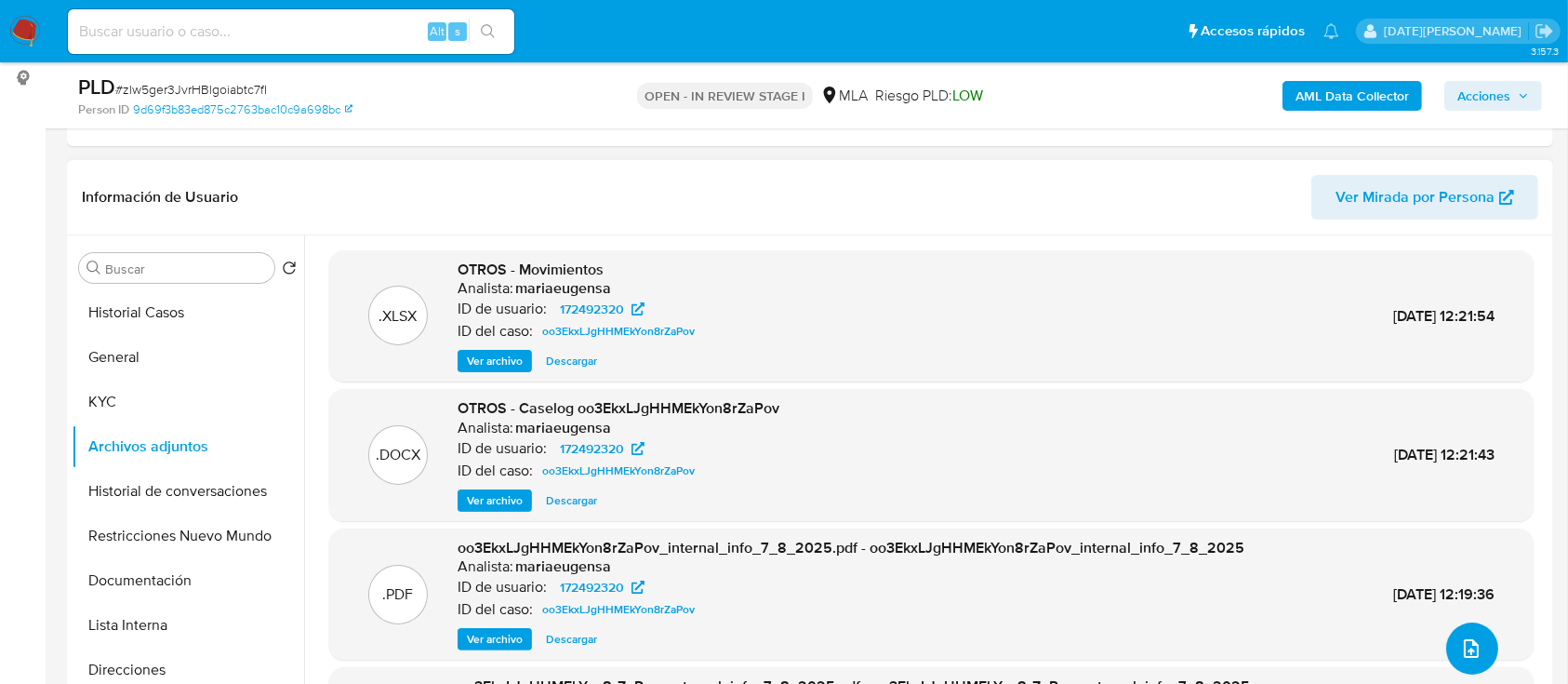
click at [1460, 637] on icon "upload-file" at bounding box center [1470, 648] width 22 height 22
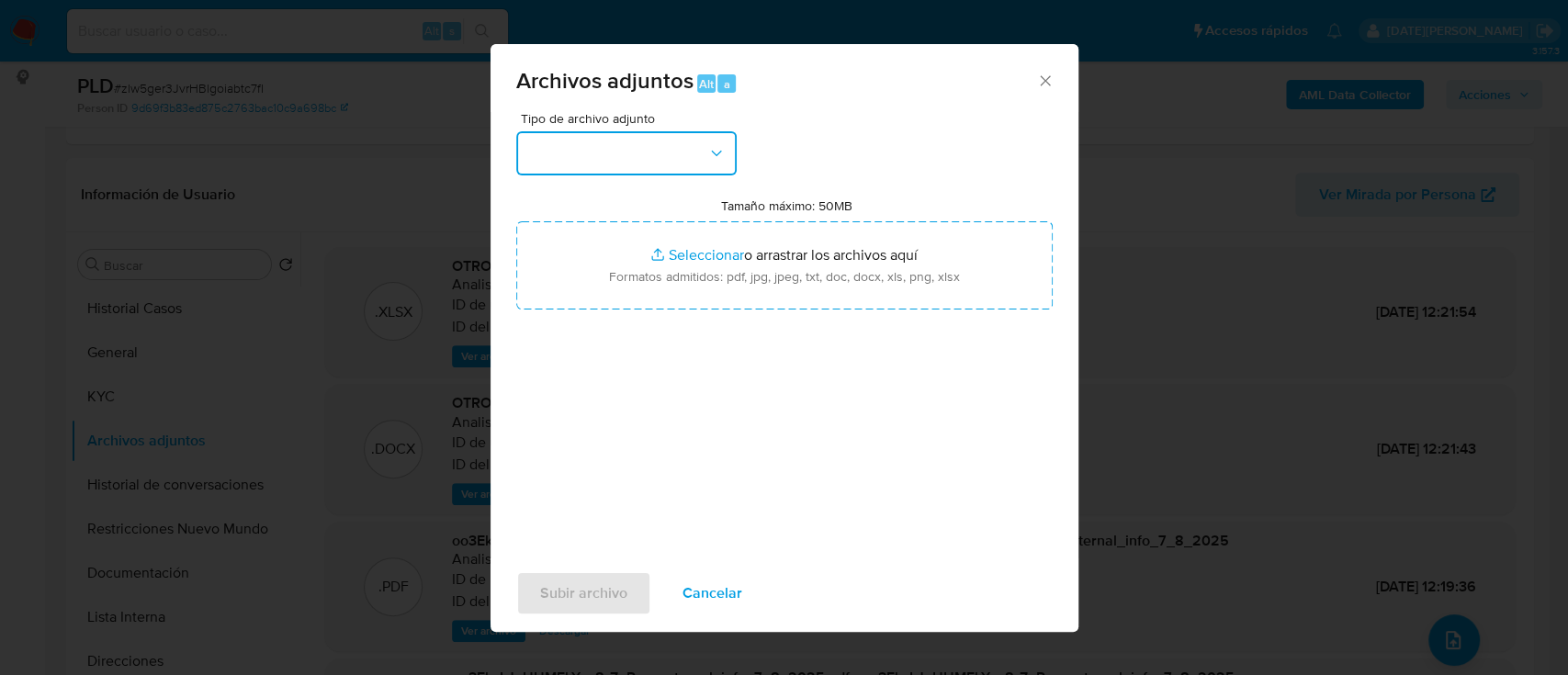
click at [622, 131] on button "button" at bounding box center [626, 153] width 220 height 44
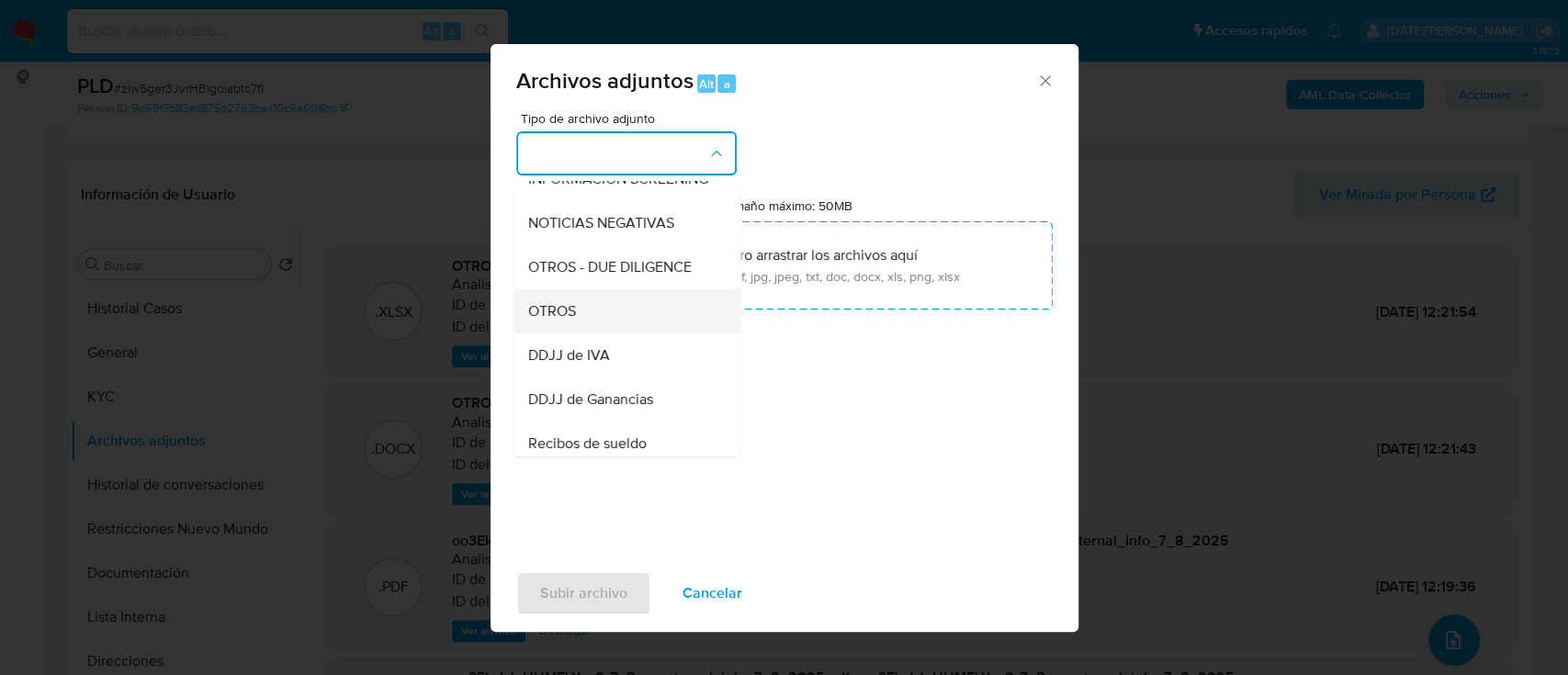
click at [592, 333] on div "OTROS" at bounding box center [620, 311] width 187 height 44
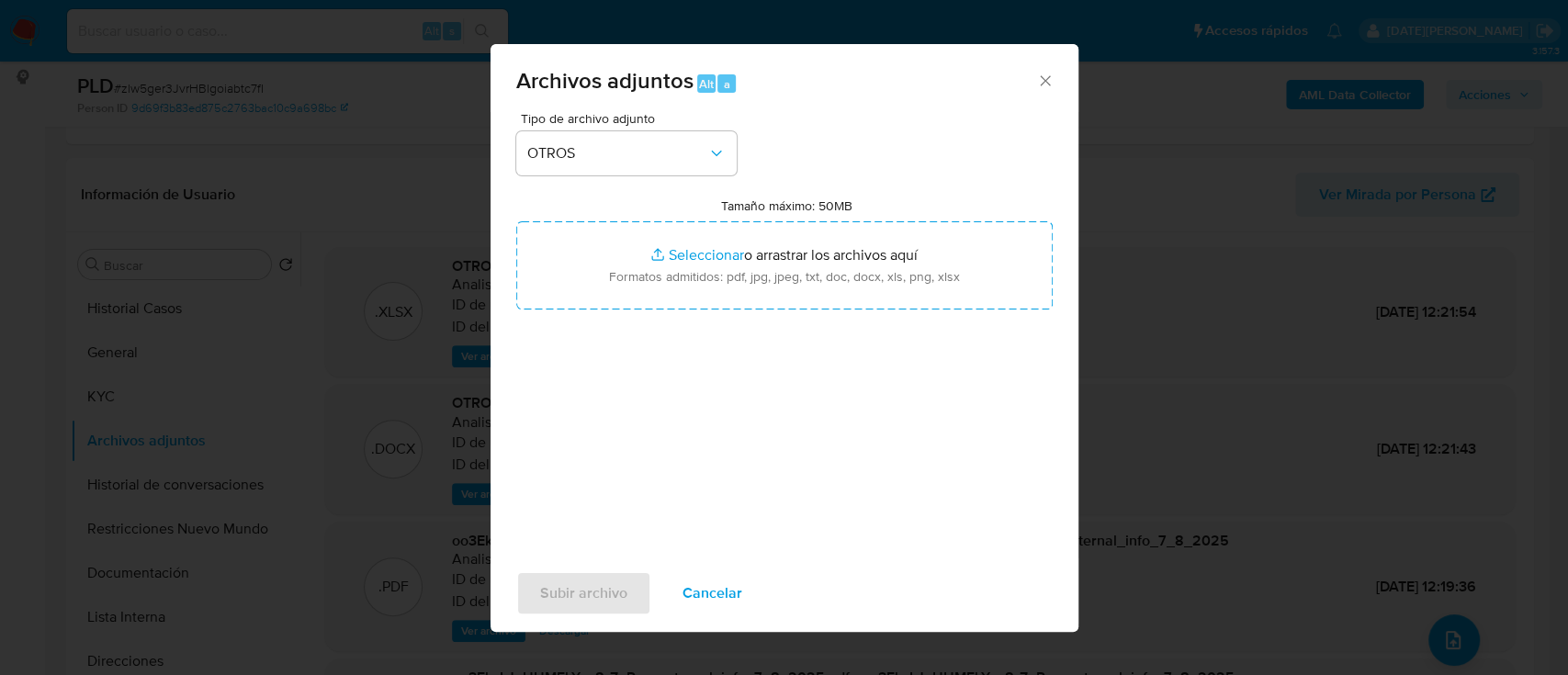
click at [1045, 82] on icon "Cerrar" at bounding box center [1044, 80] width 18 height 18
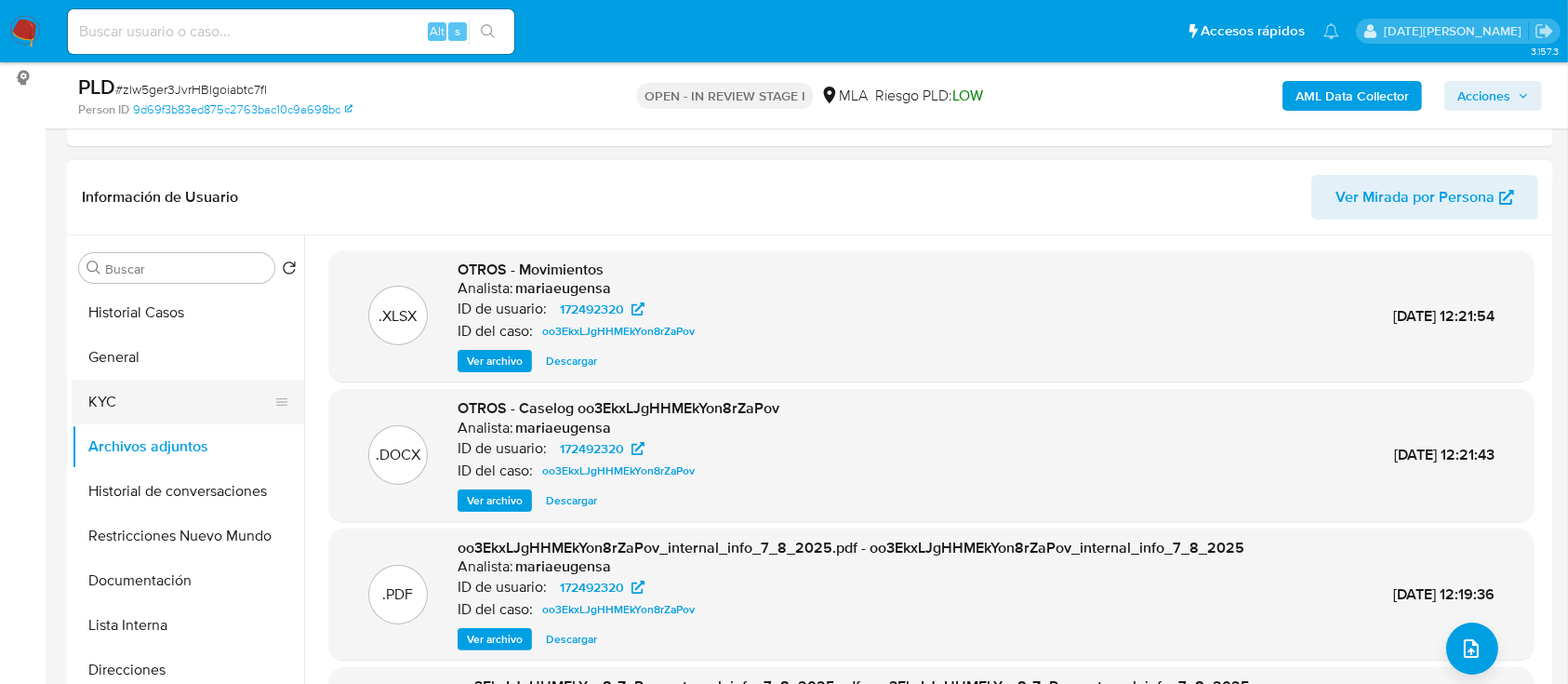
click at [157, 406] on button "KYC" at bounding box center [181, 402] width 218 height 45
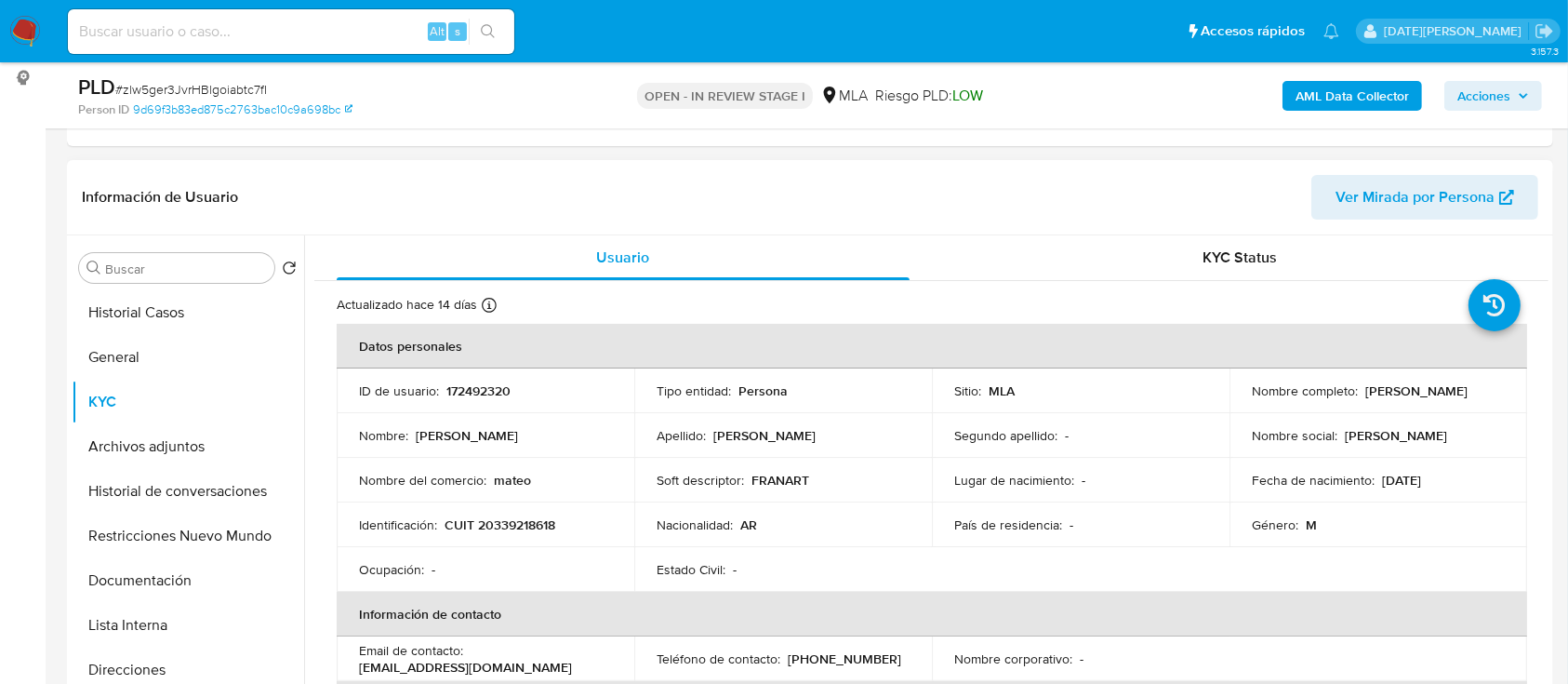
drag, startPoint x: 1250, startPoint y: 403, endPoint x: 1492, endPoint y: 398, distance: 242.1
click at [1492, 398] on div "Nombre completo : Mateo Gonzalo Garcia Santillan" at bounding box center [1378, 391] width 253 height 17
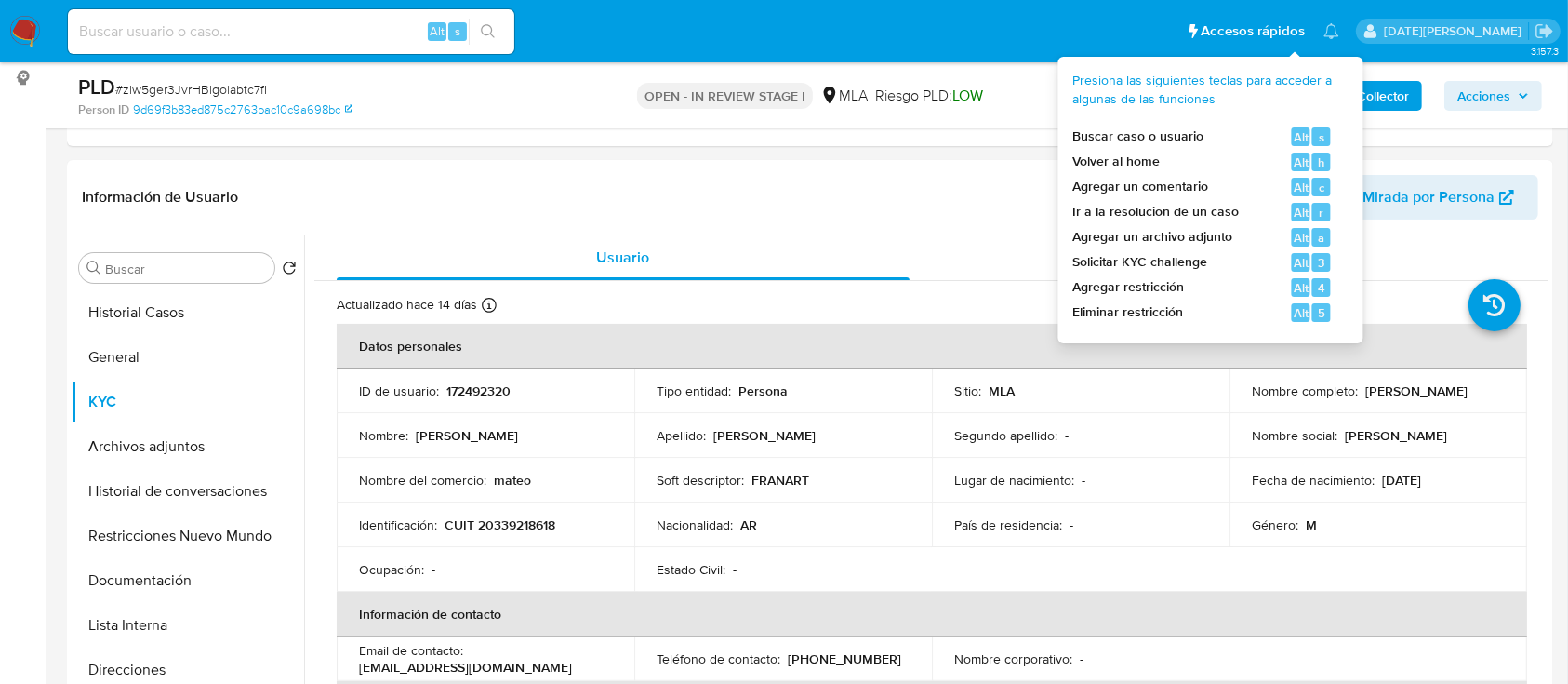
copy p "[PERSON_NAME]"
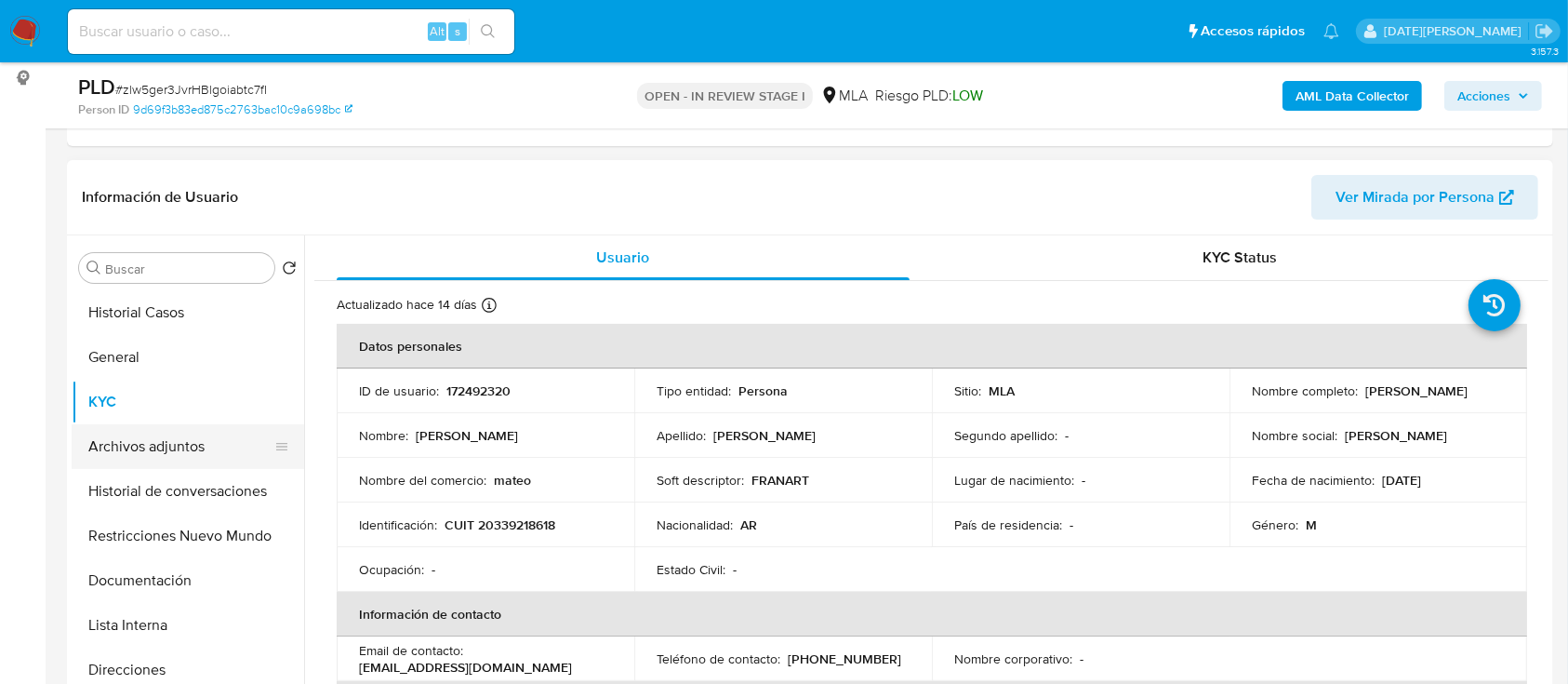
click at [177, 433] on button "Archivos adjuntos" at bounding box center [181, 447] width 218 height 45
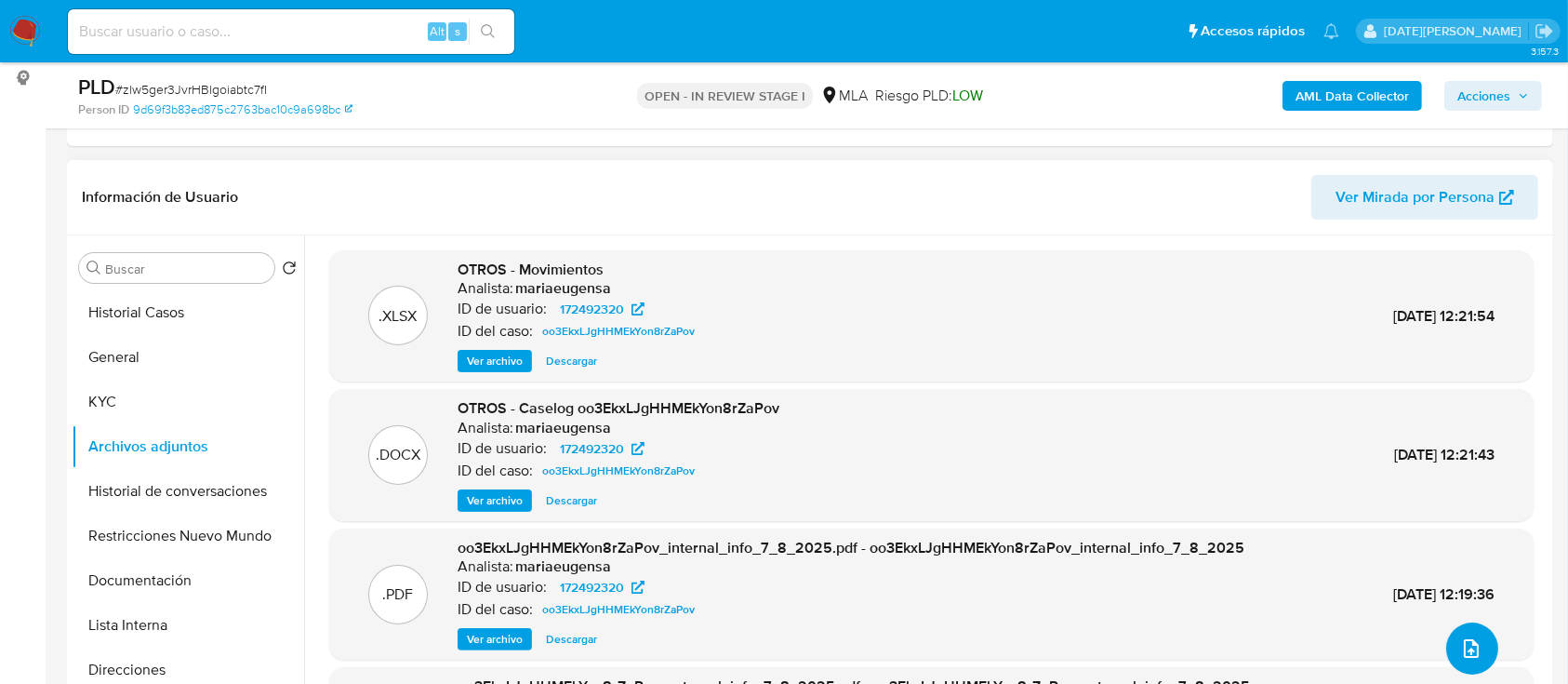
click at [1464, 644] on icon "upload-file" at bounding box center [1471, 648] width 15 height 18
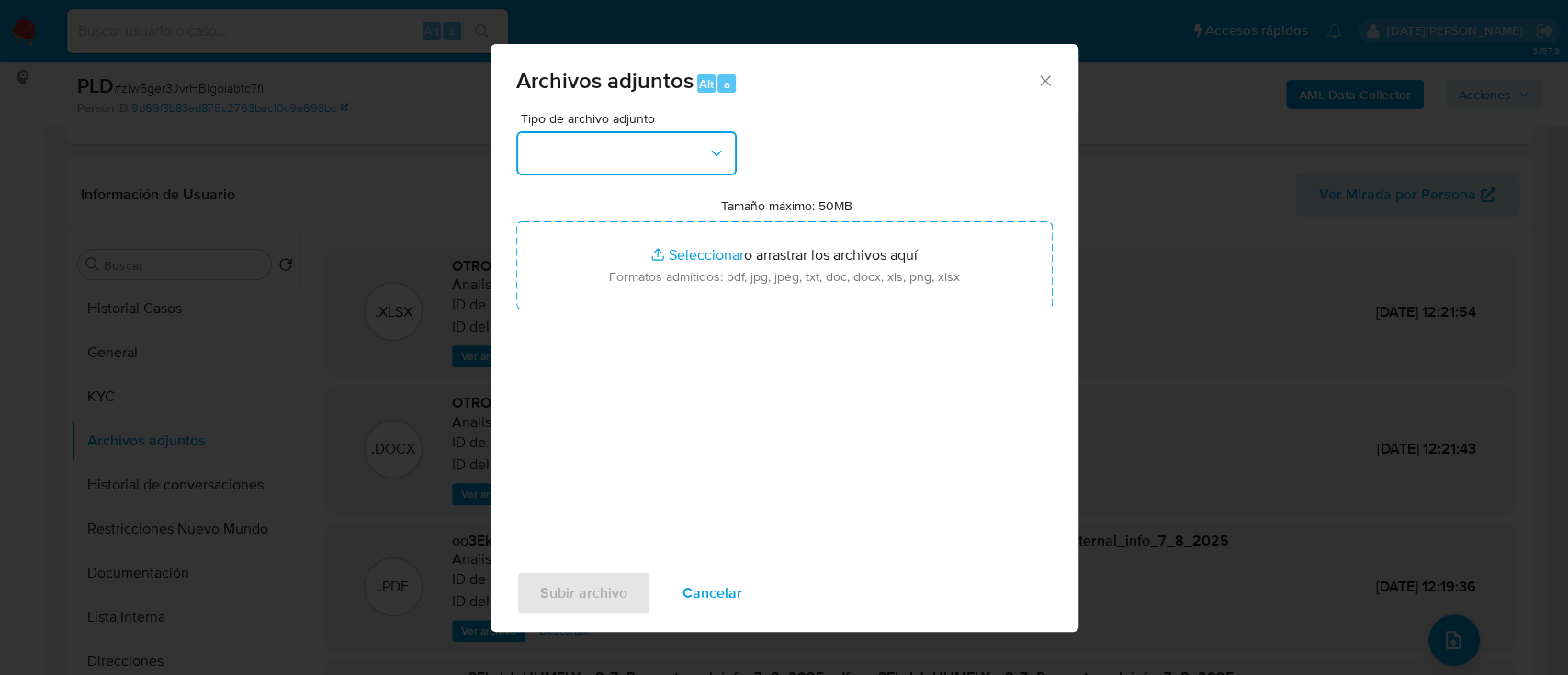
click at [635, 155] on button "button" at bounding box center [626, 153] width 220 height 44
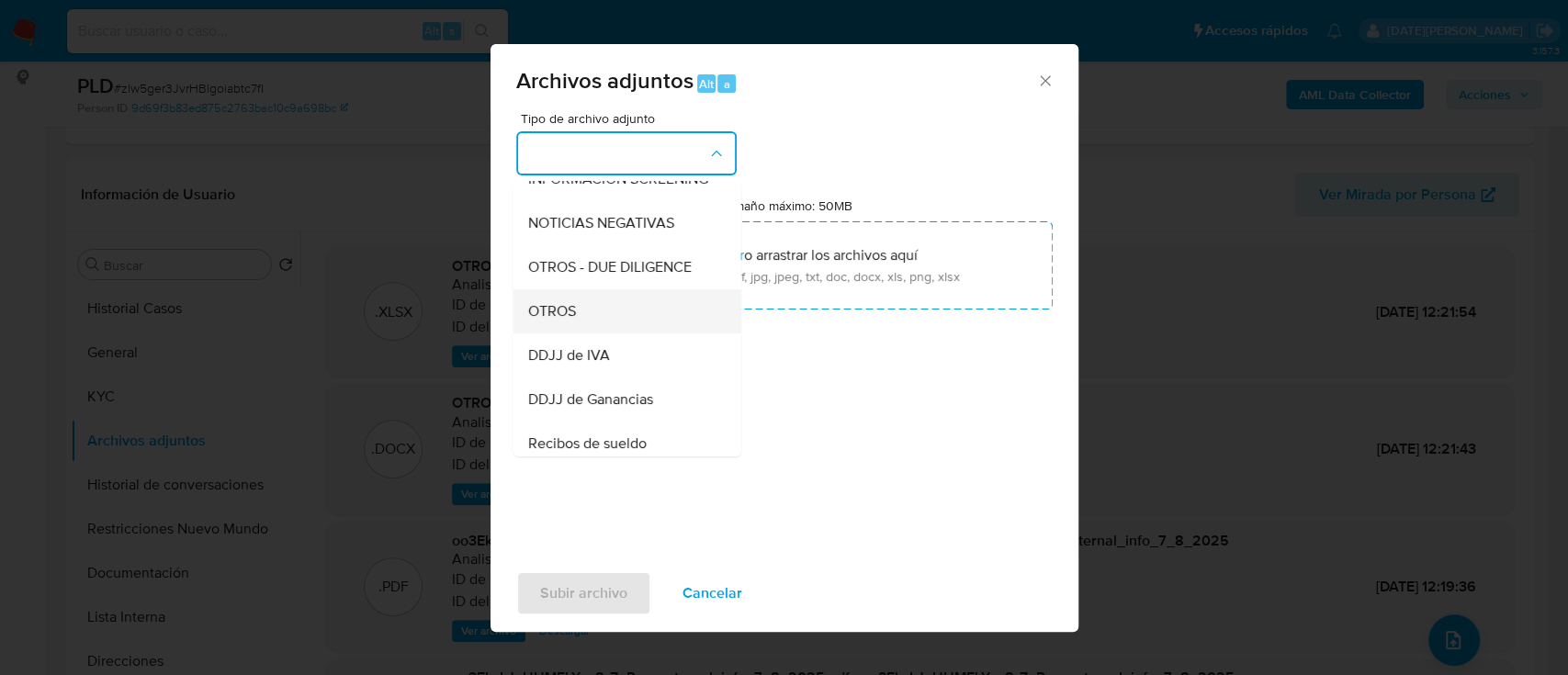
click at [587, 333] on div "OTROS" at bounding box center [620, 311] width 187 height 44
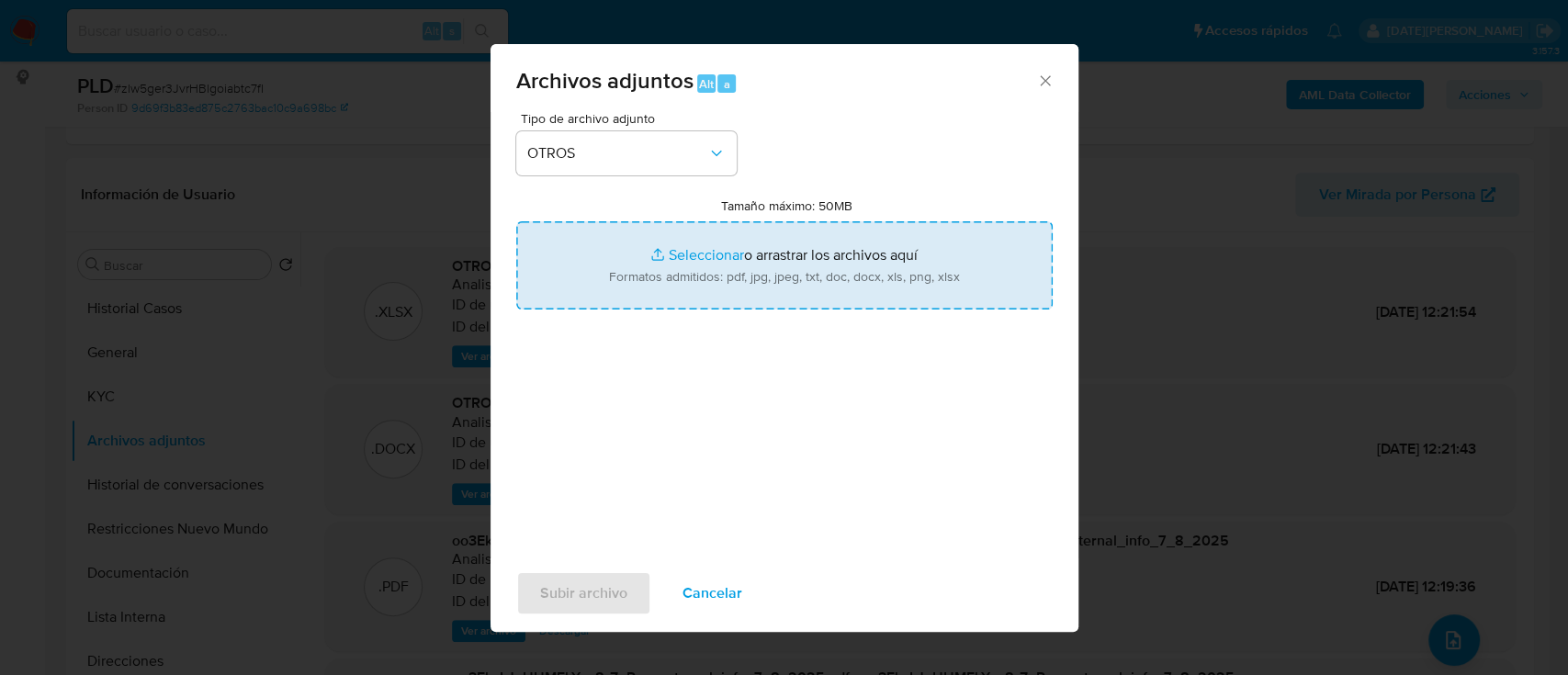
type input "C:\fakepath\Caselog zlw5ger3JvrHBlgoiabtc7fI.docx"
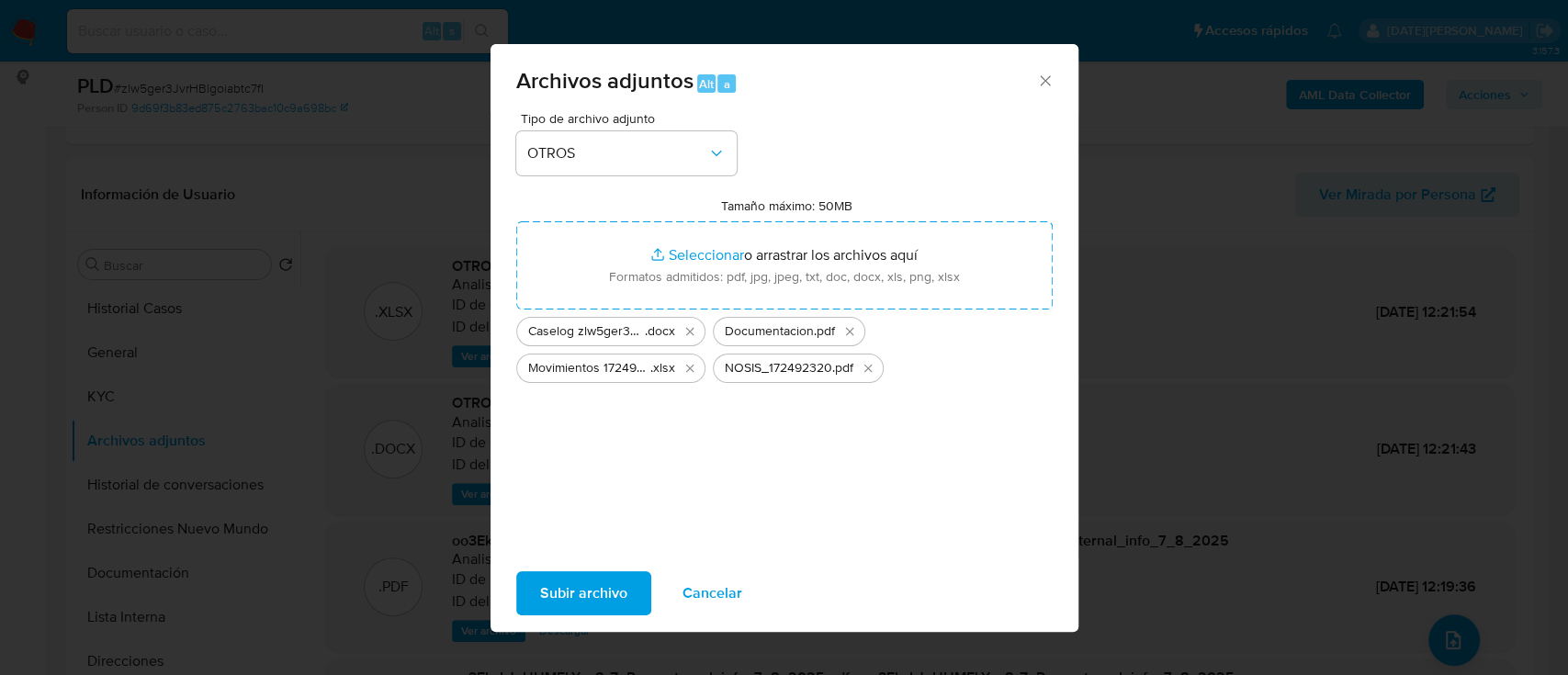
click at [559, 605] on span "Subir archivo" at bounding box center [583, 593] width 87 height 41
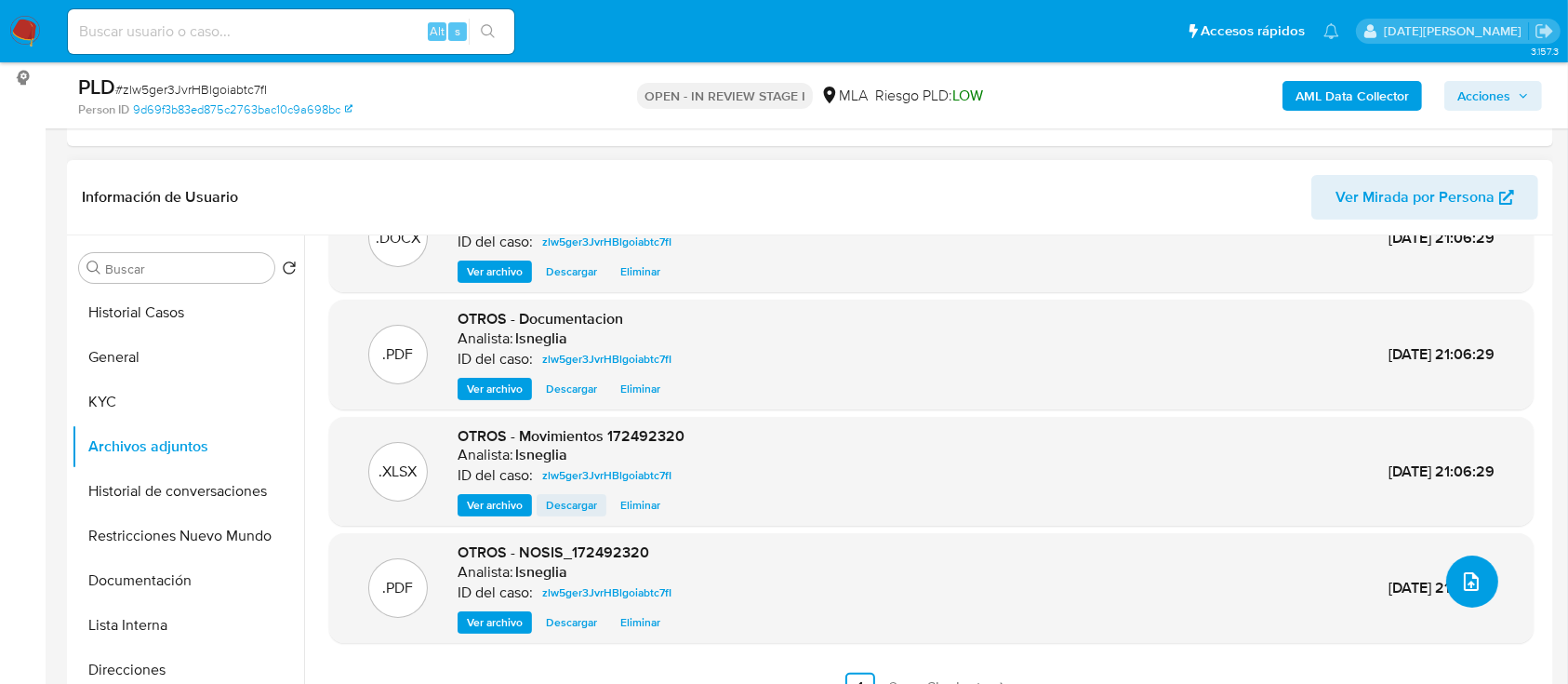
scroll to position [0, 0]
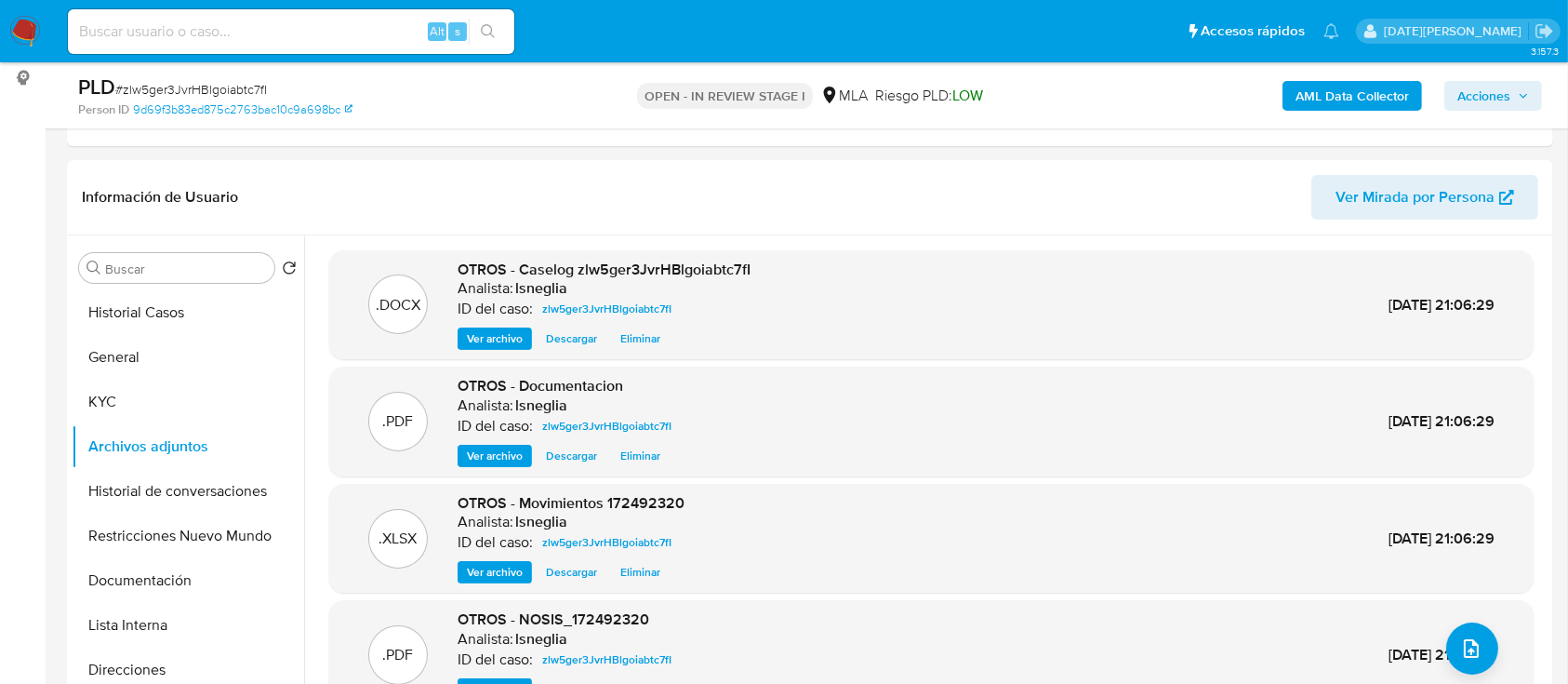
click at [1324, 94] on b "AML Data Collector" at bounding box center [1352, 96] width 114 height 30
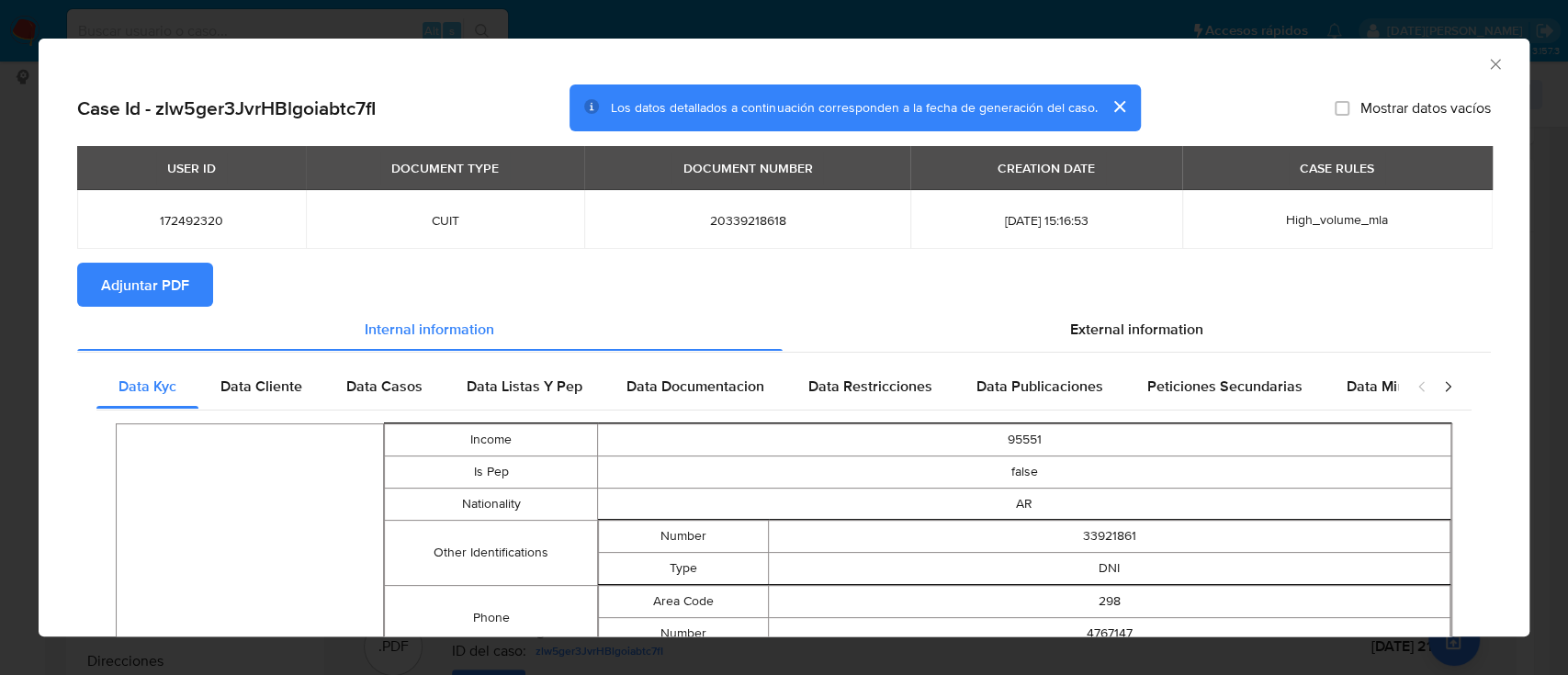
click at [125, 288] on span "Adjuntar PDF" at bounding box center [144, 284] width 88 height 41
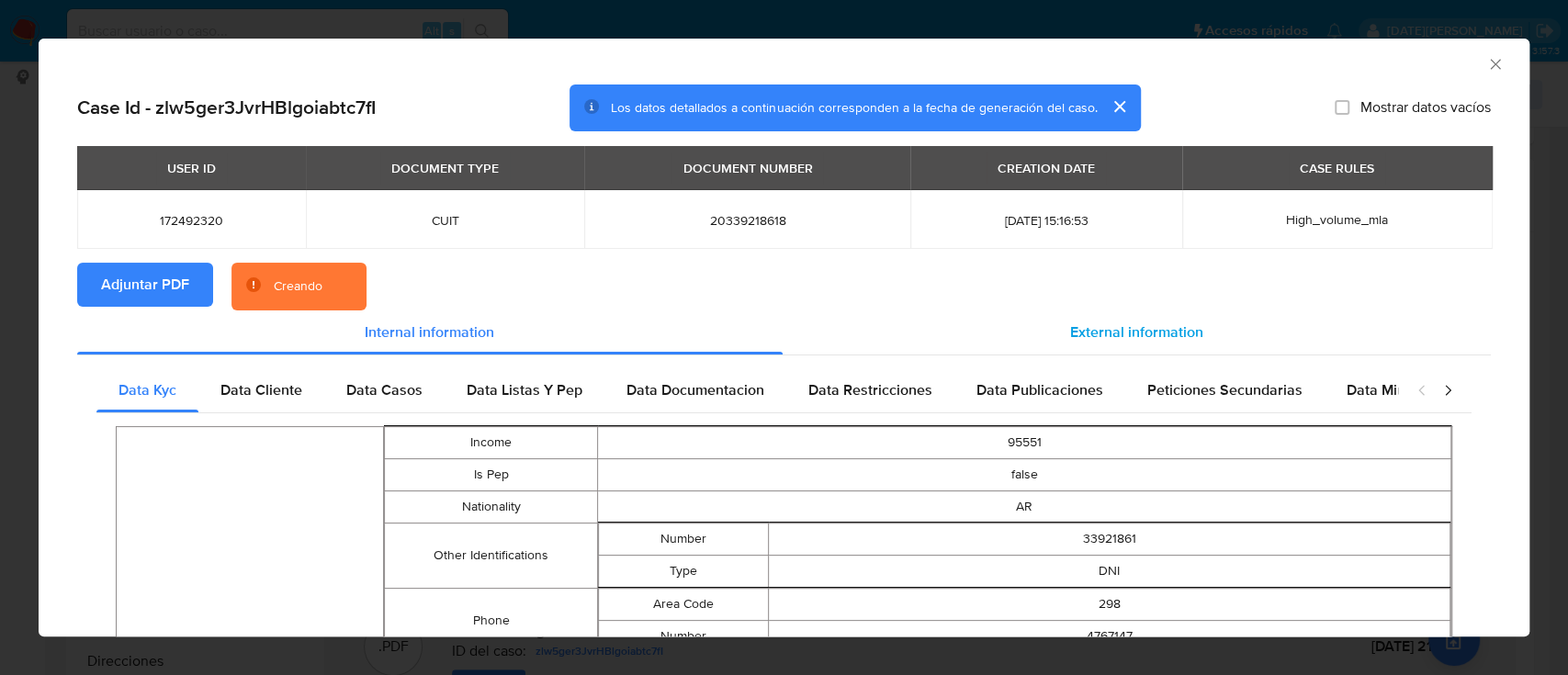
click at [977, 331] on div "External information" at bounding box center [1137, 332] width 709 height 44
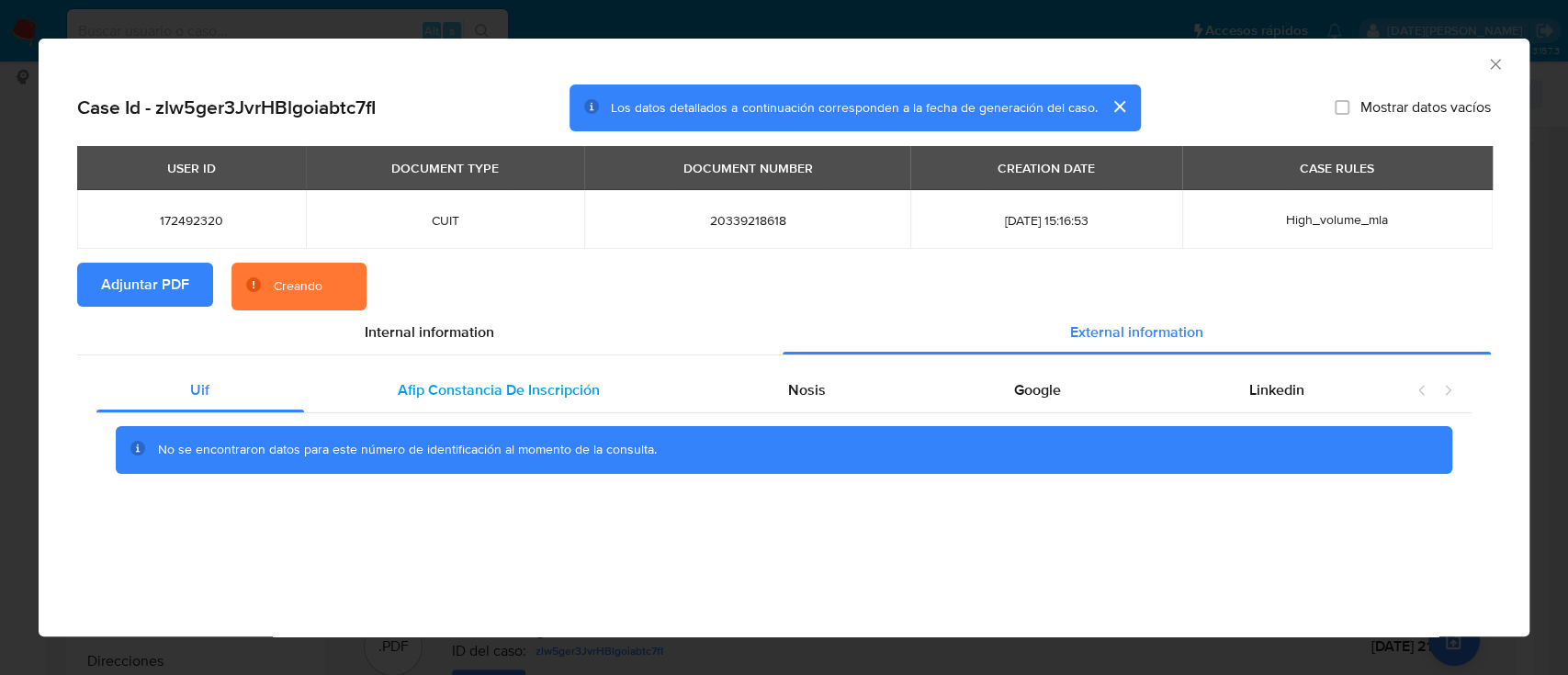
click at [447, 387] on span "Afip Constancia De Inscripción" at bounding box center [498, 390] width 202 height 21
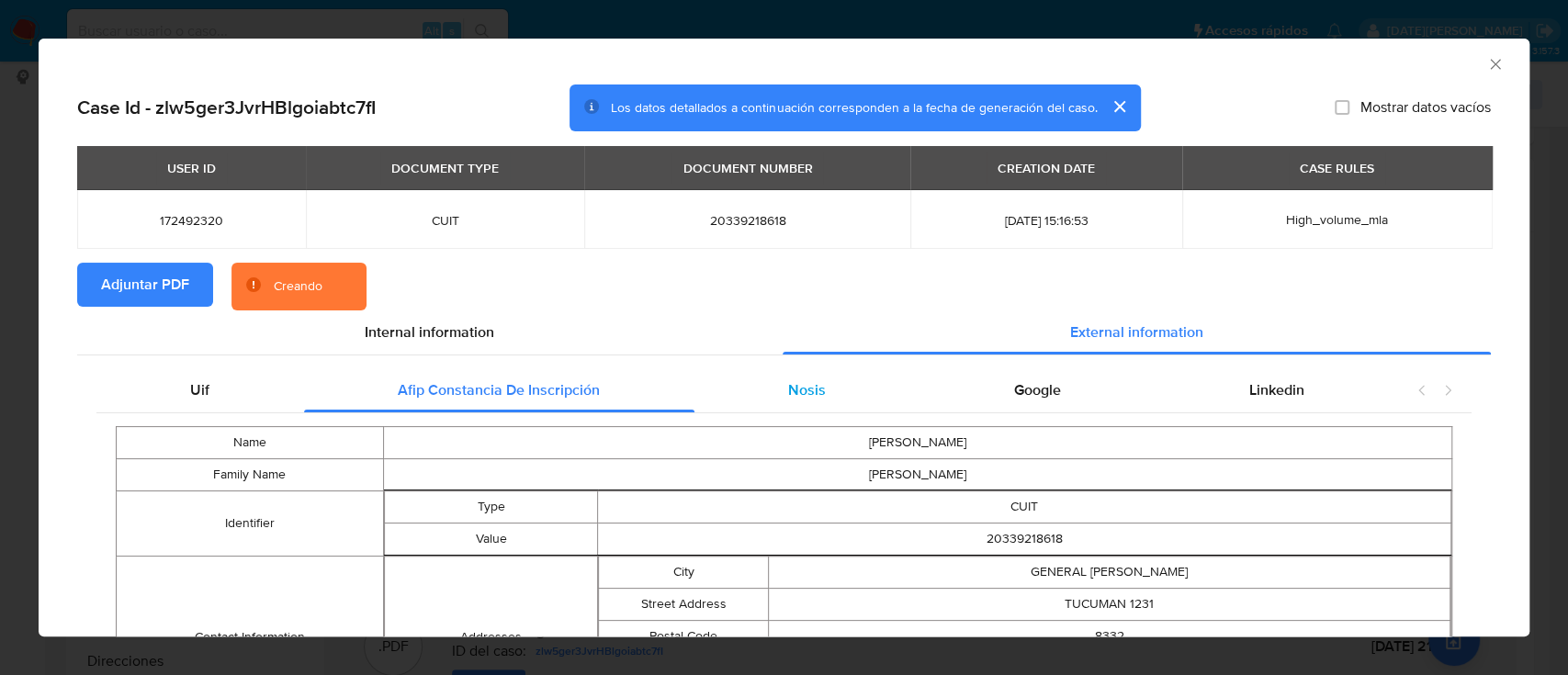
click at [756, 388] on div "Nosis" at bounding box center [806, 390] width 226 height 44
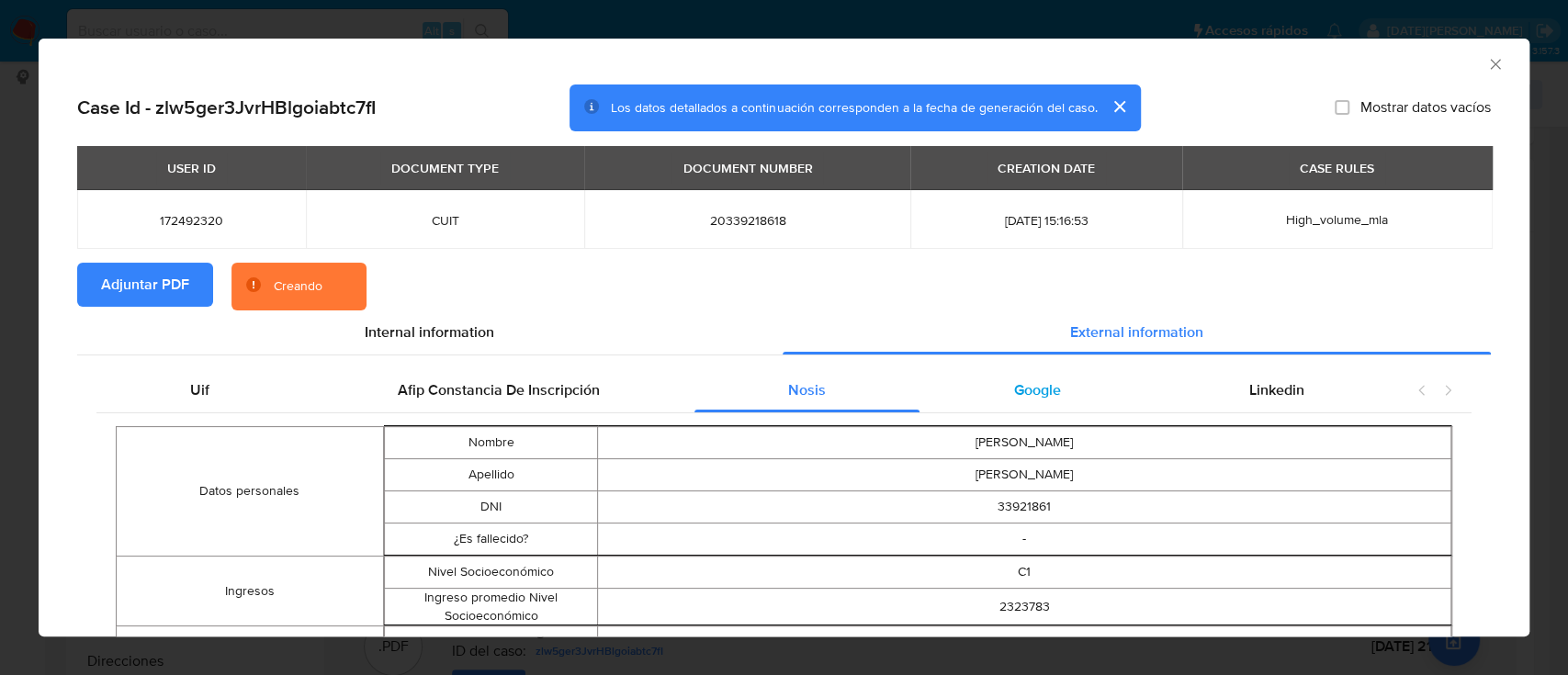
click at [975, 385] on div "Google" at bounding box center [1037, 390] width 235 height 44
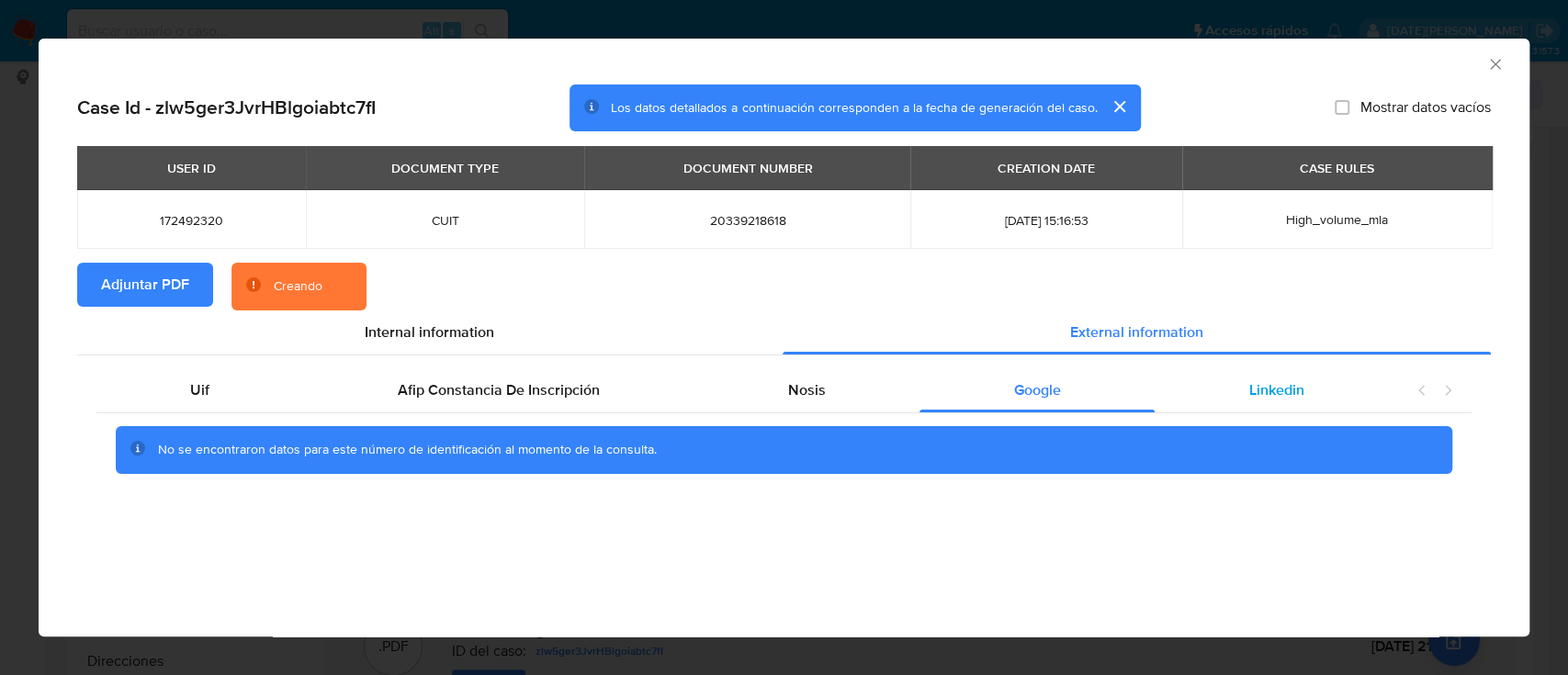
click at [1233, 376] on div "Linkedin" at bounding box center [1276, 390] width 244 height 44
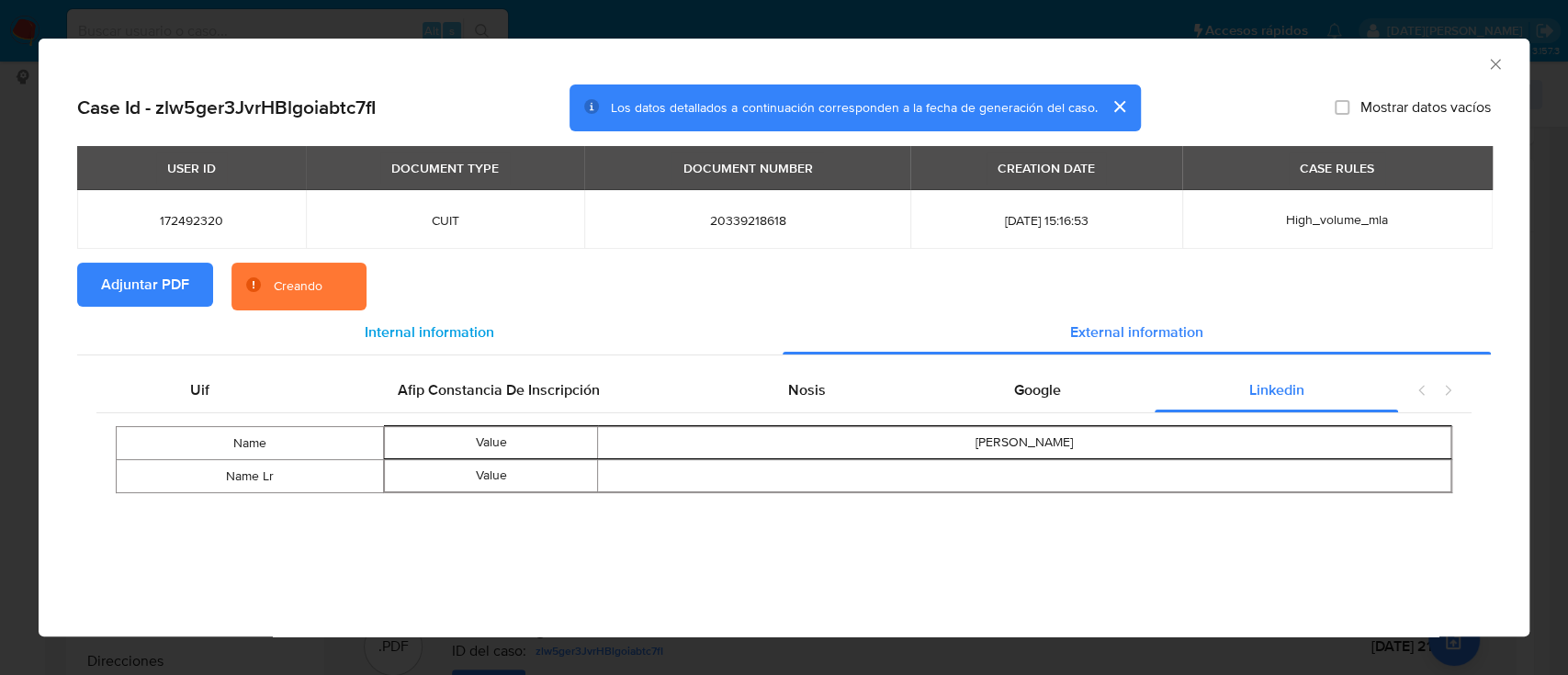
click at [393, 327] on span "Internal information" at bounding box center [429, 331] width 129 height 21
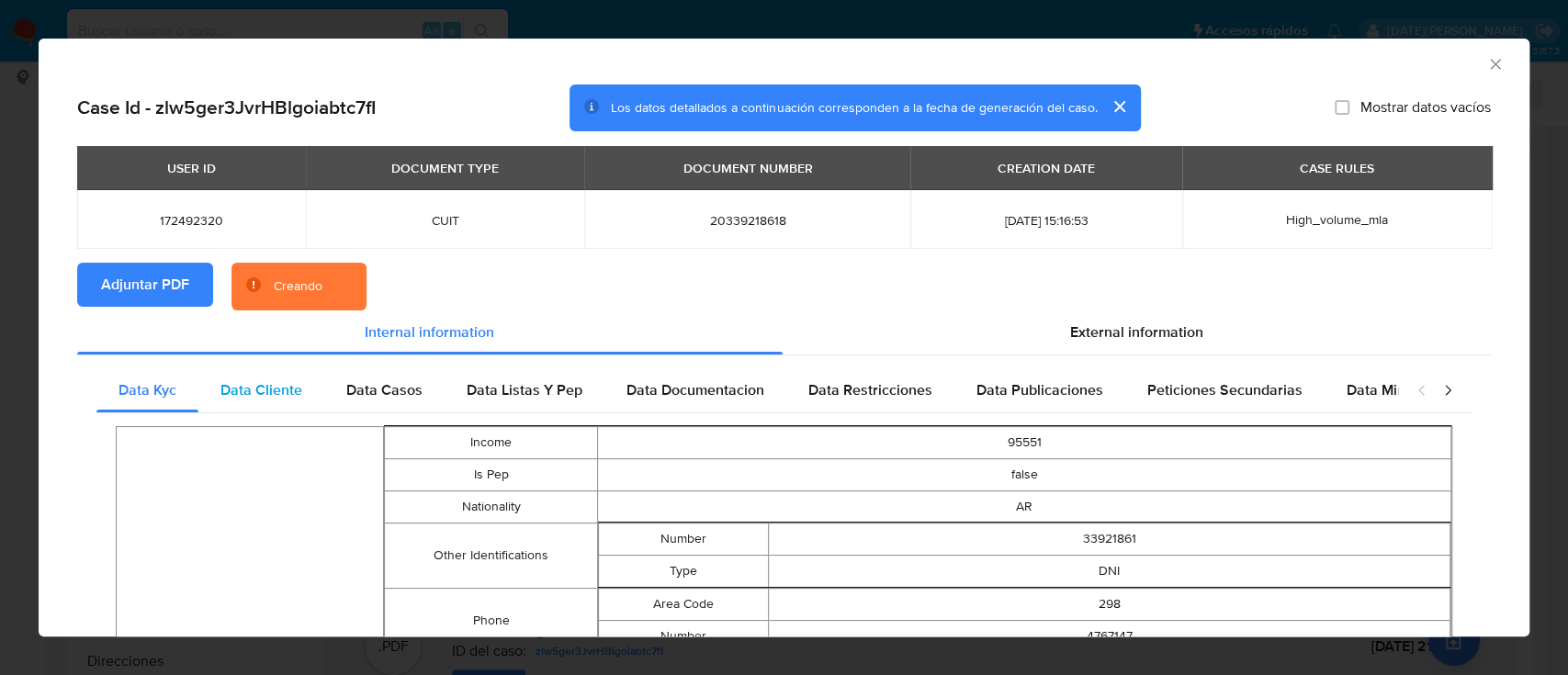
click at [252, 396] on span "Data Cliente" at bounding box center [261, 390] width 82 height 21
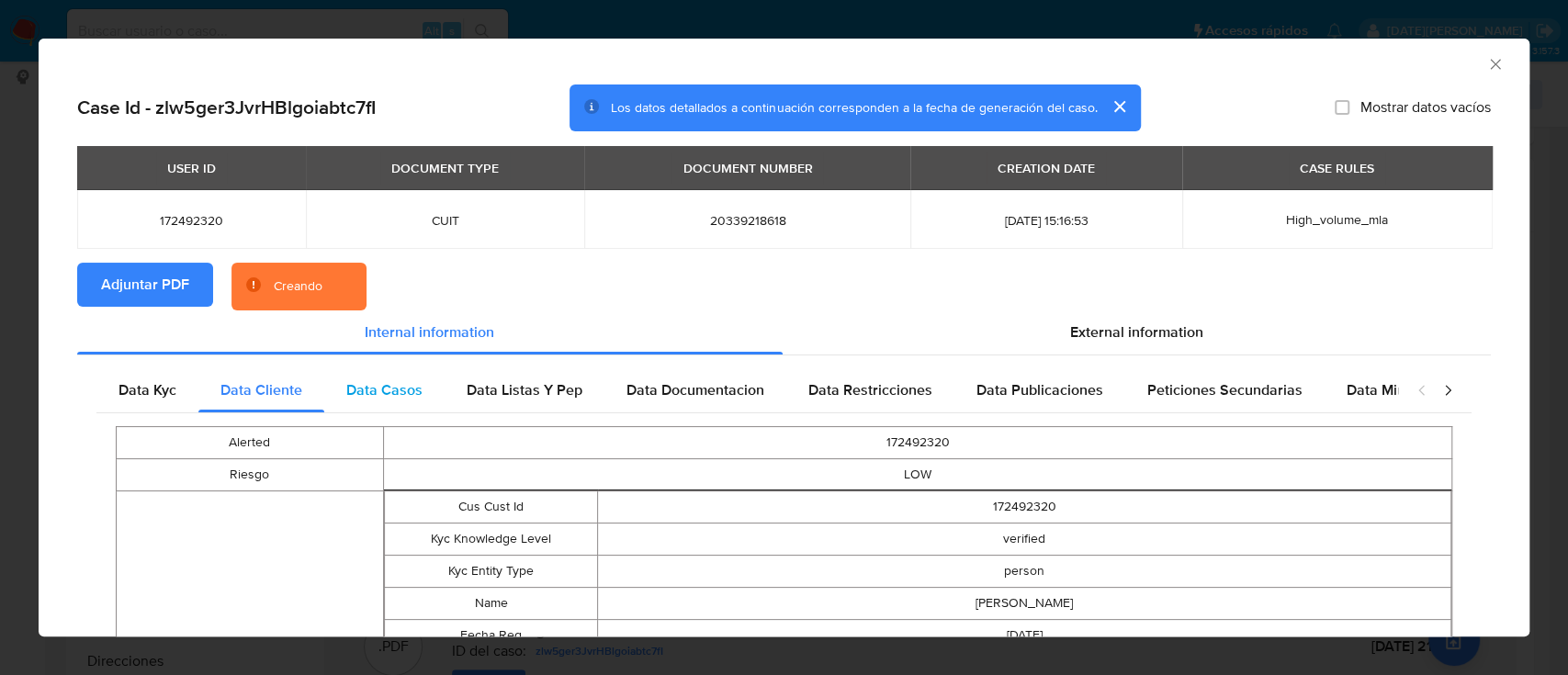
click at [382, 395] on span "Data Casos" at bounding box center [384, 390] width 76 height 21
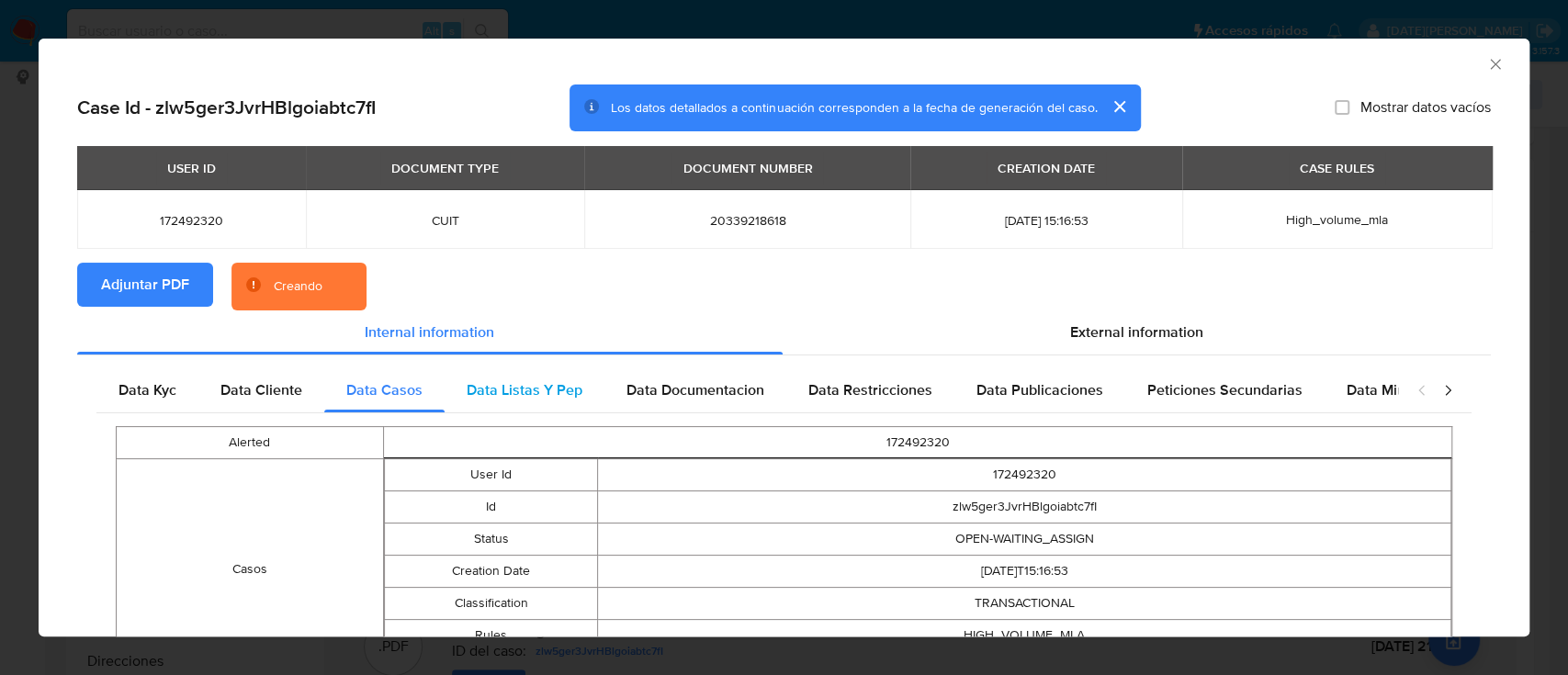
click at [514, 395] on span "Data Listas Y Pep" at bounding box center [524, 390] width 116 height 21
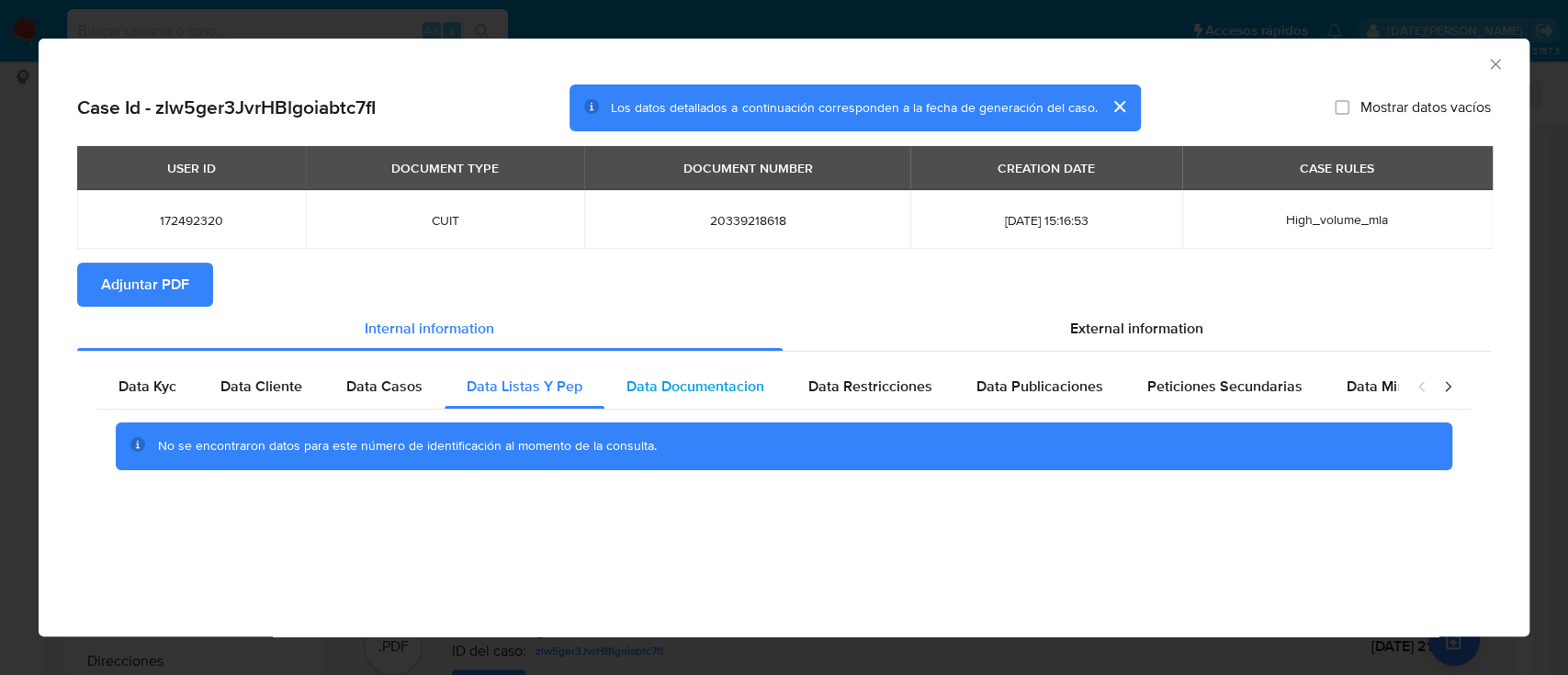
click at [704, 395] on span "Data Documentacion" at bounding box center [695, 386] width 138 height 21
click at [818, 388] on span "Data Restricciones" at bounding box center [869, 386] width 124 height 21
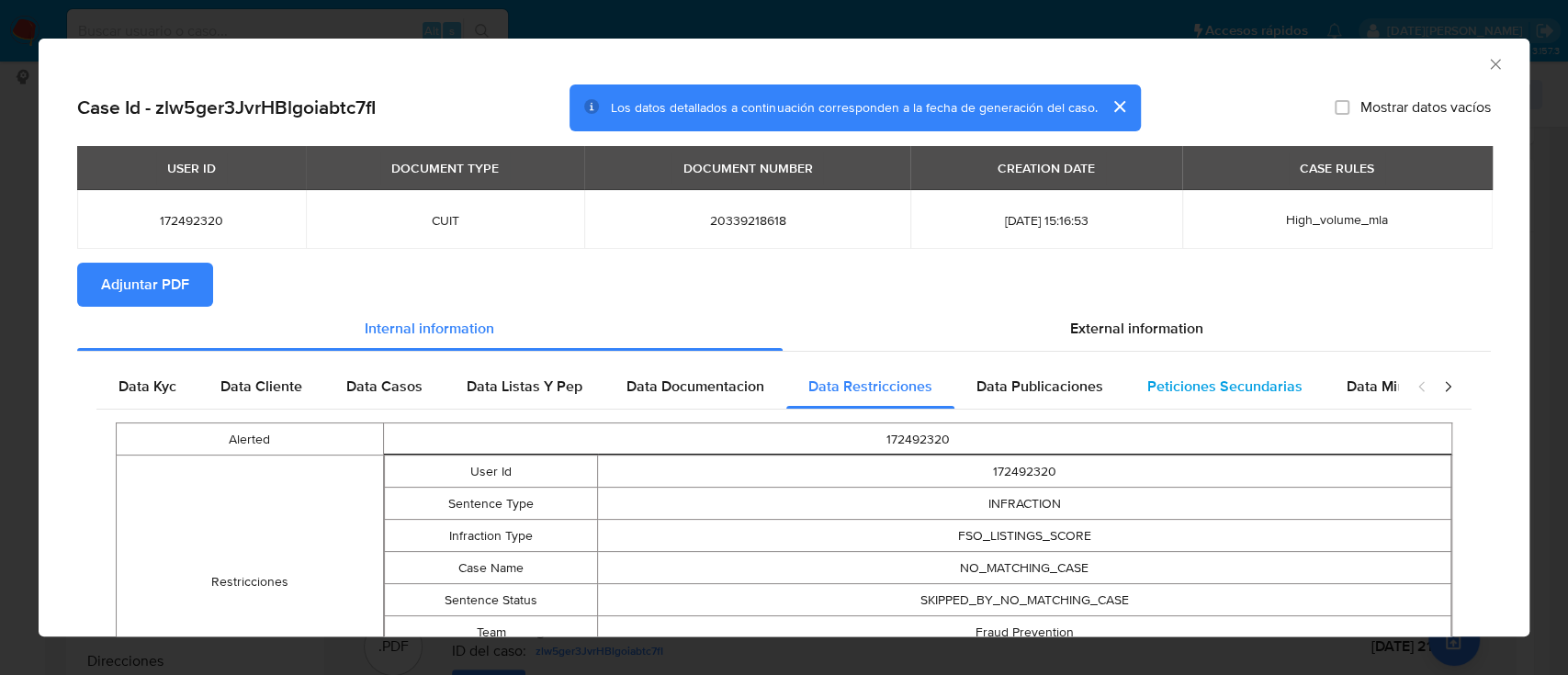
drag, startPoint x: 1022, startPoint y: 382, endPoint x: 1186, endPoint y: 370, distance: 164.4
click at [1022, 381] on span "Data Publicaciones" at bounding box center [1039, 386] width 126 height 21
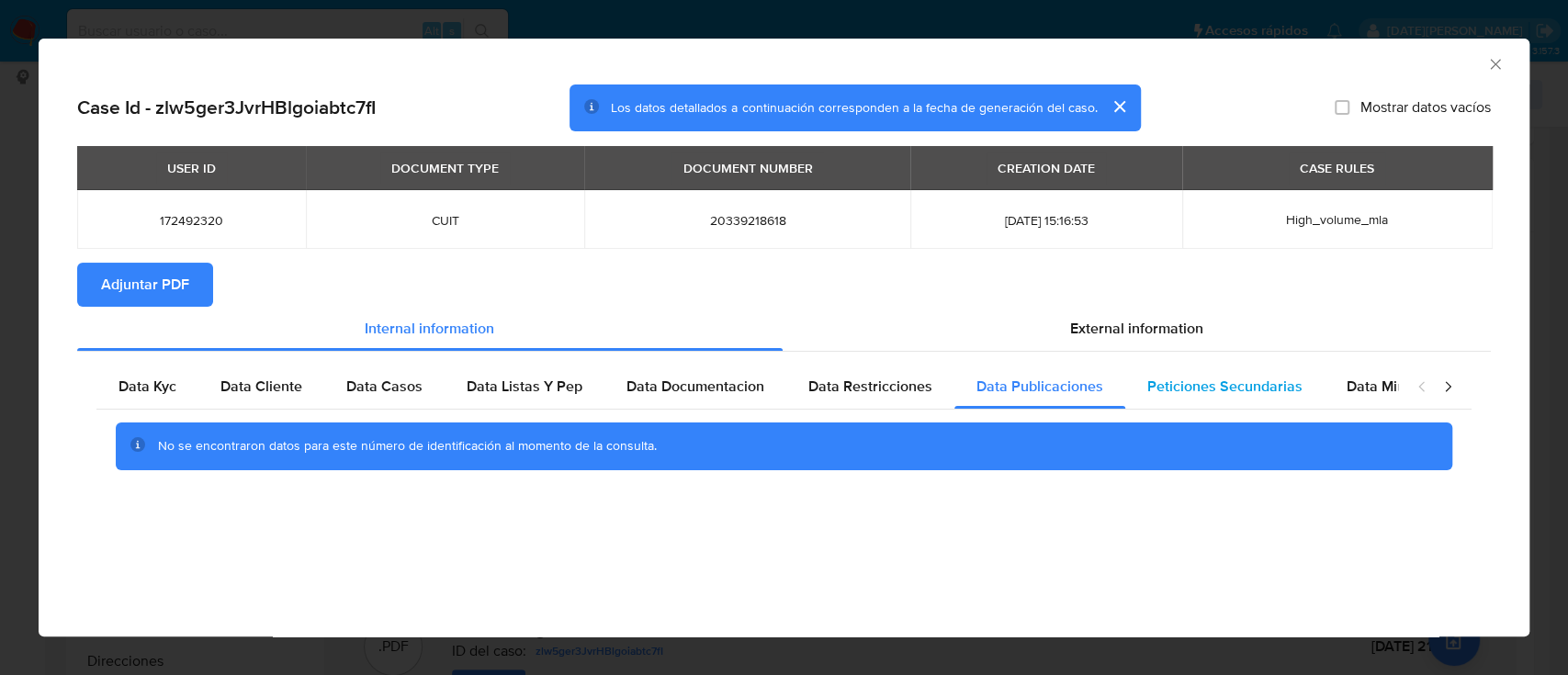
click at [1189, 370] on div "Peticiones Secundarias" at bounding box center [1224, 386] width 199 height 44
click at [1497, 71] on icon "Cerrar ventana" at bounding box center [1494, 63] width 18 height 18
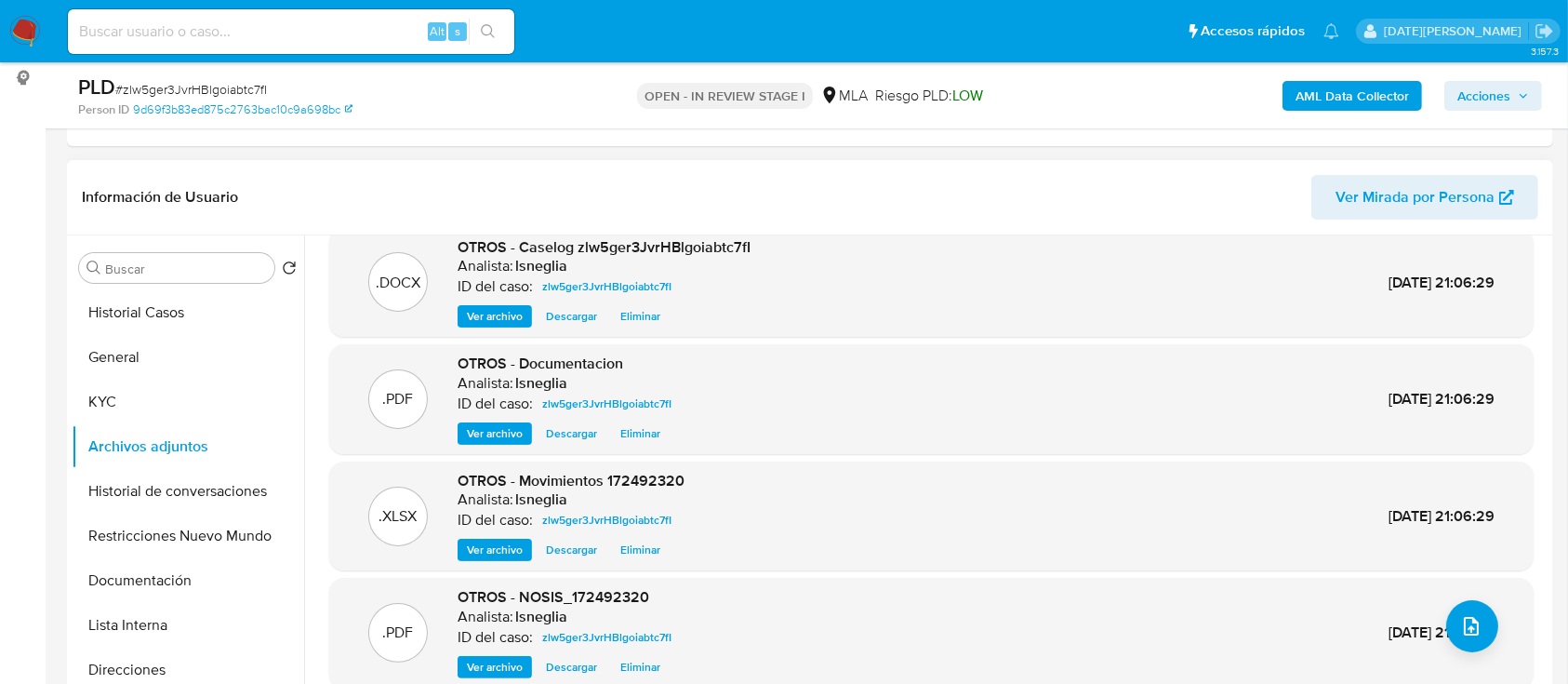
scroll to position [67, 0]
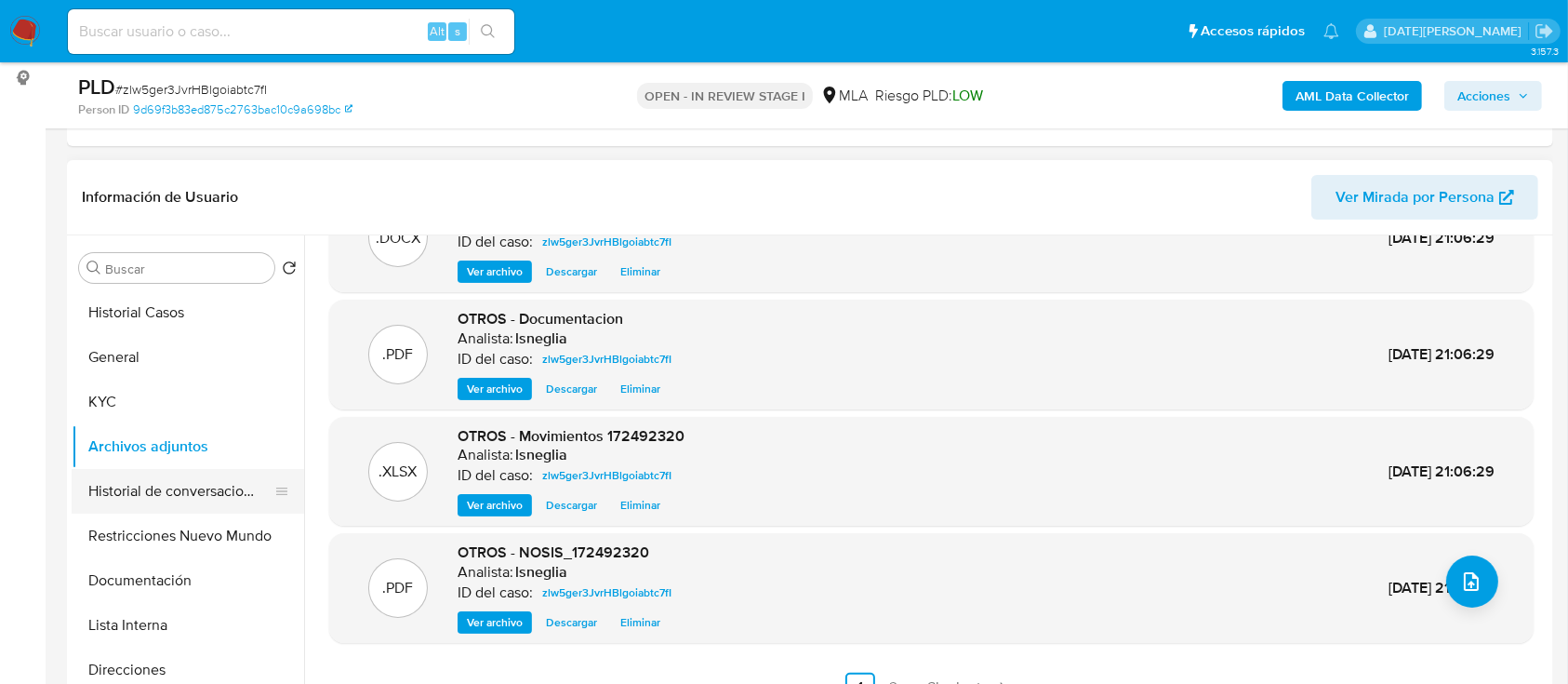
click at [226, 475] on button "Historial de conversaciones" at bounding box center [181, 491] width 218 height 45
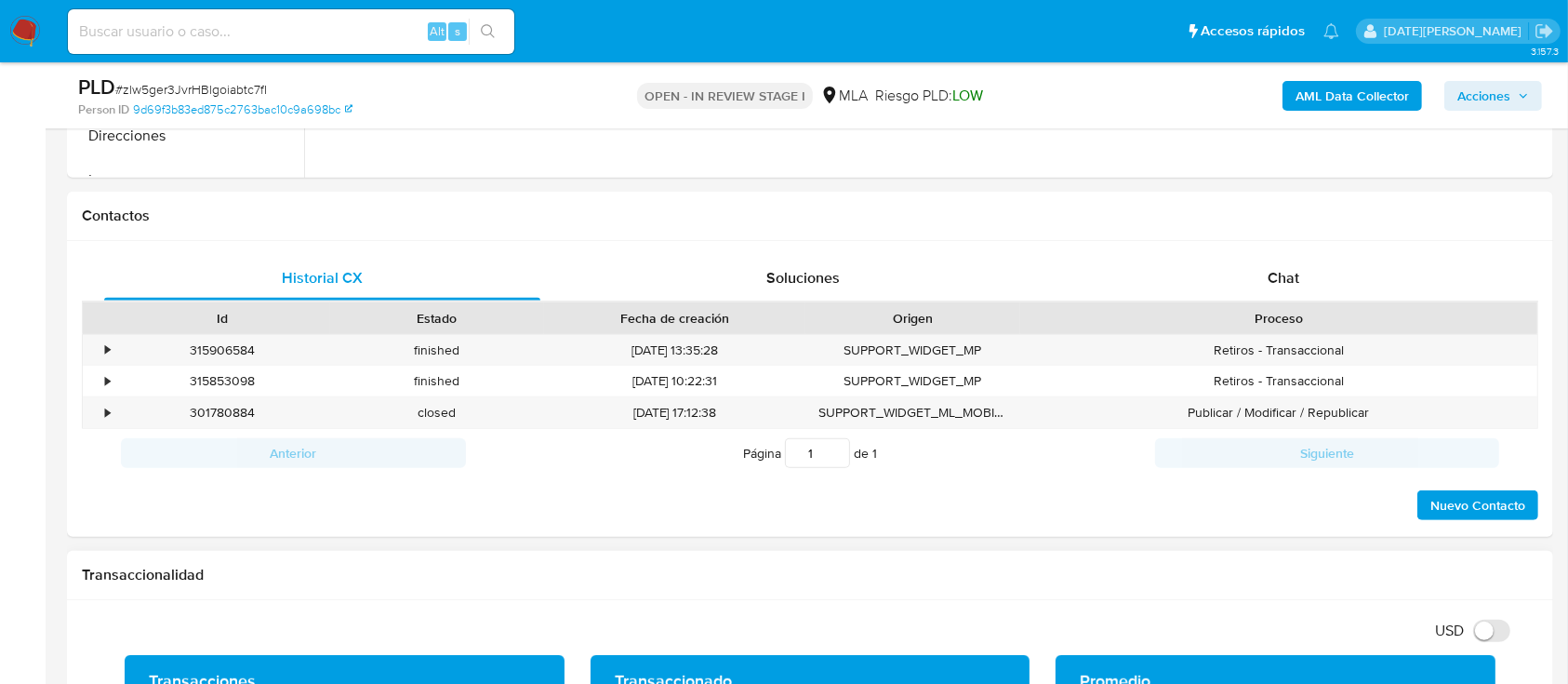
scroll to position [869, 0]
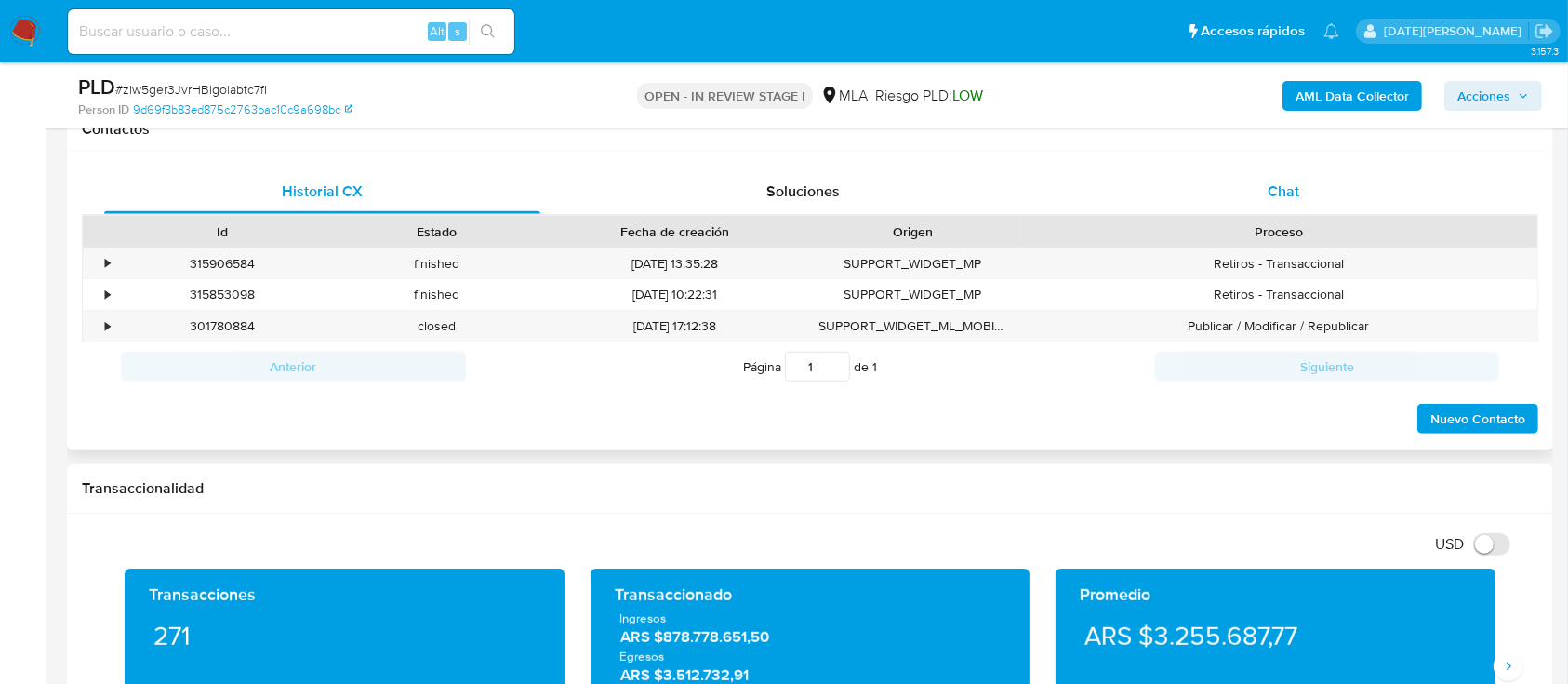
click at [1295, 210] on div "Chat" at bounding box center [1284, 191] width 436 height 45
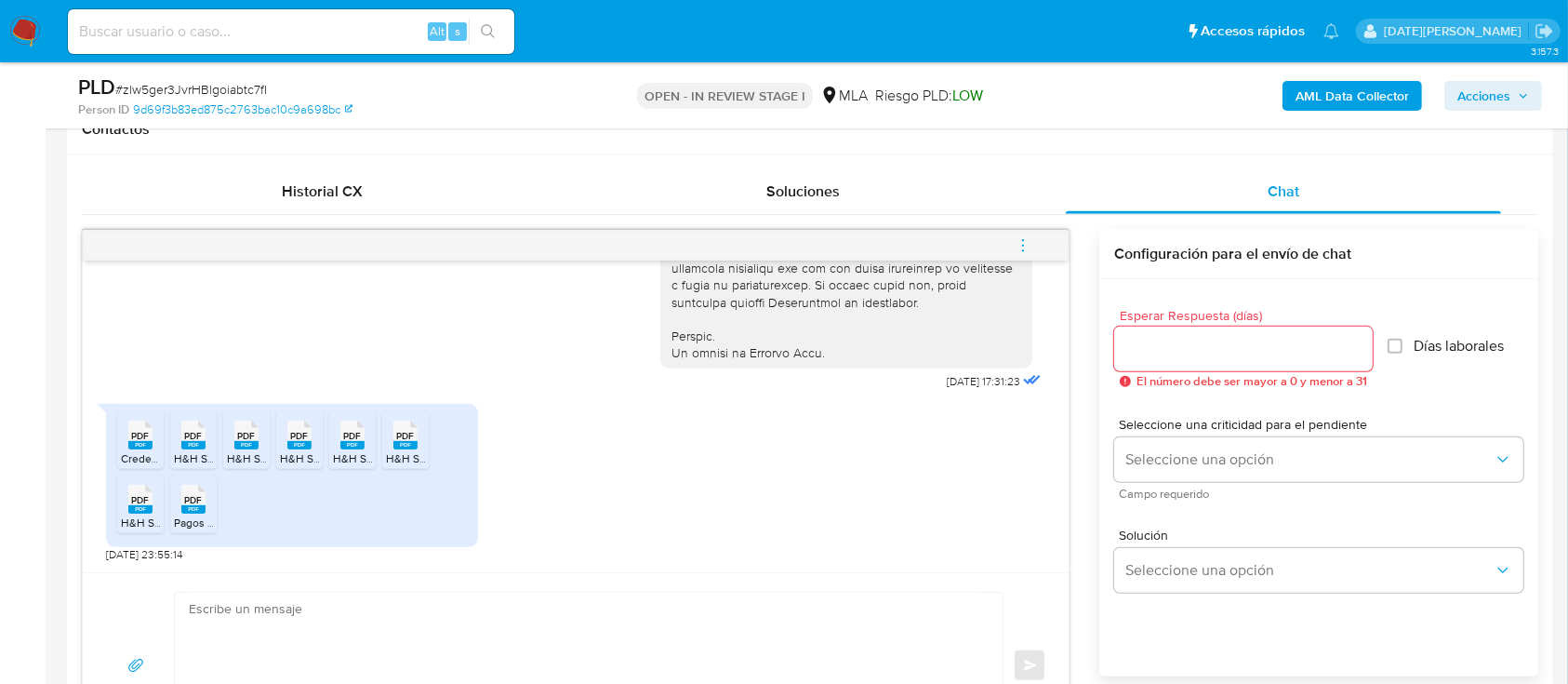
click at [1019, 242] on icon "menu-action" at bounding box center [1023, 246] width 17 height 17
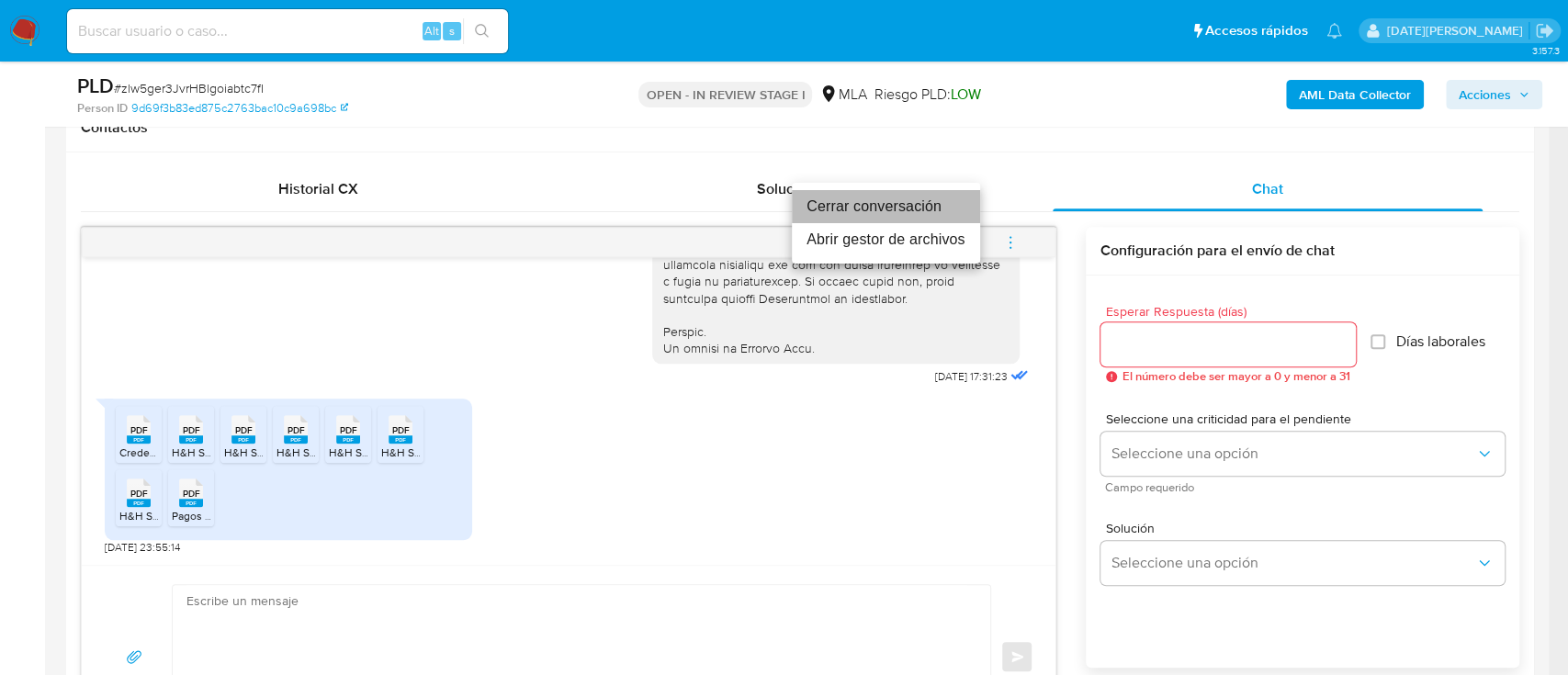
click at [841, 203] on li "Cerrar conversación" at bounding box center [885, 206] width 188 height 33
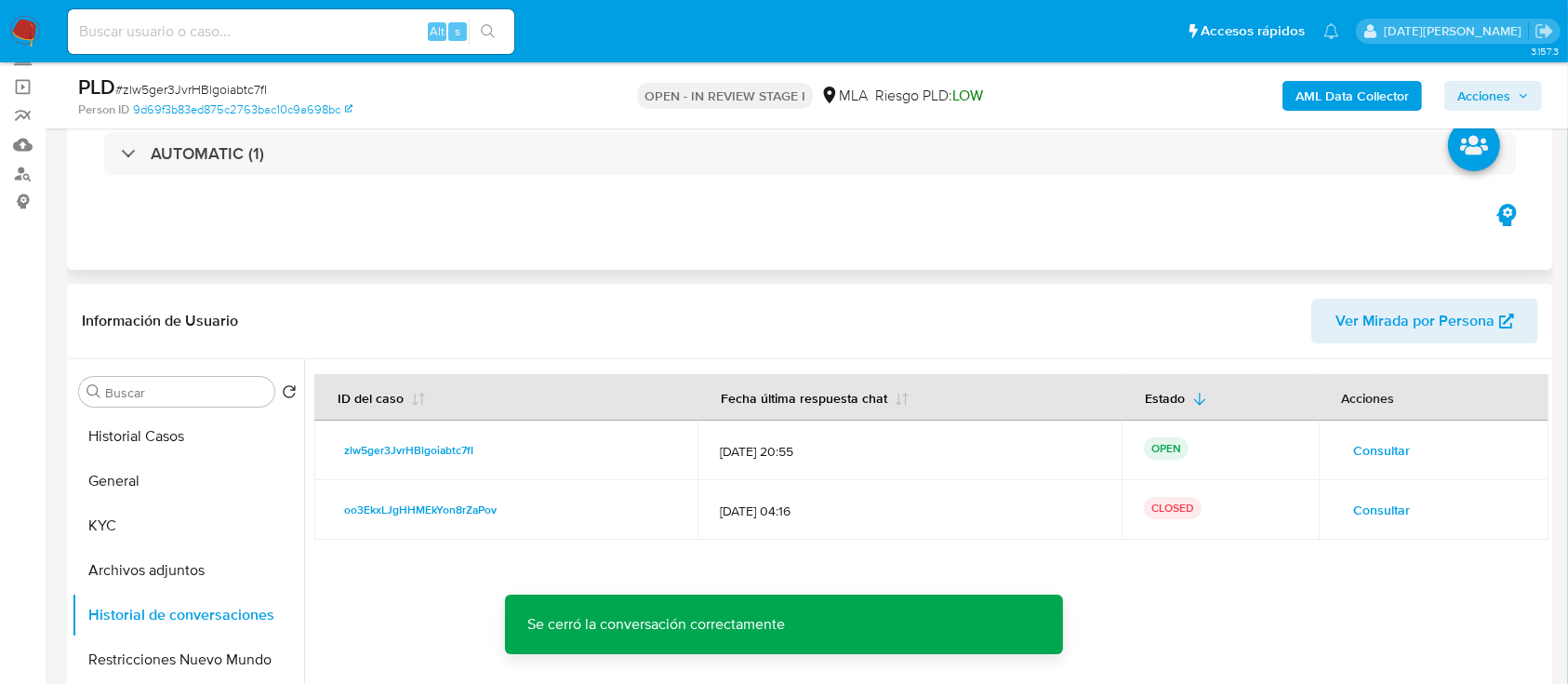
scroll to position [248, 0]
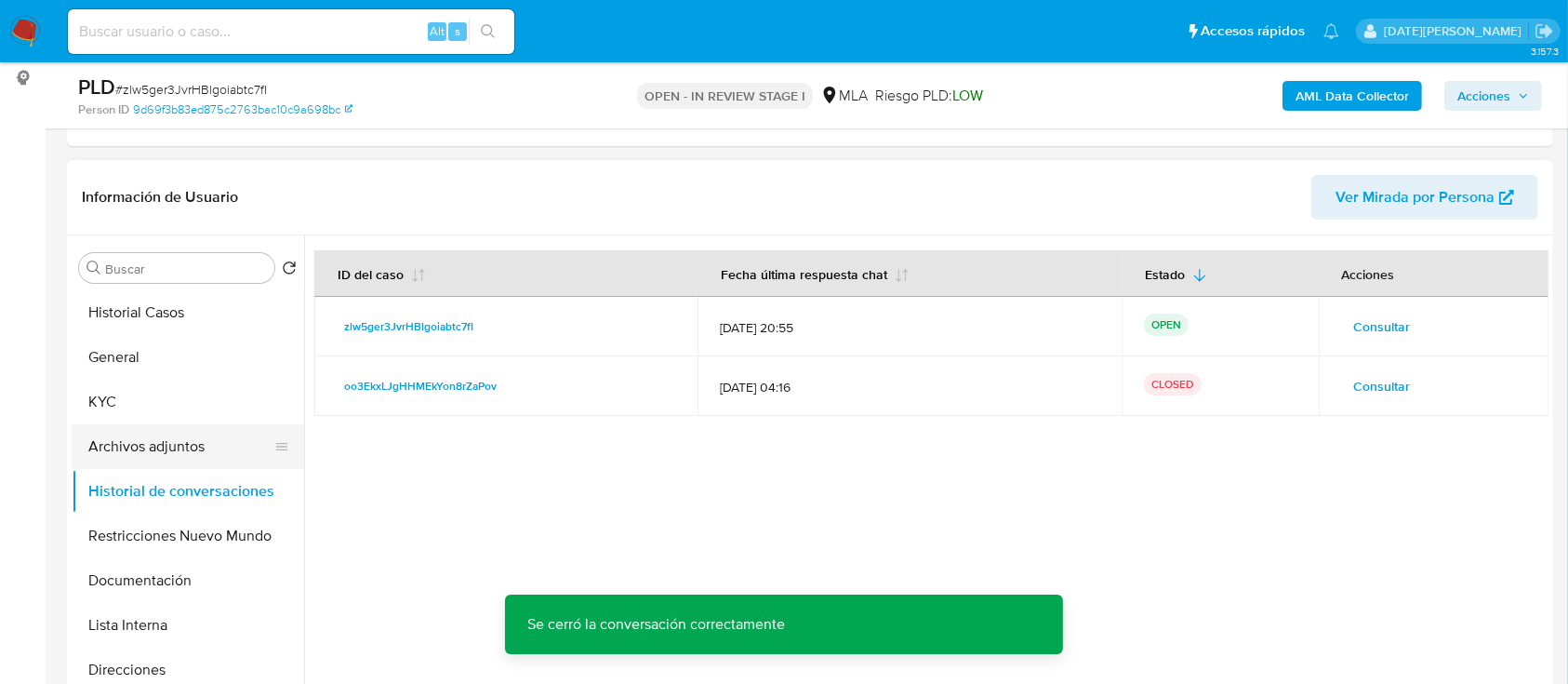
click at [171, 448] on button "Archivos adjuntos" at bounding box center [181, 447] width 218 height 45
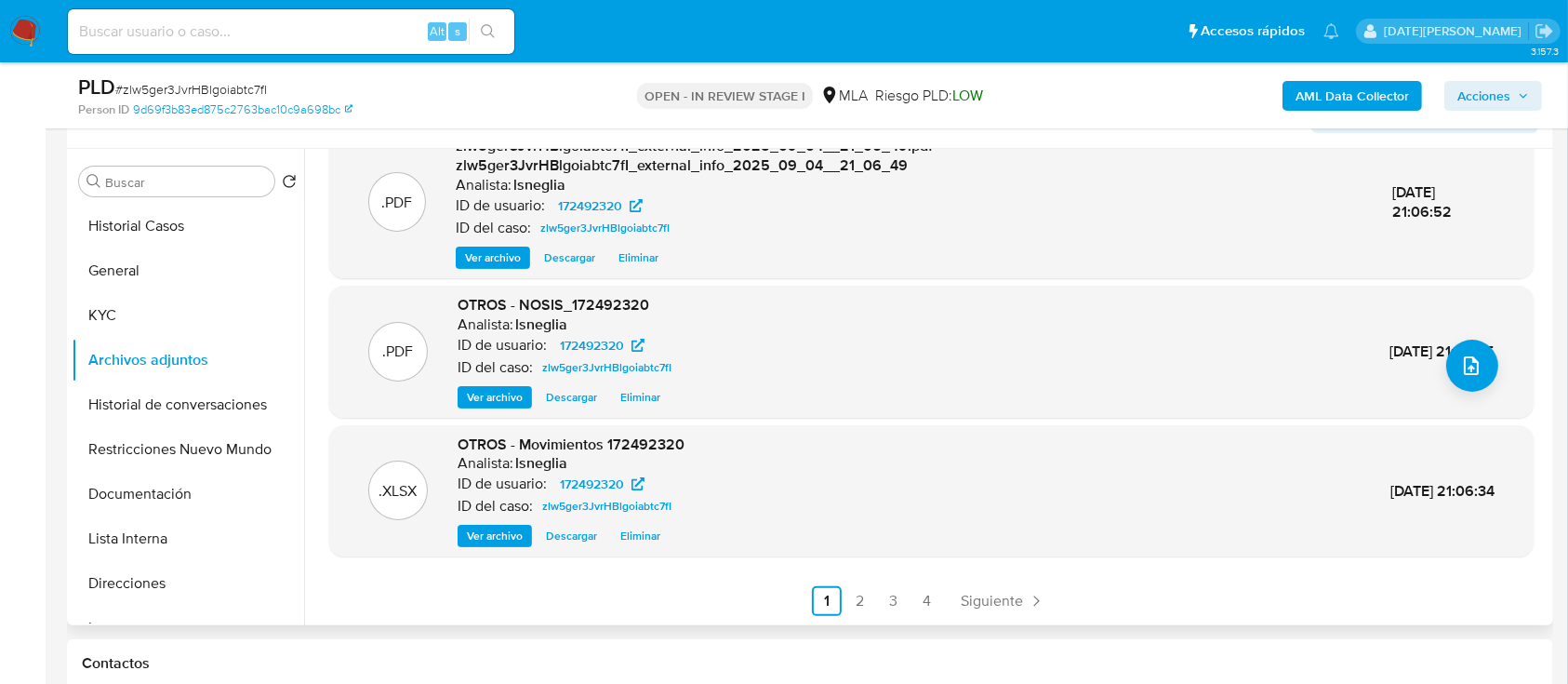
scroll to position [372, 0]
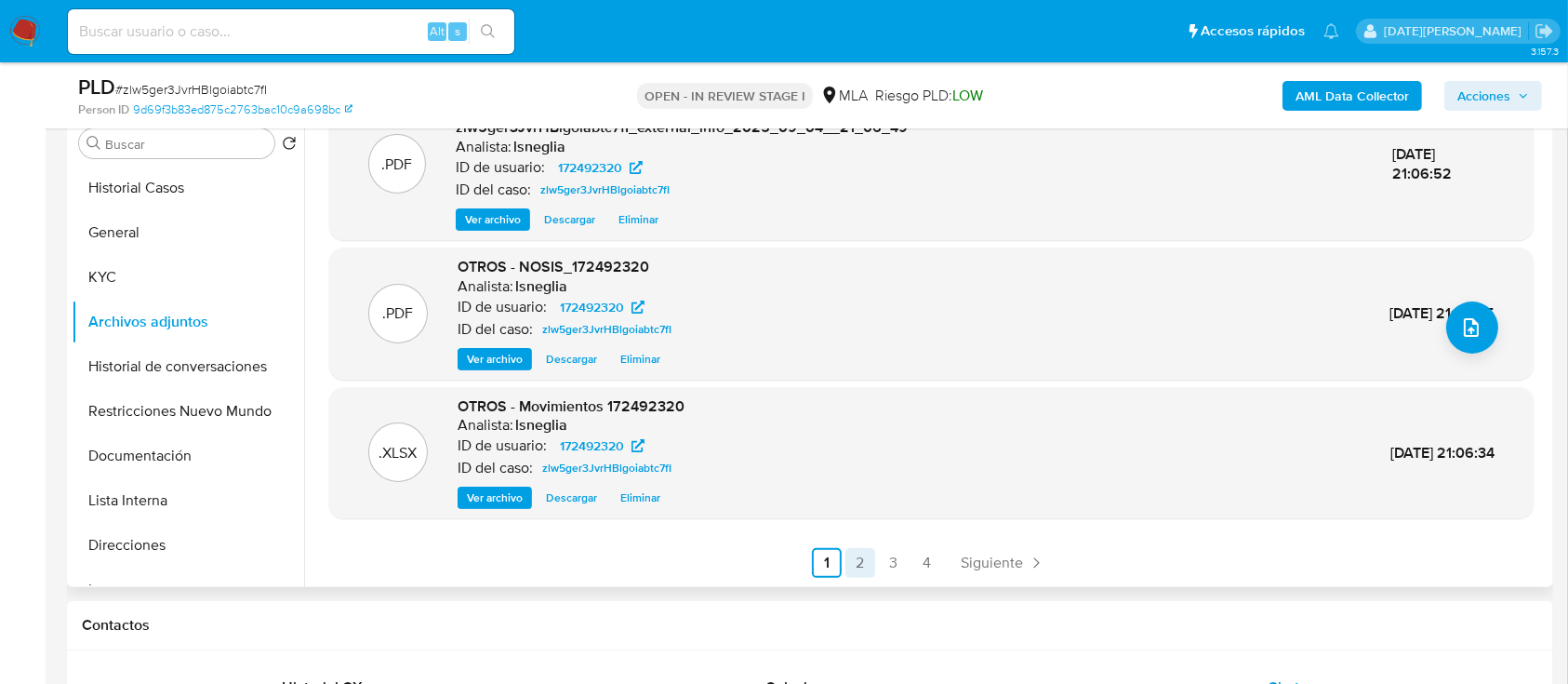
click at [847, 553] on link "2" at bounding box center [860, 563] width 30 height 30
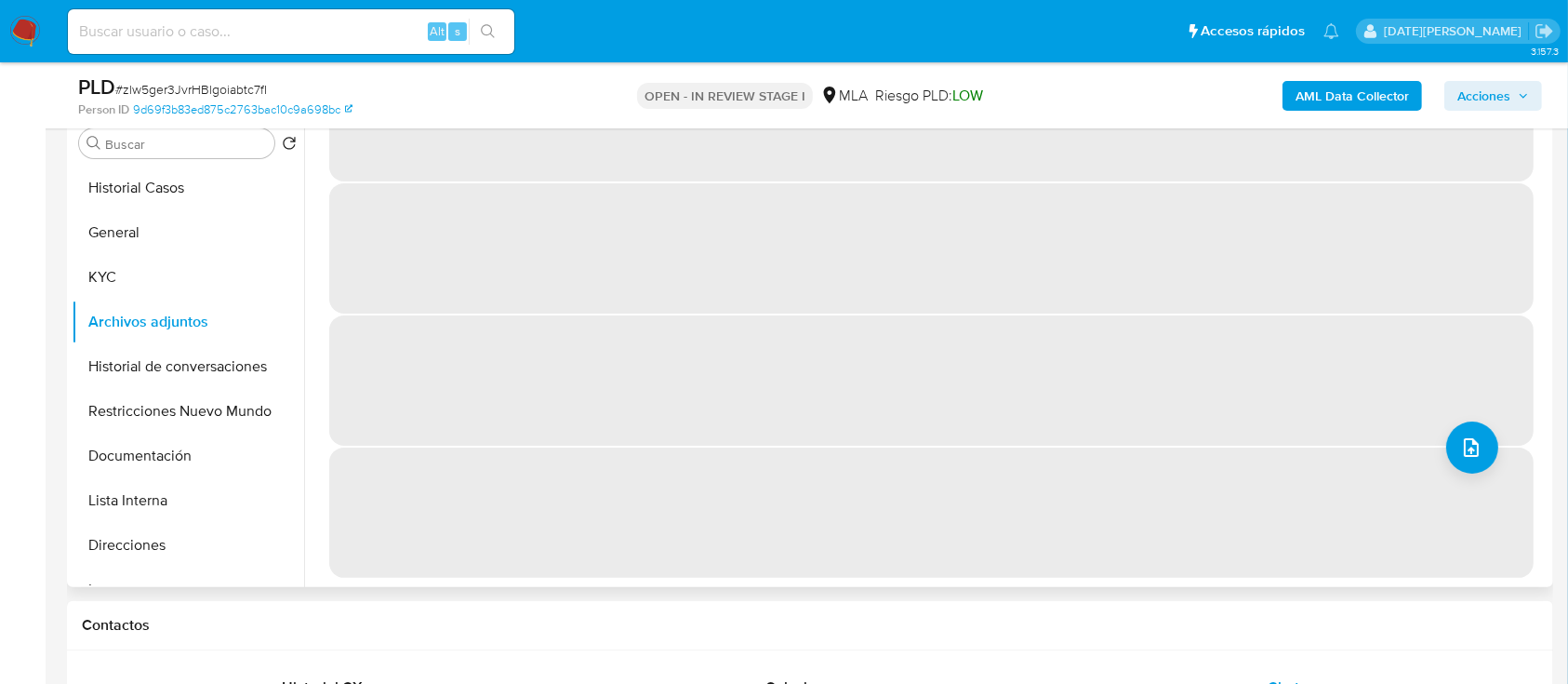
scroll to position [0, 0]
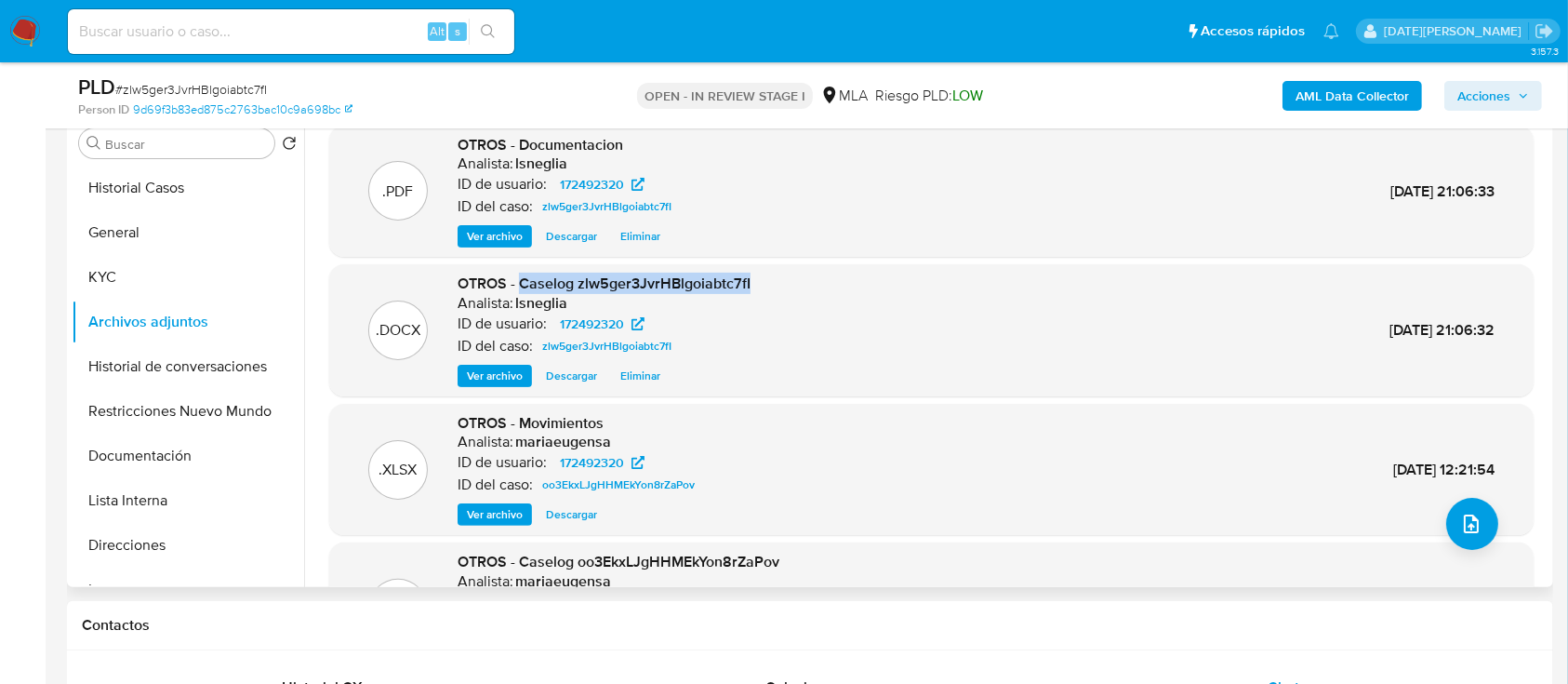
drag, startPoint x: 521, startPoint y: 287, endPoint x: 735, endPoint y: 281, distance: 214.1
click at [759, 285] on div ".DOCX OTROS - Caselog zlw5ger3JvrHBlgoiabtc7fI Analista: lsneglia ID de usuario…" at bounding box center [931, 330] width 1186 height 114
copy span "Caselog zlw5ger3JvrHBlgoiabtc7fI"
click at [232, 180] on button "Historial Casos" at bounding box center [181, 188] width 218 height 45
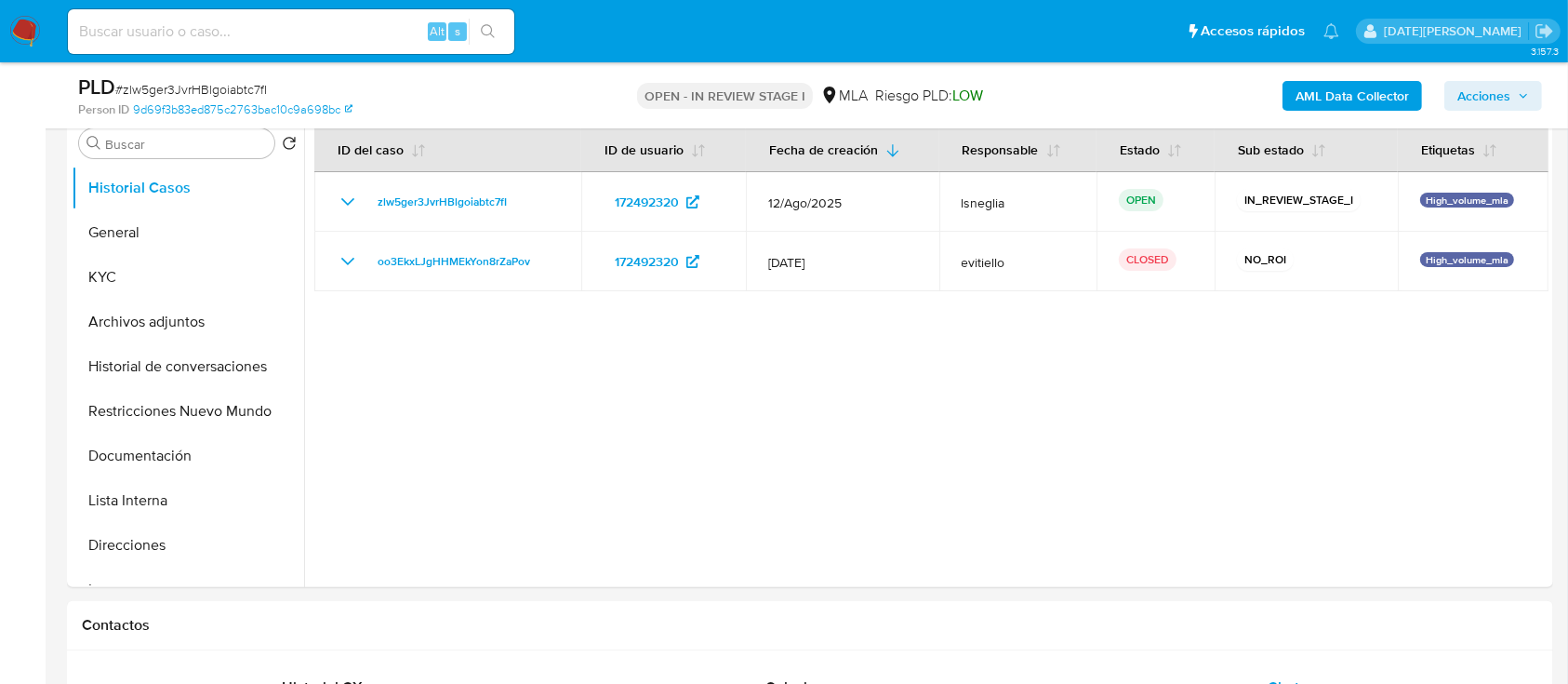
click at [1509, 90] on span "Acciones" at bounding box center [1483, 96] width 53 height 30
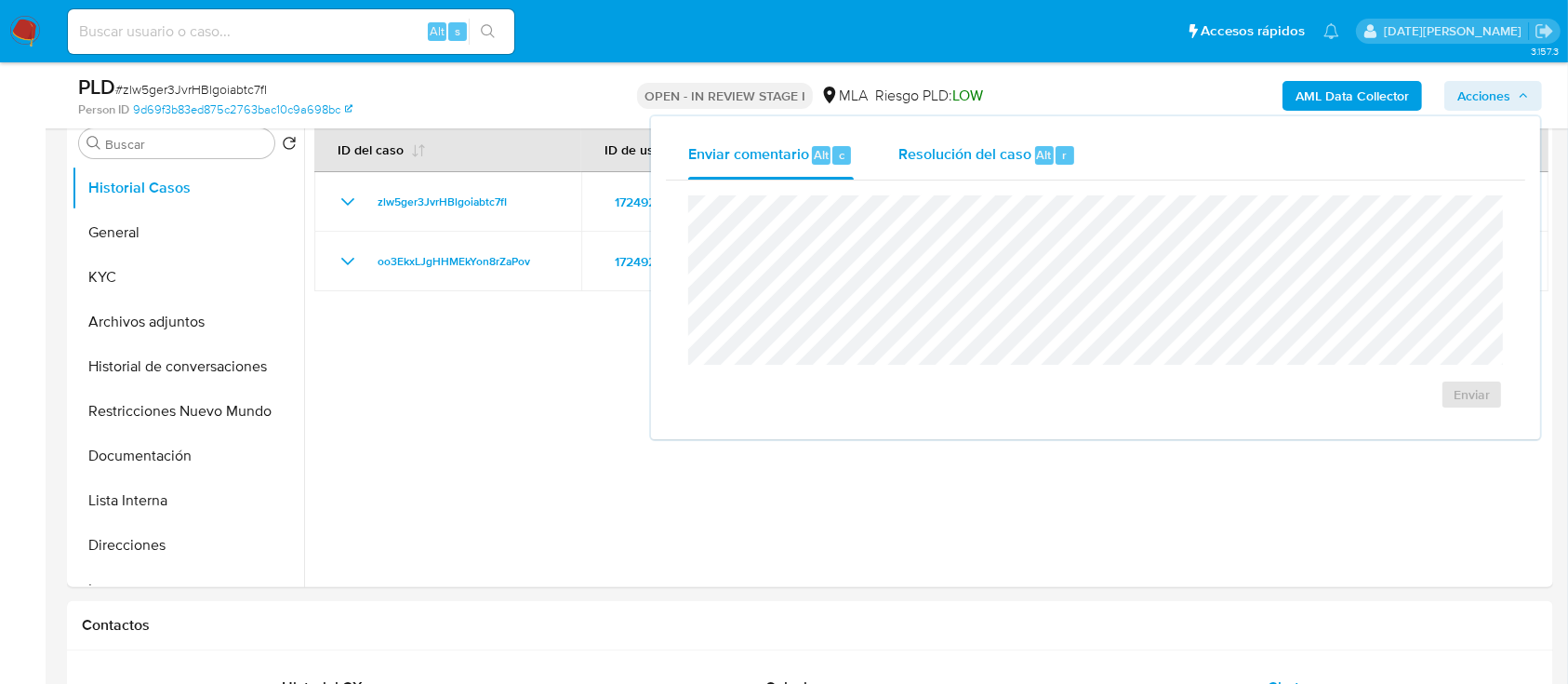
click at [1050, 164] on div "Resolución del caso Alt r" at bounding box center [988, 155] width 178 height 49
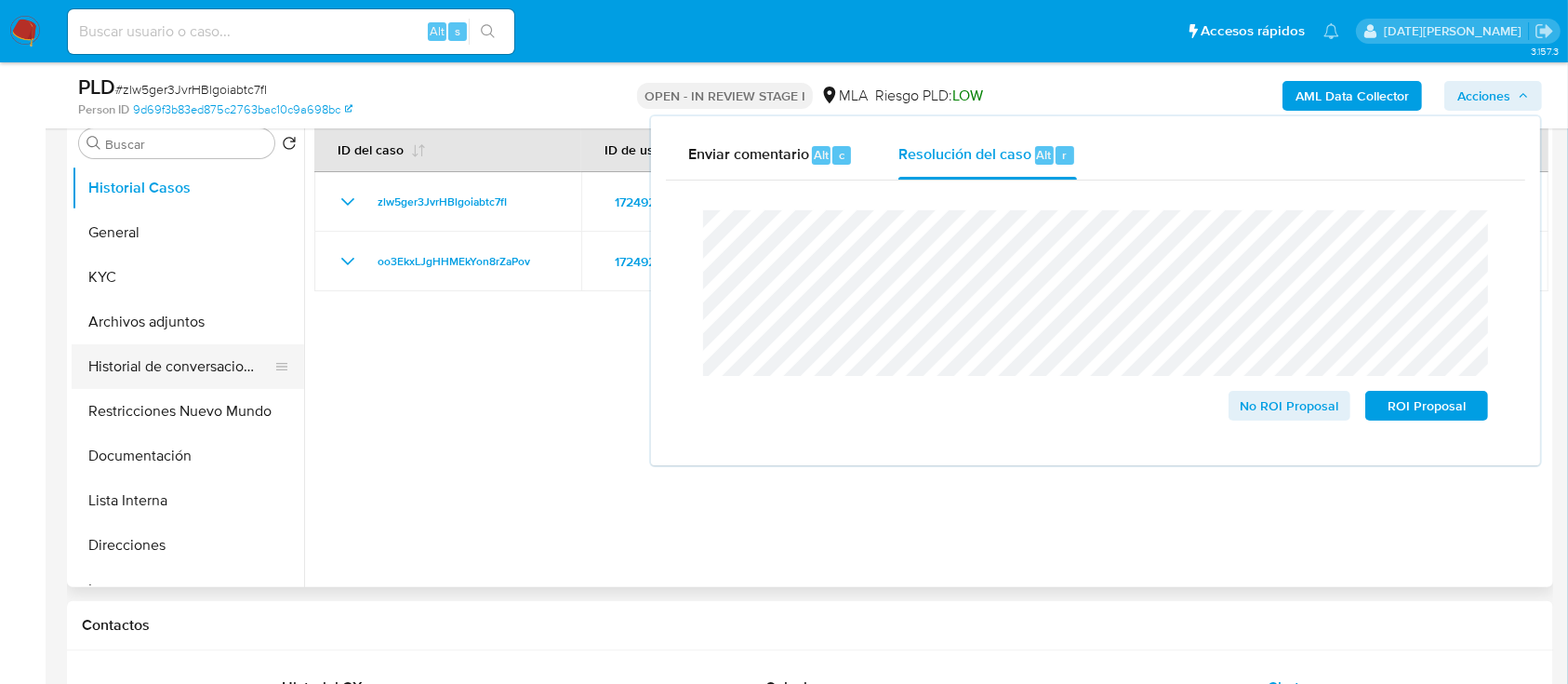
click at [190, 371] on button "Historial de conversaciones" at bounding box center [181, 366] width 218 height 45
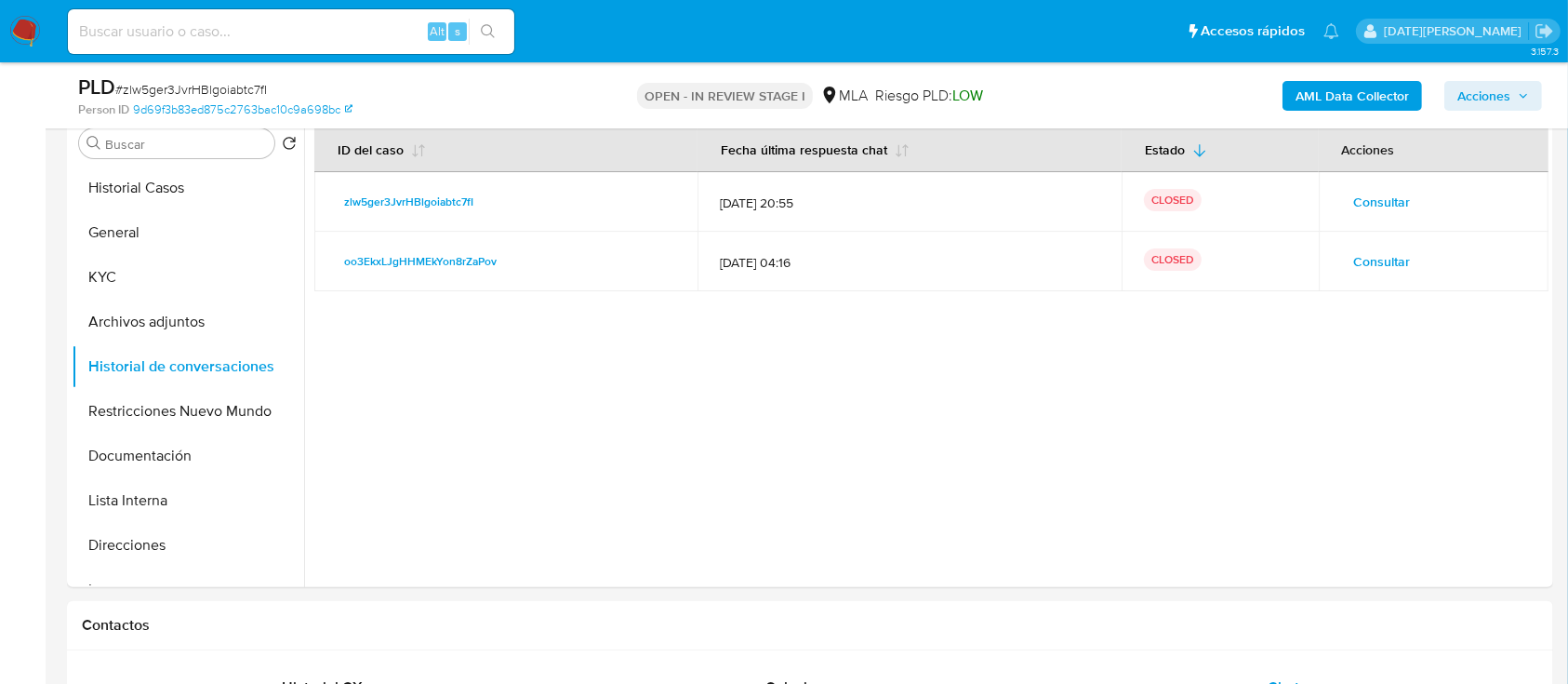
click at [1470, 99] on span "Acciones" at bounding box center [1483, 96] width 53 height 30
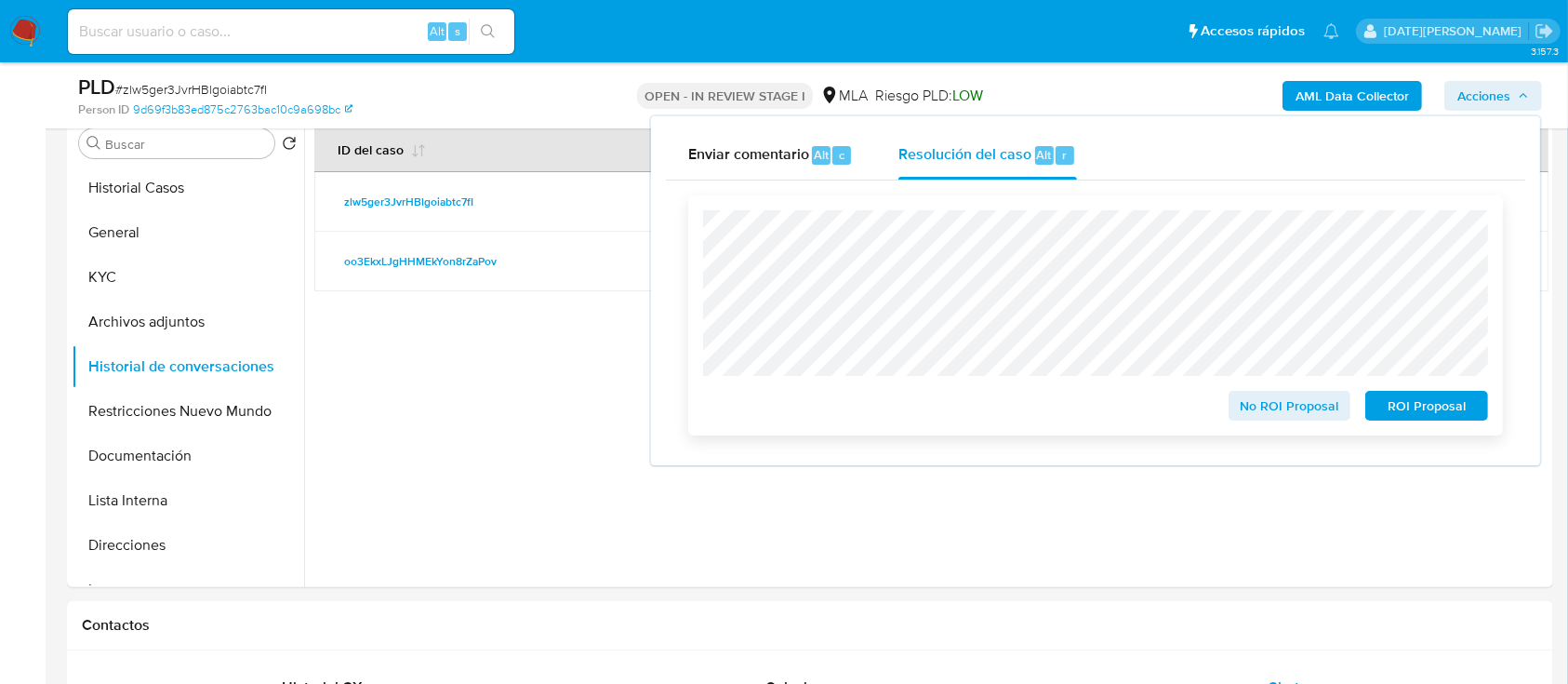
click at [1251, 411] on span "No ROI Proposal" at bounding box center [1290, 406] width 97 height 26
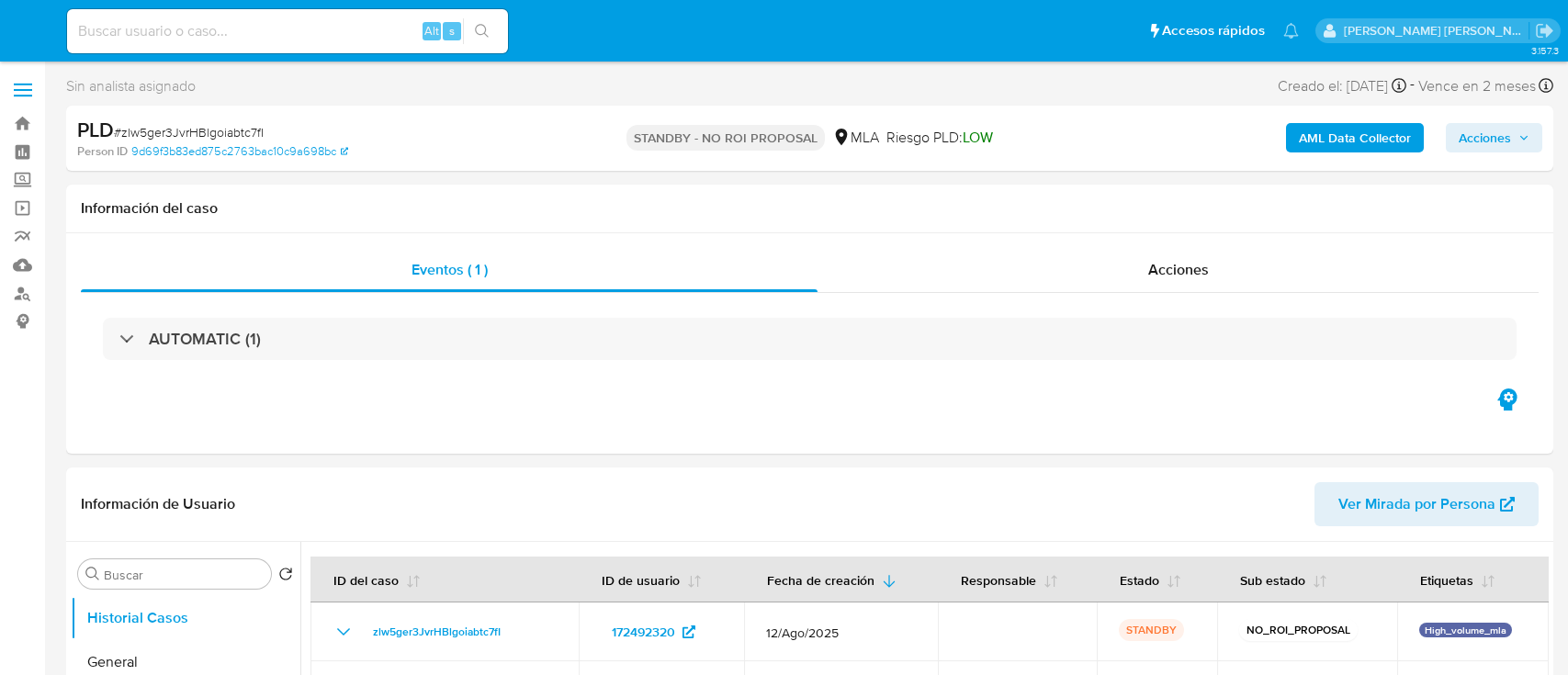
select select "10"
